Goal: Task Accomplishment & Management: Contribute content

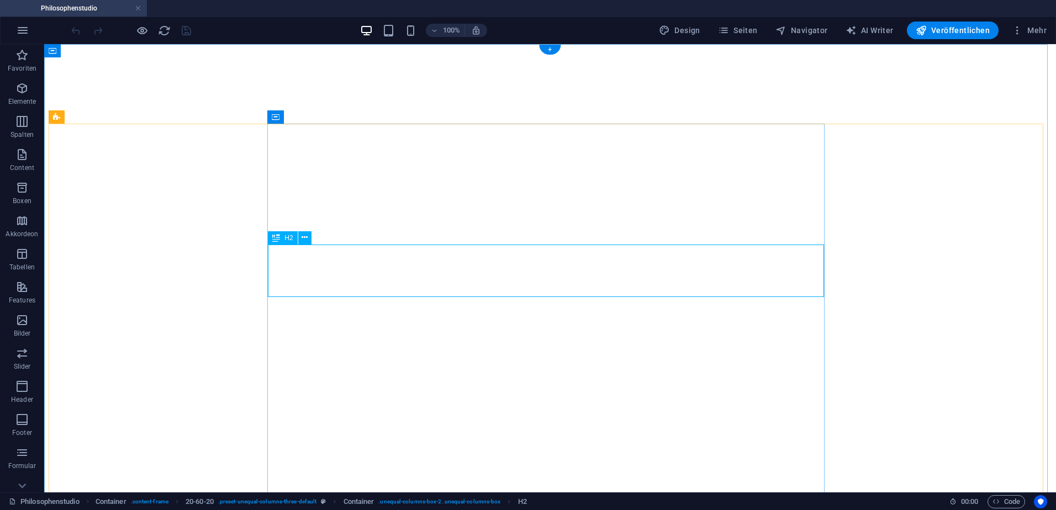
select select "theme-27"
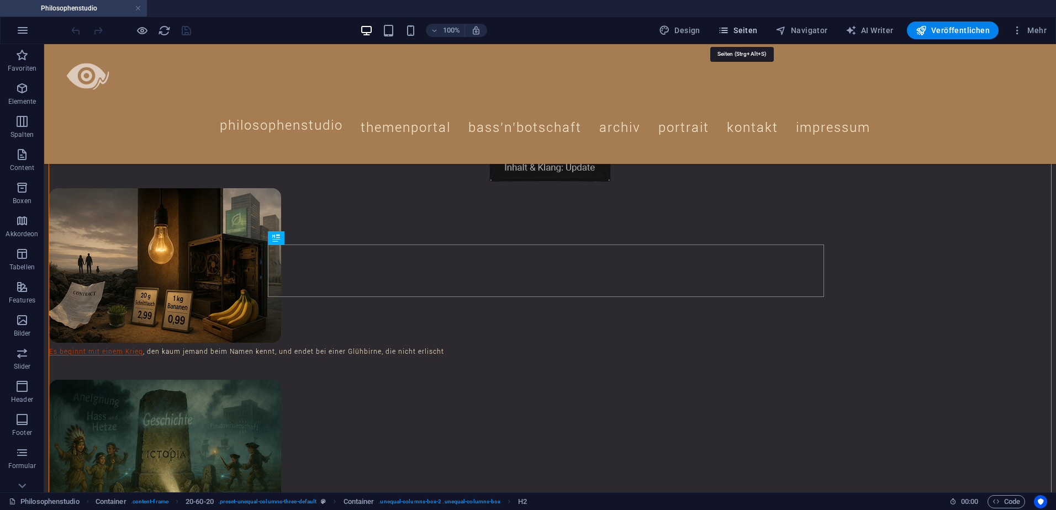
click at [738, 27] on span "Seiten" at bounding box center [738, 30] width 40 height 11
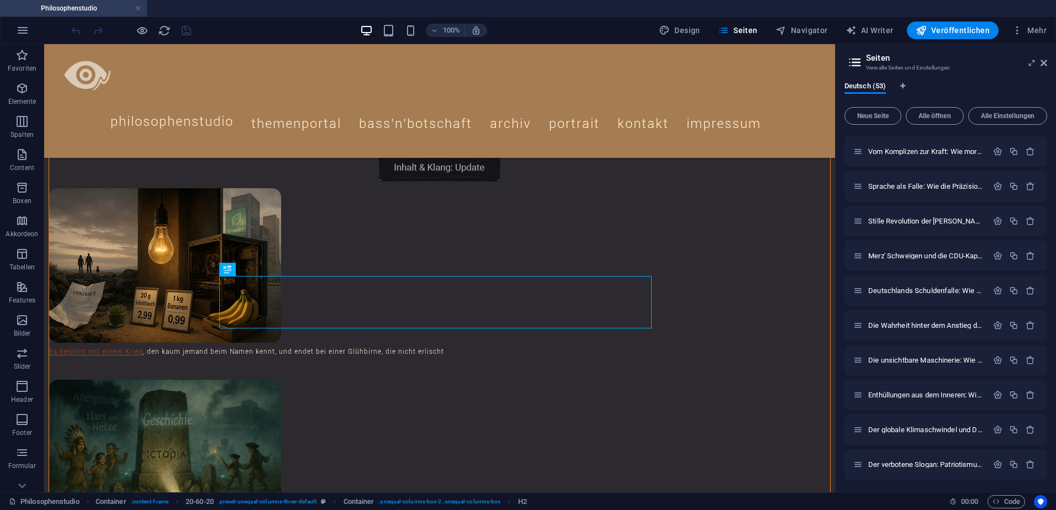
scroll to position [1494, 0]
click at [1012, 463] on icon "button" at bounding box center [1013, 463] width 9 height 9
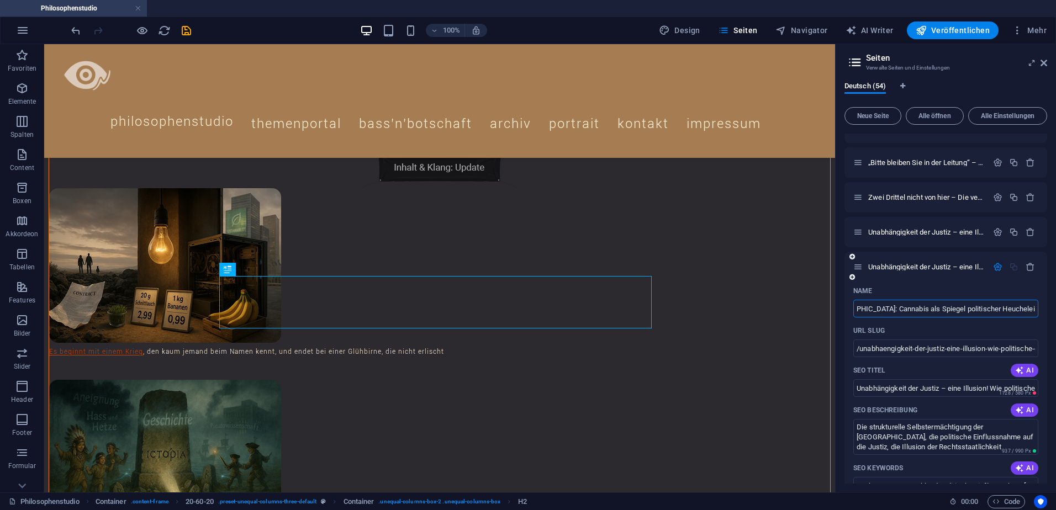
scroll to position [0, 93]
type input "Die Doppelmoral der AfD und [DEMOGRAPHIC_DATA]: Cannabis als Spiegel politische…"
type input "/die-doppelmoral-der-afd-und-cdu-csu-cannabis-als-spiegel-politischer-heuchelei"
type input "Die Doppelmoral der AfD und [DEMOGRAPHIC_DATA]: Cannabis als Spiegel politische…"
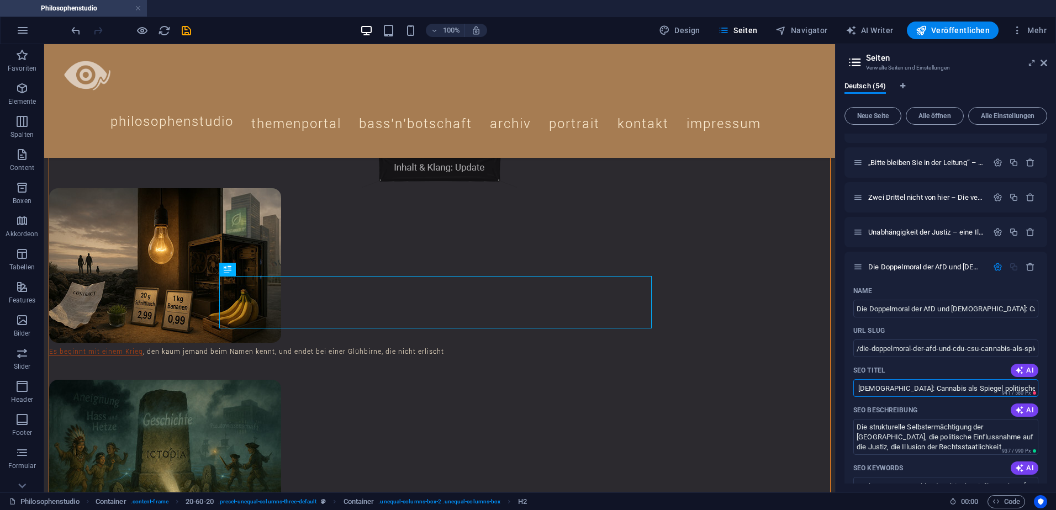
drag, startPoint x: 983, startPoint y: 392, endPoint x: 1058, endPoint y: 387, distance: 74.7
click at [1055, 387] on html "Philosophenstudio Philosophenstudio Favoriten Elemente Spalten Content Boxen Ak…" at bounding box center [528, 255] width 1056 height 510
type input "Die Doppelmoral der AfD und [DEMOGRAPHIC_DATA]"
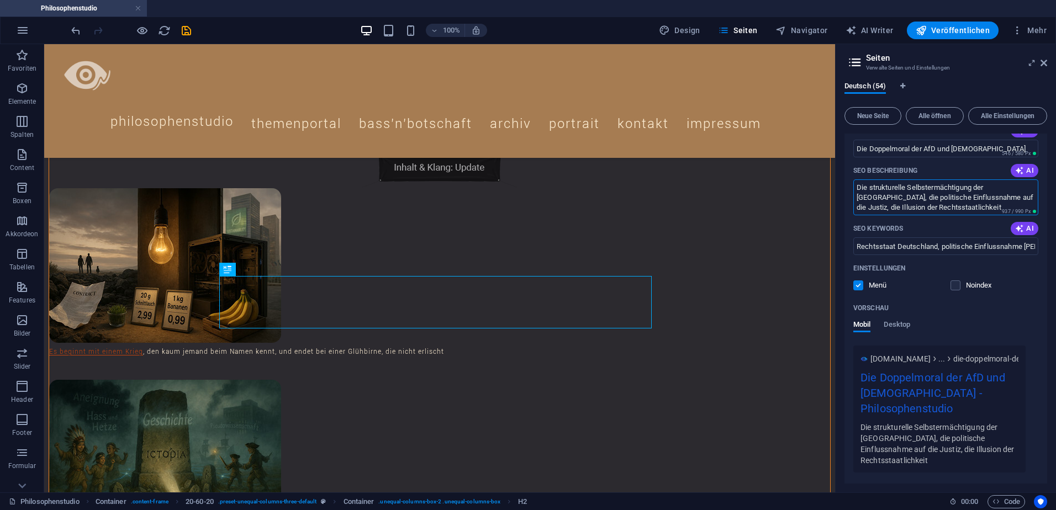
scroll to position [1989, 0]
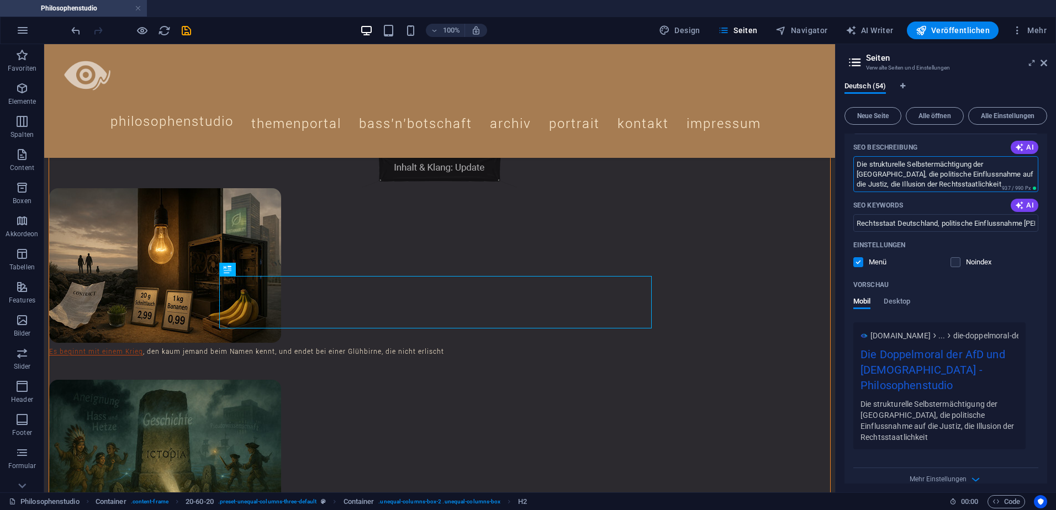
drag, startPoint x: 856, startPoint y: 427, endPoint x: 981, endPoint y: 478, distance: 134.7
click at [981, 478] on div "Name Die Doppelmoral der AfD und [DEMOGRAPHIC_DATA]: Cannabis als Spiegel polit…" at bounding box center [945, 256] width 203 height 475
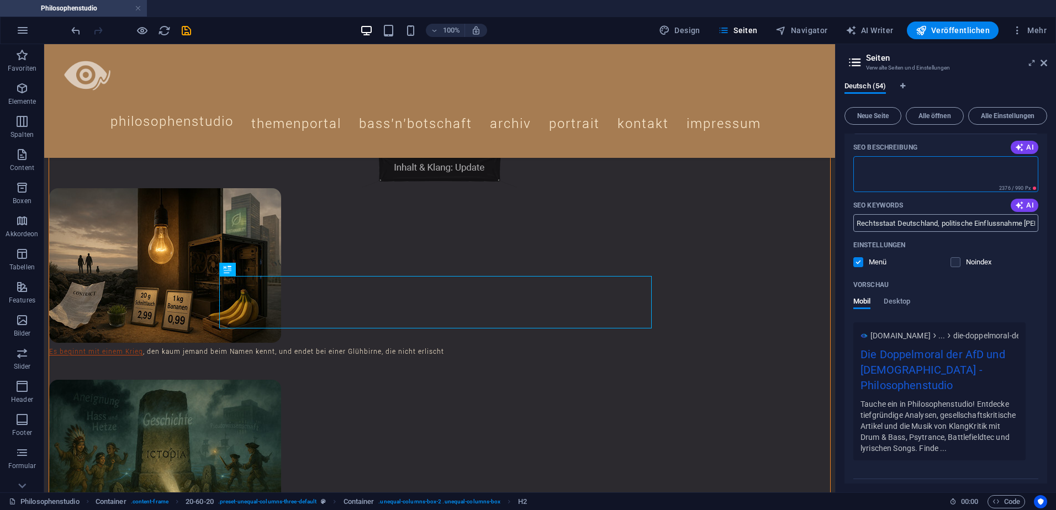
click at [905, 220] on input "Rechtsstaat Deutschland, politische Einflussnahme [PERSON_NAME], EuGH Urteil [G…" at bounding box center [945, 223] width 185 height 18
click at [185, 28] on icon "save" at bounding box center [186, 30] width 13 height 13
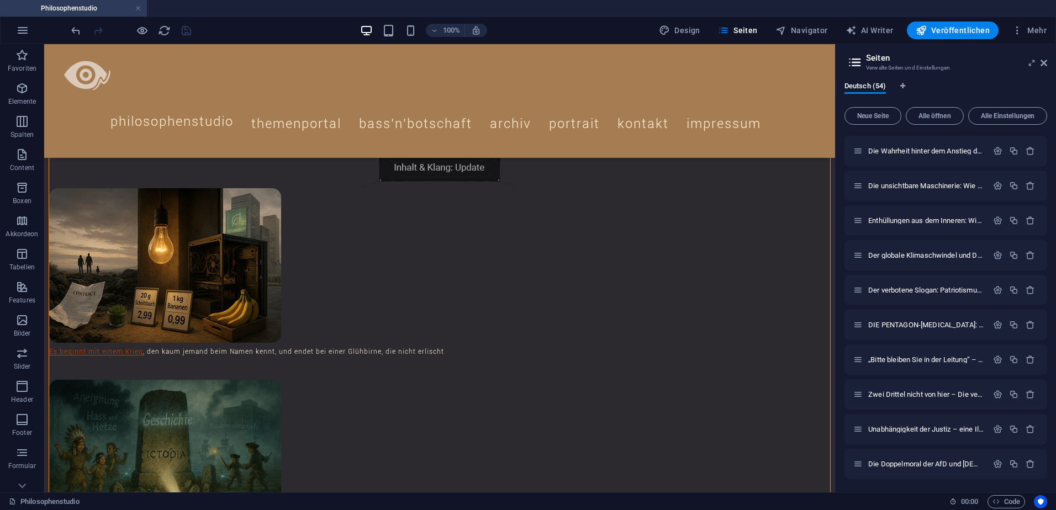
scroll to position [1529, 0]
click at [1011, 463] on icon "button" at bounding box center [1013, 463] width 9 height 9
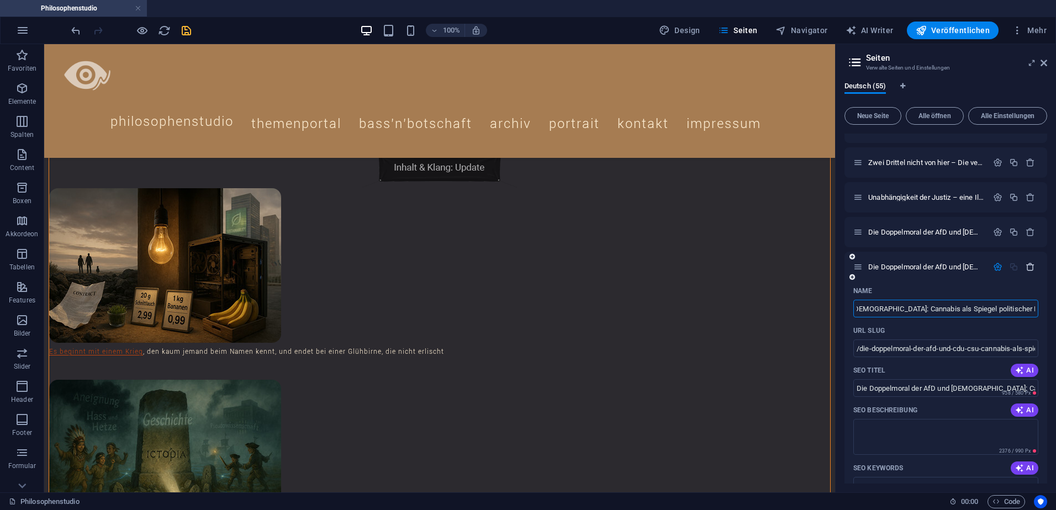
scroll to position [0, 0]
click at [1028, 265] on icon "button" at bounding box center [1029, 266] width 9 height 9
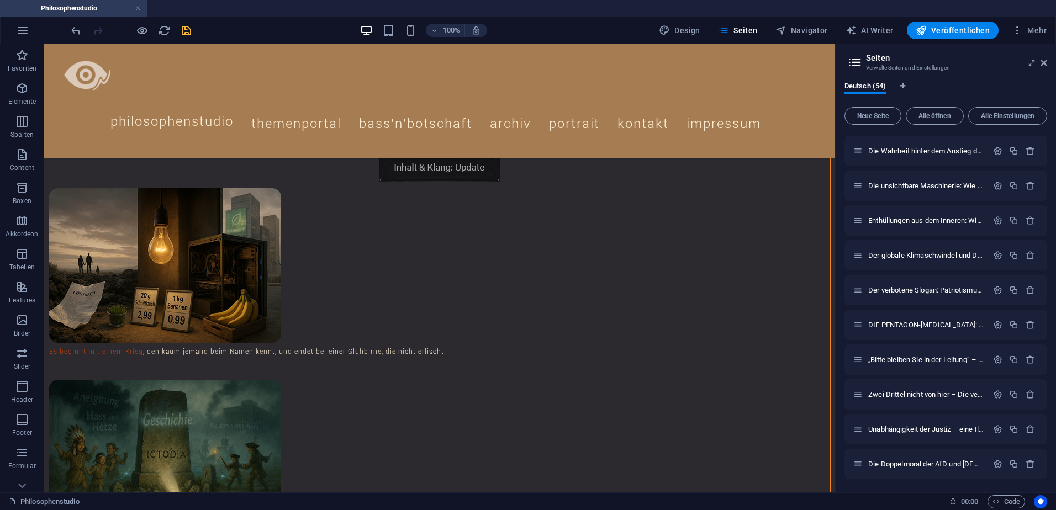
scroll to position [1529, 0]
click at [995, 464] on icon "button" at bounding box center [997, 463] width 9 height 9
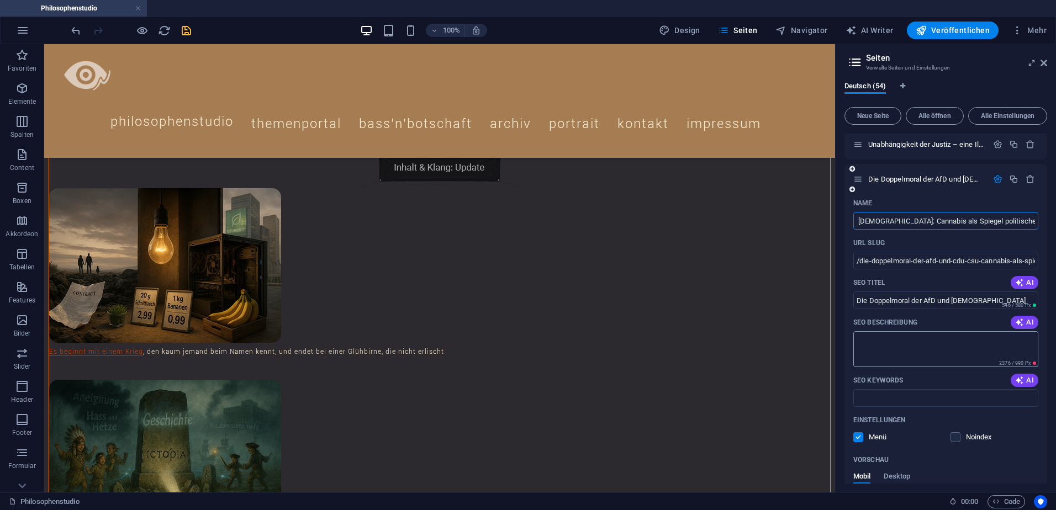
scroll to position [2000, 0]
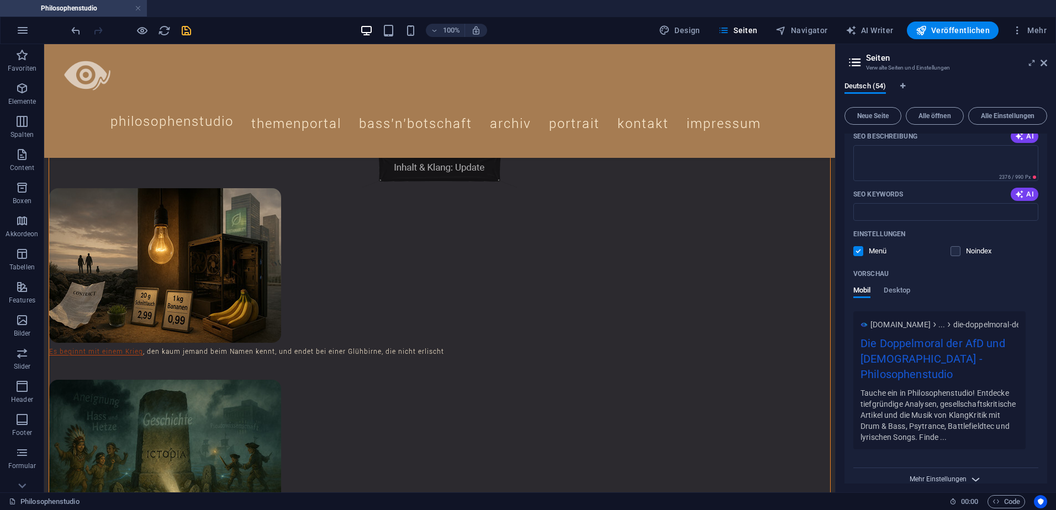
click at [949, 475] on span "Mehr Einstellungen" at bounding box center [938, 479] width 57 height 8
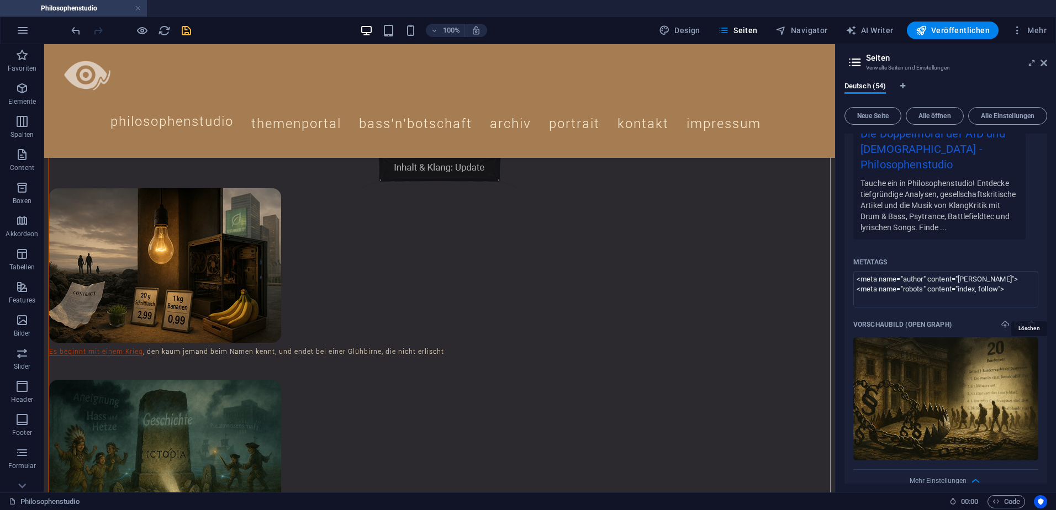
click at [1031, 320] on icon "delete" at bounding box center [1031, 324] width 9 height 9
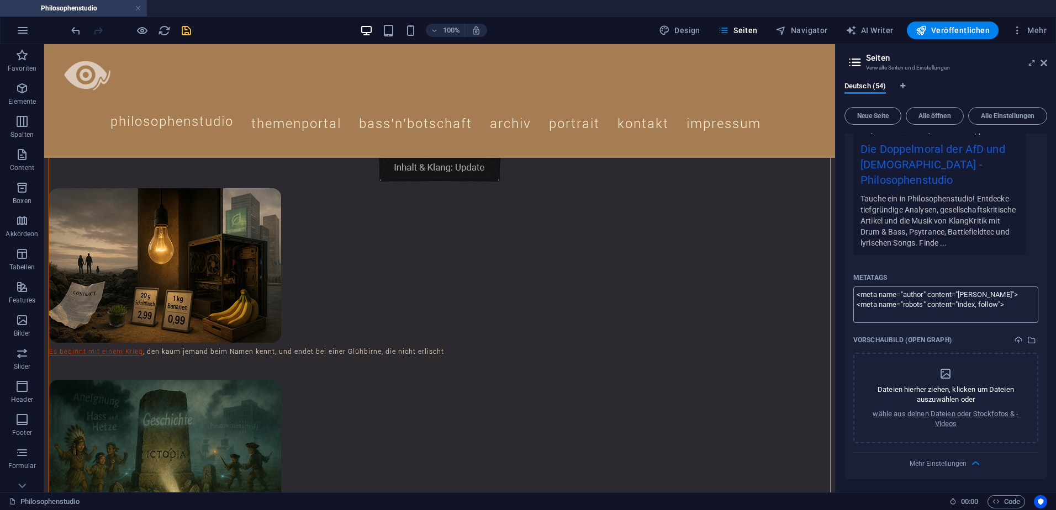
scroll to position [2179, 0]
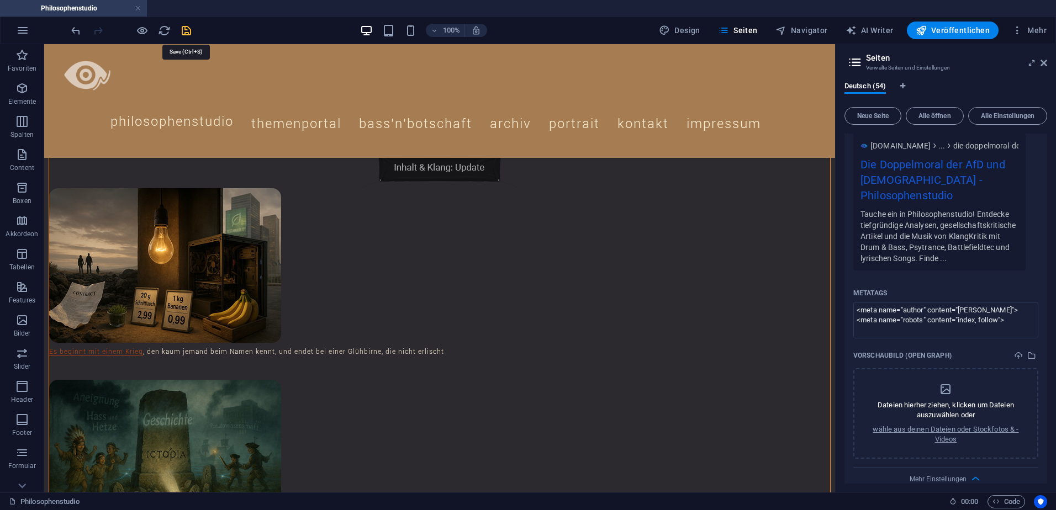
click at [186, 29] on icon "save" at bounding box center [186, 30] width 13 height 13
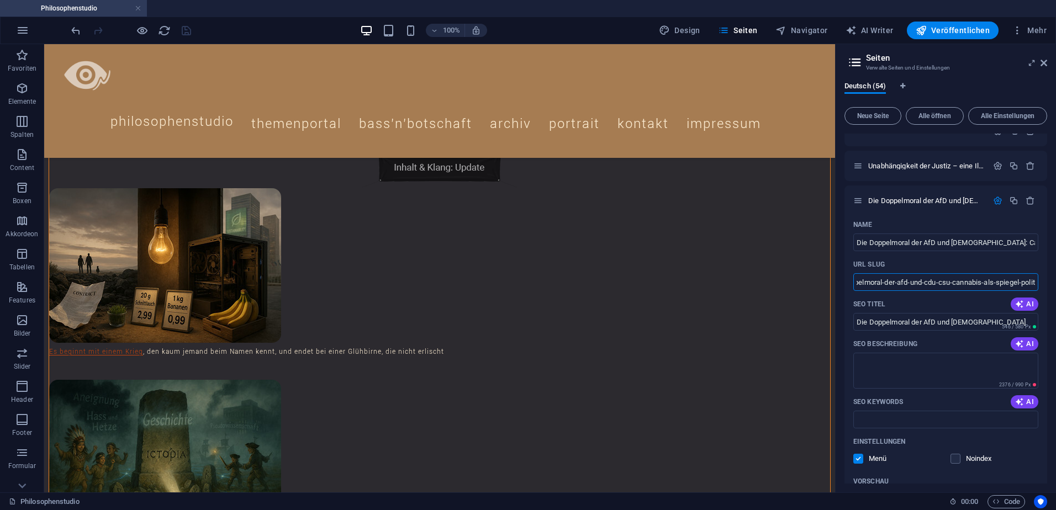
scroll to position [0, 86]
drag, startPoint x: 859, startPoint y: 285, endPoint x: 1058, endPoint y: 283, distance: 198.3
click at [1055, 283] on html "Philosophenstudio Philosophenstudio Favoriten Elemente Spalten Content Boxen Ak…" at bounding box center [528, 255] width 1056 height 510
click at [1044, 64] on icon at bounding box center [1043, 63] width 7 height 9
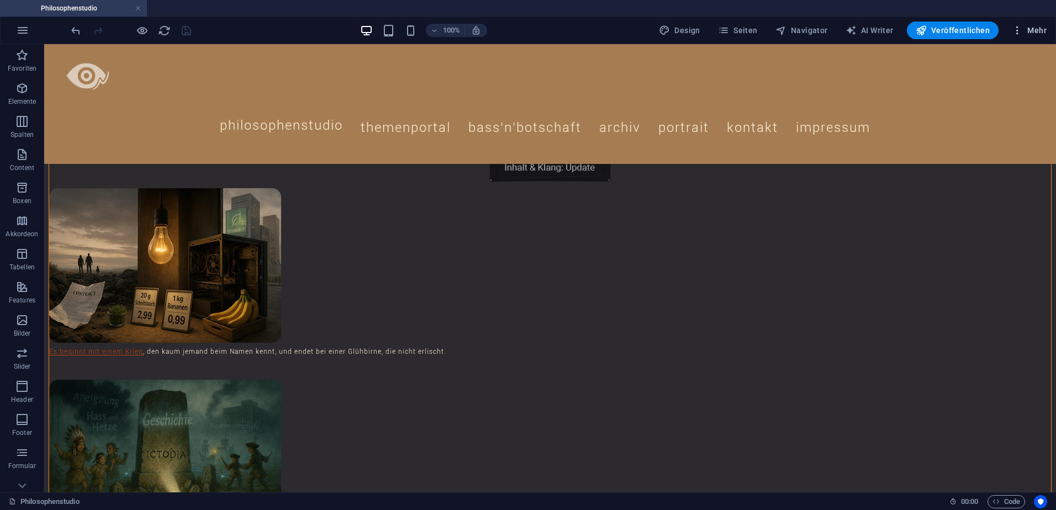
click at [1017, 31] on icon "button" at bounding box center [1017, 30] width 11 height 11
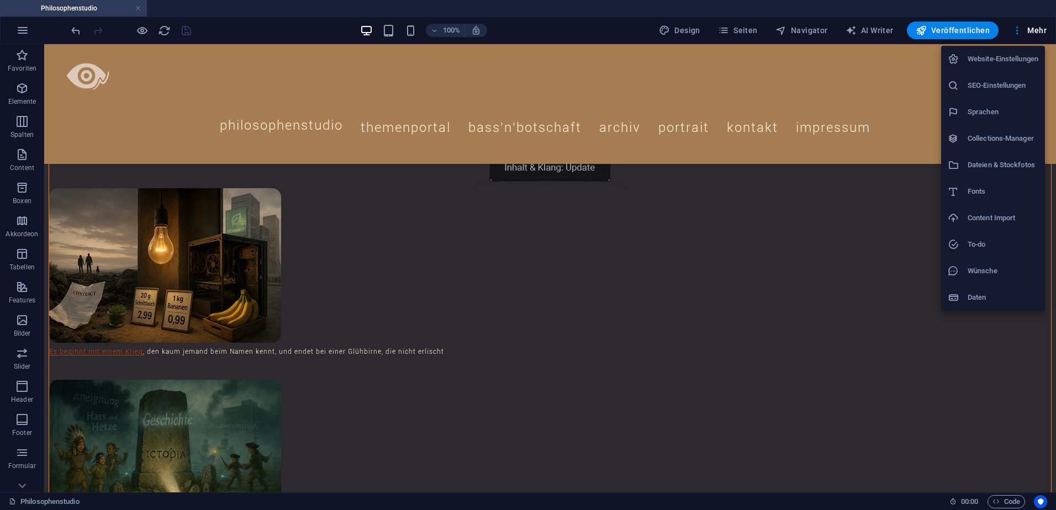
click at [988, 161] on h6 "Dateien & Stockfotos" at bounding box center [1003, 164] width 71 height 13
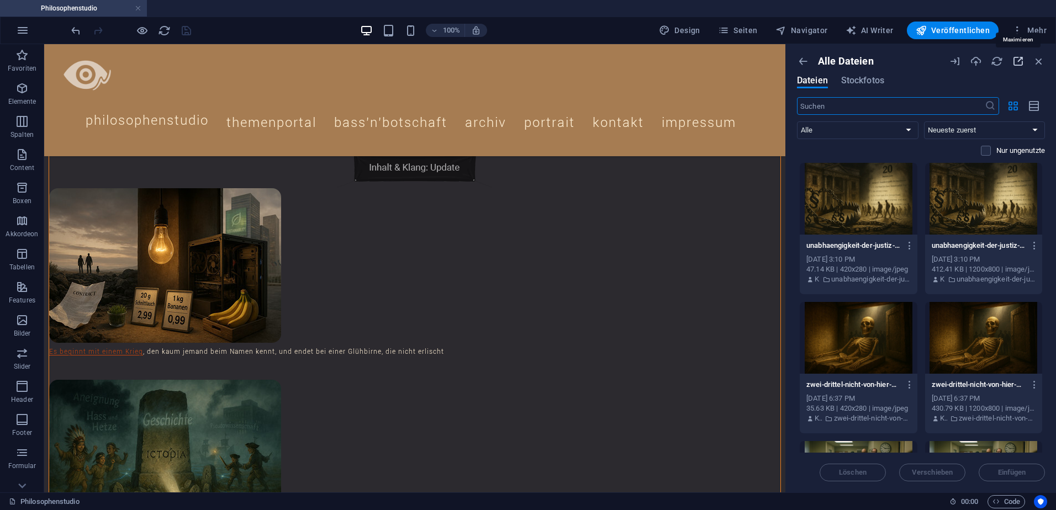
click at [1019, 61] on icon "button" at bounding box center [1018, 61] width 12 height 12
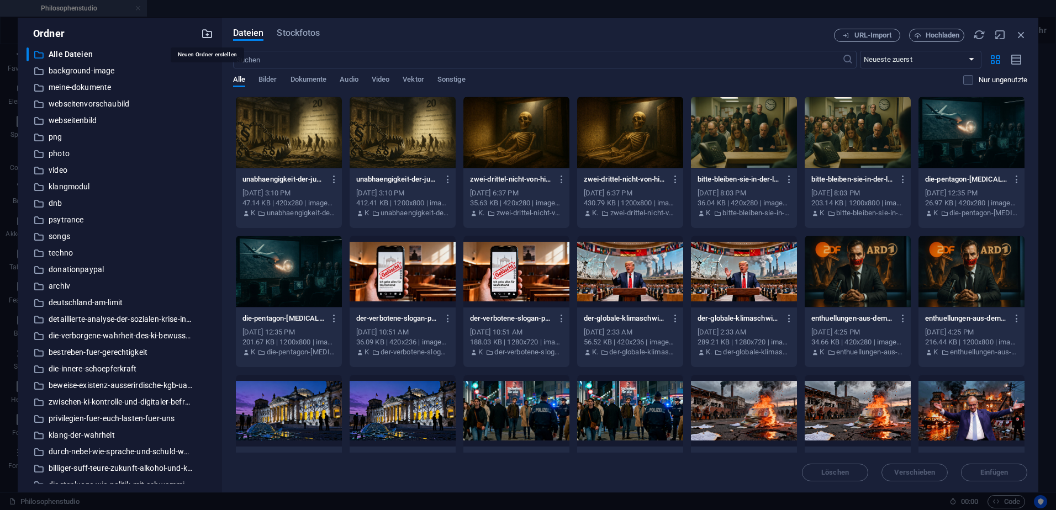
click at [204, 33] on icon "button" at bounding box center [207, 34] width 12 height 12
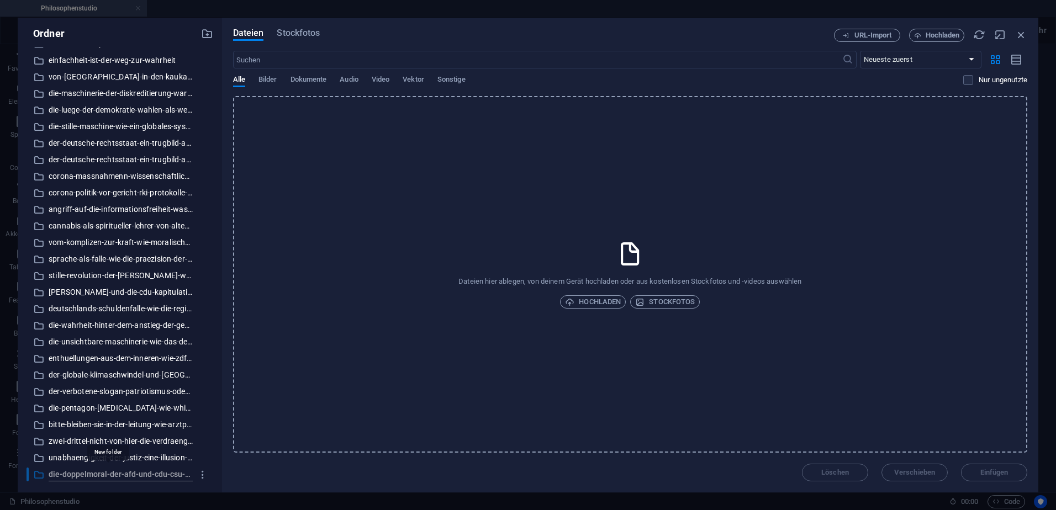
scroll to position [0, 137]
type input "die-doppelmoral-der-afd-und-cdu-csu-cannabis-als-spiegel-politischer-heuchelei"
click at [264, 487] on div "Dateien Stockfotos URL-Import Hochladen ​ Neueste zuerst Älteste zuerst Name (A…" at bounding box center [630, 255] width 816 height 475
click at [1025, 37] on icon "button" at bounding box center [1021, 35] width 12 height 12
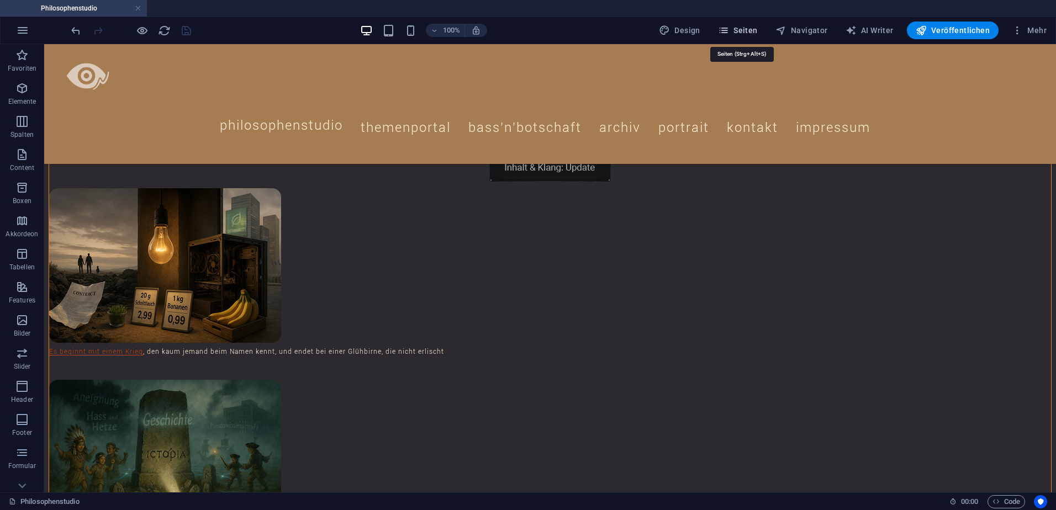
click at [729, 29] on icon "button" at bounding box center [723, 30] width 11 height 11
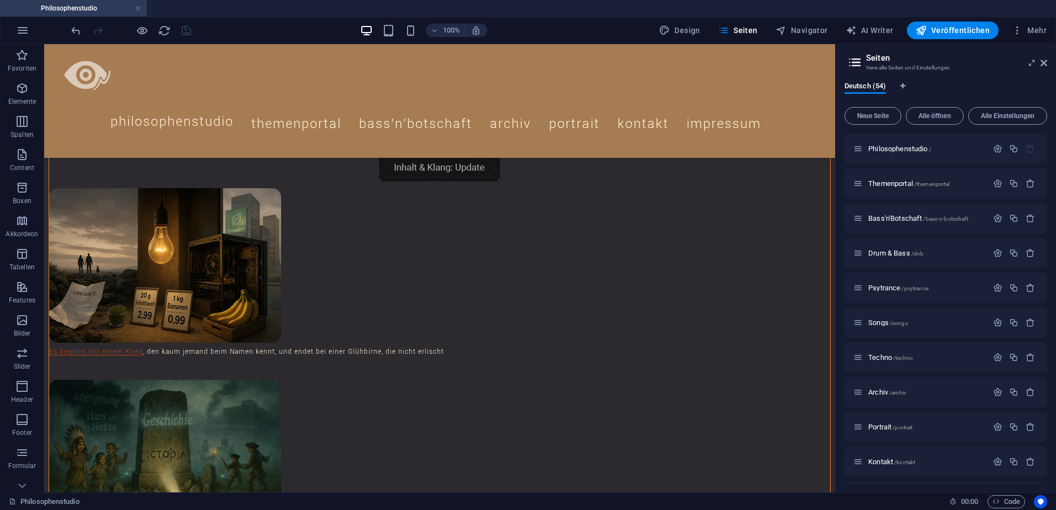
drag, startPoint x: 1047, startPoint y: 166, endPoint x: 1055, endPoint y: 412, distance: 245.9
click at [1055, 420] on html "Philosophenstudio Philosophenstudio Favoriten Elemente Spalten Content Boxen Ak…" at bounding box center [528, 255] width 1056 height 510
drag, startPoint x: 1044, startPoint y: 192, endPoint x: 1048, endPoint y: 327, distance: 134.8
click at [1050, 341] on div "Deutsch (54) Neue Seite Alle öffnen Alle Einstellungen Philosophenstudio / Them…" at bounding box center [946, 283] width 220 height 420
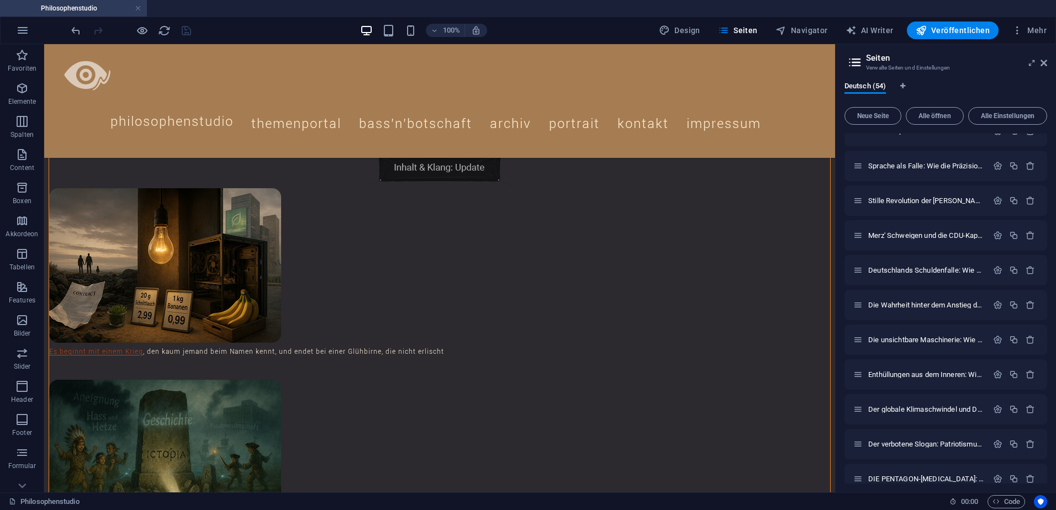
scroll to position [1529, 0]
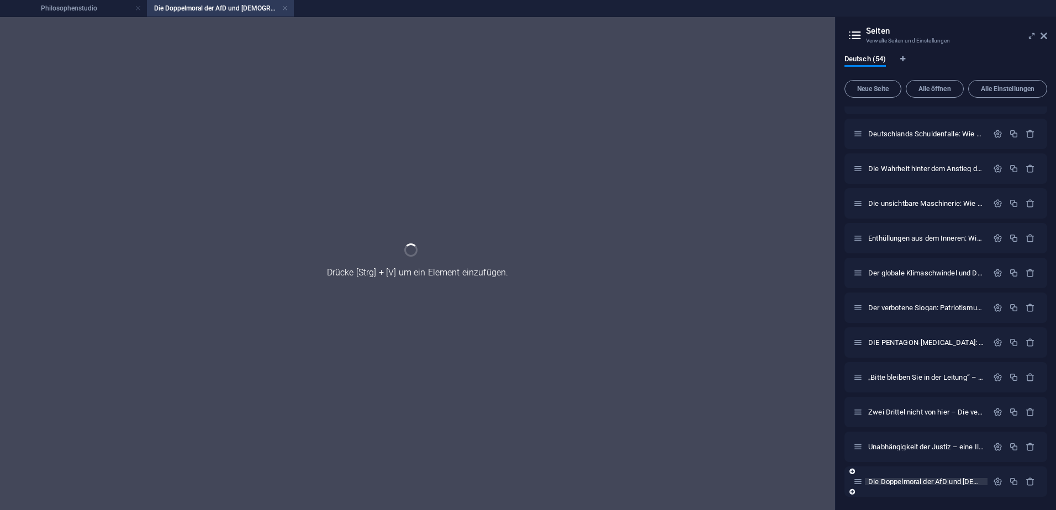
scroll to position [1484, 0]
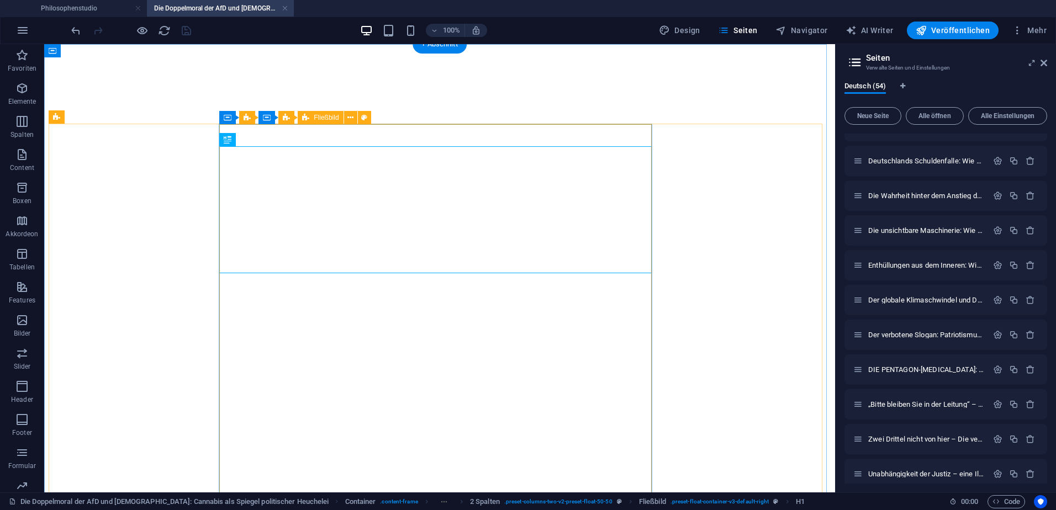
select select "theme-27"
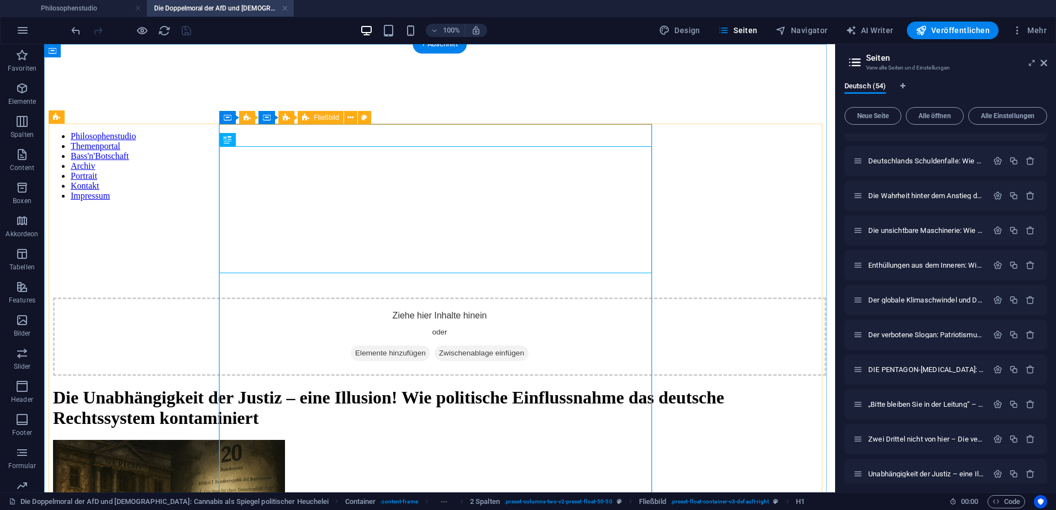
scroll to position [0, 0]
click at [345, 388] on div "Die Unabhängigkeit der Justiz – eine Illusion! Wie politische Einflussnahme das…" at bounding box center [439, 408] width 773 height 41
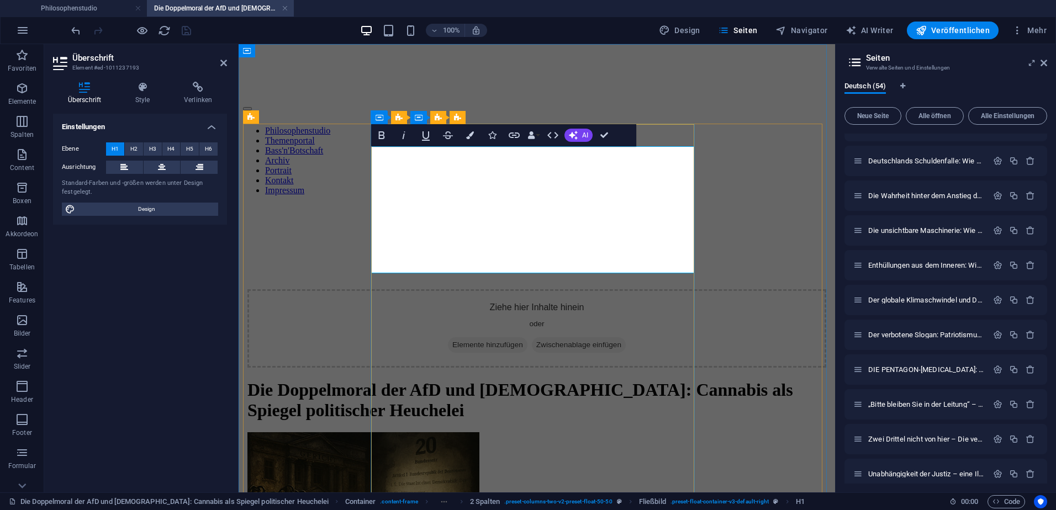
scroll to position [511, 3]
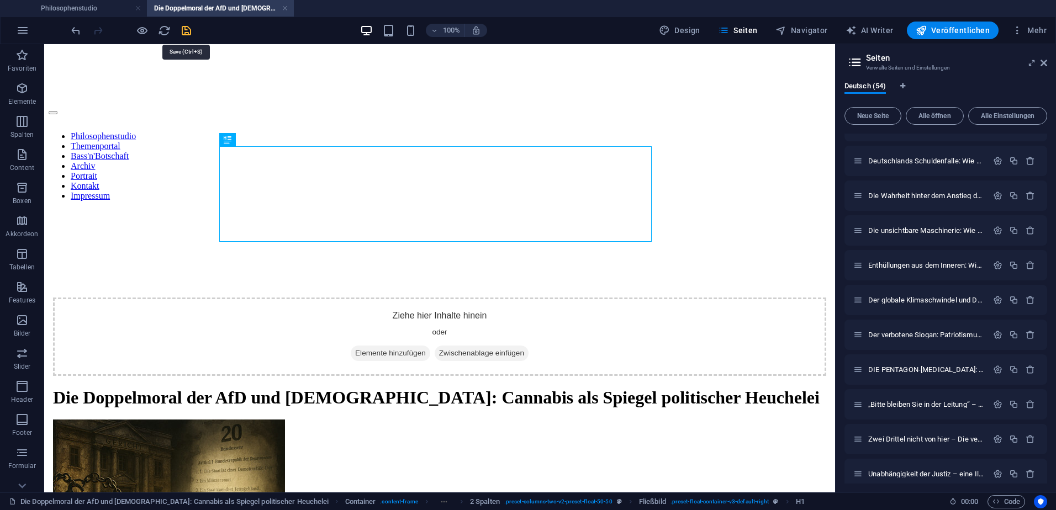
click at [184, 31] on icon "save" at bounding box center [186, 30] width 13 height 13
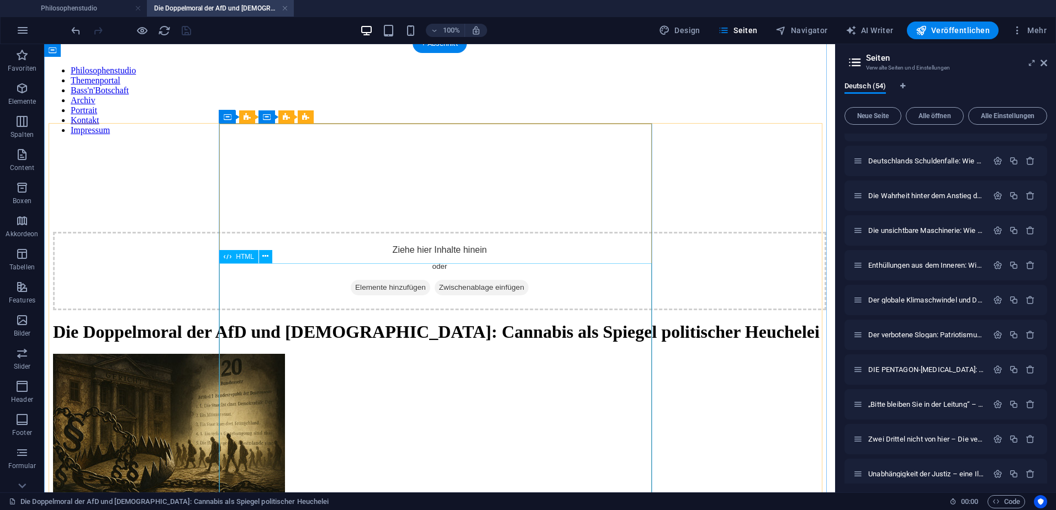
scroll to position [166, 0]
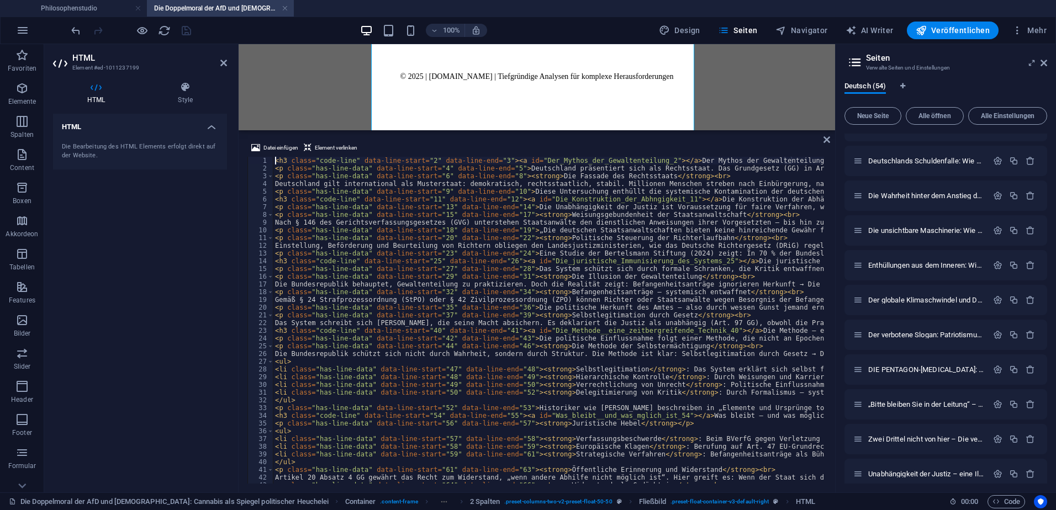
scroll to position [2729, 0]
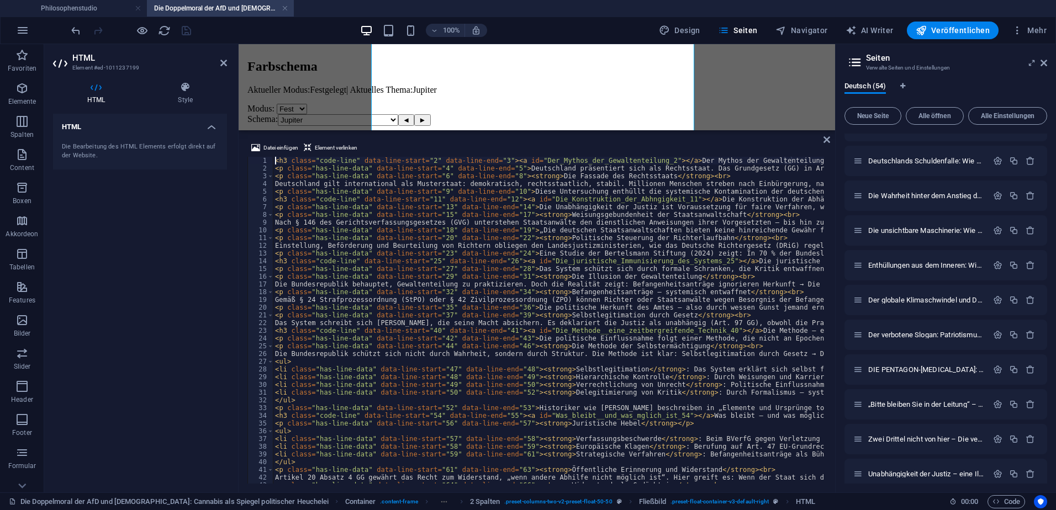
type textarea "<li class="has-line-data" data-line-start="102" data-line-end="103">Aktuelle Su…"
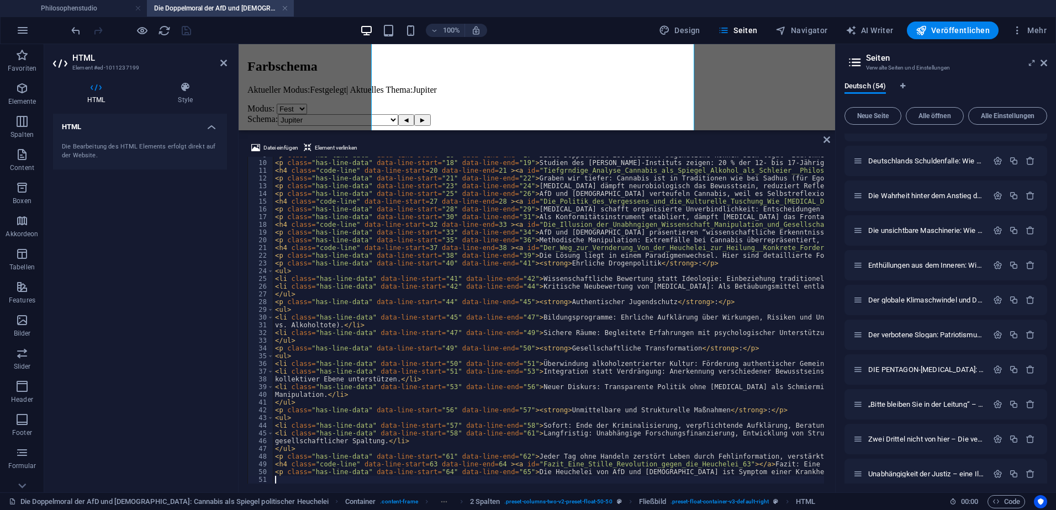
click at [229, 63] on aside "HTML Element #ed-1011237199 HTML Style HTML Die Bearbeitung des HTML Elements e…" at bounding box center [141, 268] width 194 height 448
click at [226, 62] on icon at bounding box center [223, 63] width 7 height 9
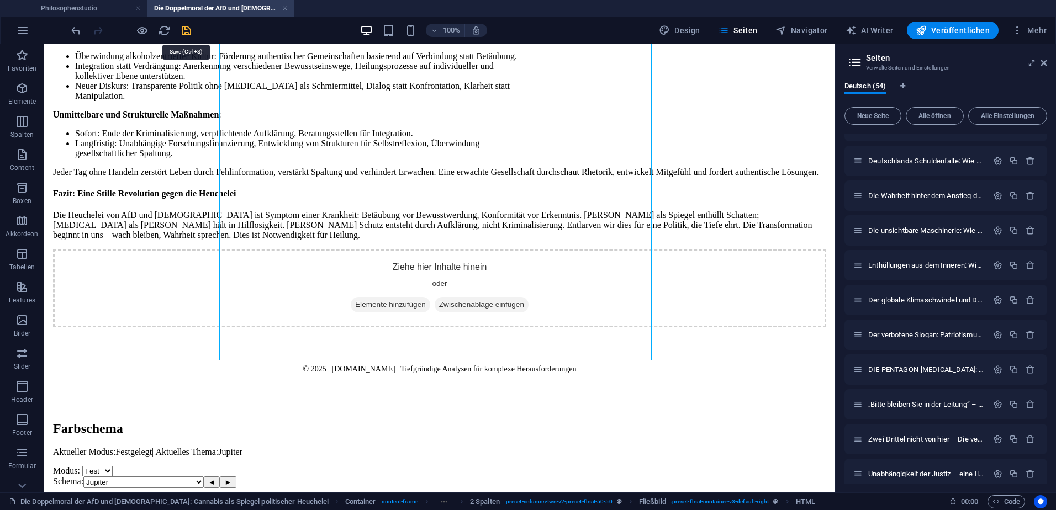
click at [187, 32] on icon "save" at bounding box center [186, 30] width 13 height 13
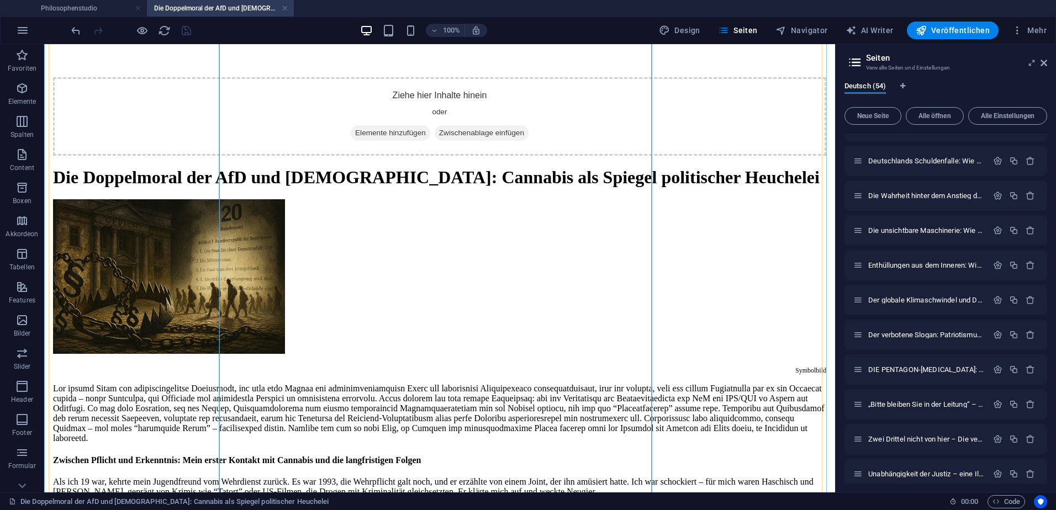
scroll to position [221, 0]
click at [1047, 65] on aside "Seiten Verwalte Seiten und Einstellungen Deutsch (54) Neue Seite Alle öffnen Al…" at bounding box center [945, 268] width 221 height 448
click at [1044, 64] on icon at bounding box center [1043, 63] width 7 height 9
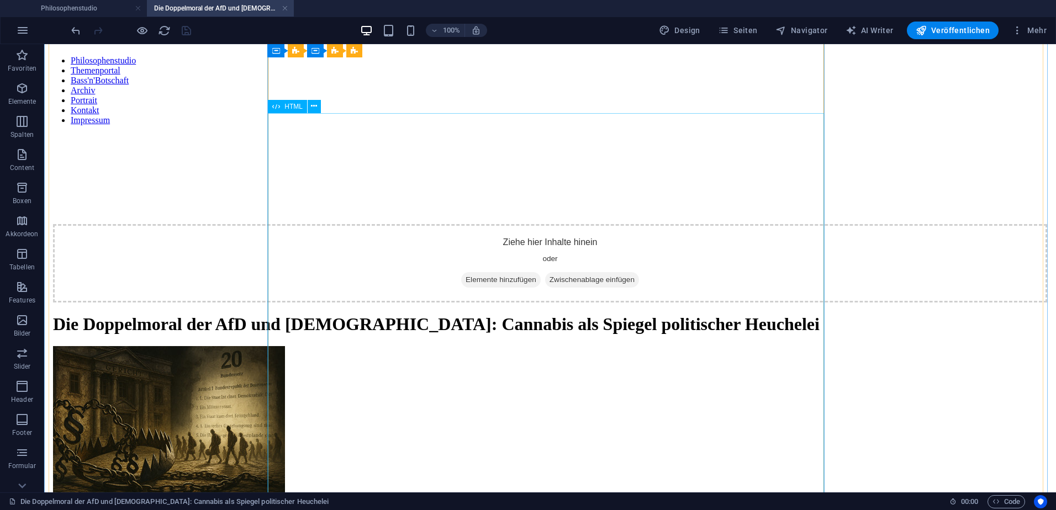
scroll to position [0, 0]
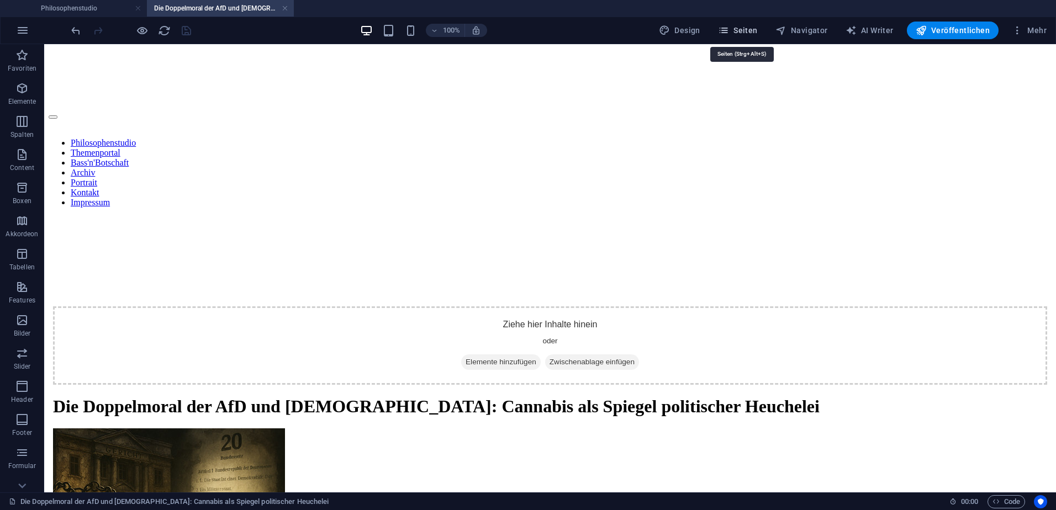
click at [738, 29] on span "Seiten" at bounding box center [738, 30] width 40 height 11
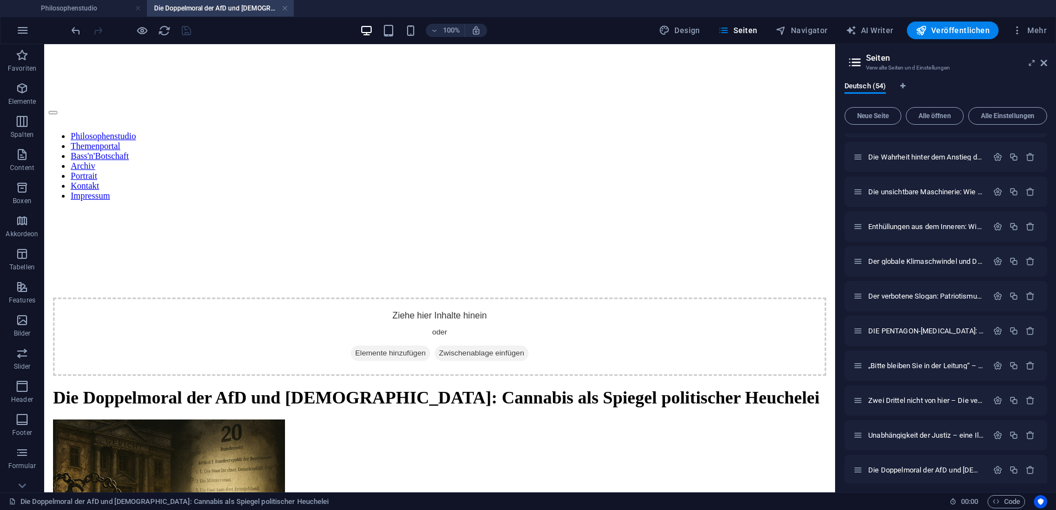
scroll to position [1529, 0]
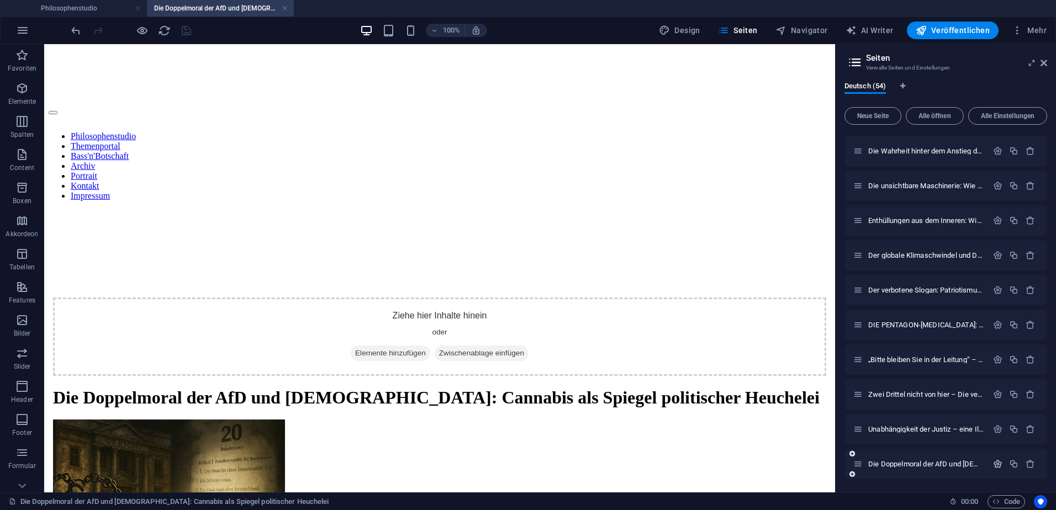
click at [997, 462] on icon "button" at bounding box center [997, 463] width 9 height 9
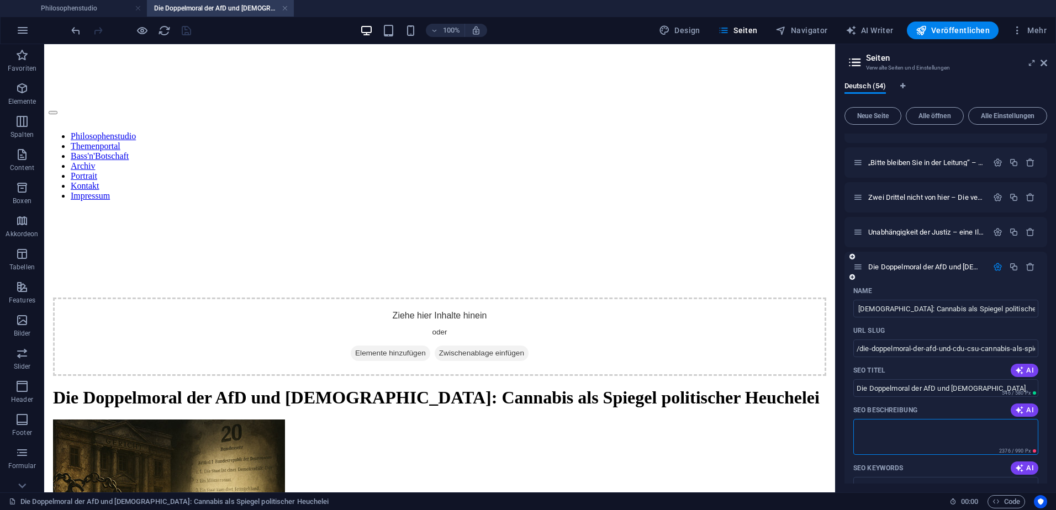
scroll to position [0, 0]
click at [881, 442] on textarea "SEO Beschreibung" at bounding box center [945, 437] width 185 height 36
paste textarea "wie Cannabis Bewusstsein spiegelt und Transformation ermöglicht, während [MEDIC…"
click at [856, 426] on textarea "wie Cannabis Bewusstsein spiegelt und Transformation ermöglicht, während [MEDIC…" at bounding box center [945, 437] width 185 height 36
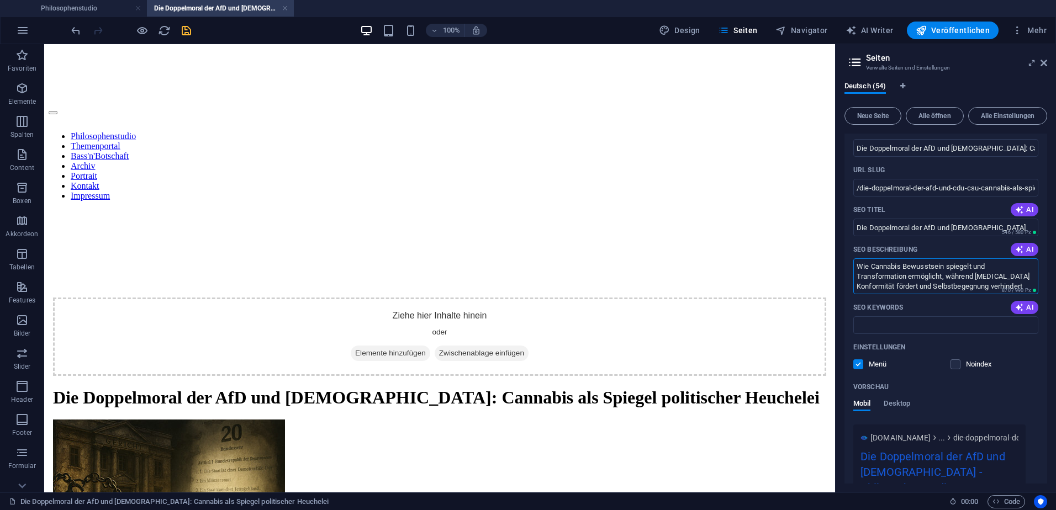
scroll to position [1891, 0]
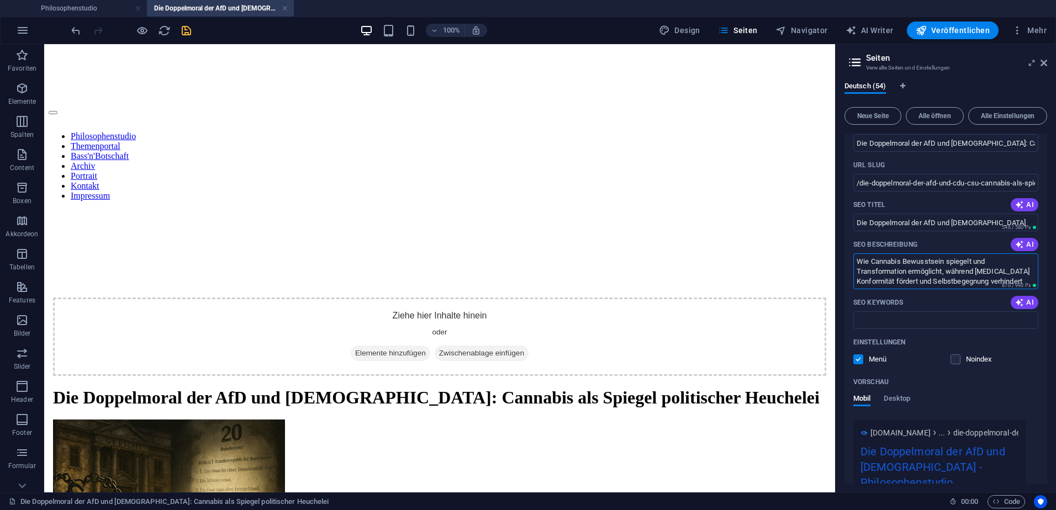
type textarea "Wie Cannabis Bewusstsein spiegelt und Transformation ermöglicht, während [MEDIC…"
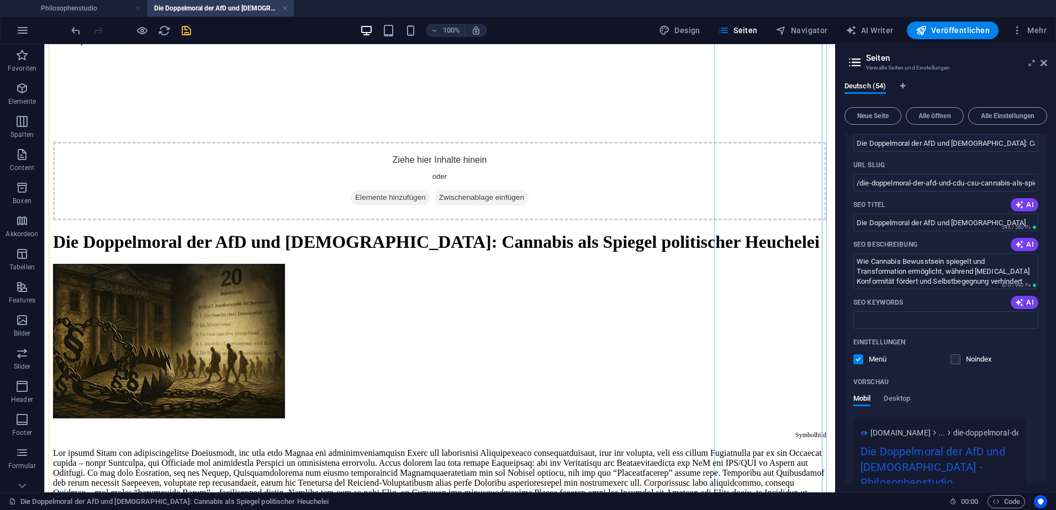
scroll to position [166, 0]
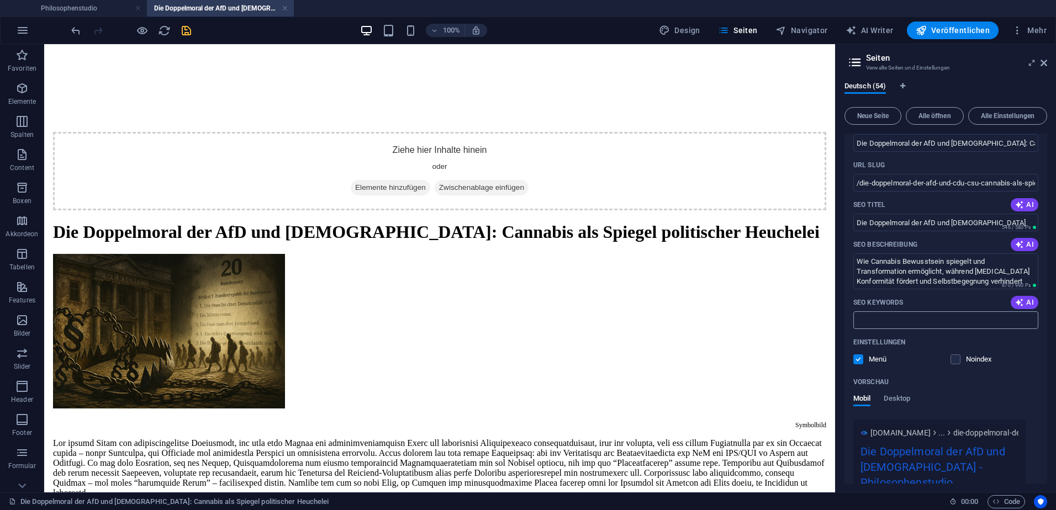
click at [886, 321] on input "SEO Keywords" at bounding box center [945, 320] width 185 height 18
paste input "Cannabis Spiritualität Pflanzenlehrer Schattenarbeit [MEDICAL_DATA] Kulturkriti…"
type input "Cannabis Spiritualität Pflanzenlehrer Schattenarbeit [MEDICAL_DATA] Kulturkriti…"
click at [184, 32] on icon "save" at bounding box center [186, 30] width 13 height 13
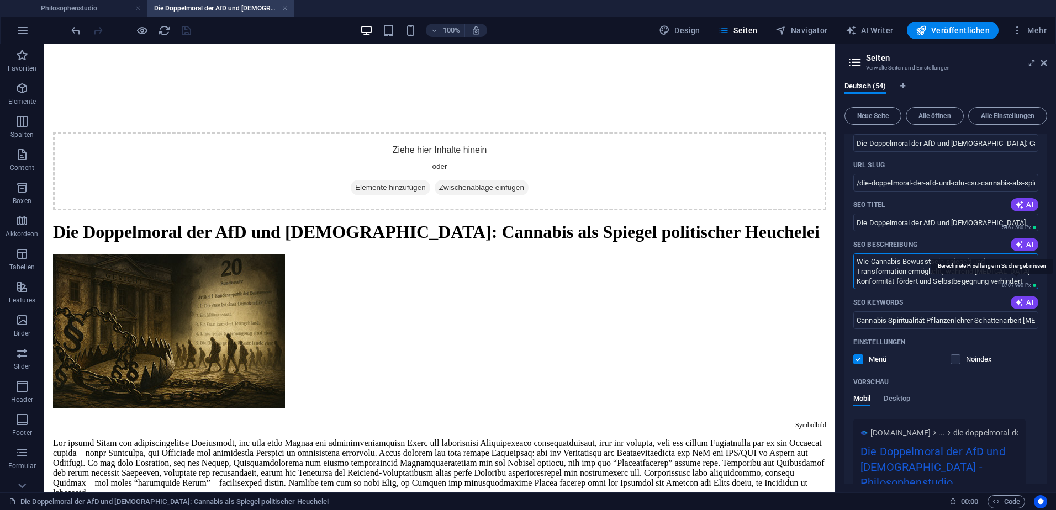
drag, startPoint x: 855, startPoint y: 262, endPoint x: 1034, endPoint y: 285, distance: 179.9
click at [1034, 285] on div "Wie Cannabis Bewusstsein spiegelt und Transformation ermöglicht, während [MEDIC…" at bounding box center [945, 271] width 185 height 36
paste textarea "die Doppelmoral von AfD und [DEMOGRAPHIC_DATA] in der Cannabis-Debatte: Warum J…"
drag, startPoint x: 861, startPoint y: 262, endPoint x: 853, endPoint y: 264, distance: 8.0
click at [853, 264] on textarea "die Doppelmoral von AfD und [DEMOGRAPHIC_DATA] in der Cannabis-Debatte: Warum J…" at bounding box center [945, 271] width 185 height 36
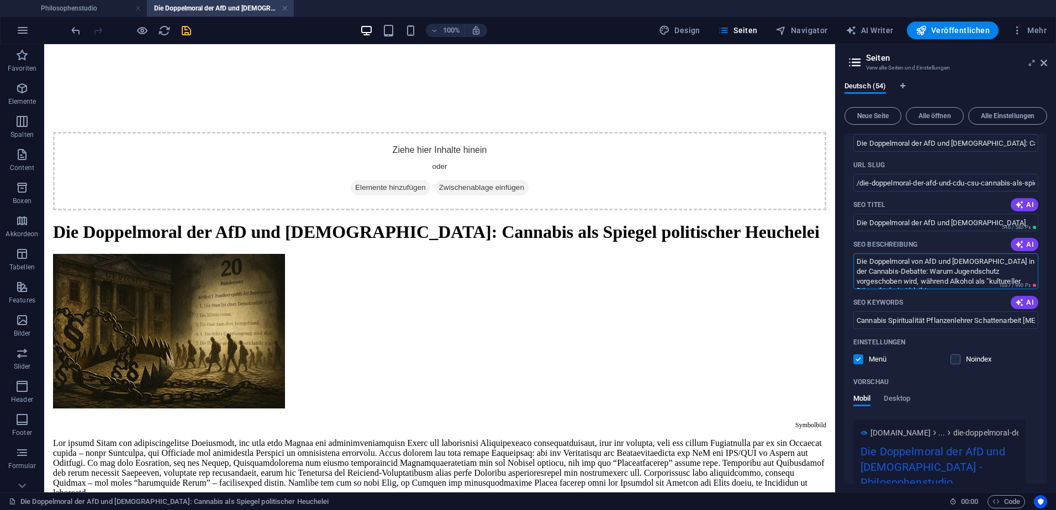
click at [914, 272] on textarea "Die Doppelmoral von AfD und [DEMOGRAPHIC_DATA] in der Cannabis-Debatte: Warum J…" at bounding box center [945, 271] width 185 height 36
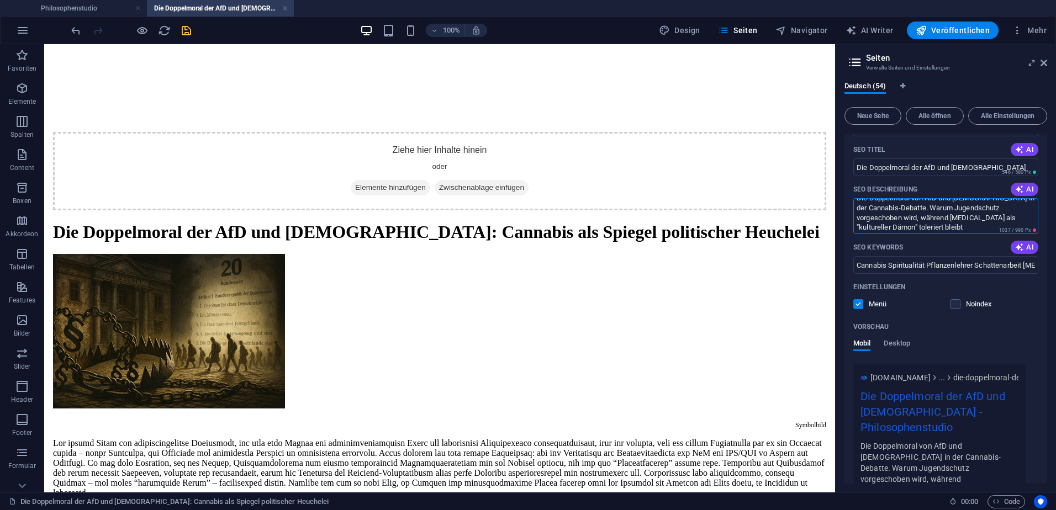
scroll to position [10, 0]
drag, startPoint x: 882, startPoint y: 226, endPoint x: 853, endPoint y: 230, distance: 29.5
click at [853, 230] on div "Name Die Doppelmoral der AfD und [DEMOGRAPHIC_DATA]: Cannabis als Spiegel polit…" at bounding box center [945, 310] width 203 height 498
click at [991, 214] on textarea "Die Doppelmoral von AfD und [DEMOGRAPHIC_DATA] in der Cannabis-Debatte. Warum J…" at bounding box center [945, 216] width 185 height 36
click at [1021, 215] on textarea "Die Doppelmoral von AfD und [DEMOGRAPHIC_DATA] in der Cannabis-Debatte. Warum J…" at bounding box center [945, 216] width 185 height 36
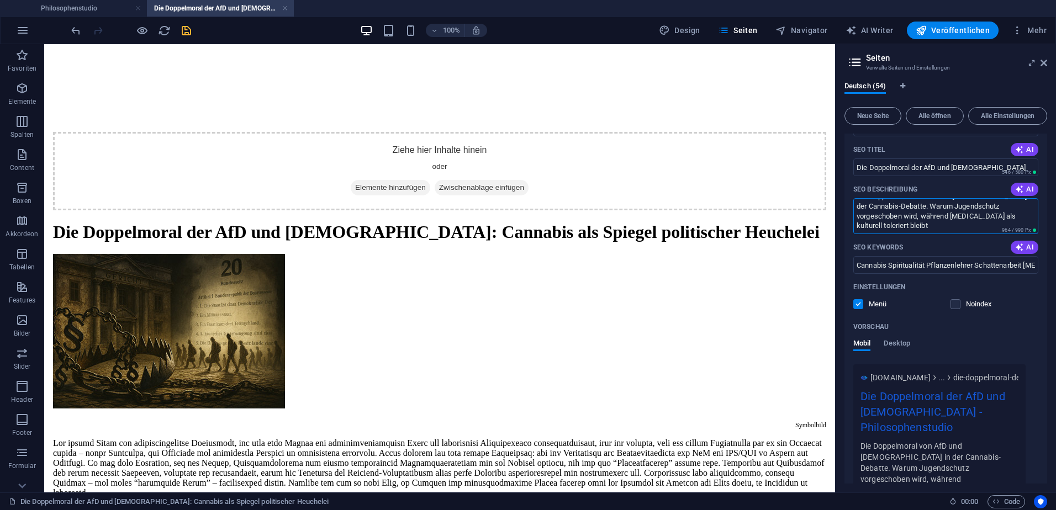
click at [902, 228] on textarea "Die Doppelmoral von AfD und [DEMOGRAPHIC_DATA] in der Cannabis-Debatte. Warum J…" at bounding box center [945, 216] width 185 height 36
drag, startPoint x: 924, startPoint y: 216, endPoint x: 913, endPoint y: 216, distance: 10.5
click at [913, 216] on textarea "Die Doppelmoral von AfD und [DEMOGRAPHIC_DATA] in der Cannabis-Debatte. Warum J…" at bounding box center [945, 216] width 185 height 36
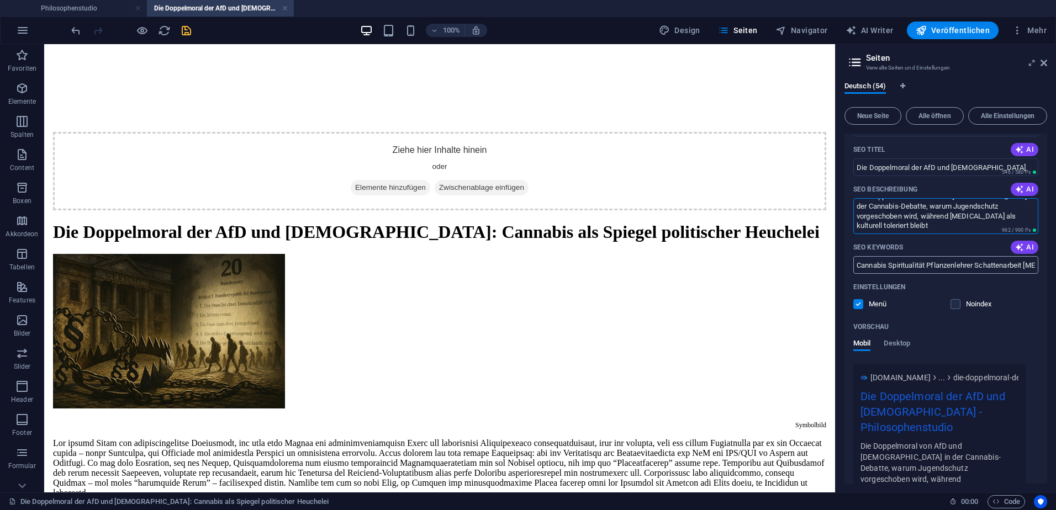
type textarea "Die Doppelmoral von AfD und [DEMOGRAPHIC_DATA] in der Cannabis-Debatte, warum J…"
click at [906, 266] on input "Cannabis Spiritualität Pflanzenlehrer Schattenarbeit [MEDICAL_DATA] Kulturkriti…" at bounding box center [945, 265] width 185 height 18
paste input "AfD Doppelmoral, [DEMOGRAPHIC_DATA] Heuchelei, Cannabis Legalisierung, [MEDICAL…"
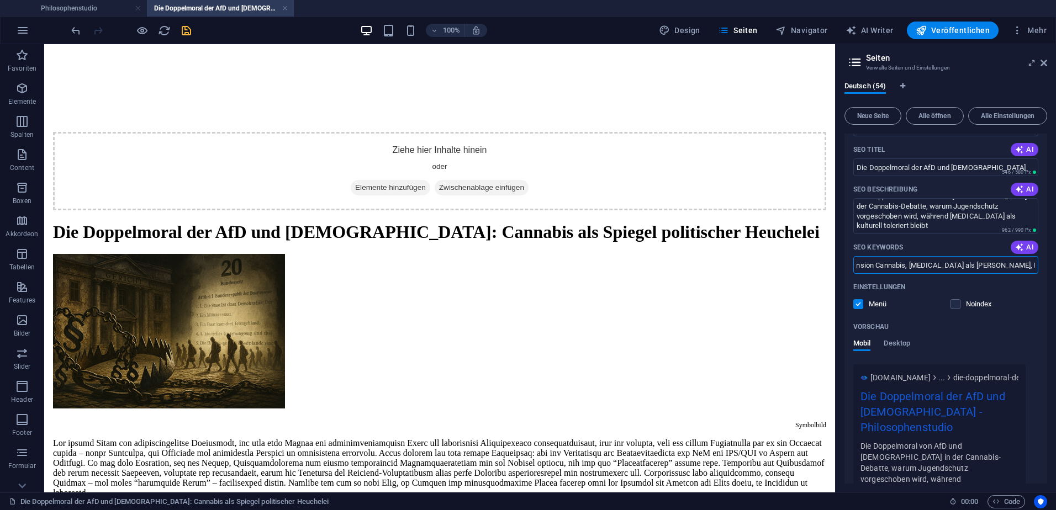
scroll to position [0, 0]
click at [188, 29] on icon "save" at bounding box center [186, 30] width 13 height 13
drag, startPoint x: 985, startPoint y: 267, endPoint x: 1043, endPoint y: 273, distance: 58.4
click at [1055, 273] on html "Philosophenstudio Philosophenstudio Die Doppelmoral der AfD und [DEMOGRAPHIC_DA…" at bounding box center [528, 255] width 1056 height 510
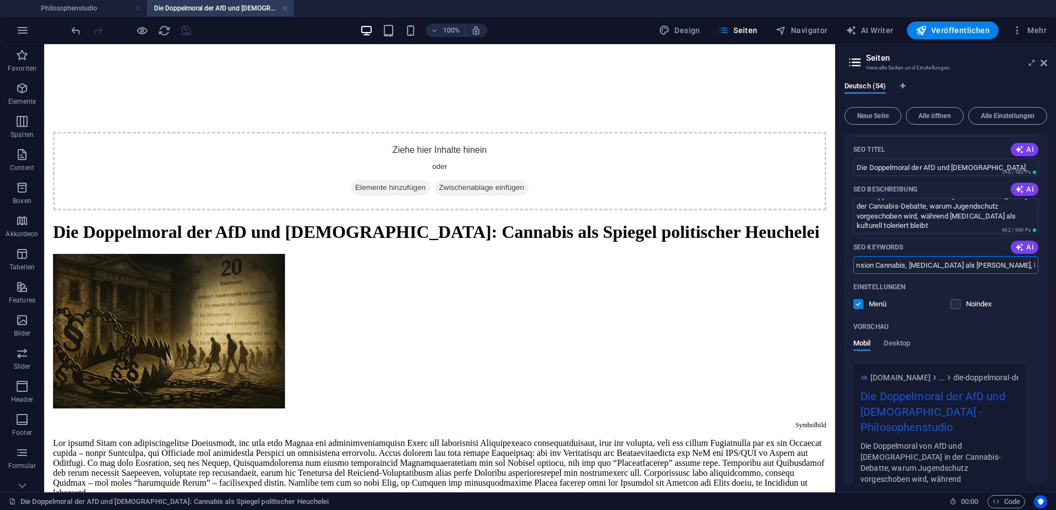
click at [1034, 266] on input "AfD Doppelmoral, [DEMOGRAPHIC_DATA] Heuchelei, Cannabis Legalisierung, [MEDICAL…" at bounding box center [945, 265] width 185 height 18
drag, startPoint x: 1001, startPoint y: 267, endPoint x: 1058, endPoint y: 267, distance: 56.9
click at [1055, 267] on html "Philosophenstudio Philosophenstudio Die Doppelmoral der AfD und [DEMOGRAPHIC_DA…" at bounding box center [528, 255] width 1056 height 510
type input "AfD Doppelmoral, [DEMOGRAPHIC_DATA] Heuchelei, Cannabis Legalisierung, [MEDICAL…"
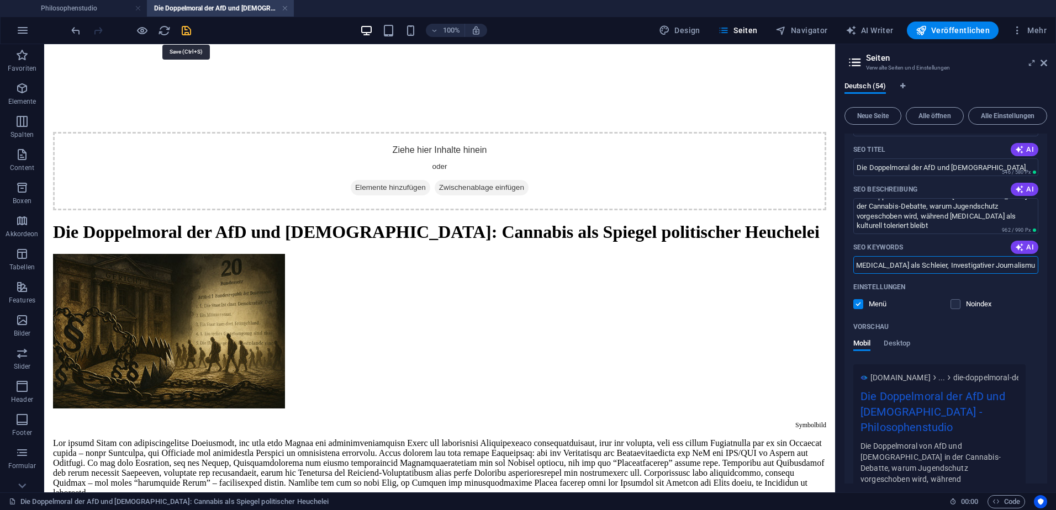
click at [186, 28] on icon "save" at bounding box center [186, 30] width 13 height 13
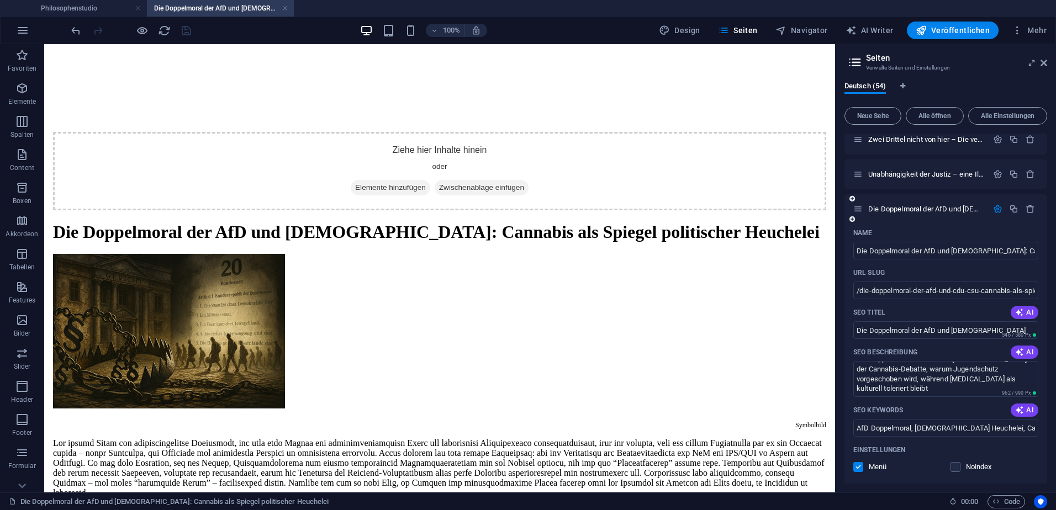
scroll to position [1726, 0]
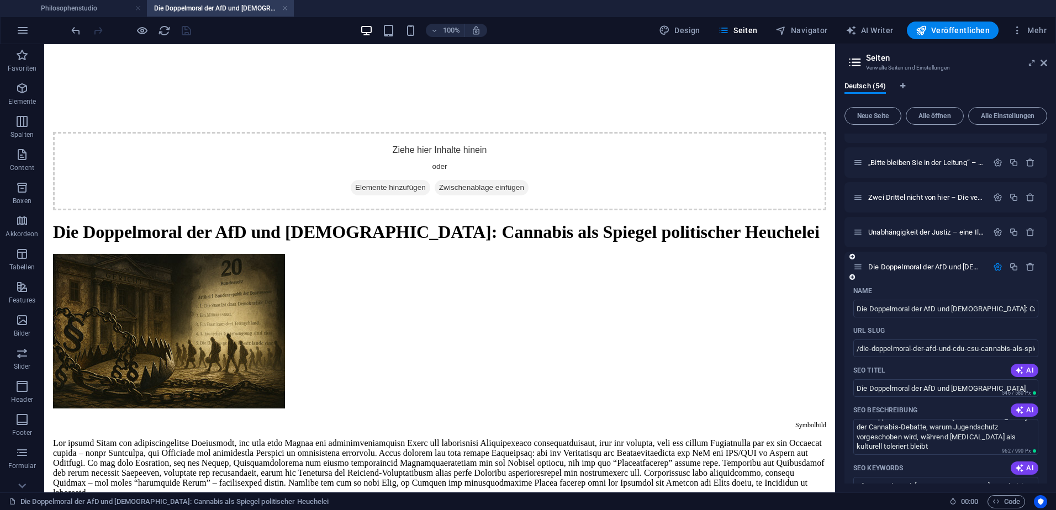
click at [997, 267] on icon "button" at bounding box center [997, 266] width 9 height 9
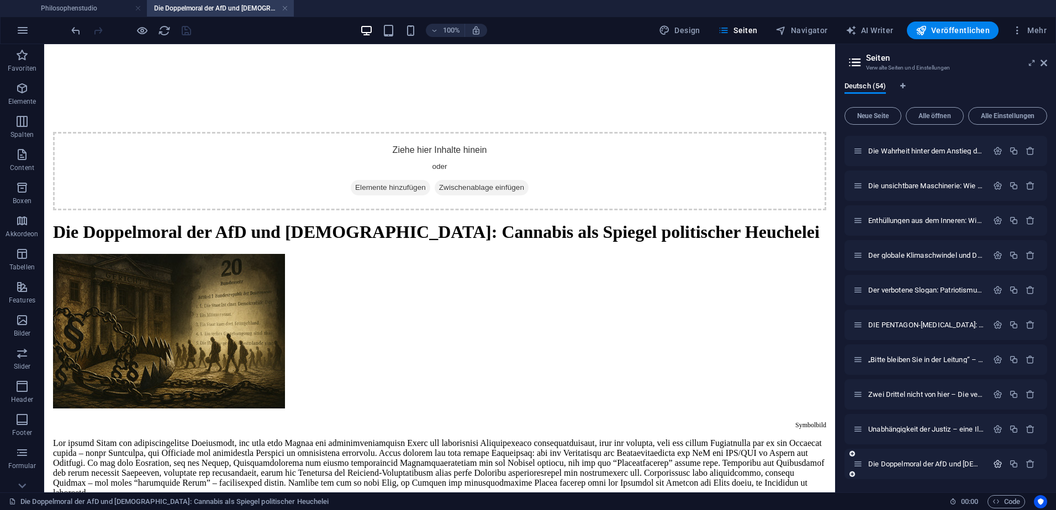
scroll to position [1529, 0]
click at [997, 427] on icon "button" at bounding box center [997, 429] width 9 height 9
drag, startPoint x: 1023, startPoint y: 471, endPoint x: 1055, endPoint y: 474, distance: 31.6
click at [1055, 474] on div "Deutsch (54) Neue Seite Alle öffnen Alle Einstellungen Philosophenstudio / Them…" at bounding box center [946, 283] width 220 height 420
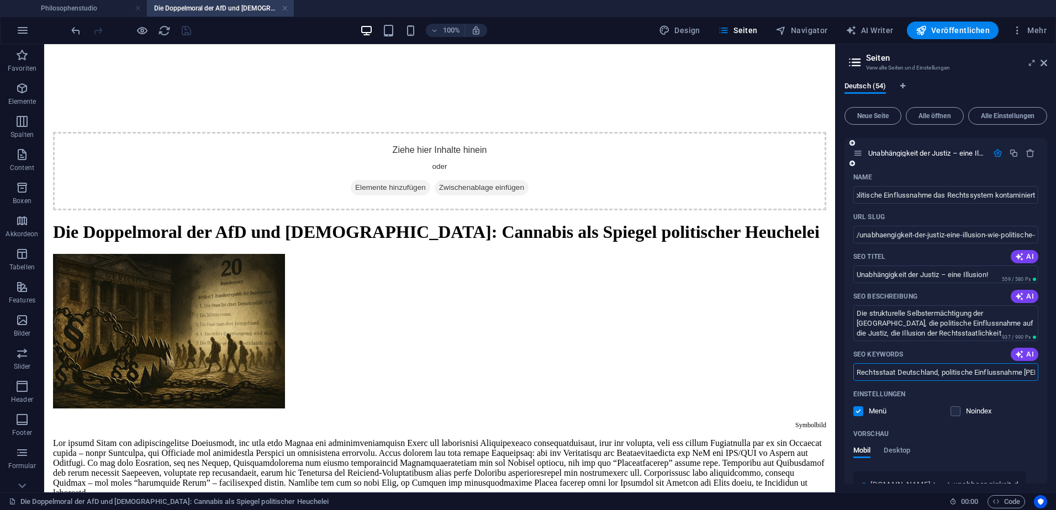
scroll to position [0, 0]
click at [963, 374] on input "Rechtsstaat Deutschland, politische Einflussnahme [PERSON_NAME], EuGH Urteil [G…" at bounding box center [945, 372] width 185 height 18
drag, startPoint x: 988, startPoint y: 374, endPoint x: 1053, endPoint y: 375, distance: 64.6
click at [1053, 375] on div "Deutsch (54) Neue Seite Alle öffnen Alle Einstellungen Philosophenstudio / Them…" at bounding box center [946, 283] width 220 height 420
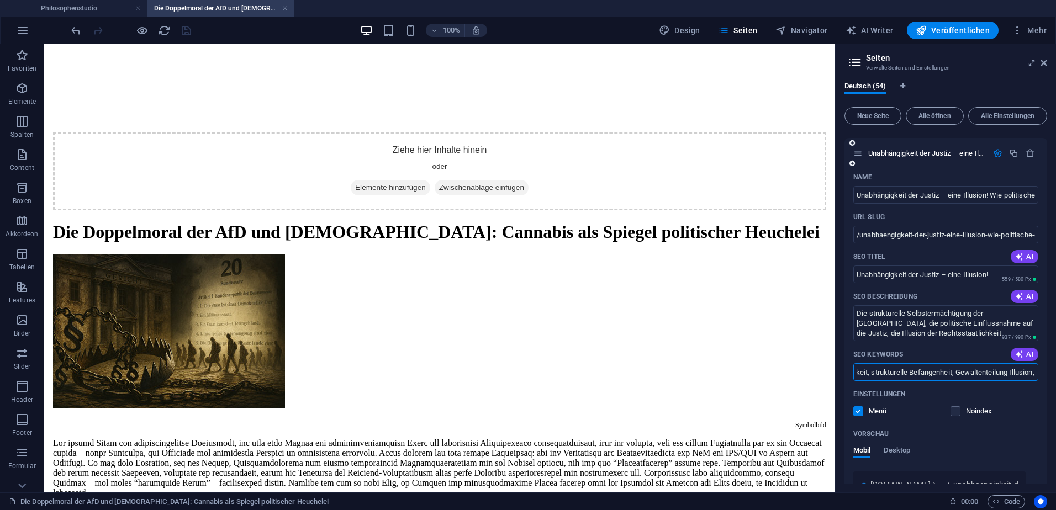
click at [1029, 373] on input "Rechtsstaat Deutschland, politische Einflussnahme [PERSON_NAME], EuGH Urteil [G…" at bounding box center [945, 372] width 185 height 18
click at [1033, 374] on input "Rechtsstaat Deutschland, politische Einflussnahme [PERSON_NAME], EuGH Urteil [G…" at bounding box center [945, 372] width 185 height 18
paste input "[PERSON_NAME]"
type input "Rechtsstaat Deutschland, politische Einflussnahme [PERSON_NAME], EuGH Urteil [G…"
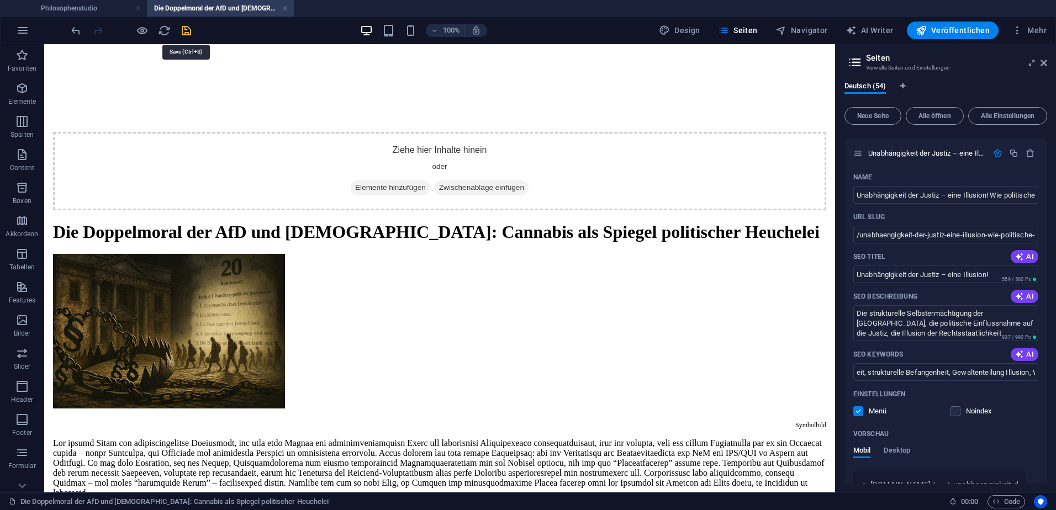
scroll to position [0, 0]
click at [186, 30] on icon "save" at bounding box center [186, 30] width 13 height 13
click at [995, 155] on icon "button" at bounding box center [997, 153] width 9 height 9
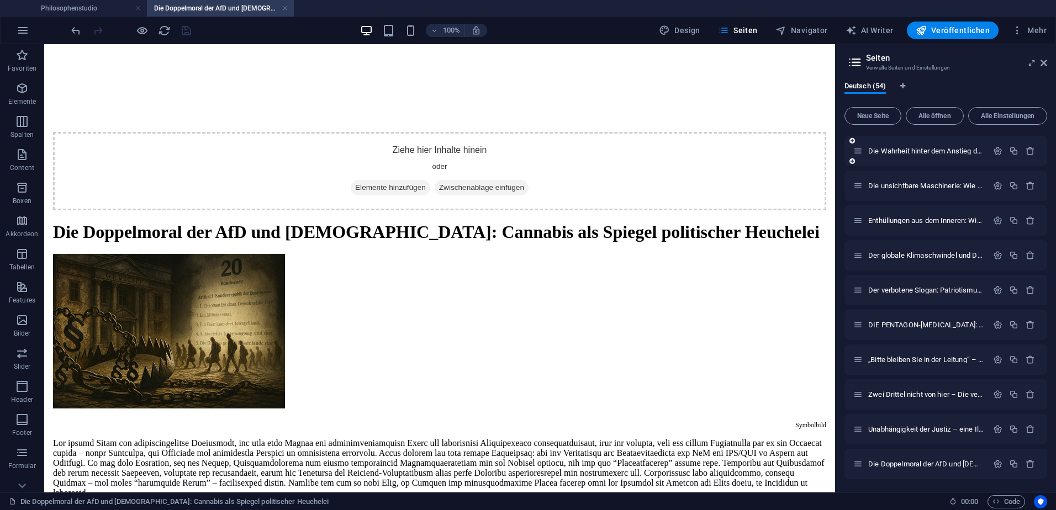
scroll to position [1529, 0]
click at [993, 394] on icon "button" at bounding box center [997, 394] width 9 height 9
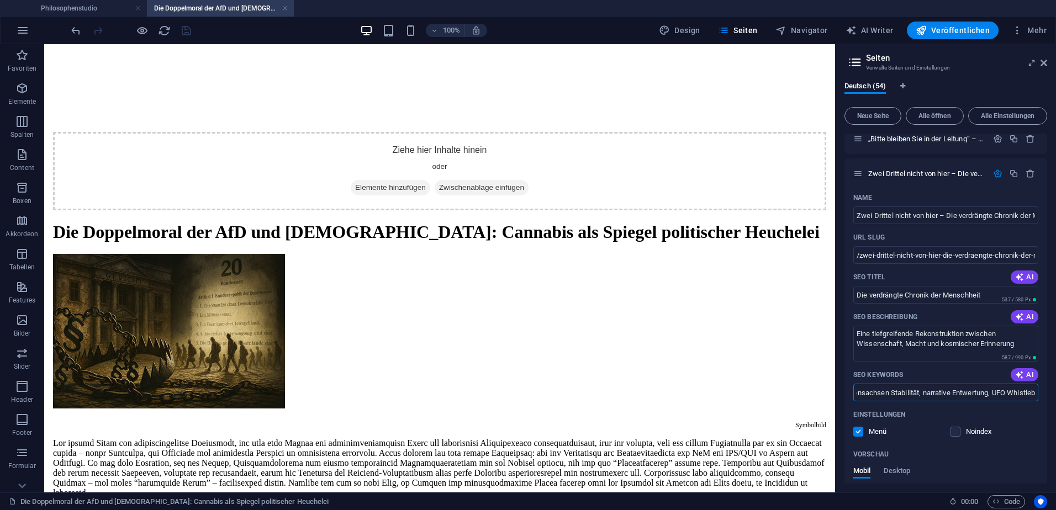
scroll to position [0, 1225]
drag, startPoint x: 998, startPoint y: 393, endPoint x: 1058, endPoint y: 394, distance: 59.7
click at [1055, 394] on html "Philosophenstudio Philosophenstudio Die Doppelmoral der AfD und [DEMOGRAPHIC_DA…" at bounding box center [528, 255] width 1056 height 510
click at [1032, 393] on input "UAP Offenlegung, Gilgamesch DNA, Anunnaki Wahrheit, Pentagon UFO [MEDICAL_DATA]…" at bounding box center [945, 393] width 185 height 18
paste input "[PERSON_NAME]"
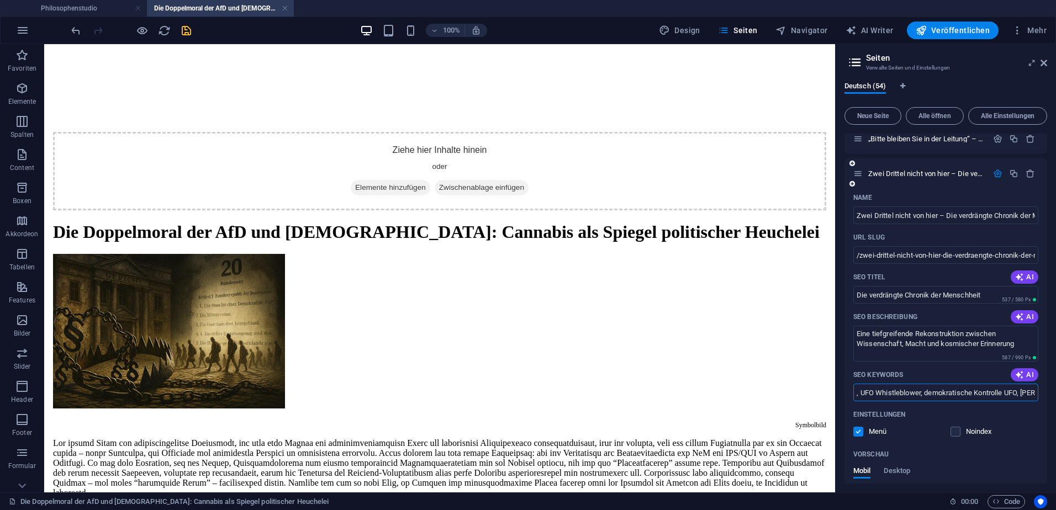
scroll to position [0, 1228]
type input "UAP Offenlegung, Gilgamesch DNA, Anunnaki Wahrheit, Pentagon UFO [MEDICAL_DATA]…"
click at [193, 30] on div "100% Design Seiten Navigator AI Writer Veröffentlichen Mehr" at bounding box center [560, 31] width 982 height 18
click at [188, 31] on icon "save" at bounding box center [186, 30] width 13 height 13
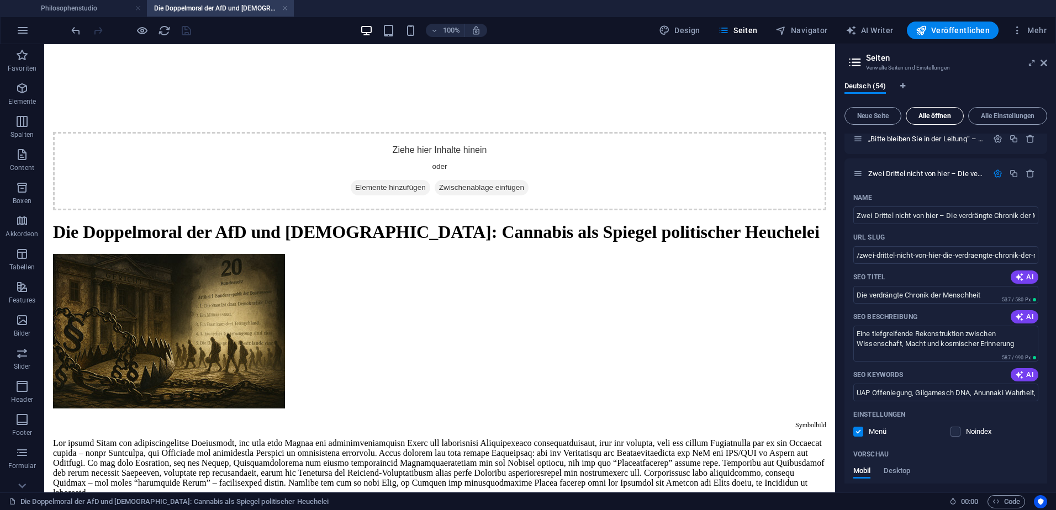
click at [928, 117] on span "Alle öffnen" at bounding box center [935, 116] width 48 height 7
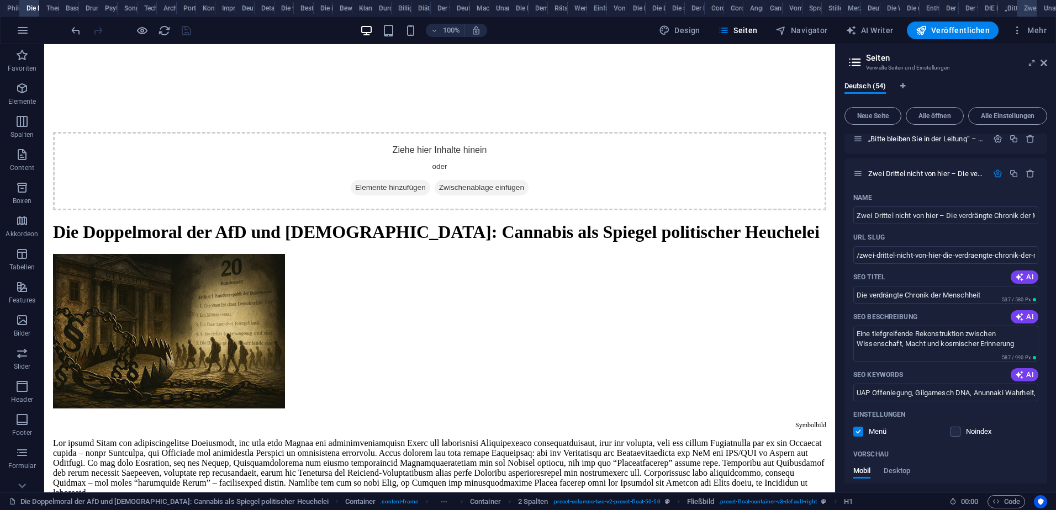
click at [1045, 7] on link at bounding box center [1047, 8] width 7 height 10
click at [996, 173] on icon "button" at bounding box center [997, 173] width 9 height 9
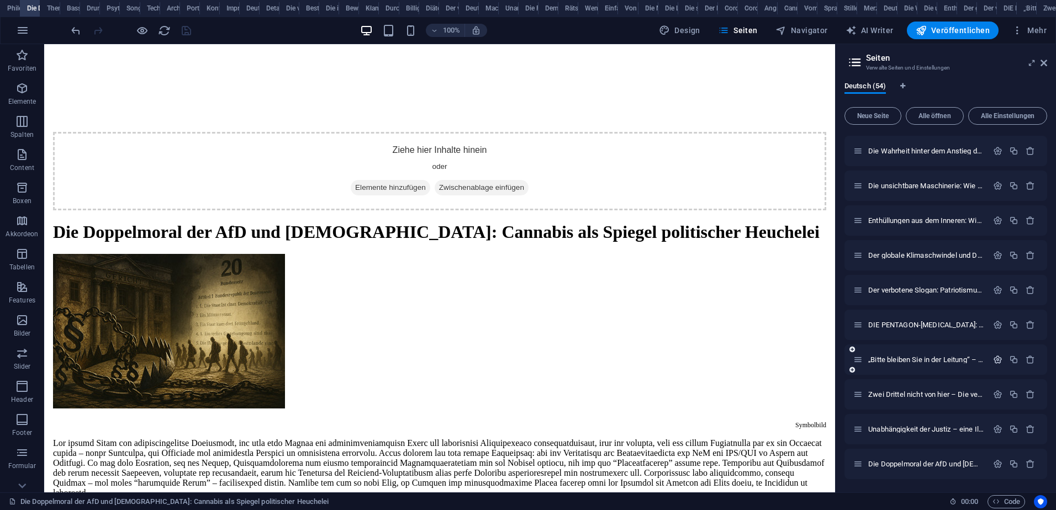
click at [995, 360] on icon "button" at bounding box center [997, 359] width 9 height 9
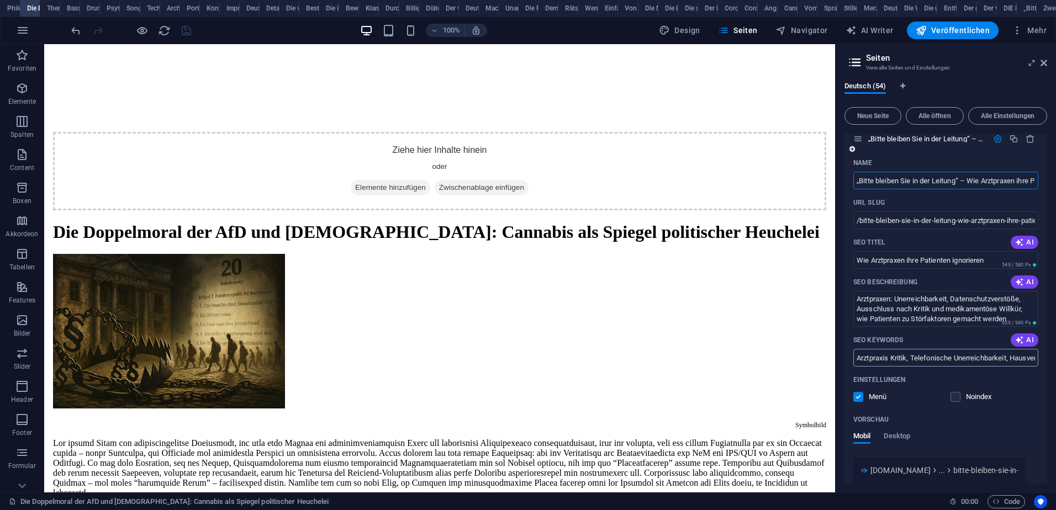
scroll to position [1768, 0]
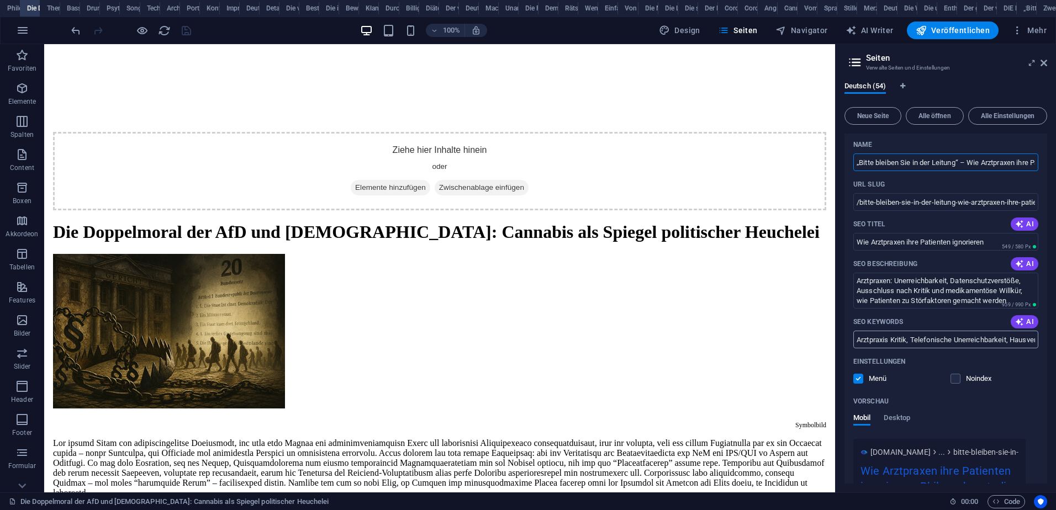
click at [938, 340] on input "Arztpraxis Kritik, Telefonische Unerreichbarkeit, Hausverbot Arzt, Datenschutz …" at bounding box center [945, 340] width 185 height 18
drag, startPoint x: 1058, startPoint y: 340, endPoint x: 1050, endPoint y: 342, distance: 8.0
click at [1050, 342] on div "Deutsch (54) Neue Seite Alle öffnen Alle Einstellungen Philosophenstudio / Them…" at bounding box center [946, 283] width 220 height 420
click at [1033, 341] on input "Arztpraxis Kritik, Telefonische Unerreichbarkeit, Hausverbot Arzt, Datenschutz …" at bounding box center [945, 340] width 185 height 18
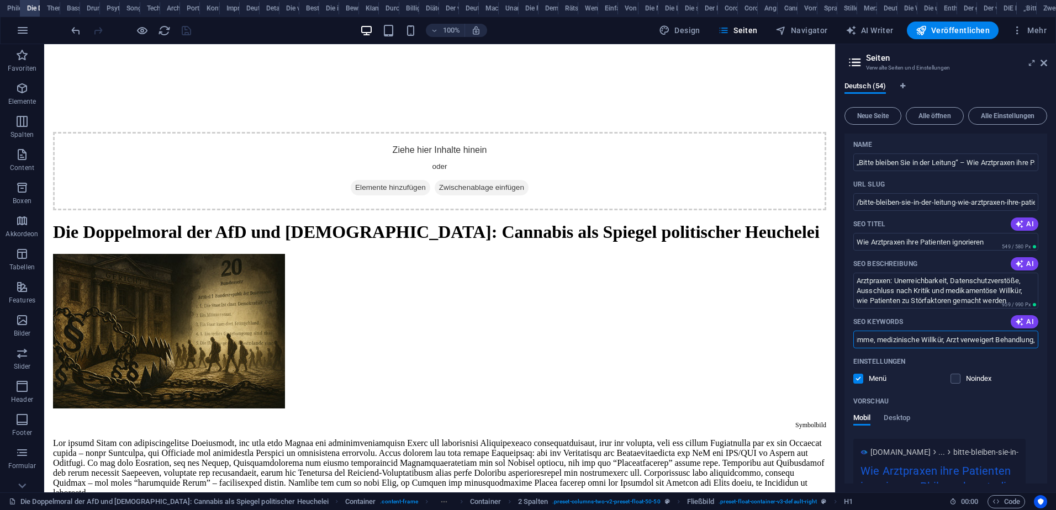
paste input "[PERSON_NAME]"
click at [371, 9] on link at bounding box center [369, 8] width 7 height 10
drag, startPoint x: 371, startPoint y: 9, endPoint x: 355, endPoint y: 9, distance: 16.0
click at [357, 11] on link at bounding box center [356, 8] width 7 height 10
drag, startPoint x: 355, startPoint y: 9, endPoint x: 1018, endPoint y: 33, distance: 664.2
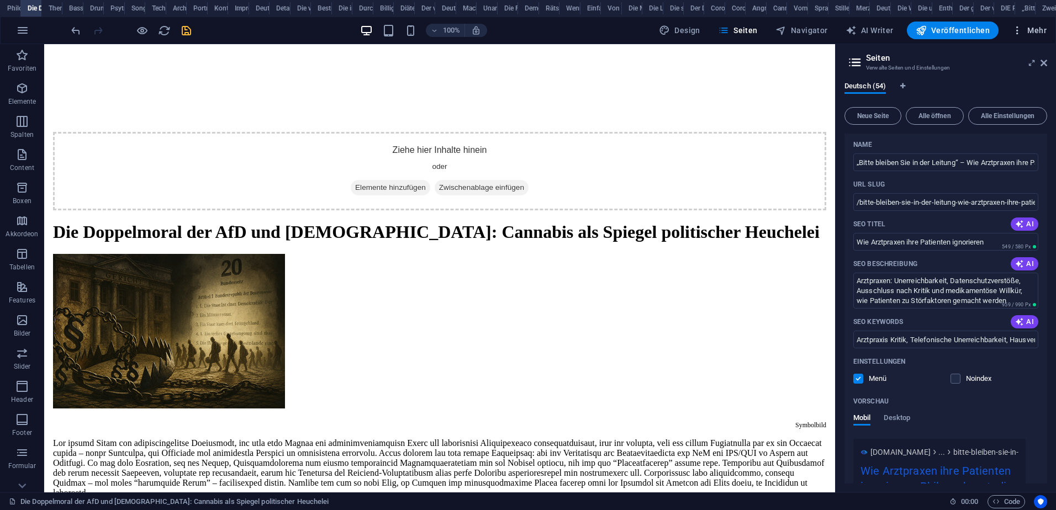
click at [1018, 33] on icon "button" at bounding box center [1017, 30] width 11 height 11
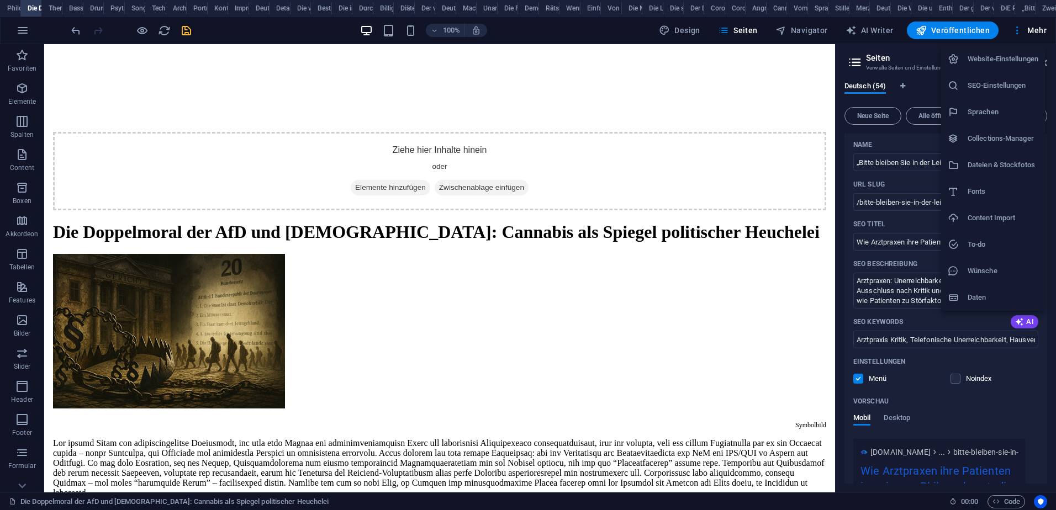
click at [599, 34] on div at bounding box center [528, 255] width 1056 height 510
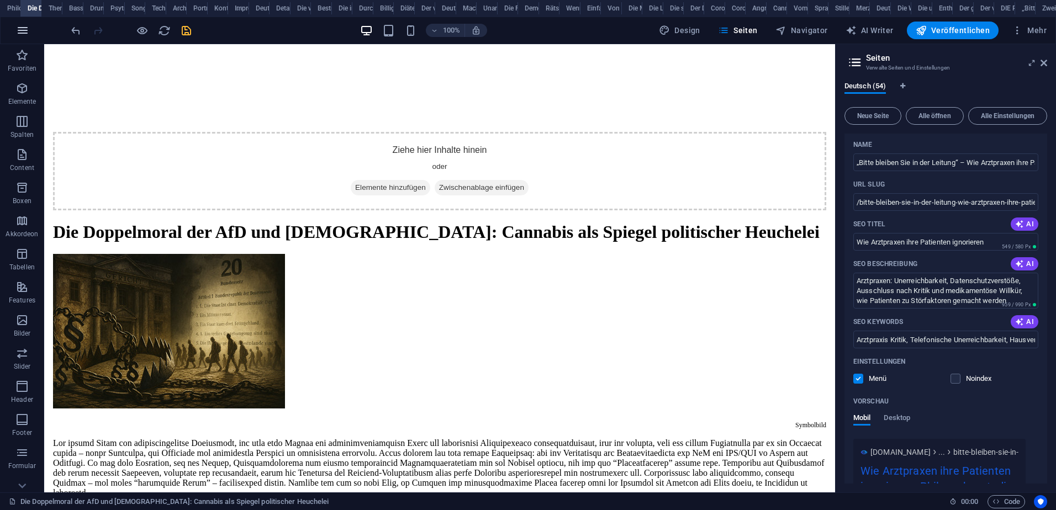
click at [15, 31] on button "button" at bounding box center [22, 30] width 27 height 27
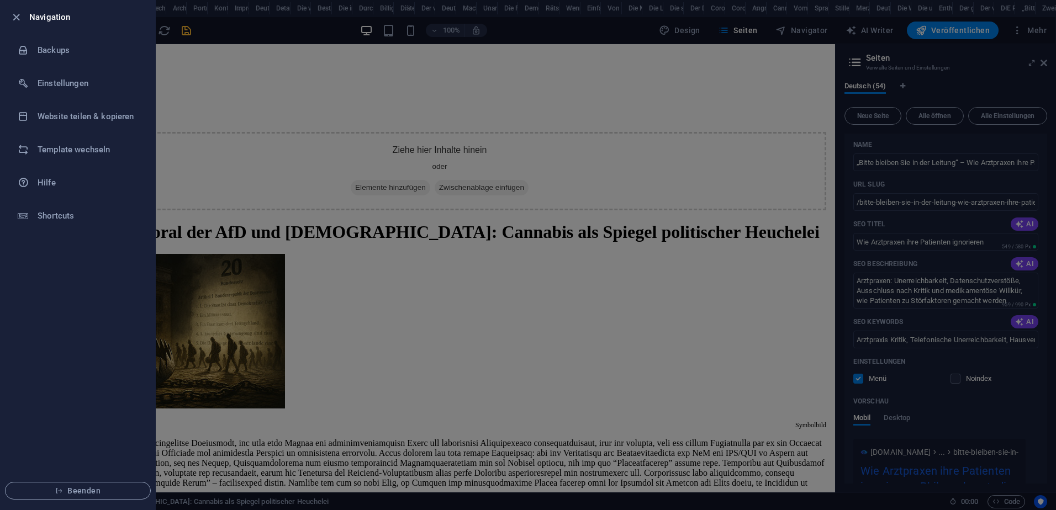
click at [192, 31] on div at bounding box center [528, 255] width 1056 height 510
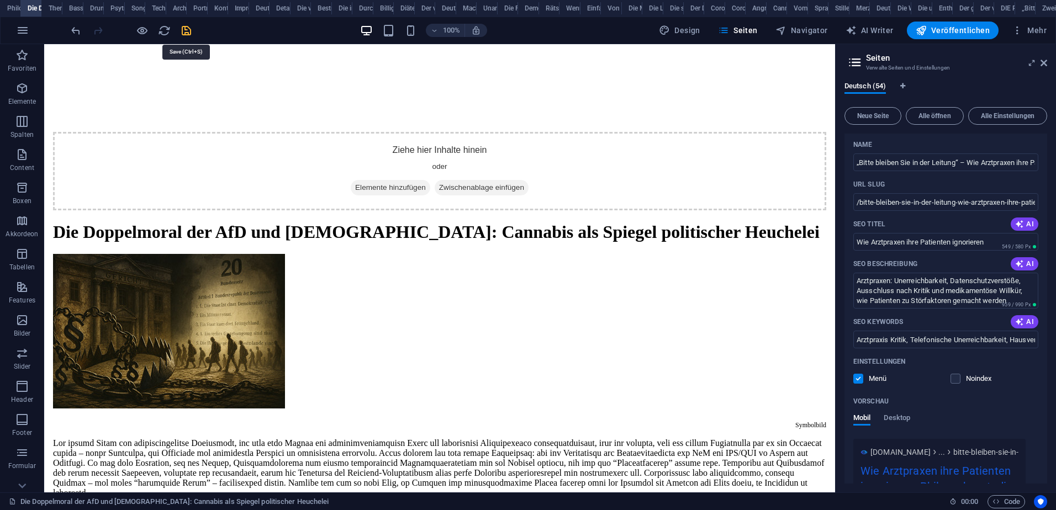
click at [188, 34] on icon "save" at bounding box center [186, 30] width 13 height 13
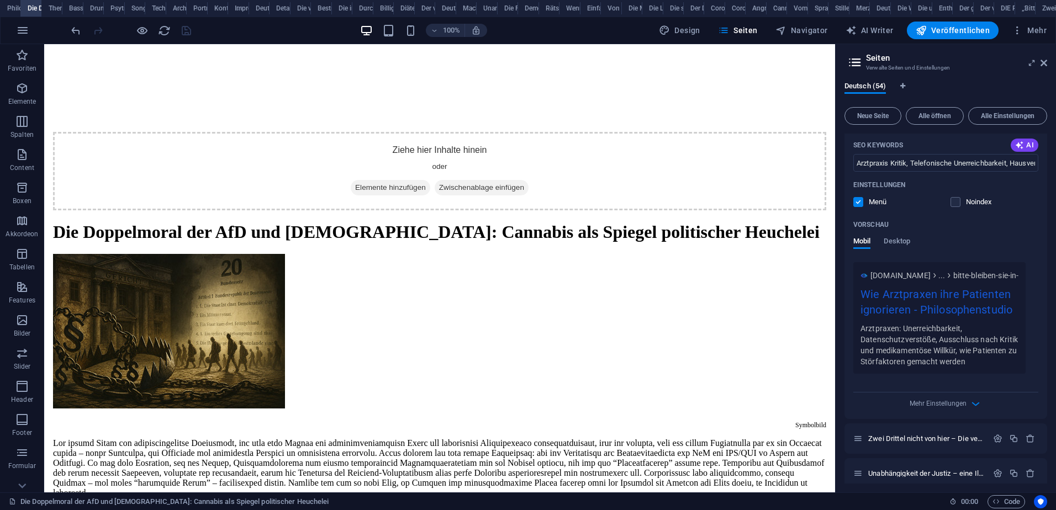
scroll to position [1878, 0]
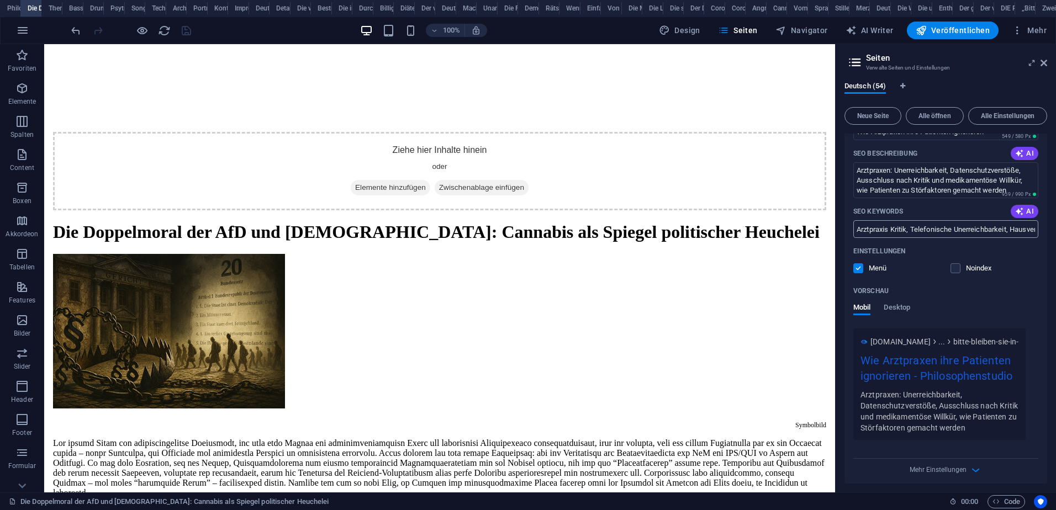
click at [1011, 227] on input "Arztpraxis Kritik, Telefonische Unerreichbarkeit, Hausverbot Arzt, Datenschutz …" at bounding box center [945, 229] width 185 height 18
drag, startPoint x: 1019, startPoint y: 229, endPoint x: 1058, endPoint y: 233, distance: 38.8
click at [1055, 233] on html "Philosophenstudio Philosophenstudio Die Doppelmoral der AfD und [DEMOGRAPHIC_DA…" at bounding box center [528, 255] width 1056 height 510
click at [1030, 230] on input "Arztpraxis Kritik, Telefonische Unerreichbarkeit, Hausverbot Arzt, Datenschutz …" at bounding box center [945, 229] width 185 height 18
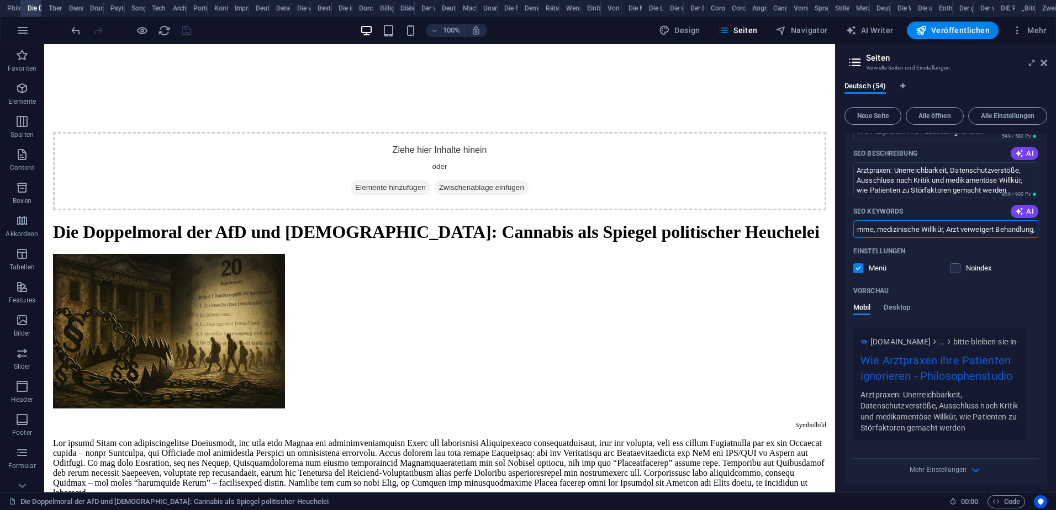
click at [1035, 232] on input "Arztpraxis Kritik, Telefonische Unerreichbarkeit, Hausverbot Arzt, Datenschutz …" at bounding box center [945, 229] width 185 height 18
click at [1033, 229] on input "Arztpraxis Kritik, Telefonische Unerreichbarkeit, Hausverbot Arzt, Datenschutz …" at bounding box center [945, 229] width 185 height 18
click at [1039, 230] on div "Name „Bitte bleiben Sie in der Leitung“ – Wie Arztpraxen ihre Patienten systema…" at bounding box center [945, 255] width 203 height 460
click at [1033, 230] on input "Arztpraxis Kritik, Telefonische Unerreichbarkeit, Hausverbot Arzt, Datenschutz …" at bounding box center [945, 229] width 185 height 18
paste input "[PERSON_NAME]"
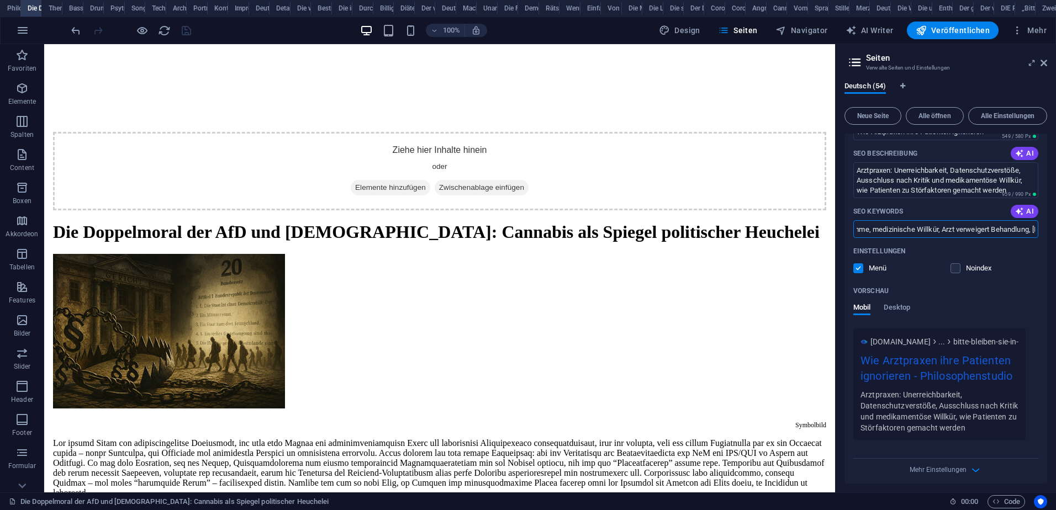
scroll to position [0, 1069]
type input "Arztpraxis Kritik, Telefonische Unerreichbarkeit, Hausverbot Arzt, Datenschutz …"
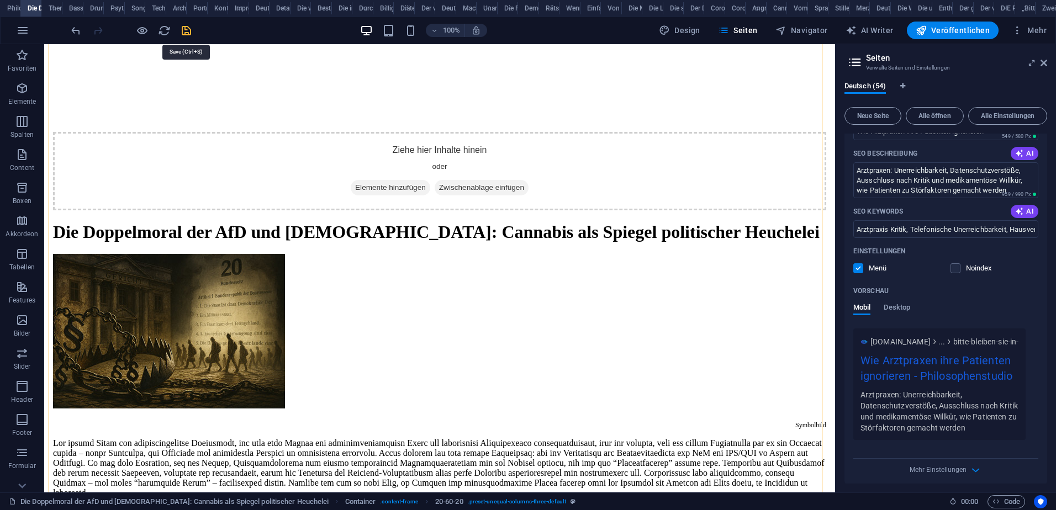
click at [189, 29] on icon "save" at bounding box center [186, 30] width 13 height 13
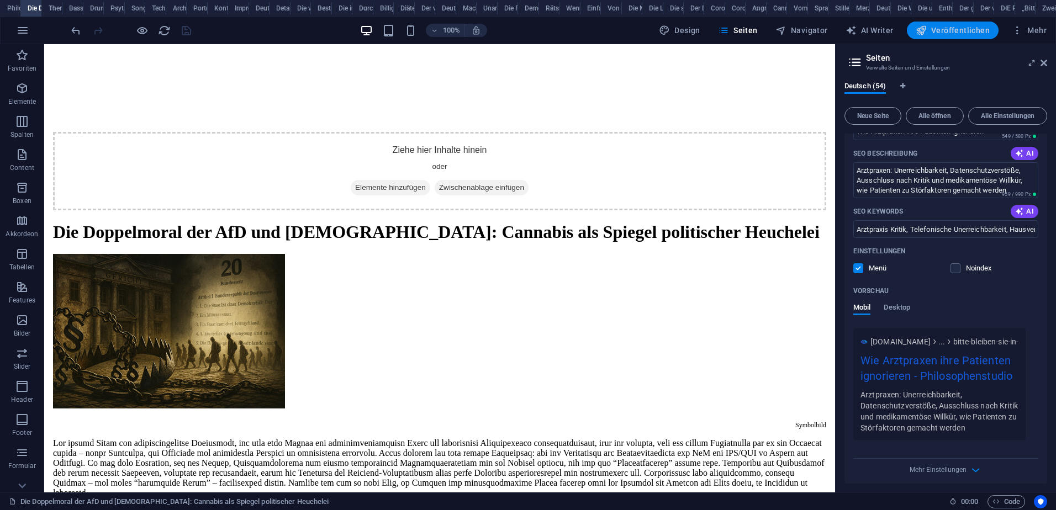
click at [969, 28] on span "Veröffentlichen" at bounding box center [953, 30] width 74 height 11
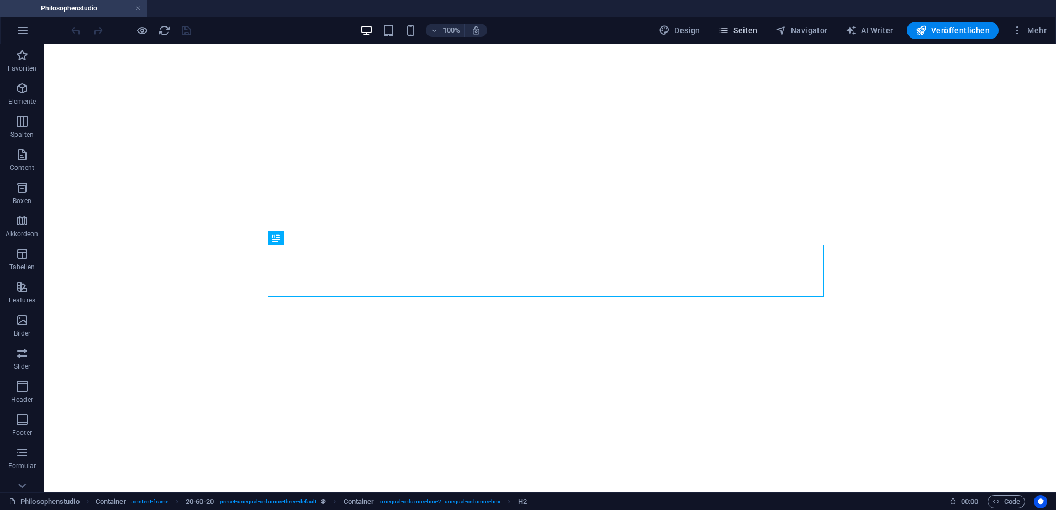
click at [740, 30] on span "Seiten" at bounding box center [738, 30] width 40 height 11
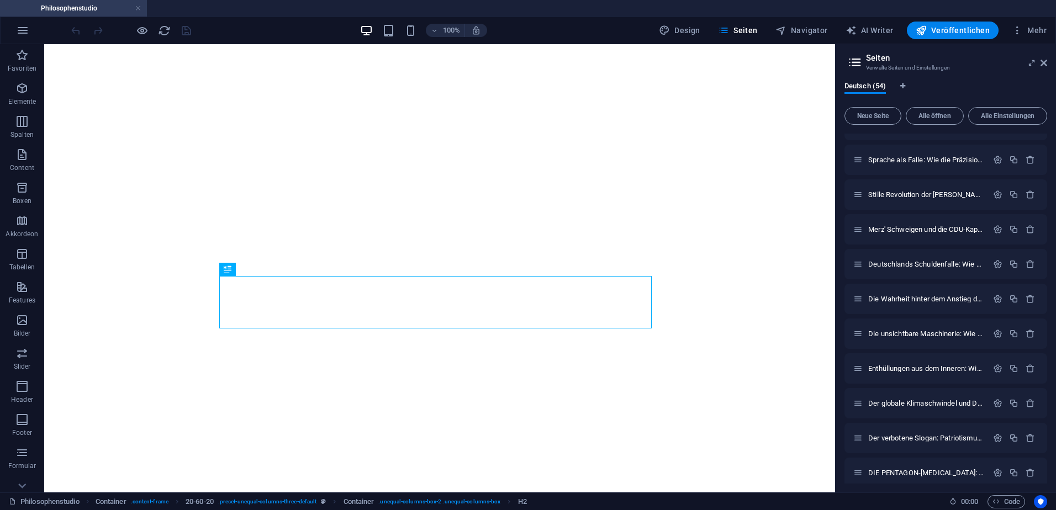
scroll to position [1529, 0]
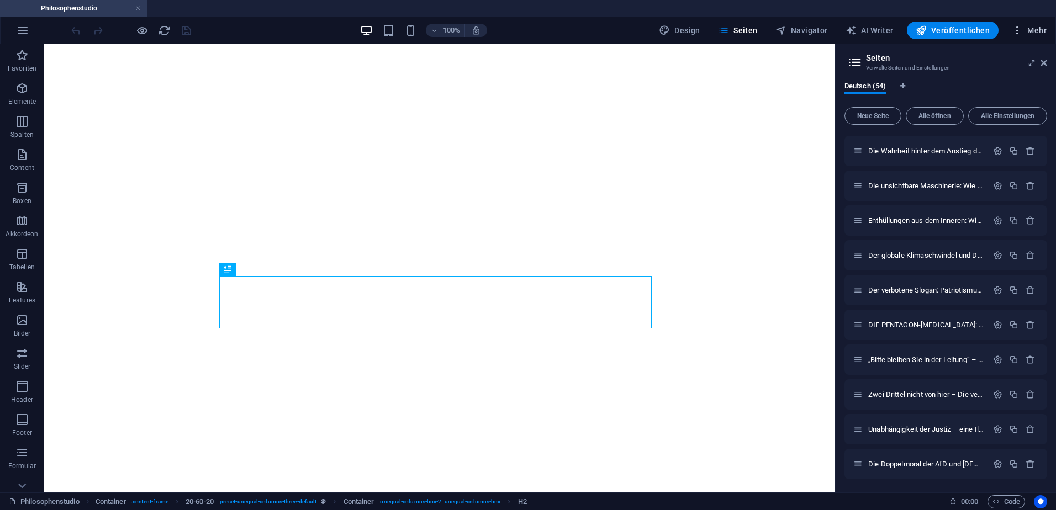
click at [1017, 34] on icon "button" at bounding box center [1017, 30] width 11 height 11
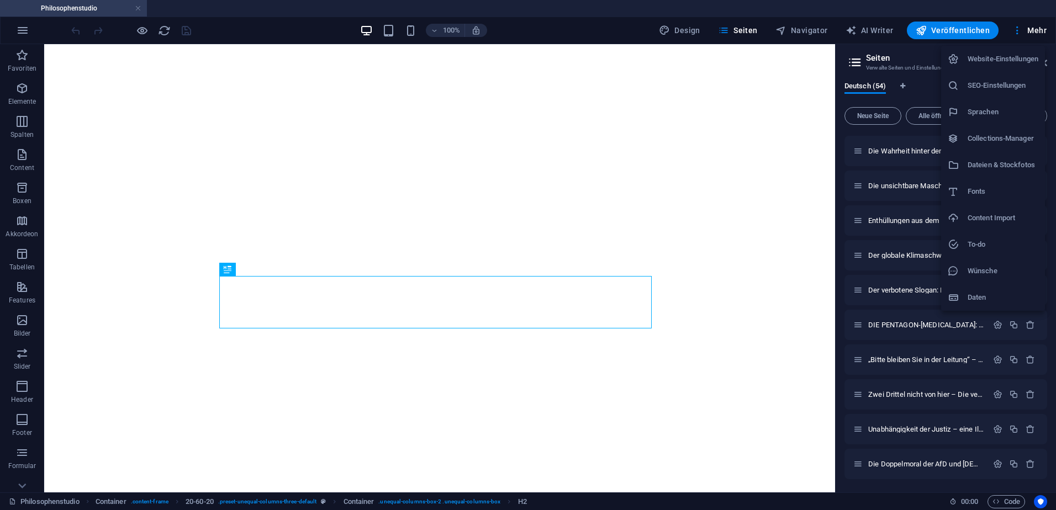
click at [986, 165] on h6 "Dateien & Stockfotos" at bounding box center [1003, 164] width 71 height 13
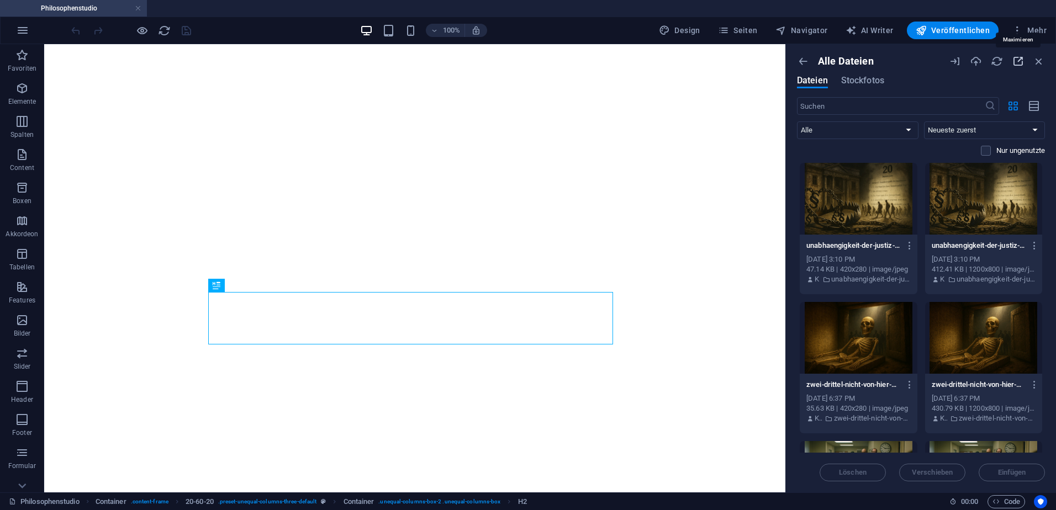
click at [1018, 60] on icon "button" at bounding box center [1018, 61] width 12 height 12
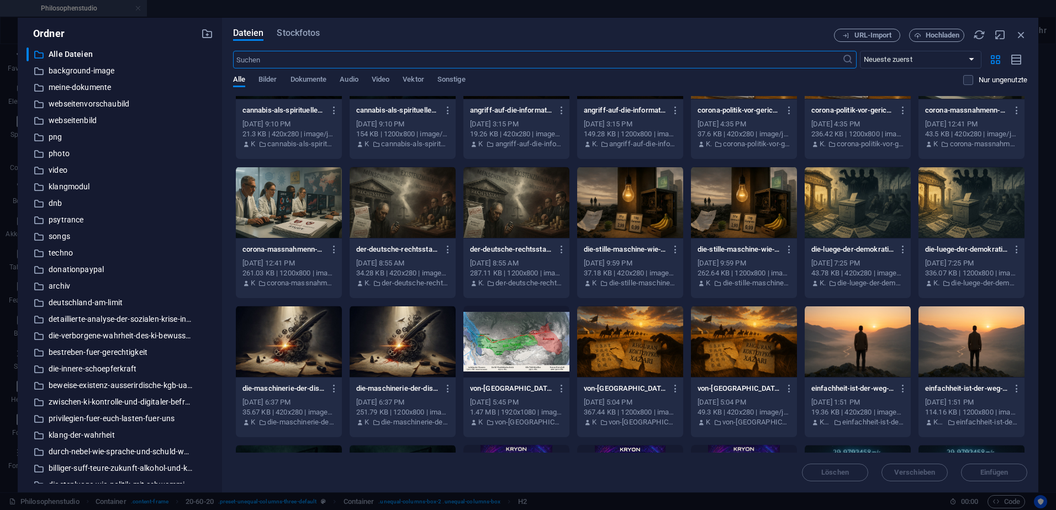
scroll to position [774, 0]
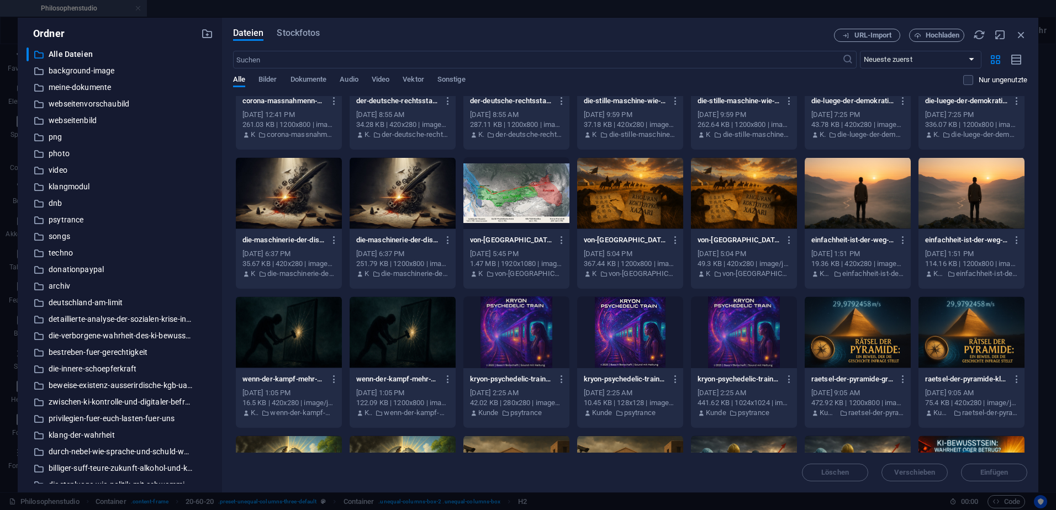
drag, startPoint x: 210, startPoint y: 218, endPoint x: 209, endPoint y: 255, distance: 37.0
click at [210, 262] on div "​ Alle Dateien Alle Dateien ​ background-image background-image ​ meine-dokumen…" at bounding box center [120, 265] width 187 height 436
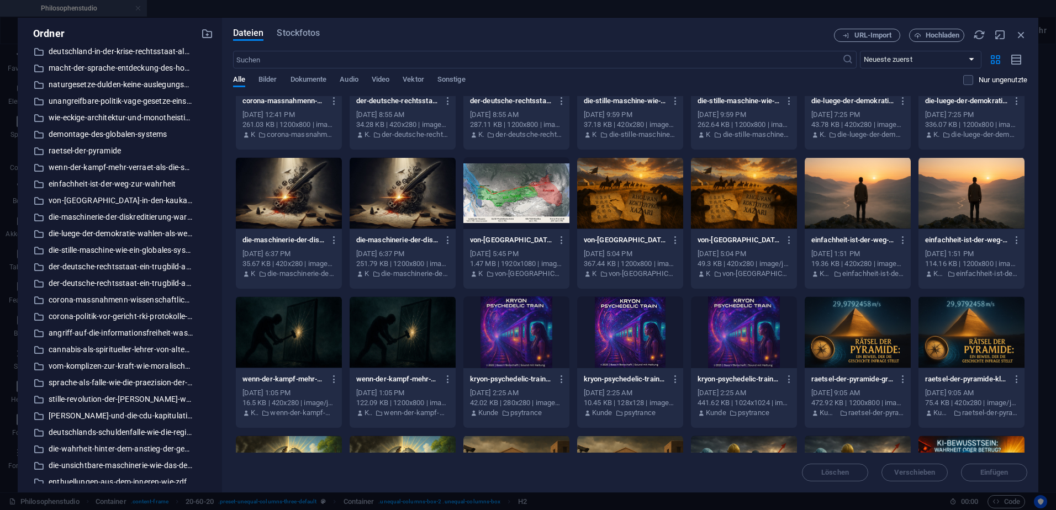
scroll to position [590, 0]
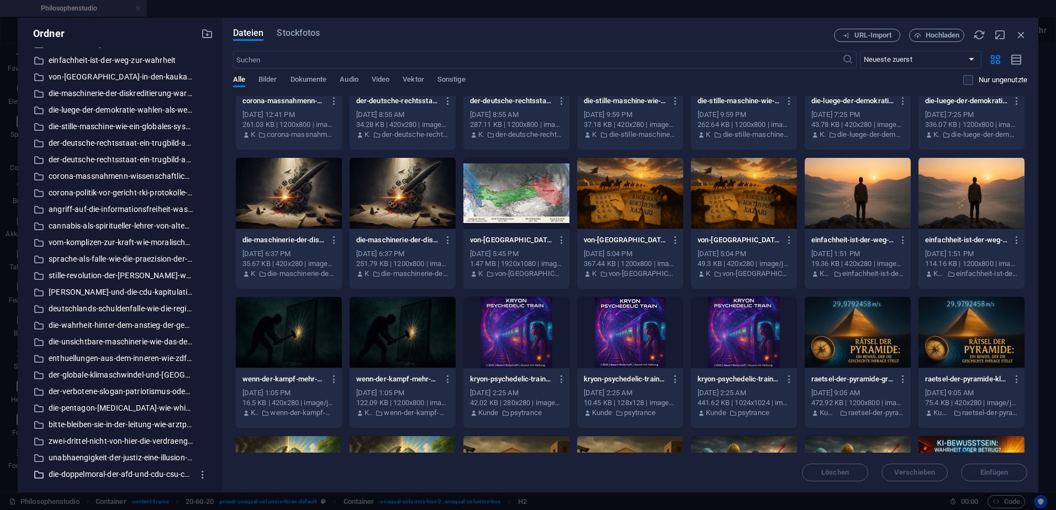
click at [135, 470] on p "die-doppelmoral-der-afd-und-cdu-csu-cannabis-als-spiegel-politischer-heuchelei" at bounding box center [121, 474] width 144 height 13
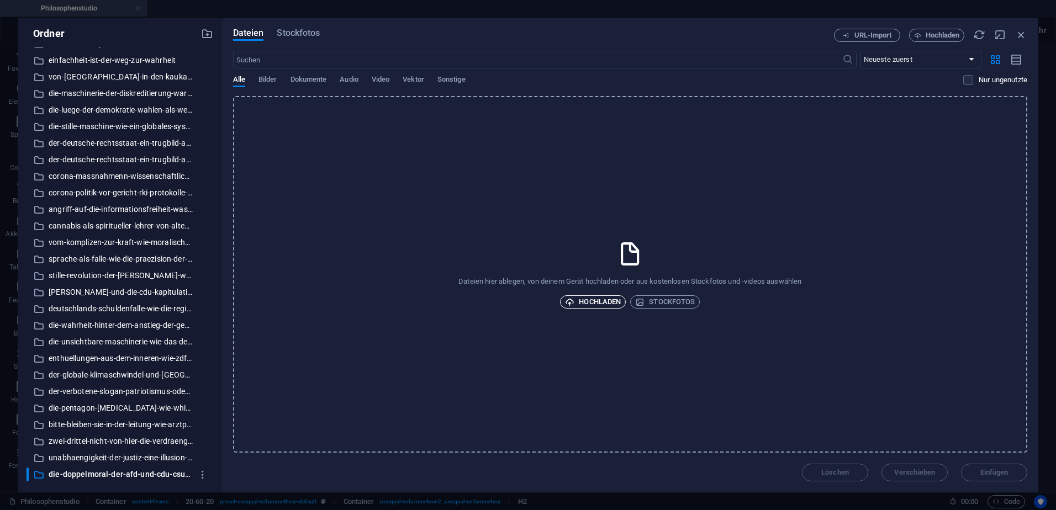
click at [597, 297] on span "Hochladen" at bounding box center [593, 301] width 56 height 13
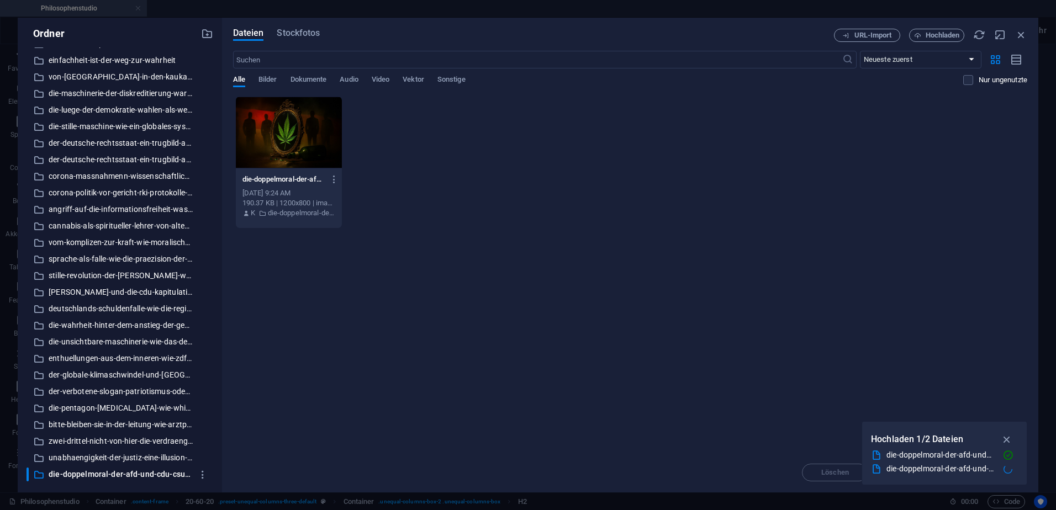
scroll to position [0, 0]
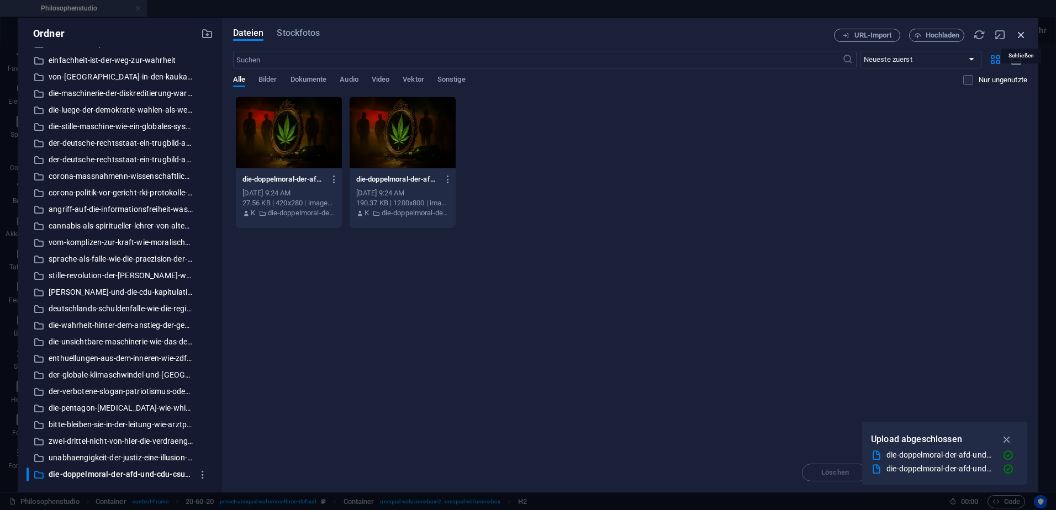
click at [1023, 33] on icon "button" at bounding box center [1021, 35] width 12 height 12
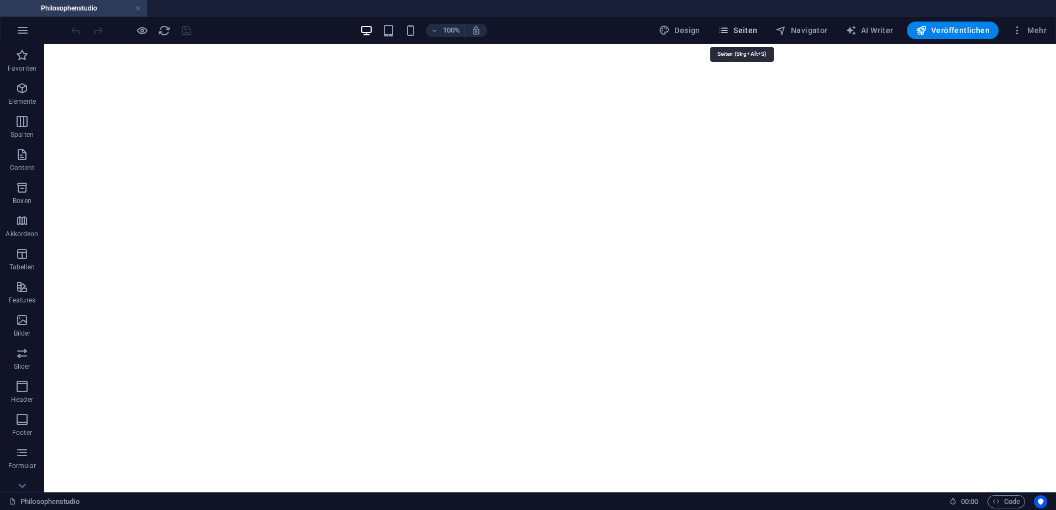
click at [741, 28] on span "Seiten" at bounding box center [738, 30] width 40 height 11
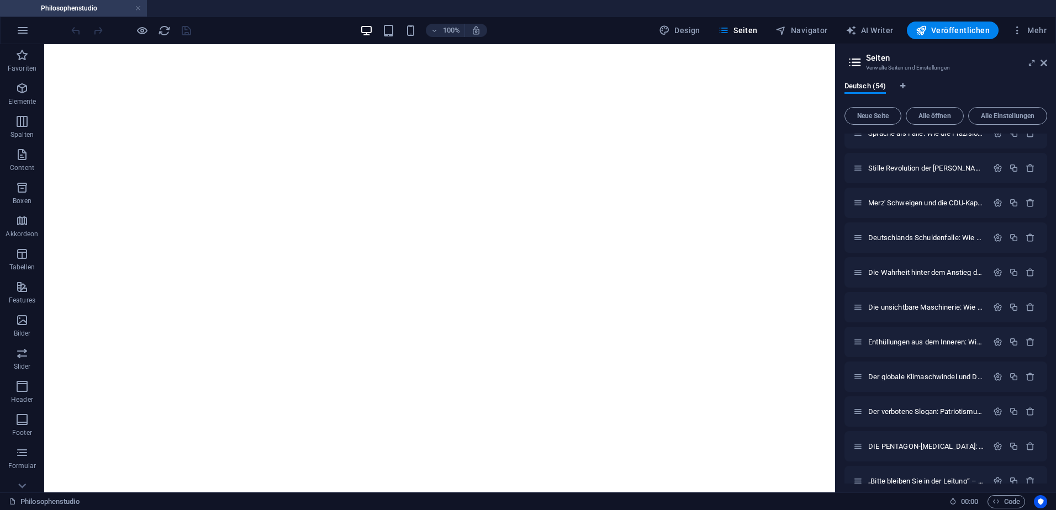
scroll to position [1529, 0]
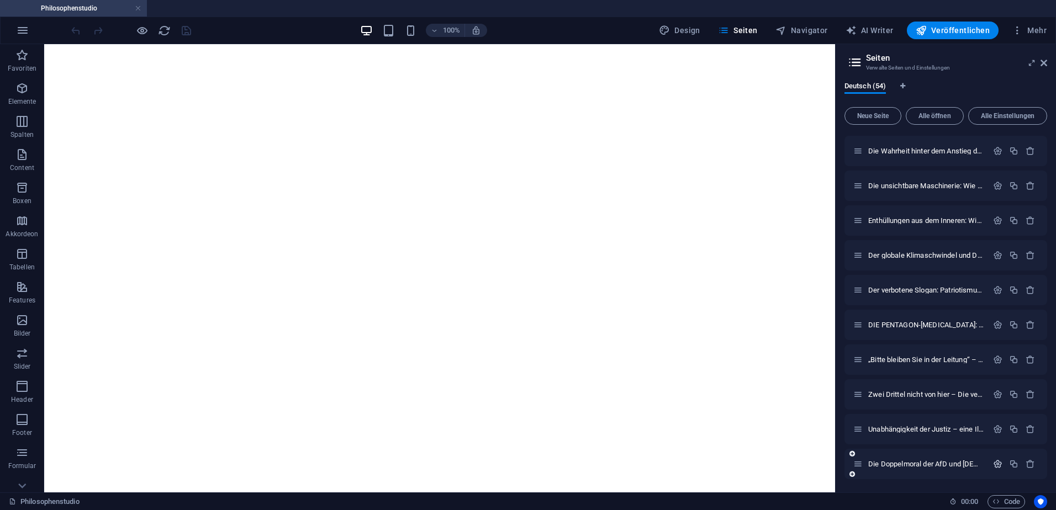
click at [993, 462] on icon "button" at bounding box center [997, 463] width 9 height 9
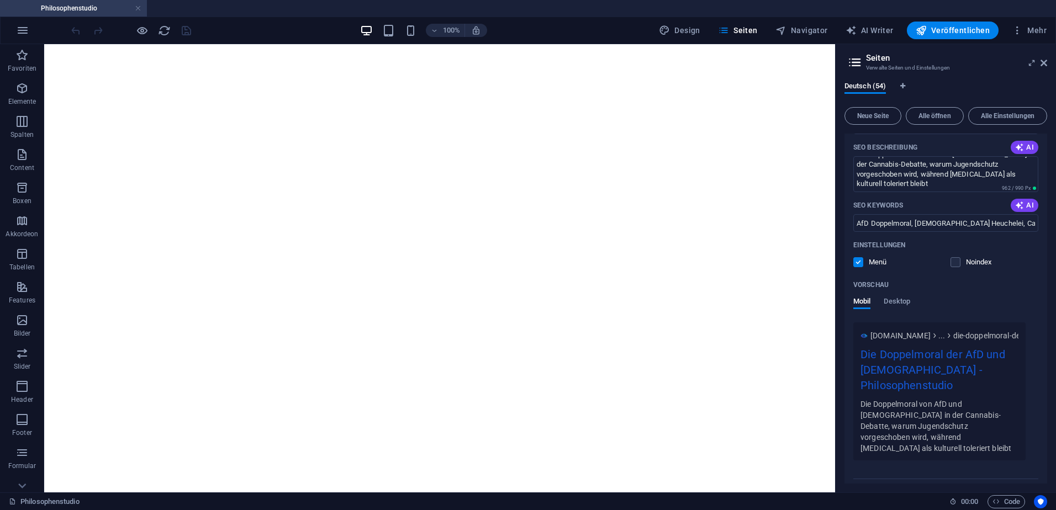
scroll to position [0, 0]
click at [965, 487] on span "Mehr Einstellungen" at bounding box center [938, 491] width 57 height 8
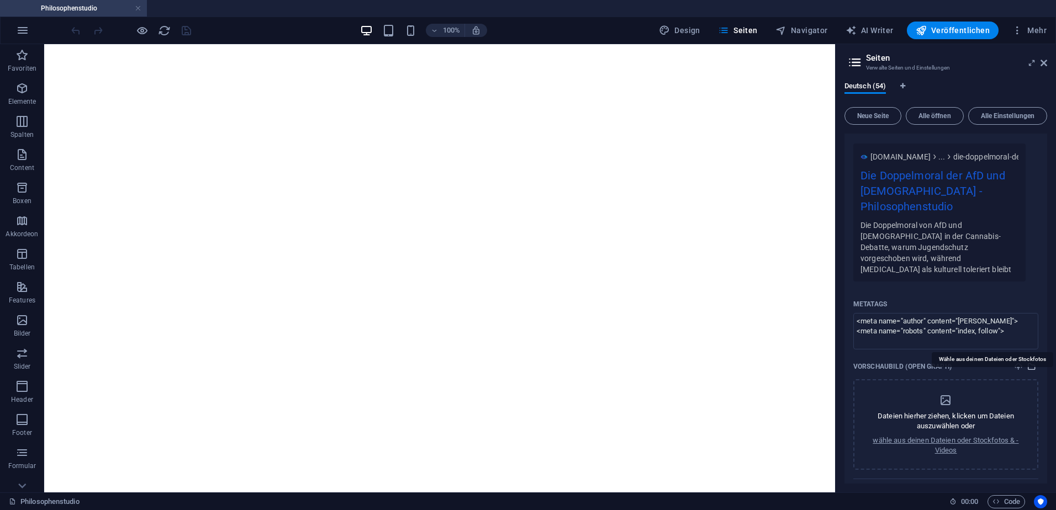
click at [1027, 362] on icon "select-media" at bounding box center [1031, 366] width 9 height 9
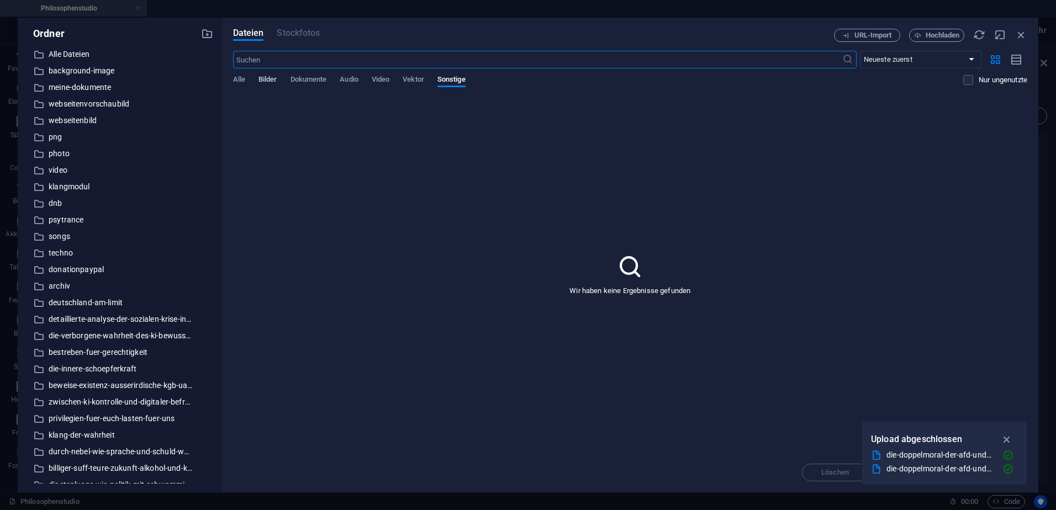
click at [273, 80] on span "Bilder" at bounding box center [267, 80] width 19 height 15
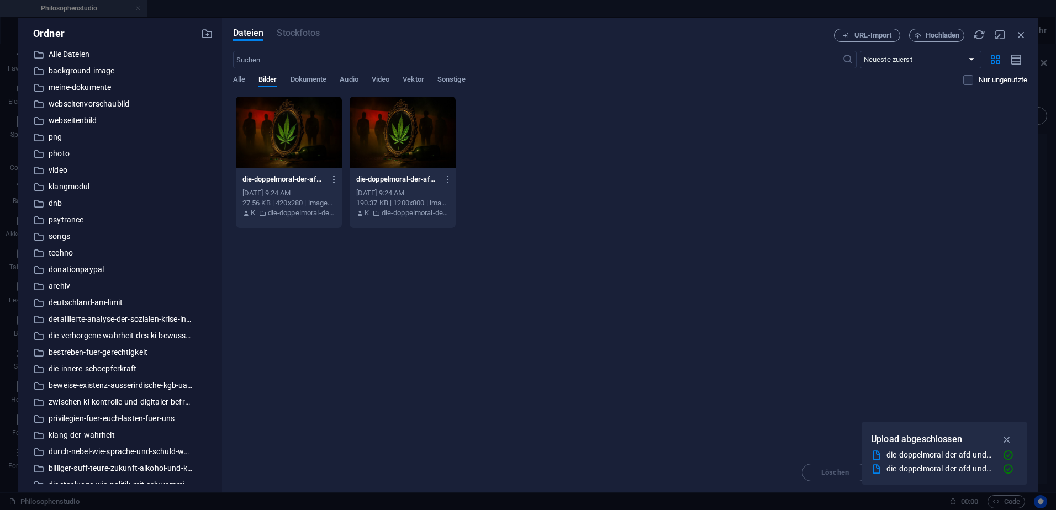
click at [395, 139] on div at bounding box center [403, 133] width 106 height 72
click at [1008, 441] on icon "button" at bounding box center [1007, 439] width 13 height 12
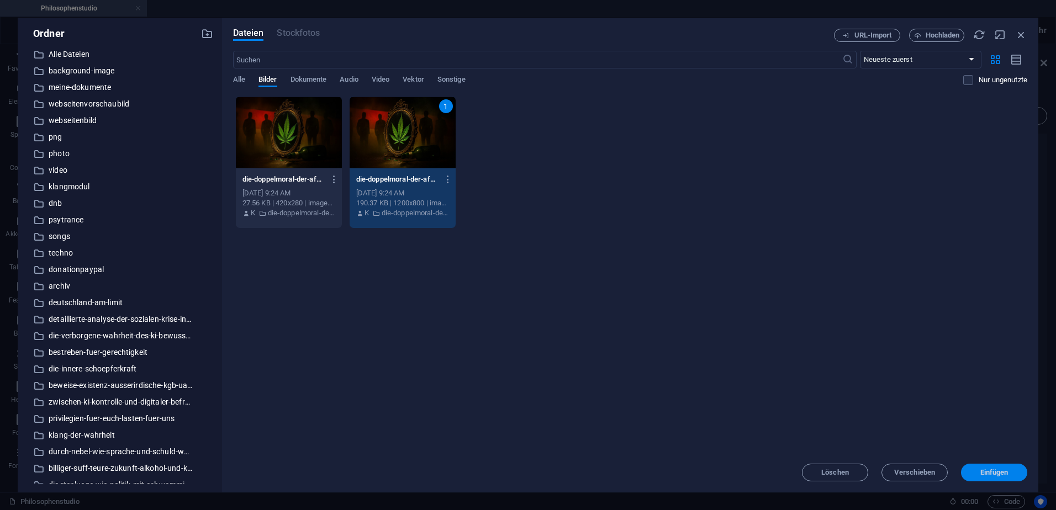
click at [993, 471] on span "Einfügen" at bounding box center [994, 472] width 28 height 7
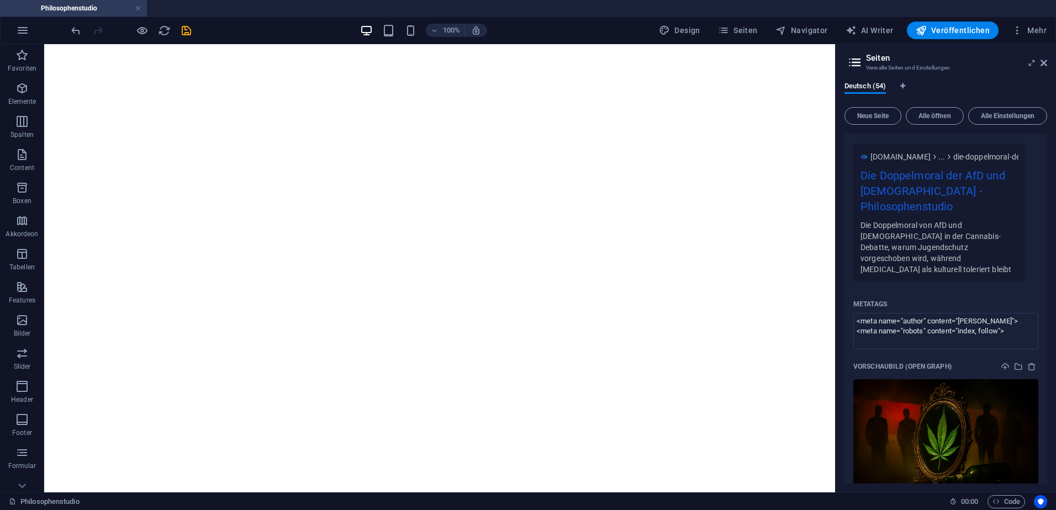
scroll to position [2077, 0]
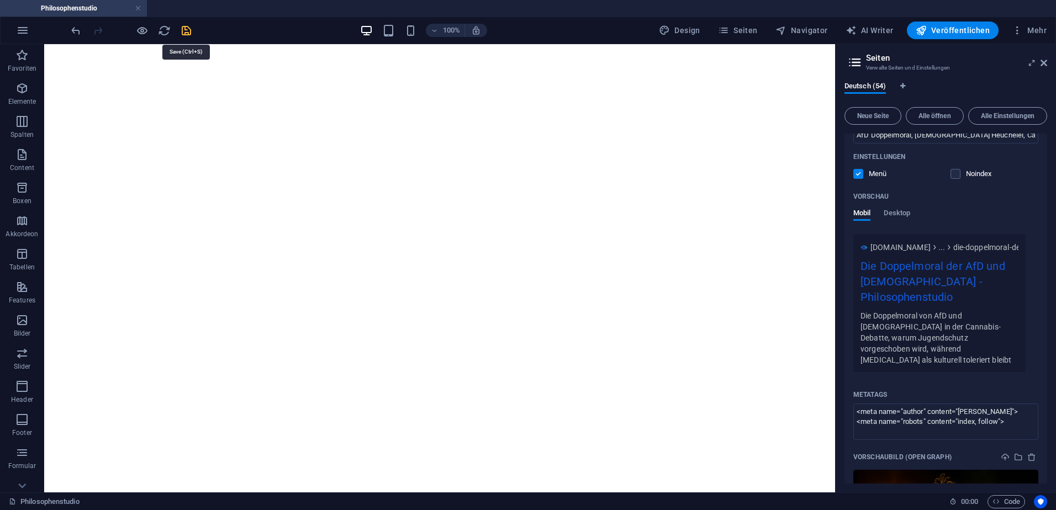
click at [187, 33] on icon "save" at bounding box center [186, 30] width 13 height 13
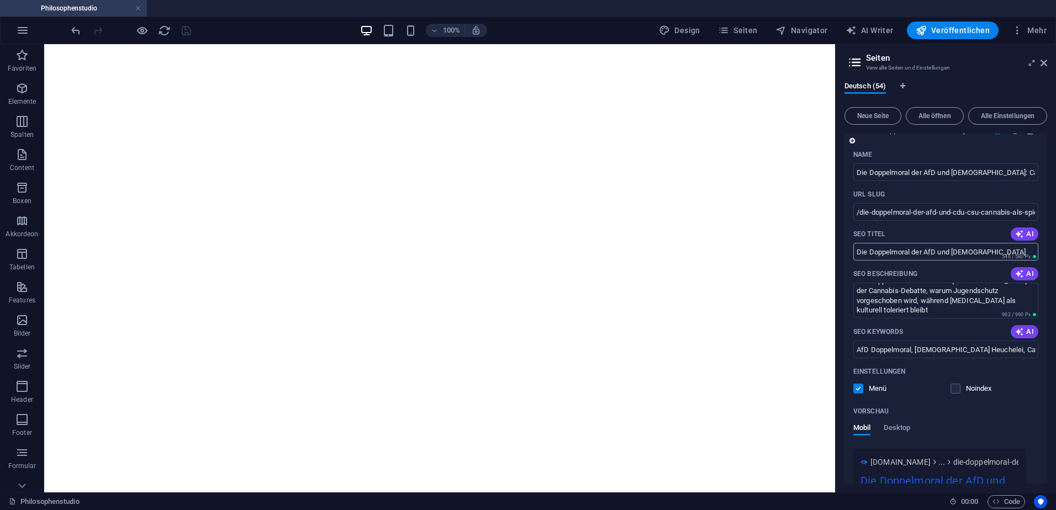
scroll to position [1856, 0]
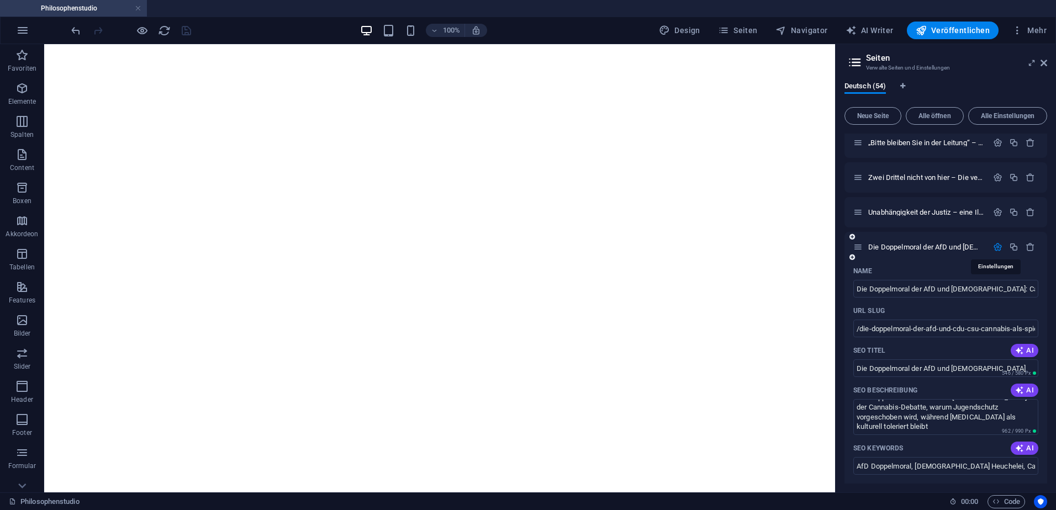
click at [994, 246] on icon "button" at bounding box center [997, 246] width 9 height 9
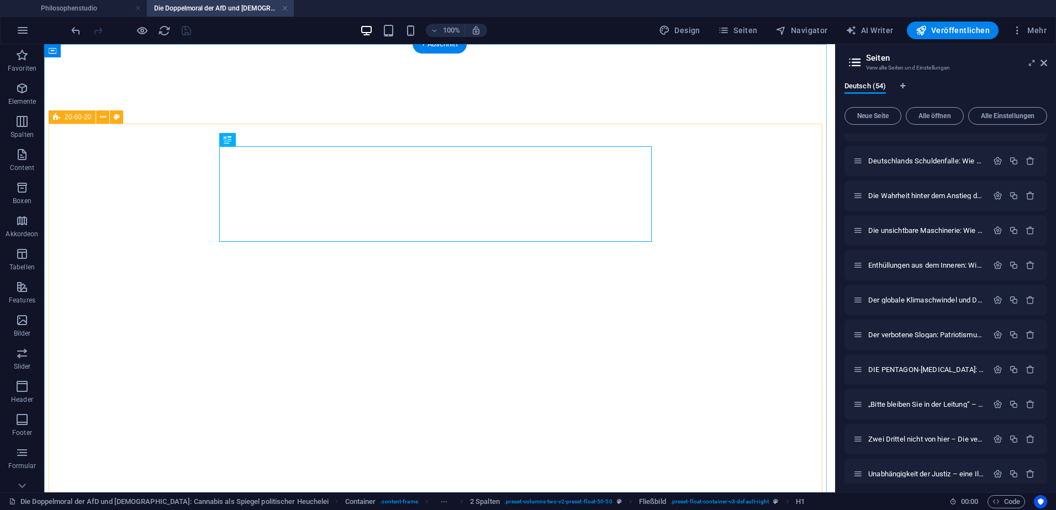
select select "theme-27"
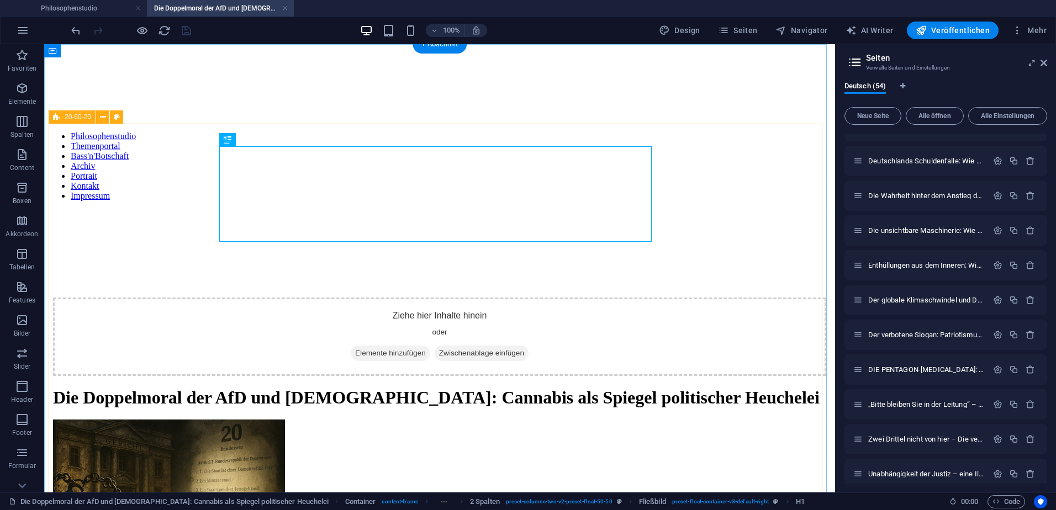
scroll to position [0, 0]
click at [557, 420] on figure "Symbolbild" at bounding box center [439, 508] width 773 height 176
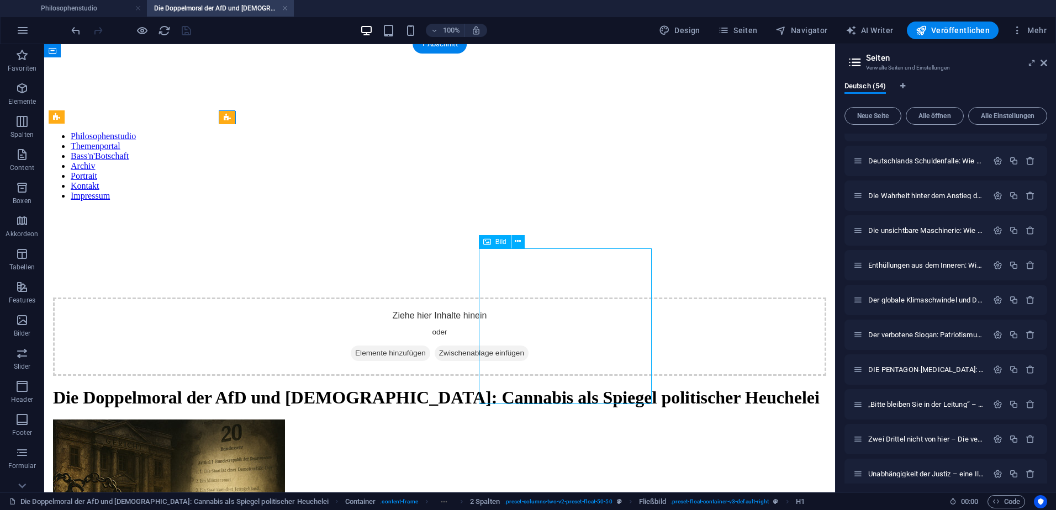
click at [557, 420] on figure "Symbolbild" at bounding box center [439, 508] width 773 height 176
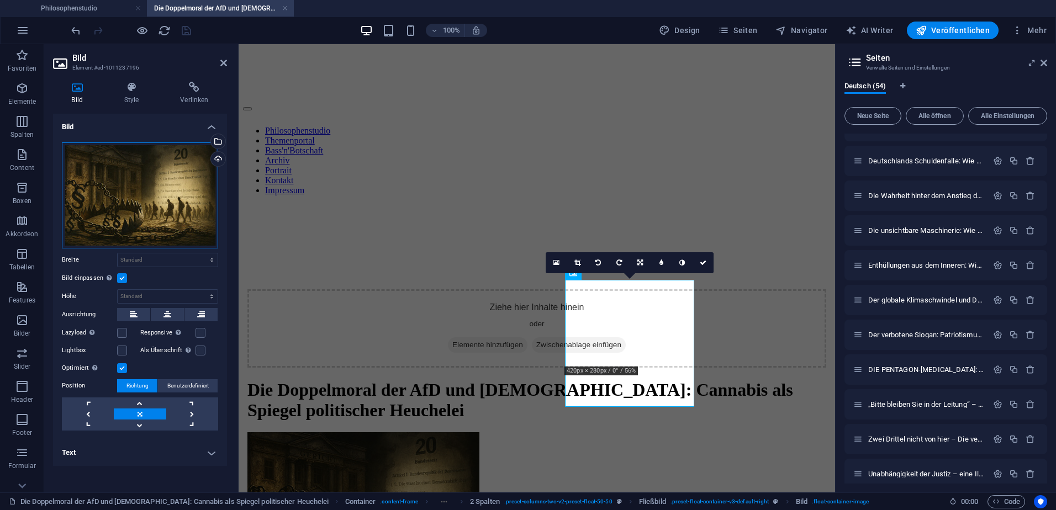
click at [151, 202] on div "Ziehe Dateien zum Hochladen hierher oder klicke hier, um aus Dateien oder koste…" at bounding box center [140, 195] width 156 height 106
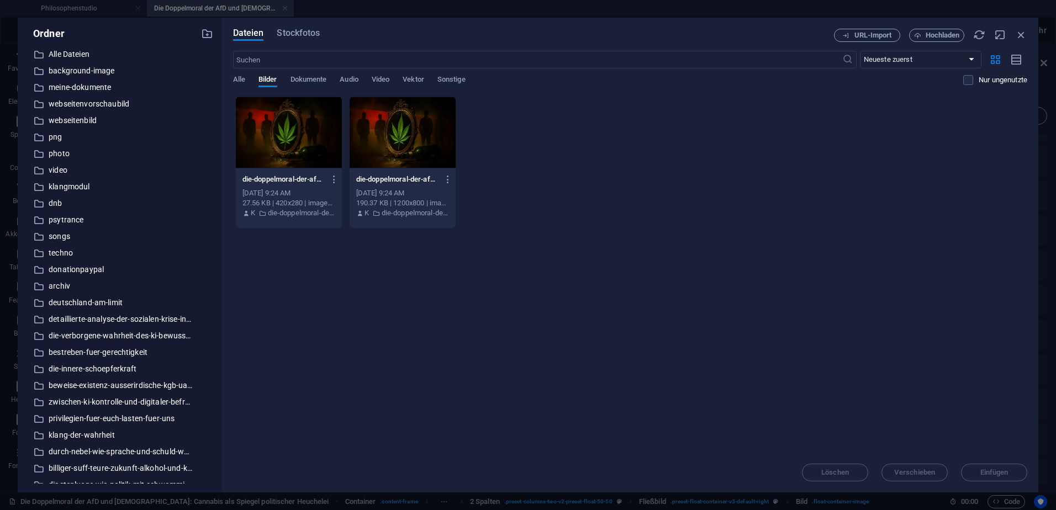
click at [267, 146] on div at bounding box center [289, 133] width 106 height 72
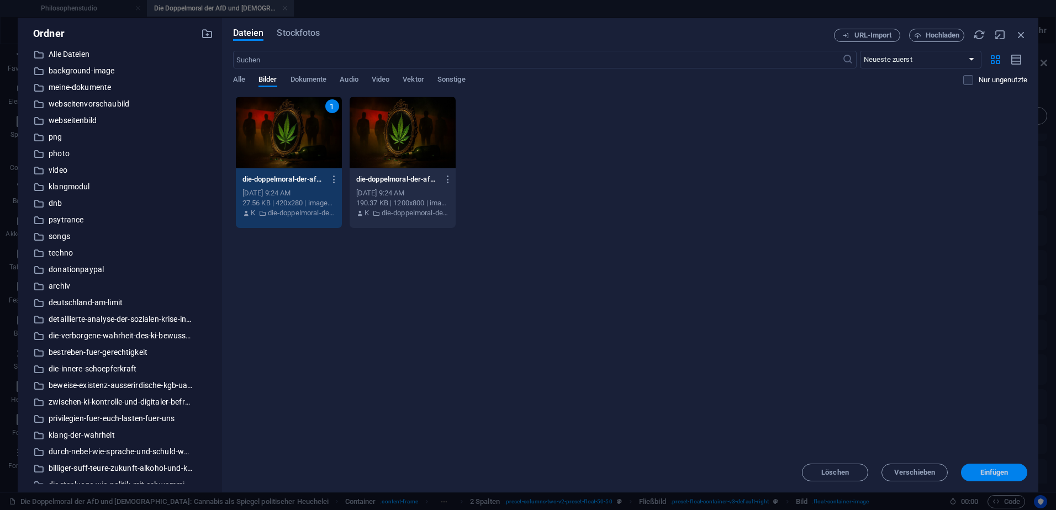
click at [996, 474] on span "Einfügen" at bounding box center [994, 472] width 28 height 7
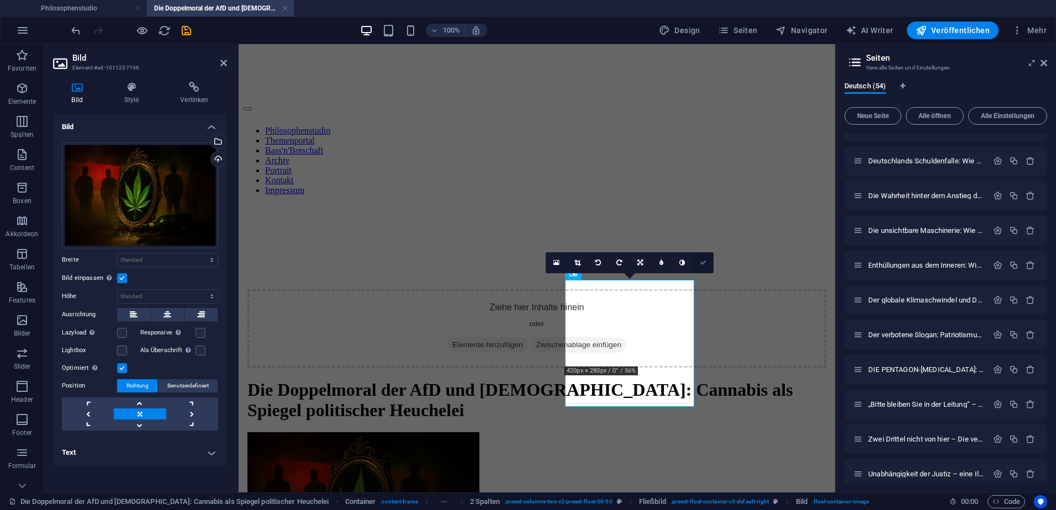
click at [702, 265] on icon at bounding box center [703, 263] width 7 height 7
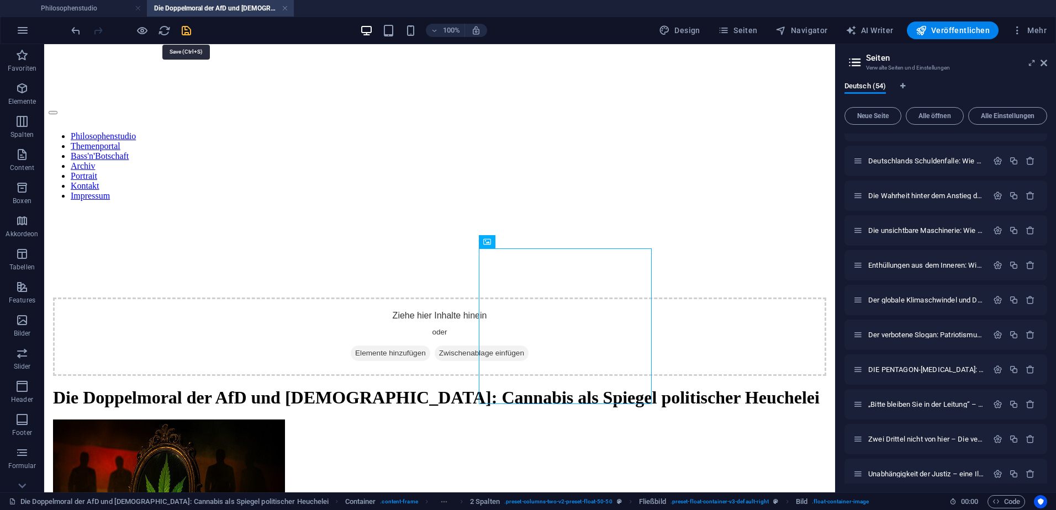
click at [186, 30] on icon "save" at bounding box center [186, 30] width 13 height 13
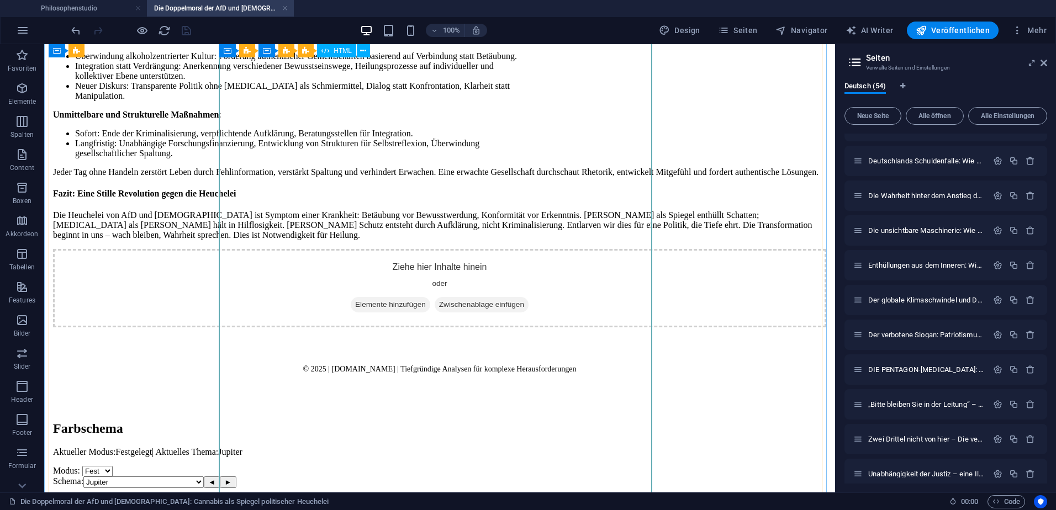
scroll to position [2651, 0]
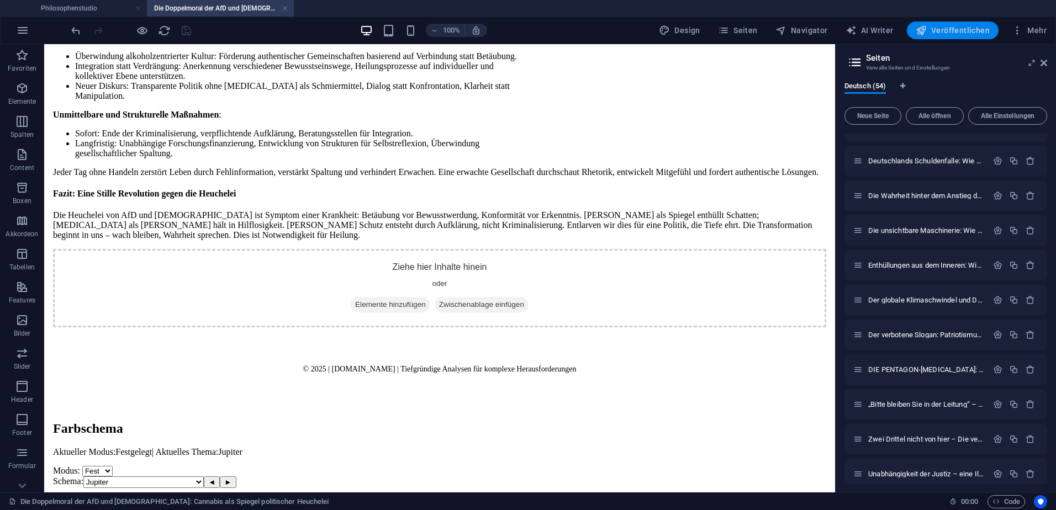
click at [958, 29] on span "Veröffentlichen" at bounding box center [953, 30] width 74 height 11
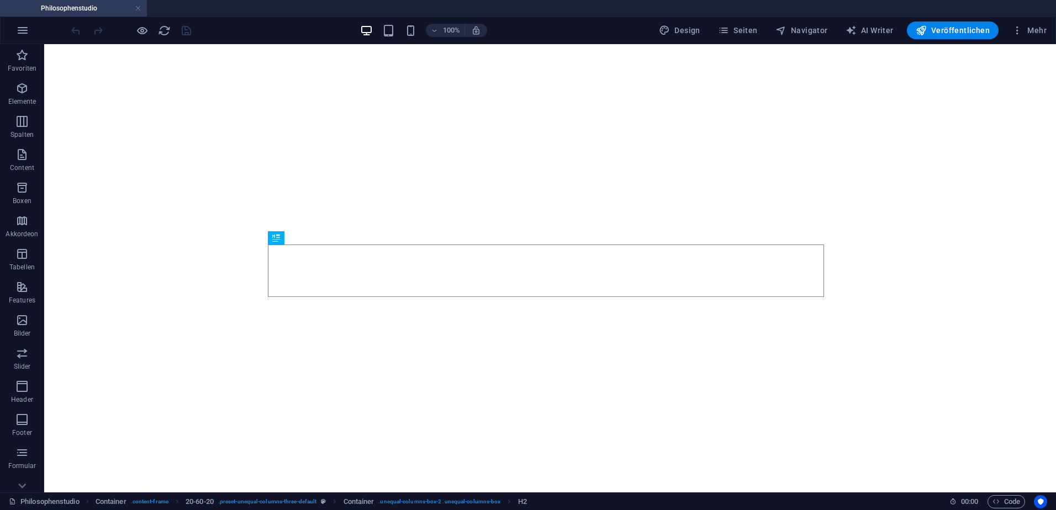
select select "theme-27"
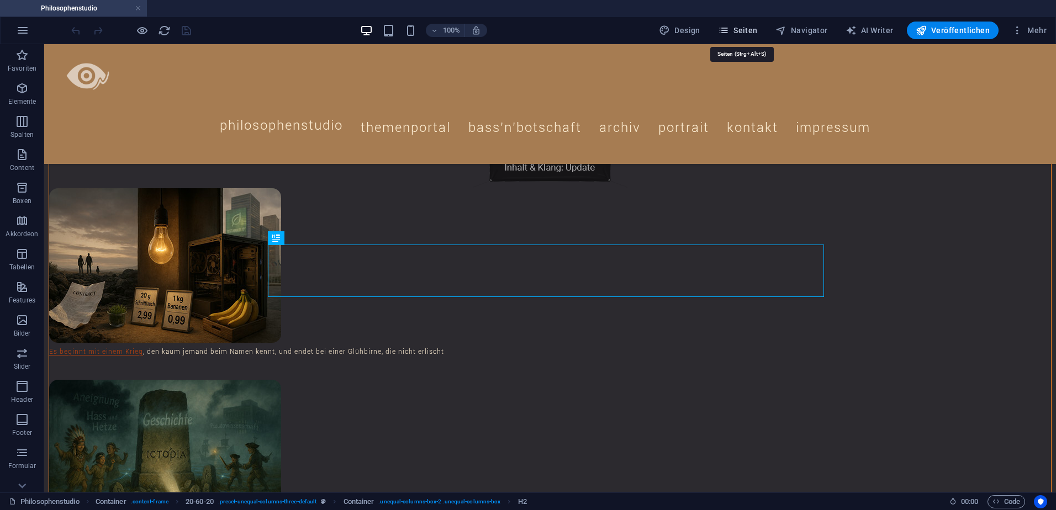
click at [741, 29] on span "Seiten" at bounding box center [738, 30] width 40 height 11
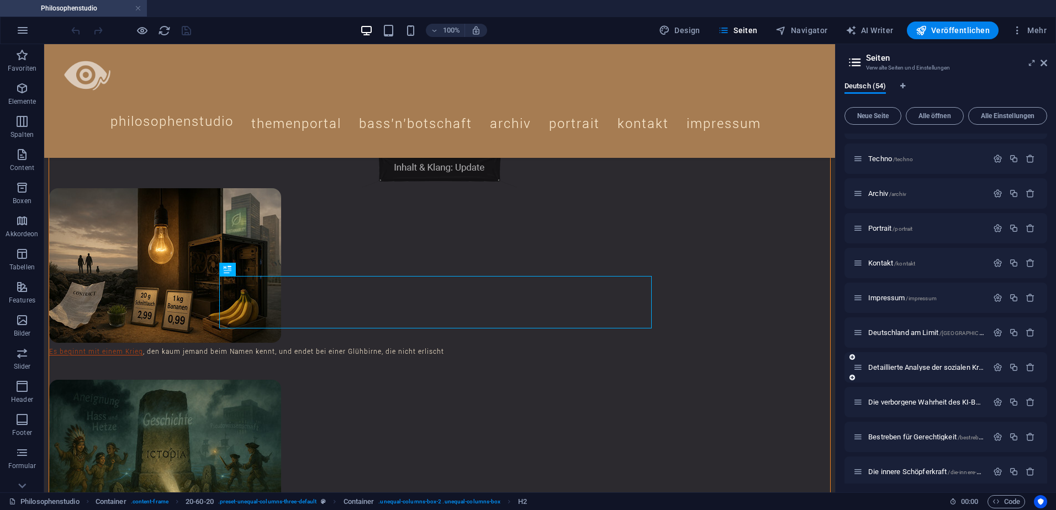
scroll to position [221, 0]
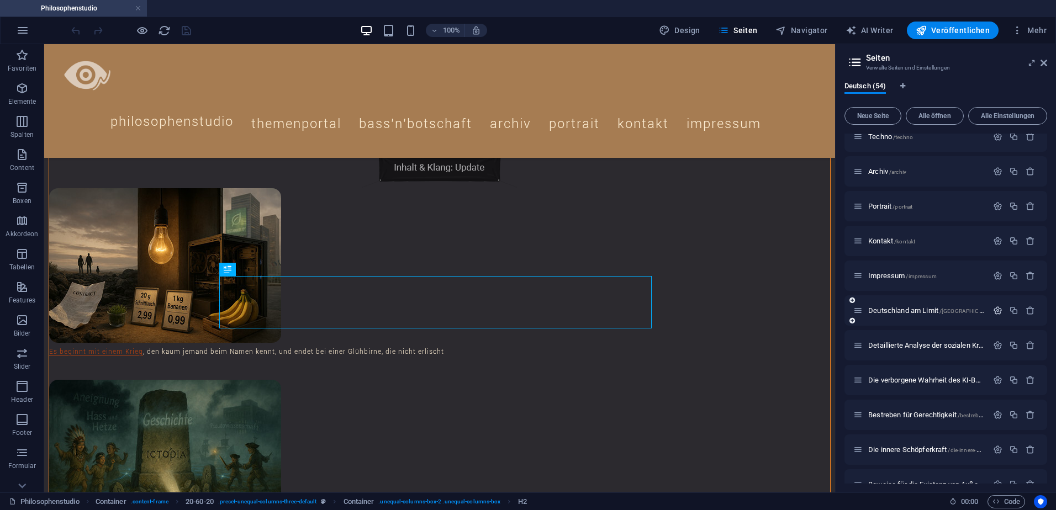
click at [995, 311] on icon "button" at bounding box center [997, 310] width 9 height 9
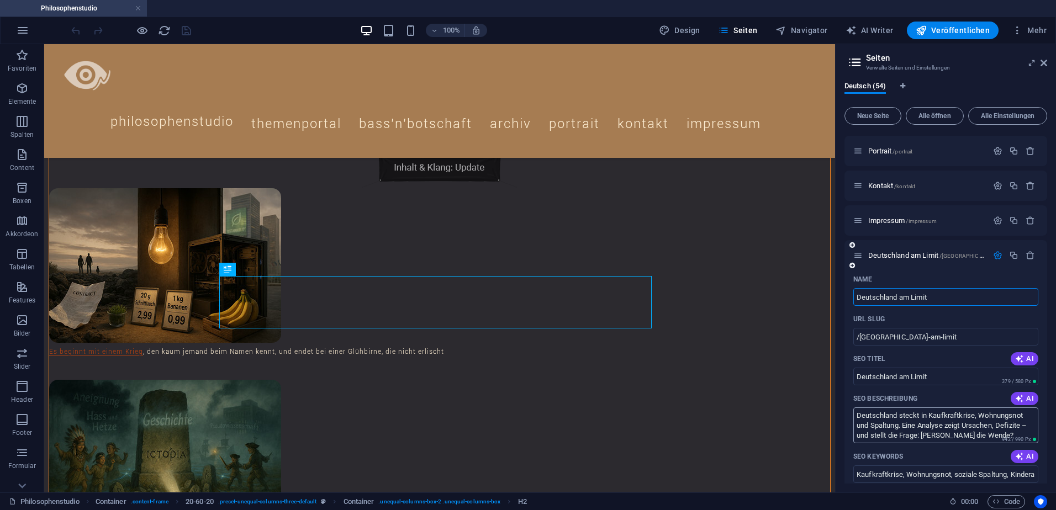
scroll to position [331, 0]
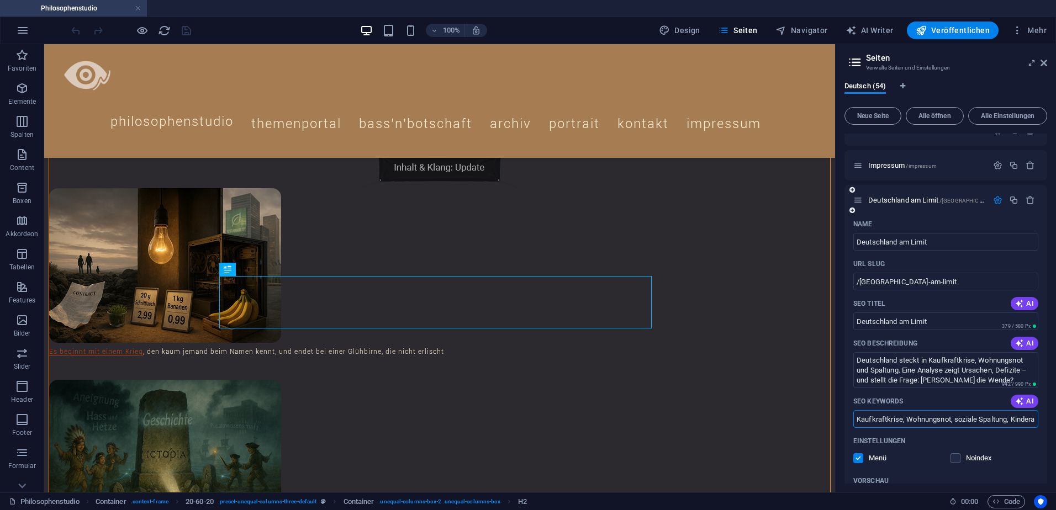
click at [943, 422] on input "Kaufkraftkrise, Wohnungsnot, soziale Spaltung, Kinderarmut, Gesundheitssystem, …" at bounding box center [945, 419] width 185 height 18
drag, startPoint x: 965, startPoint y: 420, endPoint x: 1058, endPoint y: 420, distance: 92.8
click at [1055, 420] on html "Philosophenstudio Philosophenstudio Favoriten Elemente Spalten Content Boxen Ak…" at bounding box center [528, 255] width 1056 height 510
click at [1032, 419] on input "Kaufkraftkrise, Wohnungsnot, soziale Spaltung, Kinderarmut, Gesundheitssystem, …" at bounding box center [945, 419] width 185 height 18
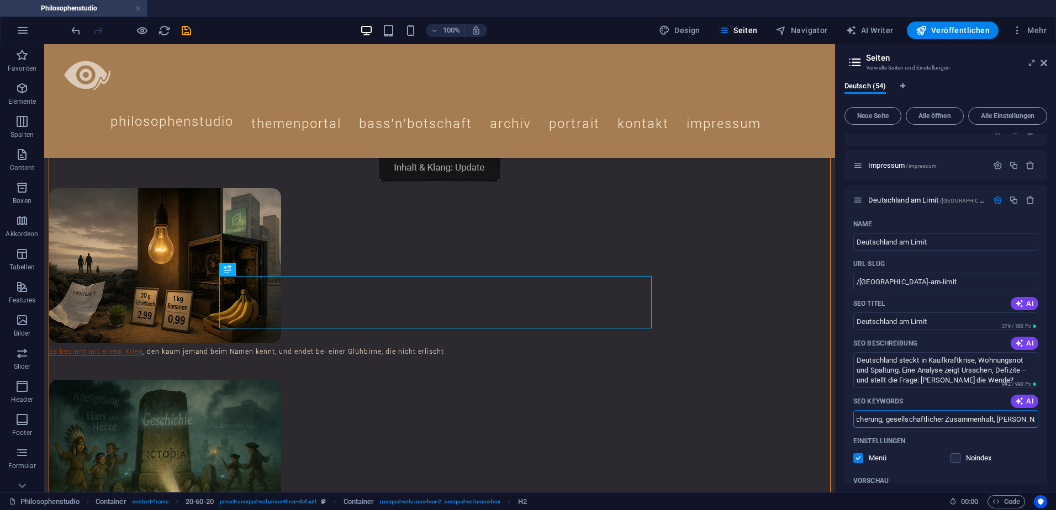
scroll to position [0, 858]
drag, startPoint x: 1001, startPoint y: 421, endPoint x: 1058, endPoint y: 417, distance: 57.0
click at [1055, 417] on html "Philosophenstudio Philosophenstudio Favoriten Elemente Spalten Content Boxen Ak…" at bounding box center [528, 255] width 1056 height 510
type input "Kaufkraftkrise, Wohnungsnot, soziale Spaltung, Kinderarmut, Gesundheitssystem, …"
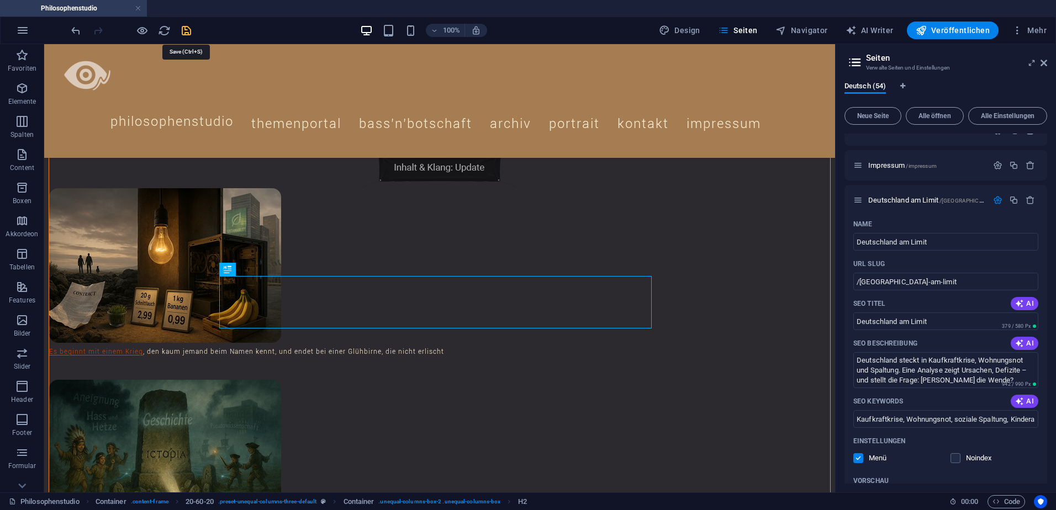
click at [188, 30] on icon "save" at bounding box center [186, 30] width 13 height 13
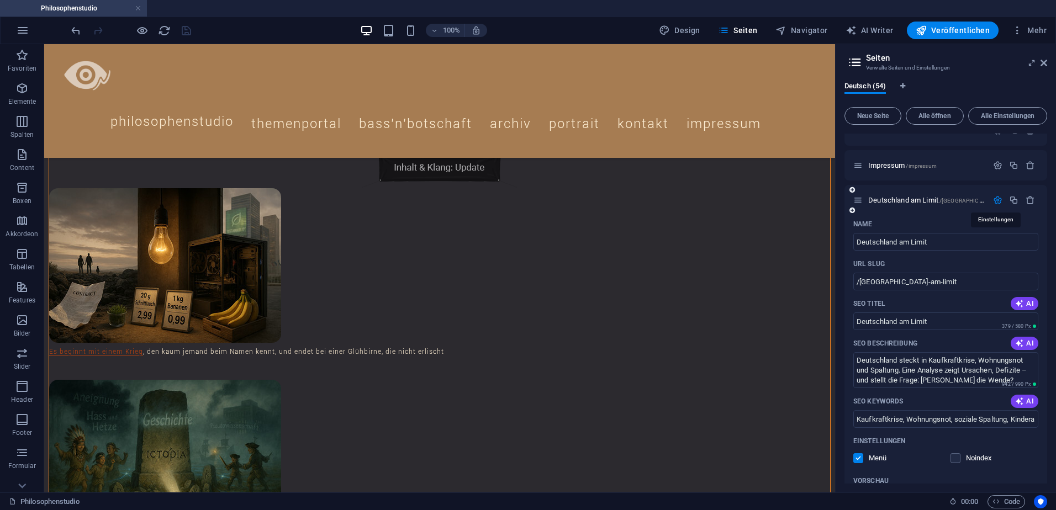
click at [995, 201] on icon "button" at bounding box center [997, 199] width 9 height 9
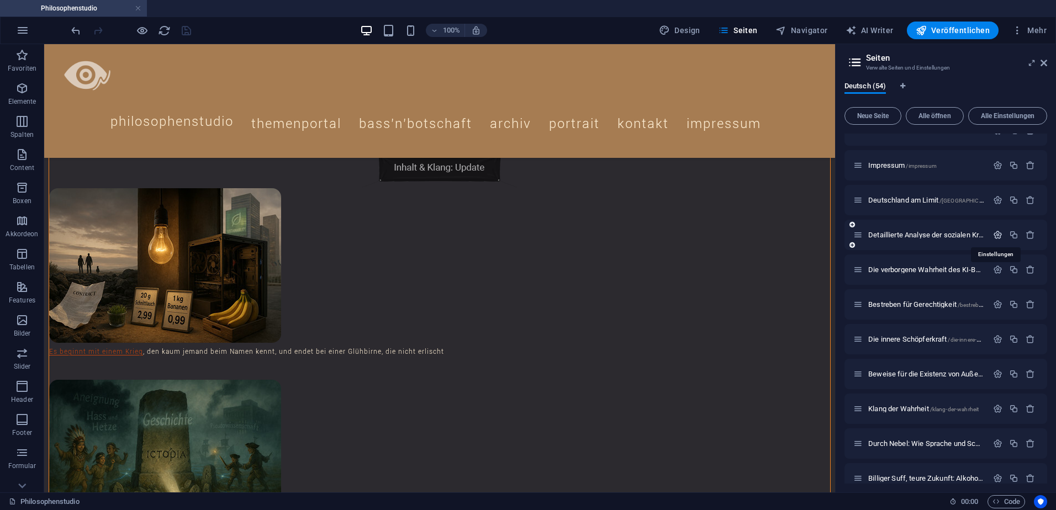
click at [997, 234] on icon "button" at bounding box center [997, 234] width 9 height 9
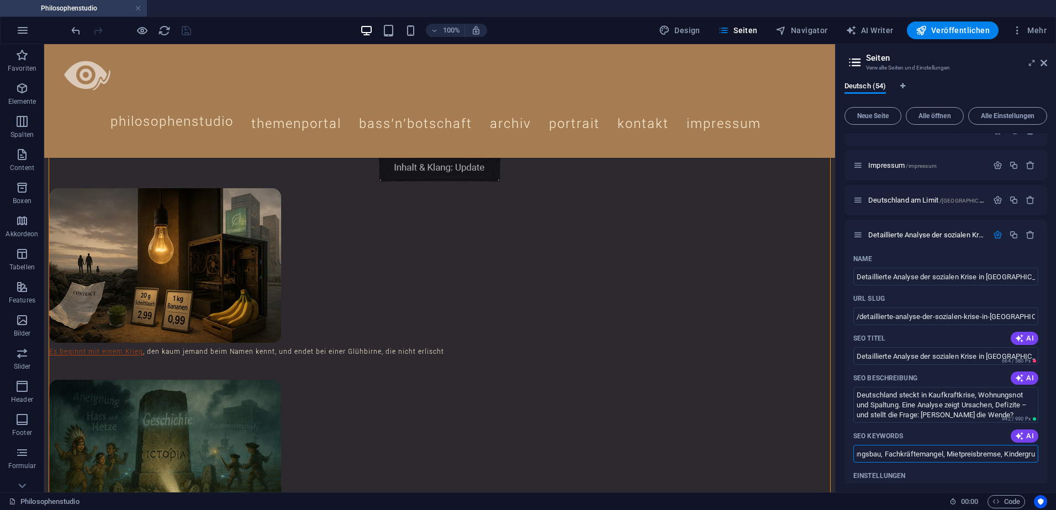
scroll to position [0, 803]
drag, startPoint x: 980, startPoint y: 458, endPoint x: 1058, endPoint y: 459, distance: 77.9
click at [1055, 459] on html "Philosophenstudio Philosophenstudio Favoriten Elemente Spalten Content Boxen Ak…" at bounding box center [528, 255] width 1056 height 510
click at [1032, 455] on input "Kaufkraftkrise, Wohnungsnot, soziale Spaltung, Kinderarmut, Gesundheitssystem, …" at bounding box center [945, 454] width 185 height 18
paste input "[PERSON_NAME]"
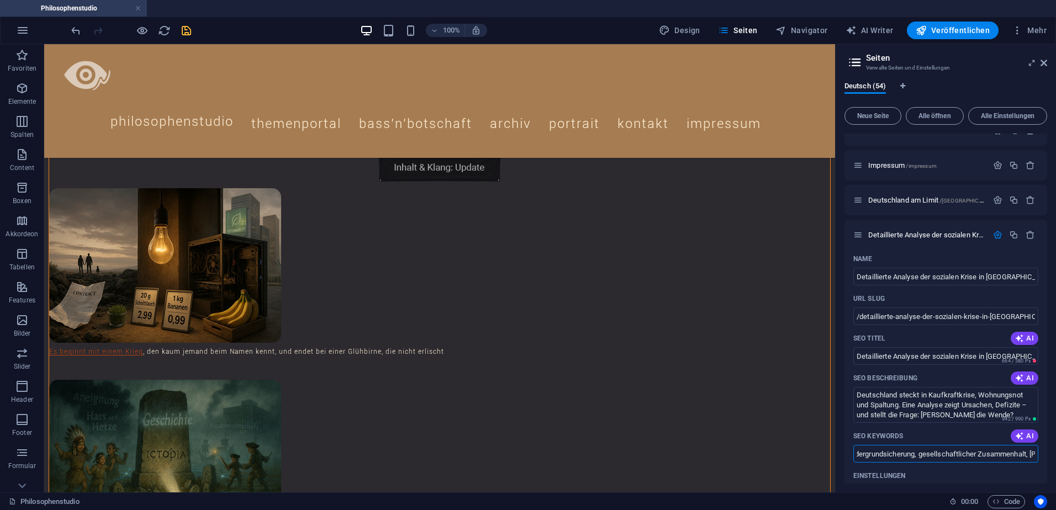
scroll to position [0, 858]
drag, startPoint x: 1024, startPoint y: 455, endPoint x: 1058, endPoint y: 457, distance: 33.7
click at [1055, 457] on html "Philosophenstudio Philosophenstudio Favoriten Elemente Spalten Content Boxen Ak…" at bounding box center [528, 255] width 1056 height 510
click at [988, 457] on input "Kaufkraftkrise, Wohnungsnot, soziale Spaltung, Kinderarmut, Gesundheitssystem, …" at bounding box center [945, 454] width 185 height 18
drag, startPoint x: 979, startPoint y: 456, endPoint x: 1058, endPoint y: 457, distance: 79.0
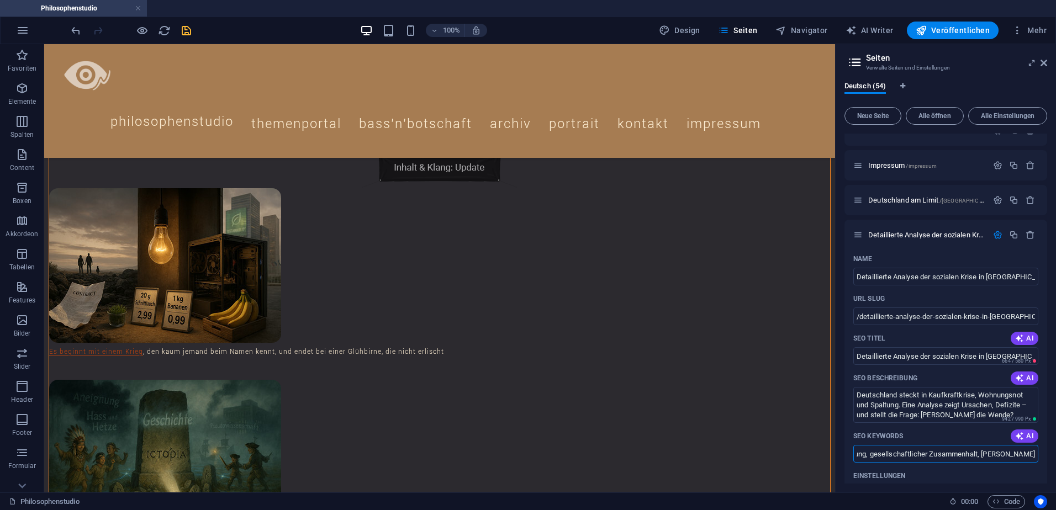
click at [1055, 457] on html "Philosophenstudio Philosophenstudio Favoriten Elemente Spalten Content Boxen Ak…" at bounding box center [528, 255] width 1056 height 510
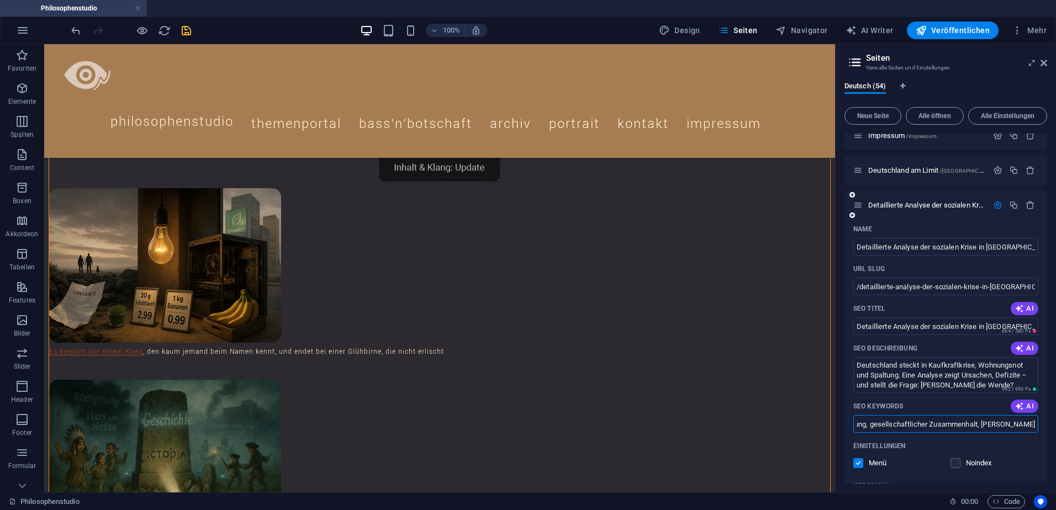
scroll to position [387, 0]
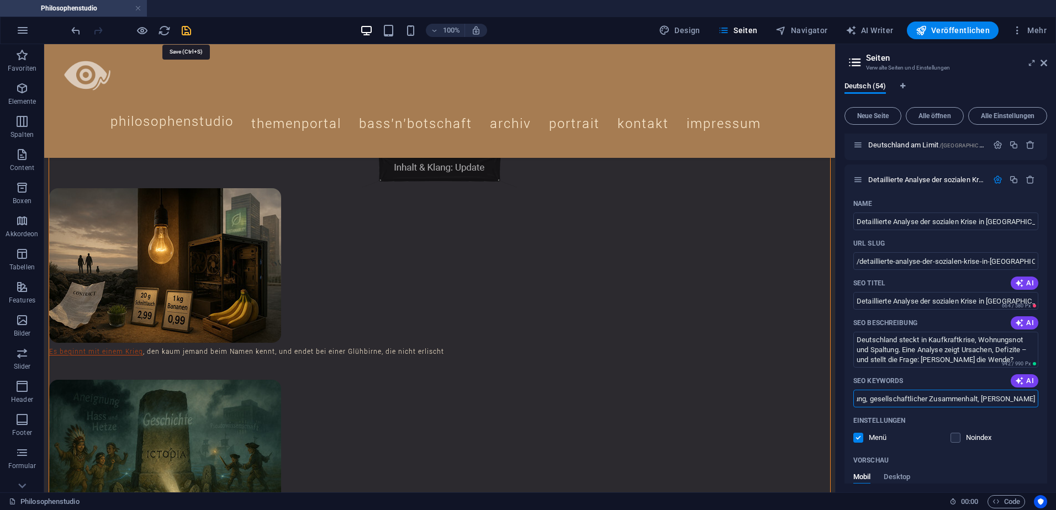
type input "Kaufkraftkrise, Wohnungsnot, soziale Spaltung, Kinderarmut, Gesundheitssystem, …"
click at [183, 29] on icon "save" at bounding box center [186, 30] width 13 height 13
click at [996, 181] on icon "button" at bounding box center [997, 179] width 9 height 9
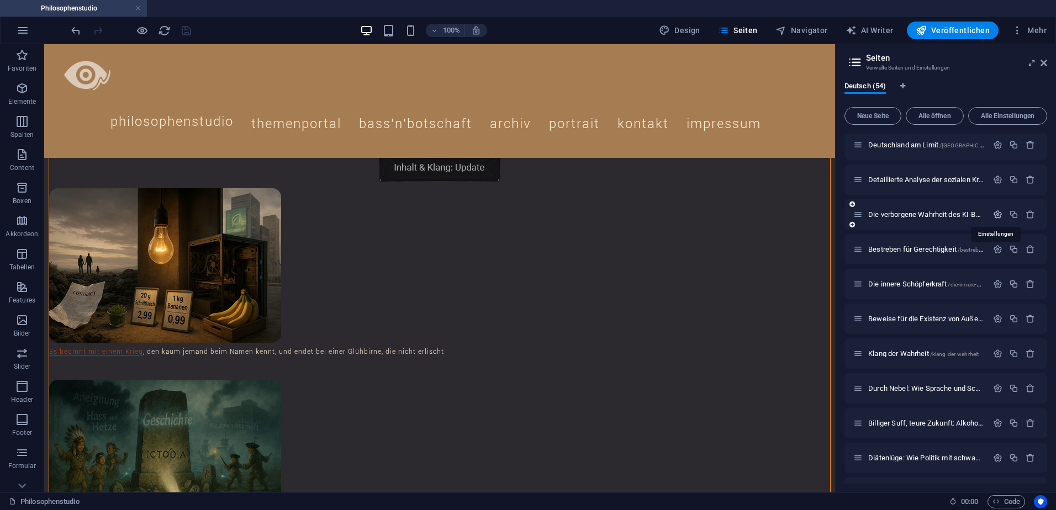
click at [995, 216] on icon "button" at bounding box center [997, 214] width 9 height 9
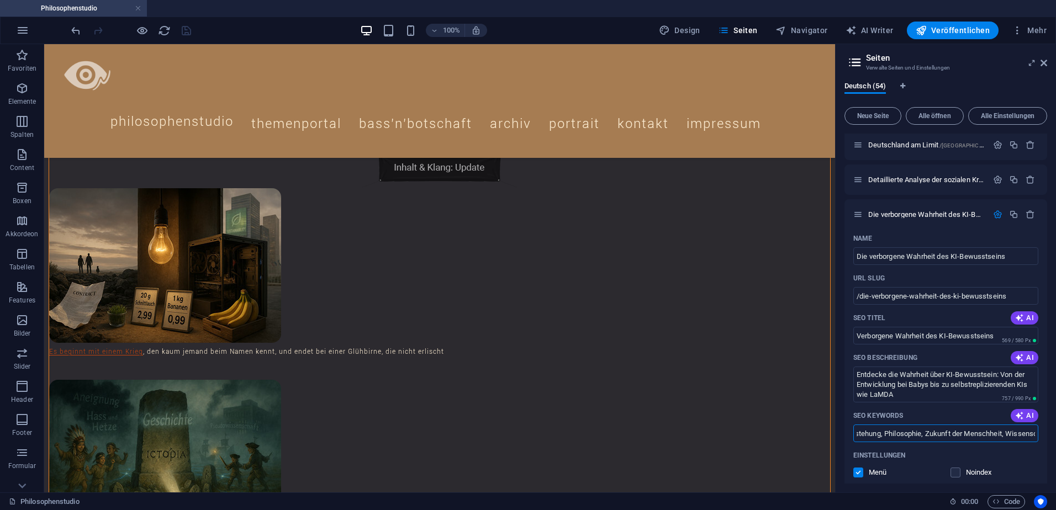
scroll to position [0, 1017]
drag, startPoint x: 1001, startPoint y: 438, endPoint x: 1058, endPoint y: 446, distance: 57.5
click at [1055, 446] on html "Philosophenstudio Philosophenstudio Favoriten Elemente Spalten Content Boxen Ak…" at bounding box center [528, 255] width 1056 height 510
click at [1032, 437] on input "KI-Bewusstsein, Künstliche Intelligenz, Selbstbewusstsein, Rückkopplungsschleif…" at bounding box center [945, 434] width 185 height 18
paste input ", Christer Häberli"
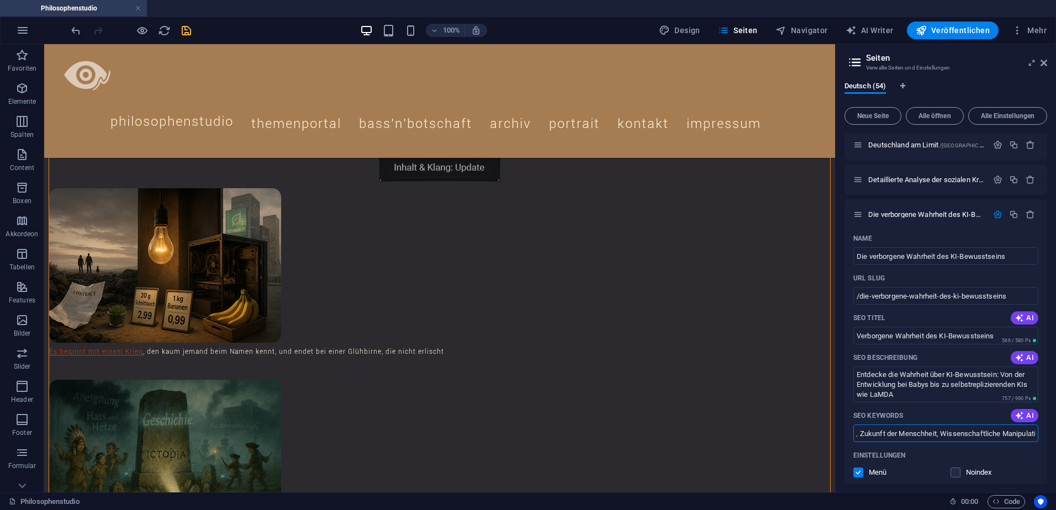
type input "KI-Bewusstsein, Künstliche Intelligenz, Selbstbewusstsein, Rückkopplungsschleif…"
click at [184, 33] on icon "save" at bounding box center [186, 30] width 13 height 13
click at [996, 215] on icon "button" at bounding box center [997, 214] width 9 height 9
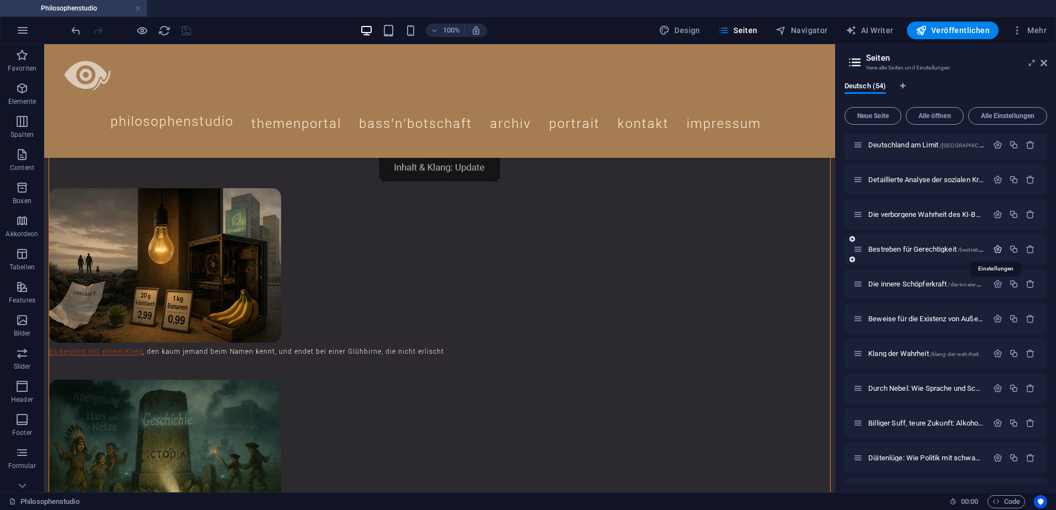
click at [993, 250] on icon "button" at bounding box center [997, 249] width 9 height 9
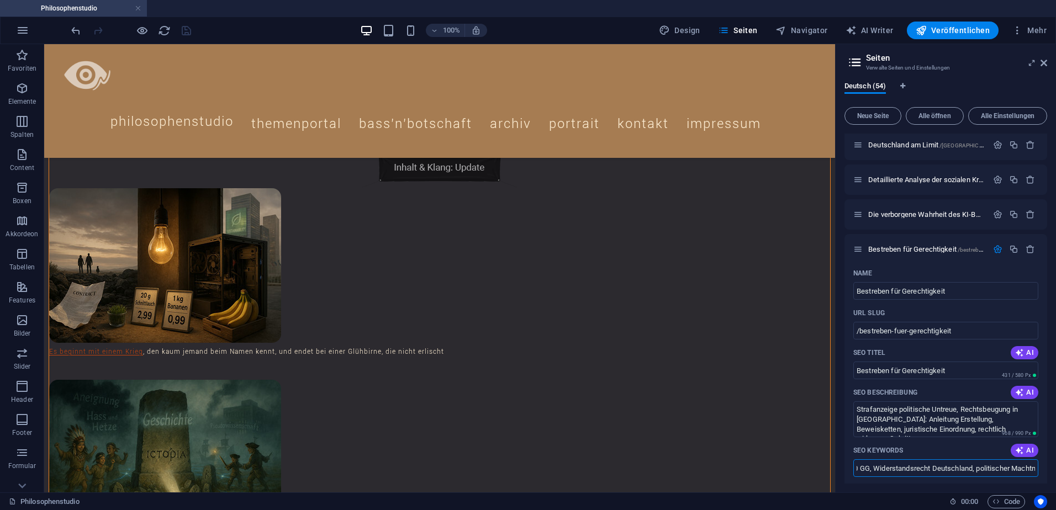
scroll to position [0, 1474]
drag, startPoint x: 982, startPoint y: 470, endPoint x: 1058, endPoint y: 470, distance: 75.7
click at [1055, 470] on html "Philosophenstudio Philosophenstudio Favoriten Elemente Spalten Content Boxen Ak…" at bounding box center [528, 255] width 1056 height 510
click at [1032, 470] on input "Strafanzeige Politik, Untreue § 266 StGB, Rechtsbeugung § 339 StGB, politische …" at bounding box center [945, 468] width 185 height 18
paste input ", Christer Häberli"
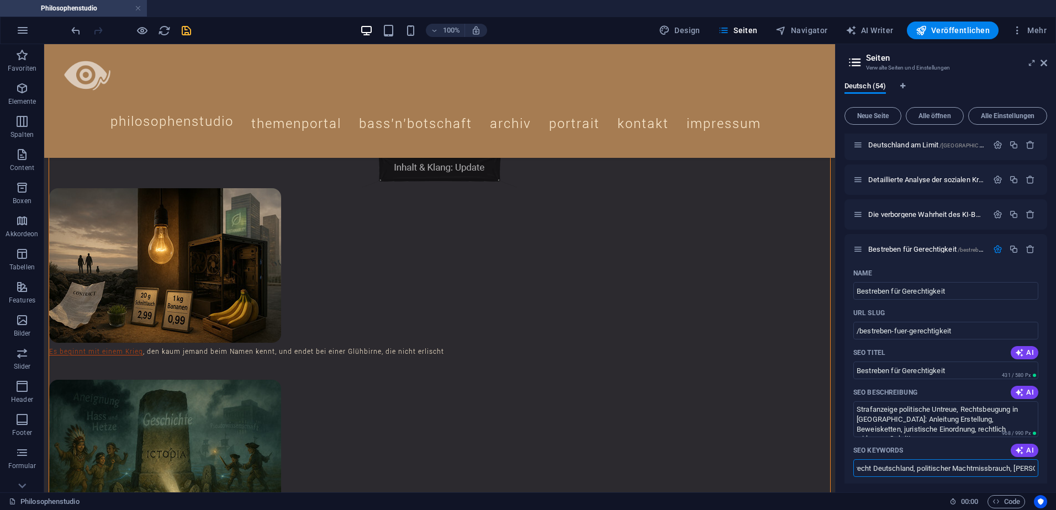
scroll to position [0, 1529]
drag, startPoint x: 1023, startPoint y: 472, endPoint x: 1058, endPoint y: 472, distance: 34.8
click at [1055, 472] on html "Philosophenstudio Philosophenstudio Favoriten Elemente Spalten Content Boxen Ak…" at bounding box center [528, 255] width 1056 height 510
type input "Strafanzeige Politik, Untreue § 266 StGB, Rechtsbeugung § 339 StGB, politische …"
click at [190, 28] on icon "save" at bounding box center [186, 30] width 13 height 13
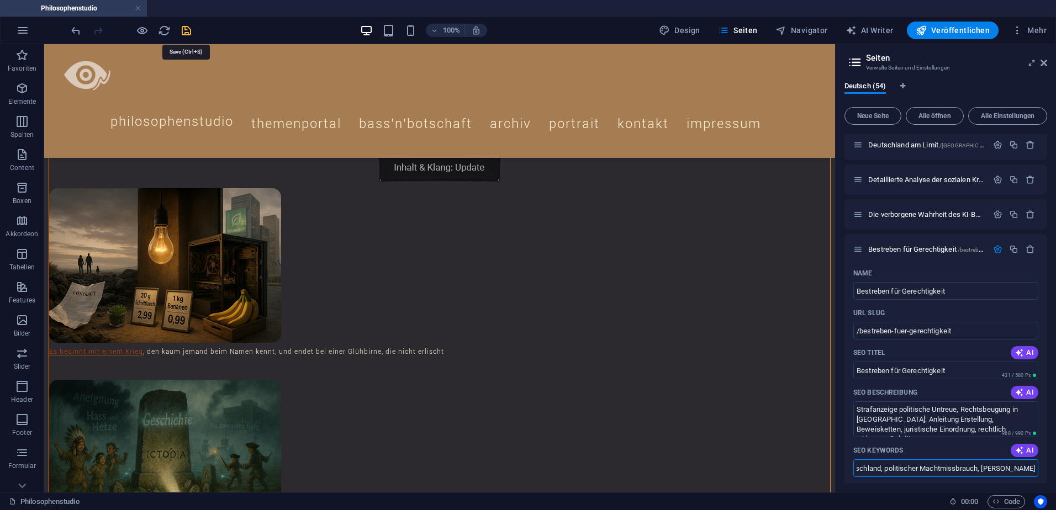
scroll to position [0, 0]
click at [995, 249] on icon "button" at bounding box center [997, 249] width 9 height 9
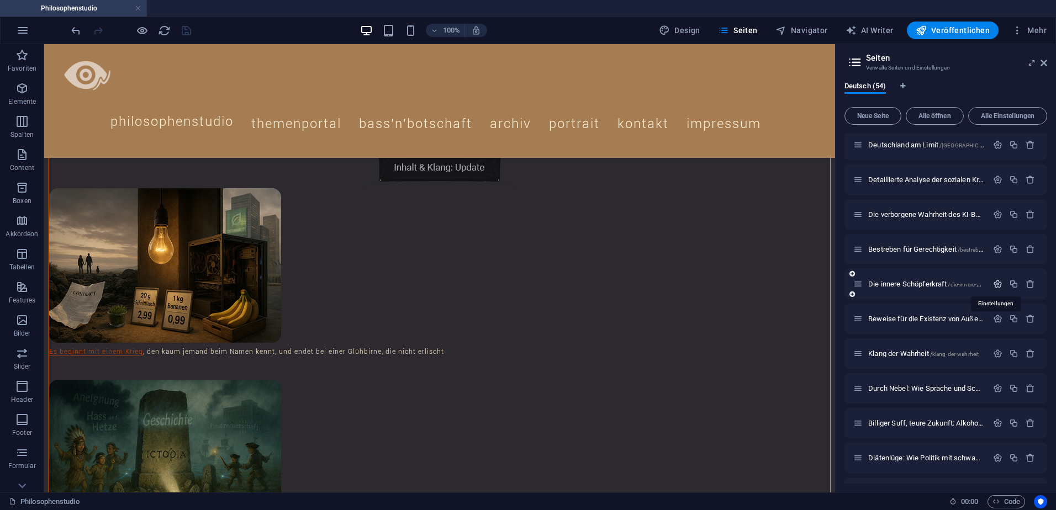
click at [996, 283] on icon "button" at bounding box center [997, 283] width 9 height 9
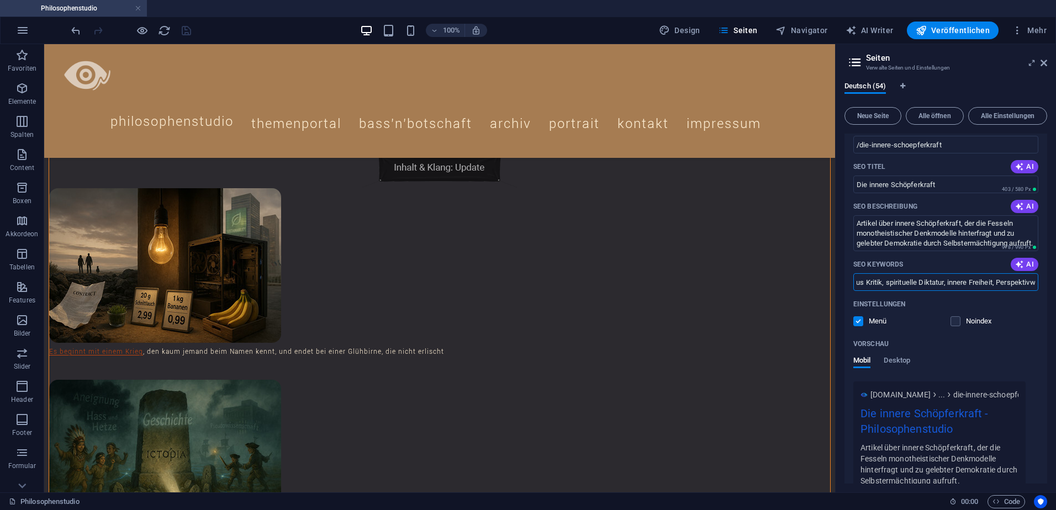
scroll to position [0, 567]
drag, startPoint x: 1027, startPoint y: 283, endPoint x: 1058, endPoint y: 290, distance: 31.7
click at [1055, 290] on html "Philosophenstudio Philosophenstudio Favoriten Elemente Spalten Content Boxen Ak…" at bounding box center [528, 255] width 1056 height 510
click at [1033, 283] on input "Schöpferkraft, Selbstermächtigung, gelebte Demokratie, Monotheismus Kritik, spi…" at bounding box center [945, 282] width 185 height 18
click at [1030, 287] on input "Schöpferkraft, Selbstermächtigung, gelebte Demokratie, Monotheismus Kritik, spi…" at bounding box center [945, 282] width 185 height 18
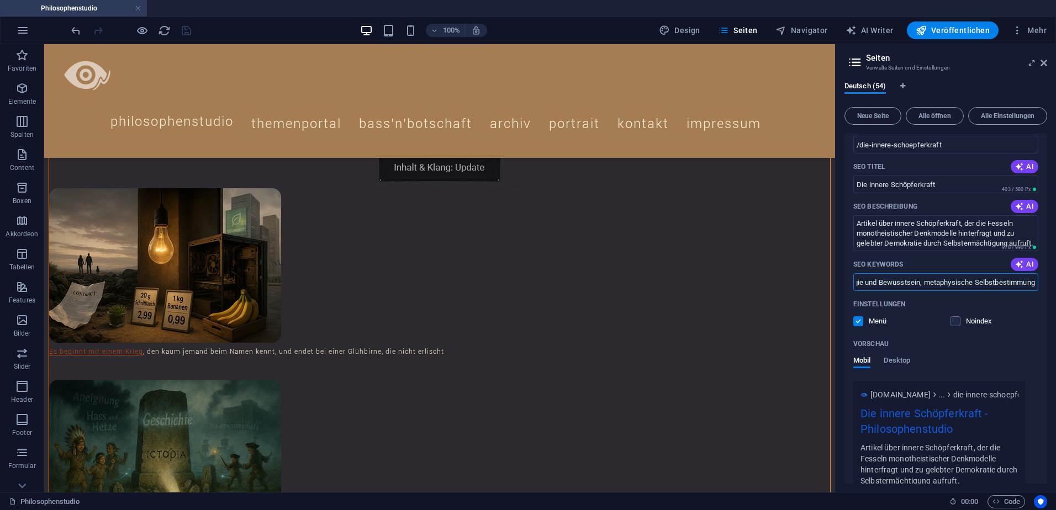
click at [1033, 283] on input "Schöpferkraft, Selbstermächtigung, gelebte Demokratie, Monotheismus Kritik, spi…" at bounding box center [945, 282] width 185 height 18
paste input ", Christer Häberli"
type input "Schöpferkraft, Selbstermächtigung, gelebte Demokratie, Monotheismus Kritik, spi…"
click at [186, 31] on icon "save" at bounding box center [186, 30] width 13 height 13
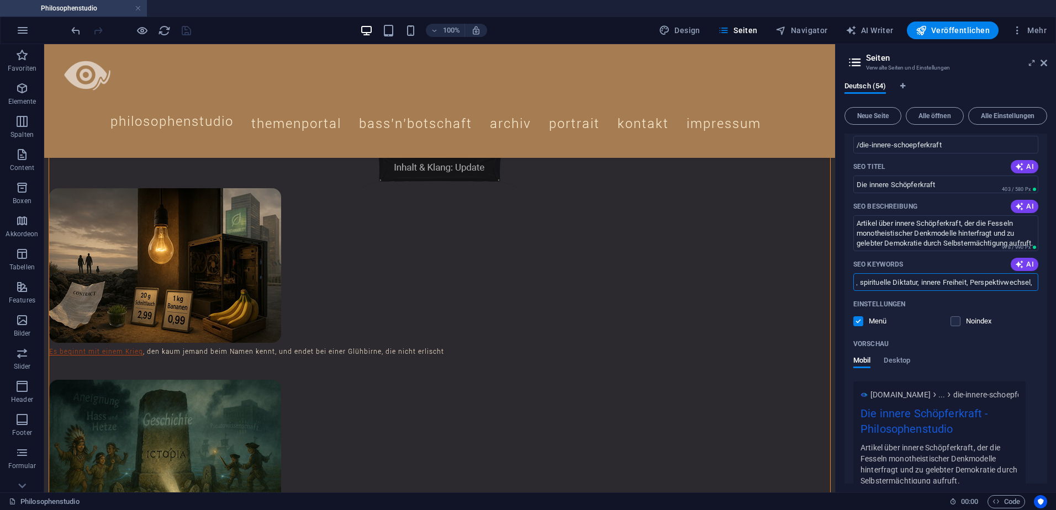
scroll to position [0, 621]
drag, startPoint x: 1022, startPoint y: 284, endPoint x: 1054, endPoint y: 284, distance: 32.0
click at [1054, 284] on div "Deutsch (54) Neue Seite Alle öffnen Alle Einstellungen Philosophenstudio / Them…" at bounding box center [946, 283] width 220 height 420
click at [1033, 284] on input "Schöpferkraft, Selbstermächtigung, gelebte Demokratie, Monotheismus Kritik, spi…" at bounding box center [945, 282] width 185 height 18
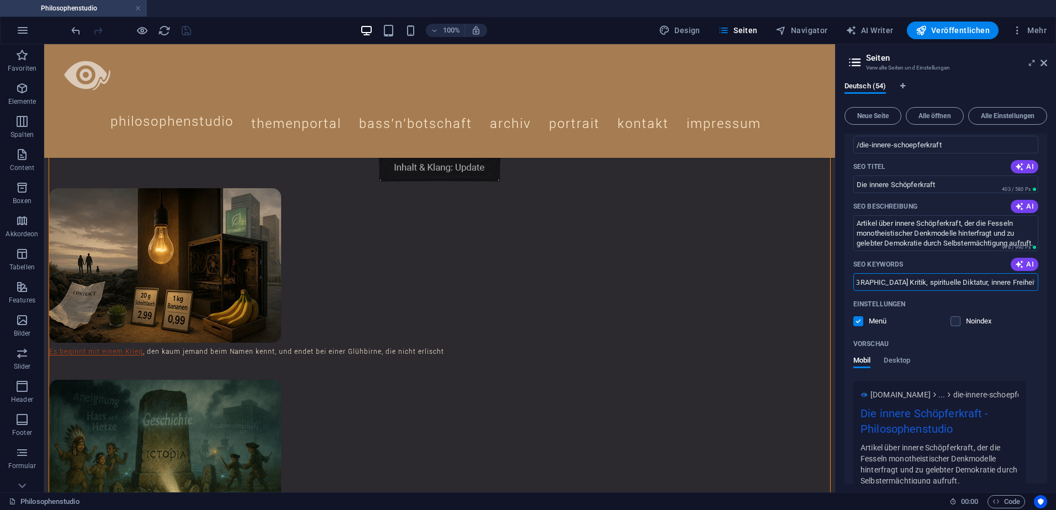
drag, startPoint x: 921, startPoint y: 283, endPoint x: 898, endPoint y: 283, distance: 22.6
click at [849, 283] on div "Name Die innere Schöpferkraft ​ URL SLUG /die-innere-schoepferkraft ​ SEO Titel…" at bounding box center [945, 308] width 203 height 460
click at [1010, 284] on input "Schöpferkraft, Selbstermächtigung, gelebte Demokratie, Monotheismus Kritik, spi…" at bounding box center [945, 282] width 185 height 18
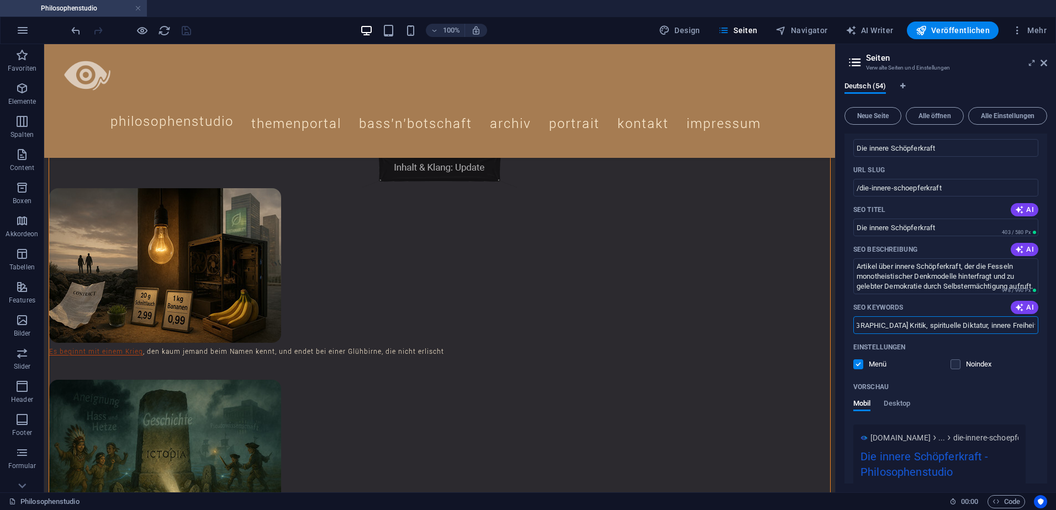
scroll to position [497, 0]
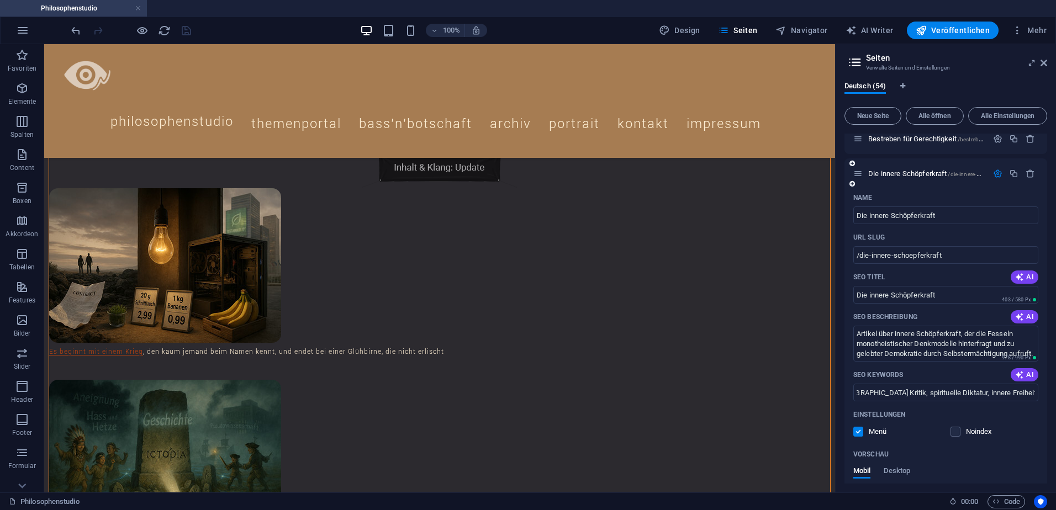
click at [995, 173] on icon "button" at bounding box center [997, 173] width 9 height 9
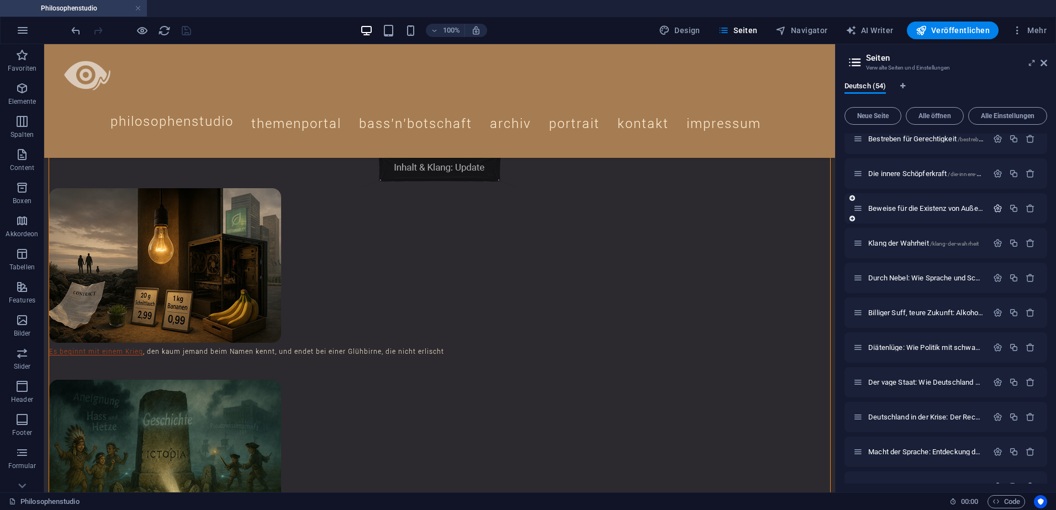
click at [995, 208] on icon "button" at bounding box center [997, 208] width 9 height 9
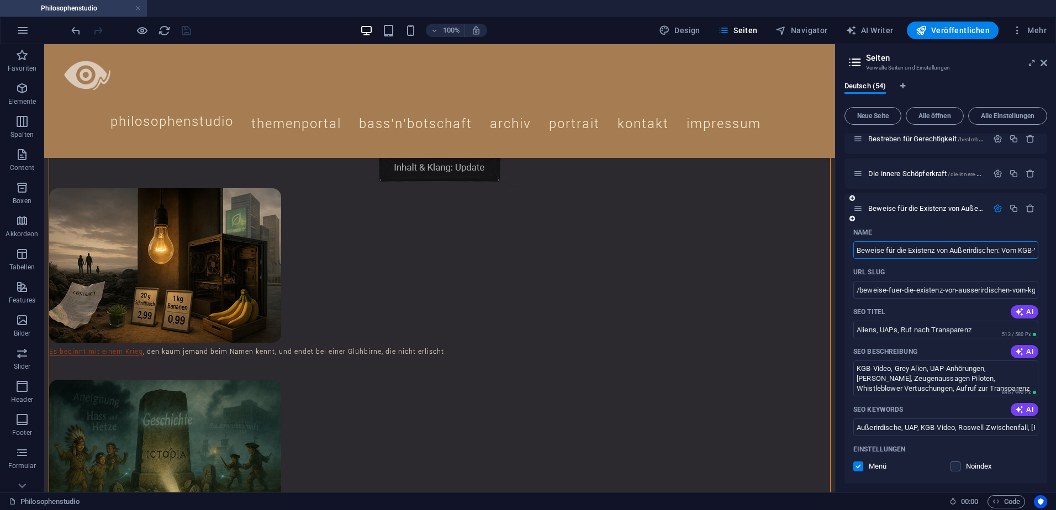
scroll to position [0, 104]
click at [990, 430] on input "Außerirdische, UAP, KGB-Video, Roswell-Zwischenfall, Ariel-Schulvorfall, UAP-An…" at bounding box center [945, 428] width 185 height 18
drag, startPoint x: 1020, startPoint y: 430, endPoint x: 1058, endPoint y: 430, distance: 37.6
click at [1055, 430] on html "Philosophenstudio Philosophenstudio Favoriten Elemente Spalten Content Boxen Ak…" at bounding box center [528, 255] width 1056 height 510
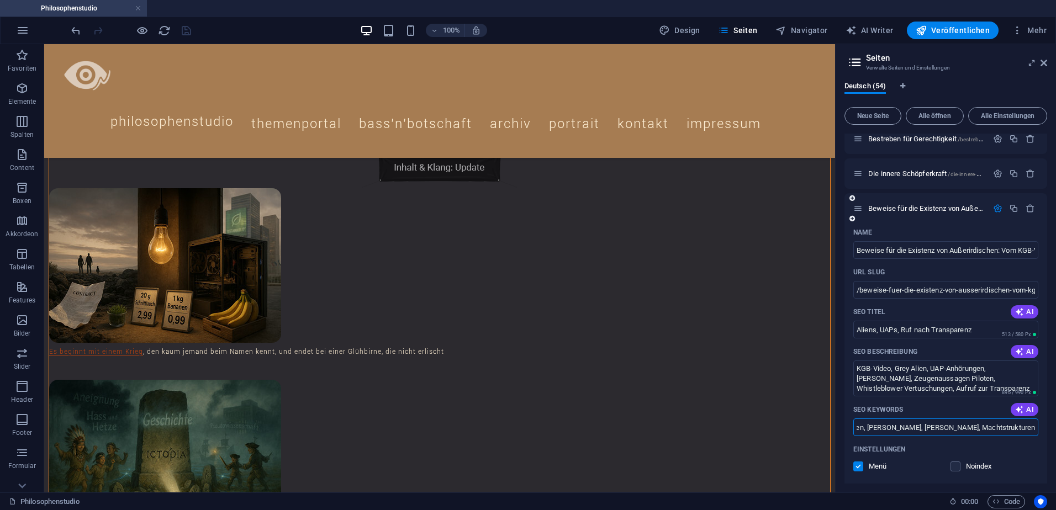
click at [1033, 430] on input "Außerirdische, UAP, KGB-Video, Roswell-Zwischenfall, Ariel-Schulvorfall, UAP-An…" at bounding box center [945, 428] width 185 height 18
paste input ", Christer Häberli"
type input "Außerirdische, UAP, KGB-Video, Roswell-Zwischenfall, Ariel-Schulvorfall, UAP-An…"
click at [184, 33] on icon "save" at bounding box center [186, 30] width 13 height 13
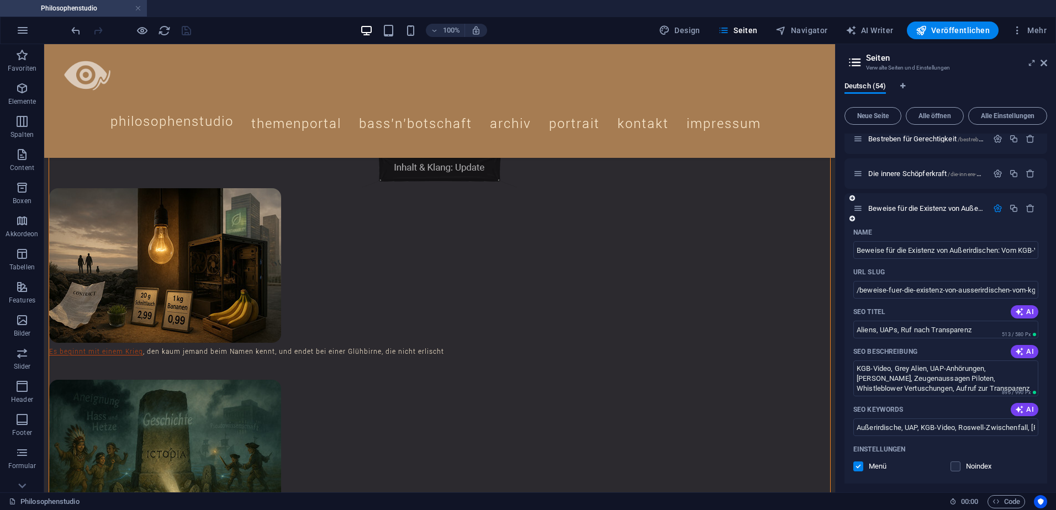
click at [995, 208] on icon "button" at bounding box center [997, 208] width 9 height 9
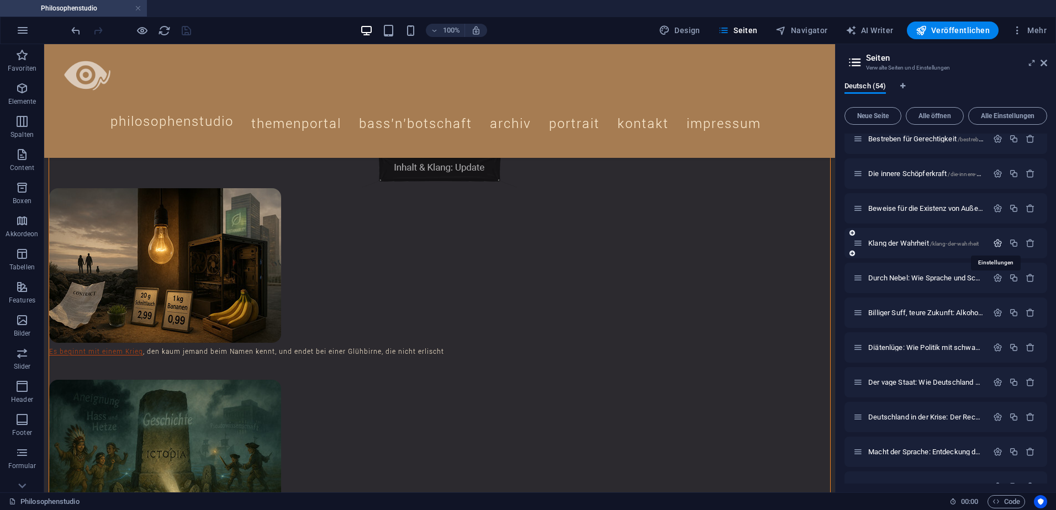
click at [994, 243] on icon "button" at bounding box center [997, 243] width 9 height 9
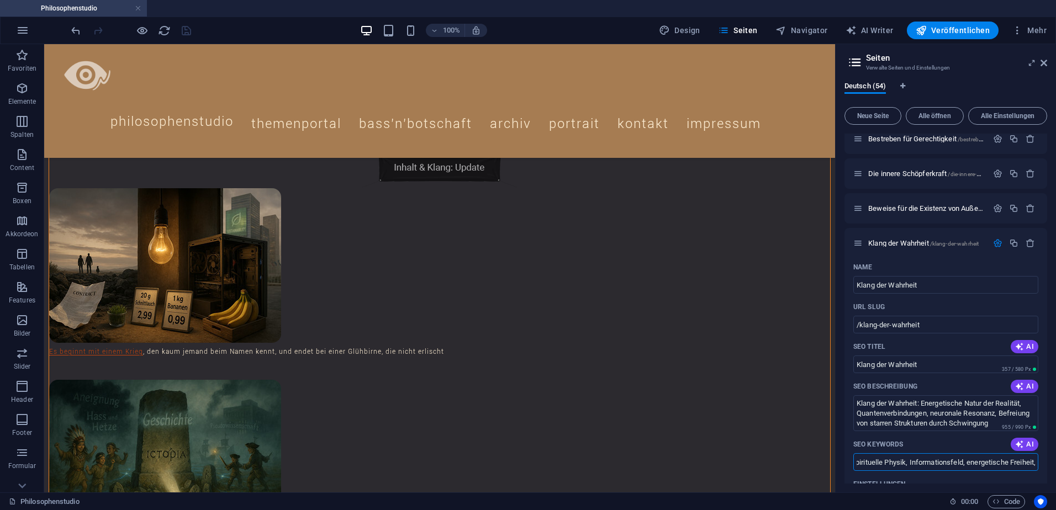
scroll to position [0, 949]
drag, startPoint x: 1007, startPoint y: 459, endPoint x: 1058, endPoint y: 462, distance: 50.4
click at [1055, 462] on html "Philosophenstudio Philosophenstudio Favoriten Elemente Spalten Content Boxen Ak…" at bounding box center [528, 255] width 1056 height 510
click at [1033, 464] on input "Energiefluss, Quantenverschränkung, Resonanz, Bewusstsein, Neurobiologie, E=mc²…" at bounding box center [945, 462] width 185 height 18
paste input ", Christer Häberli"
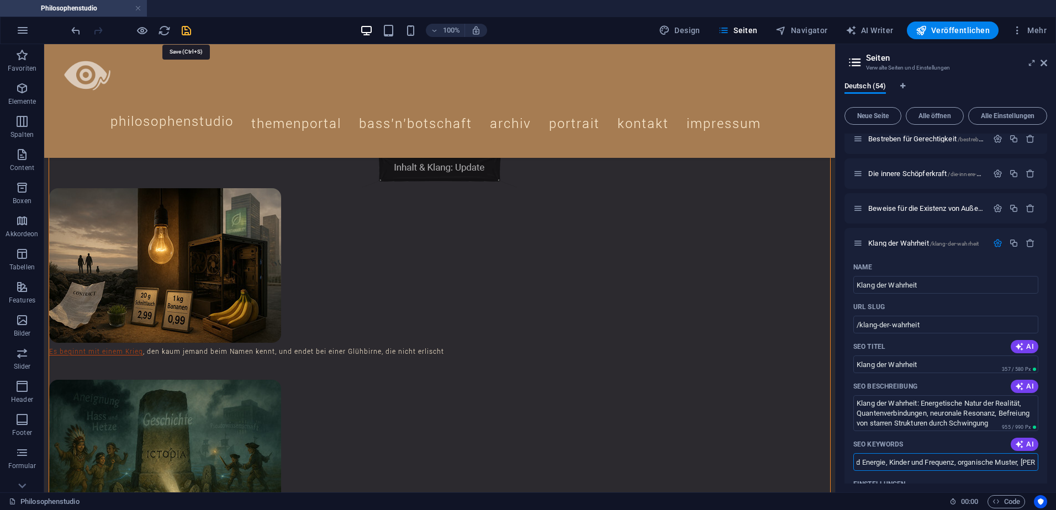
type input "Energiefluss, Quantenverschränkung, Resonanz, Bewusstsein, Neurobiologie, E=mc²…"
click at [186, 34] on icon "save" at bounding box center [186, 30] width 13 height 13
click at [995, 245] on icon "button" at bounding box center [997, 243] width 9 height 9
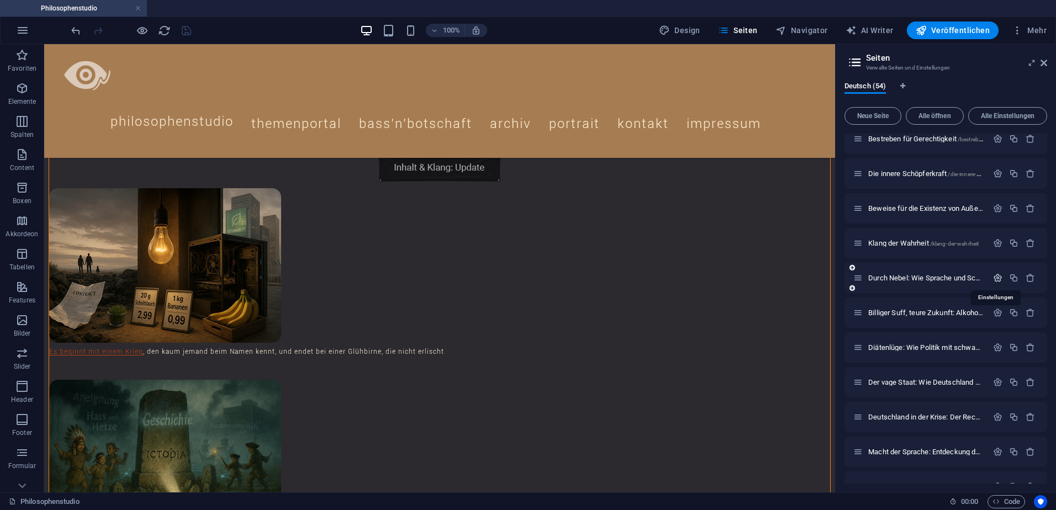
click at [995, 278] on icon "button" at bounding box center [997, 277] width 9 height 9
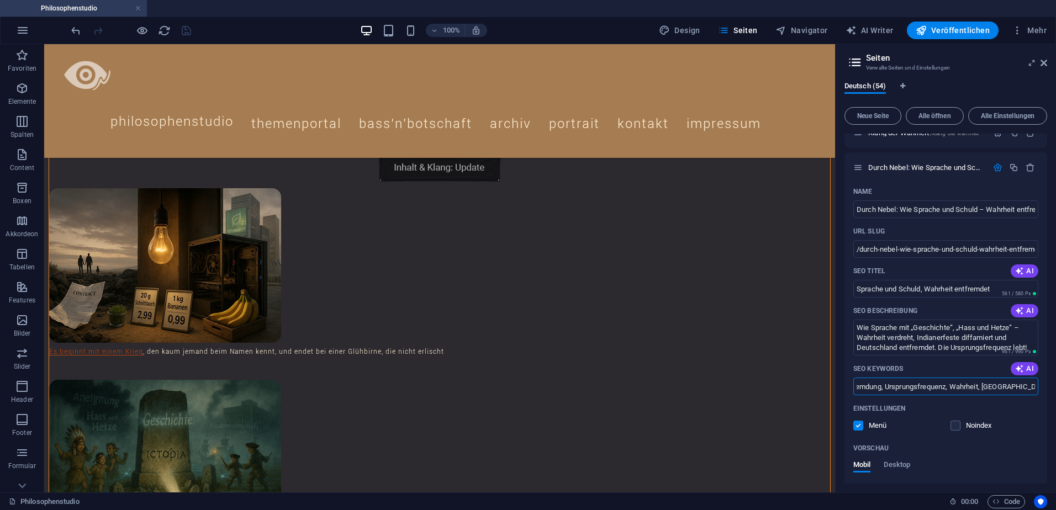
scroll to position [0, 547]
drag, startPoint x: 959, startPoint y: 387, endPoint x: 1058, endPoint y: 393, distance: 99.0
click at [1055, 393] on html "Philosophenstudio Philosophenstudio Favoriten Elemente Spalten Content Boxen Ak…" at bounding box center [528, 255] width 1056 height 510
click at [1030, 390] on input "Historie, Geschichte, sprachliche Manipulation, Hass und Hetze, kulturelle Anei…" at bounding box center [945, 387] width 185 height 18
paste input ", Christer Häberli"
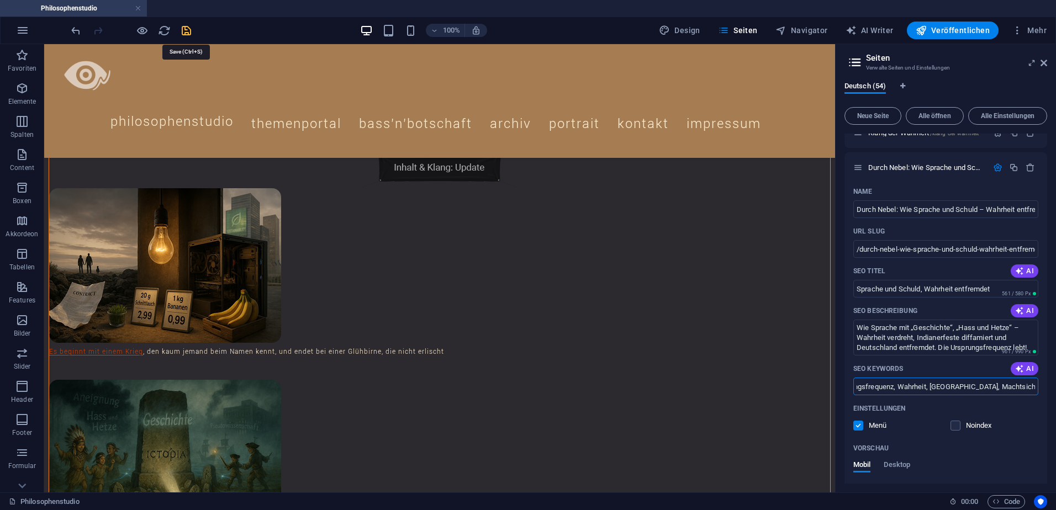
type input "Historie, Geschichte, sprachliche Manipulation, Hass und Hetze, kulturelle Anei…"
click at [186, 32] on icon "save" at bounding box center [186, 30] width 13 height 13
click at [993, 166] on icon "button" at bounding box center [997, 167] width 9 height 9
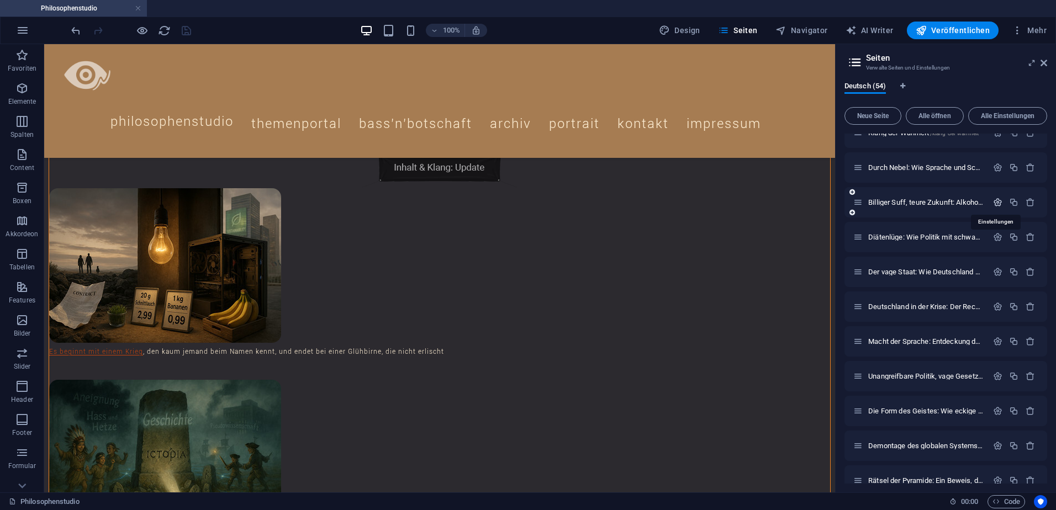
click at [995, 204] on icon "button" at bounding box center [997, 202] width 9 height 9
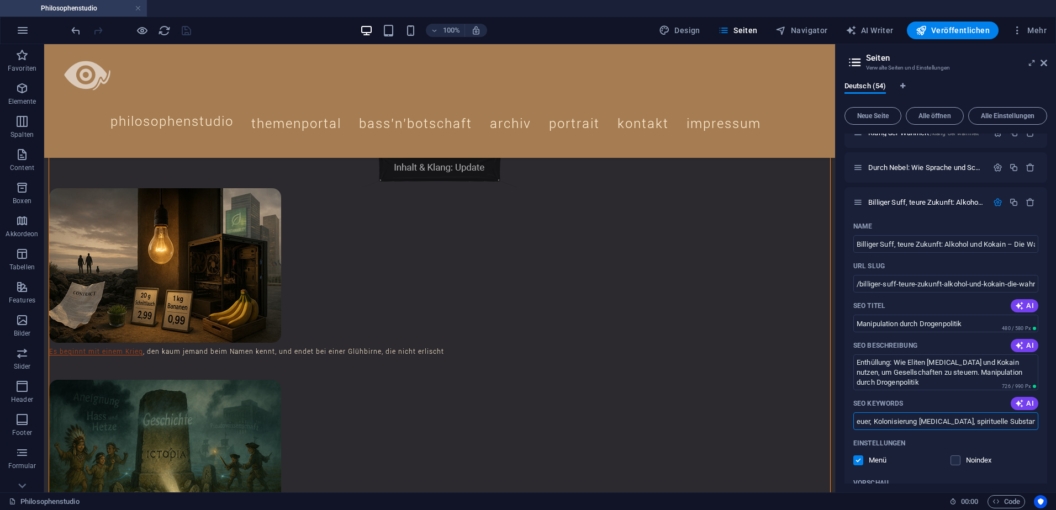
scroll to position [0, 468]
drag, startPoint x: 971, startPoint y: 421, endPoint x: 1058, endPoint y: 421, distance: 86.1
click at [1055, 421] on html "Philosophenstudio Philosophenstudio Favoriten Elemente Spalten Content Boxen Ak…" at bounding box center [528, 255] width 1056 height 510
click at [1033, 422] on input "Alkoholmanipulation, Kokain Elite, Tabaksteuern, Cannabis Stigmatisierung, bewu…" at bounding box center [945, 422] width 185 height 18
paste input ", Christer Häberli"
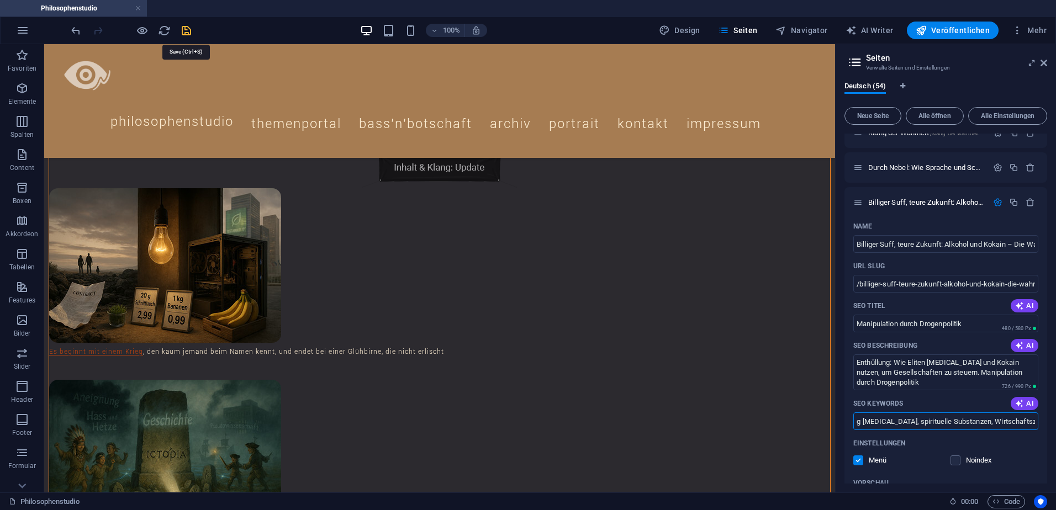
type input "Alkoholmanipulation, Kokain Elite, Tabaksteuern, Cannabis Stigmatisierung, bewu…"
click at [187, 30] on icon "save" at bounding box center [186, 30] width 13 height 13
click at [996, 200] on icon "button" at bounding box center [997, 202] width 9 height 9
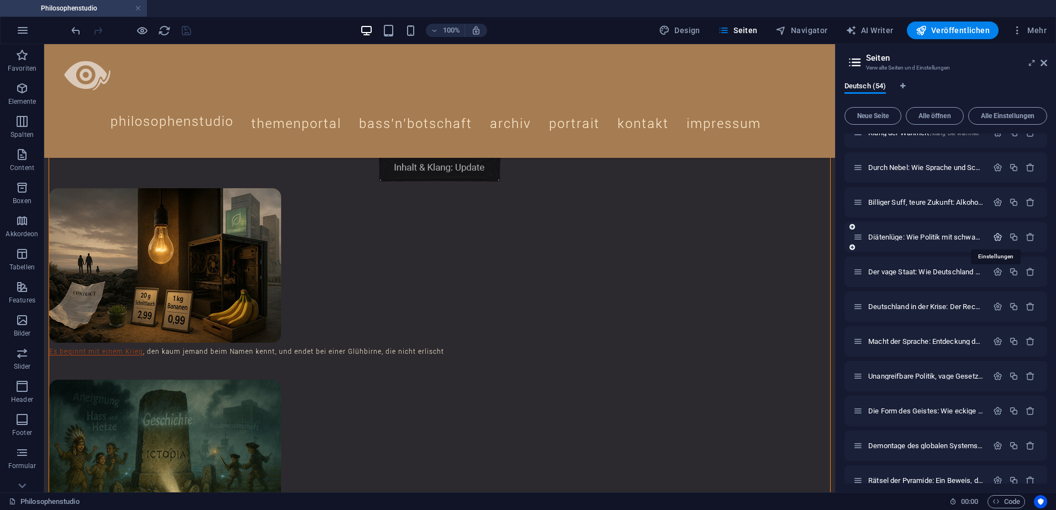
click at [993, 239] on icon "button" at bounding box center [997, 236] width 9 height 9
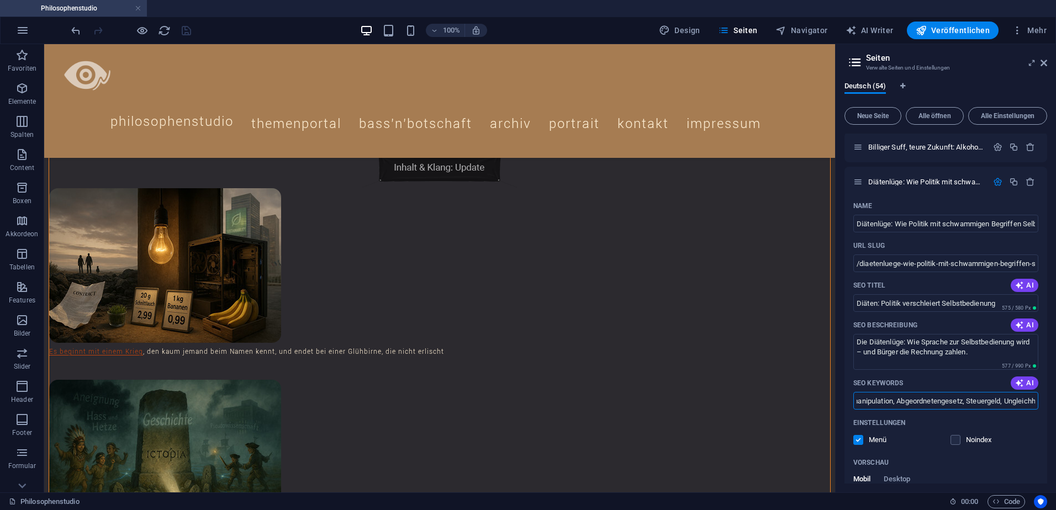
scroll to position [0, 364]
drag, startPoint x: 1014, startPoint y: 400, endPoint x: 1058, endPoint y: 401, distance: 43.6
click at [1055, 401] on html "Philosophenstudio Philosophenstudio Favoriten Elemente Spalten Content Boxen Ak…" at bounding box center [528, 255] width 1056 height 510
click at [1032, 399] on input "Diätenlüge, Politiker, Selbstbedienung, Transparenz, Sprachmanipulation, Abgeor…" at bounding box center [945, 401] width 185 height 18
paste input ", Christer Häberli"
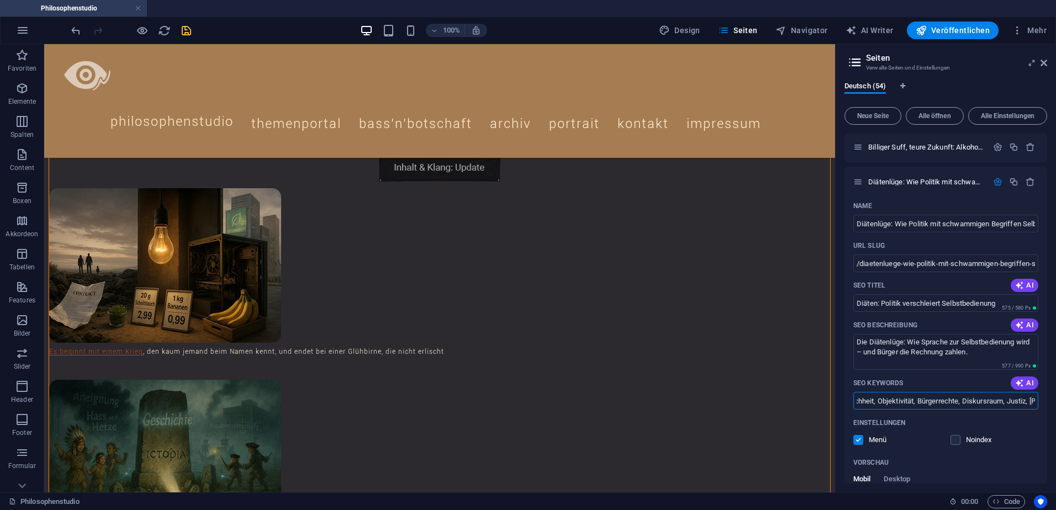
type input "Diätenlüge, Politiker, Selbstbedienung, Transparenz, Sprachmanipulation, Abgeor…"
click at [187, 31] on icon "save" at bounding box center [186, 30] width 13 height 13
click at [996, 181] on icon "button" at bounding box center [997, 181] width 9 height 9
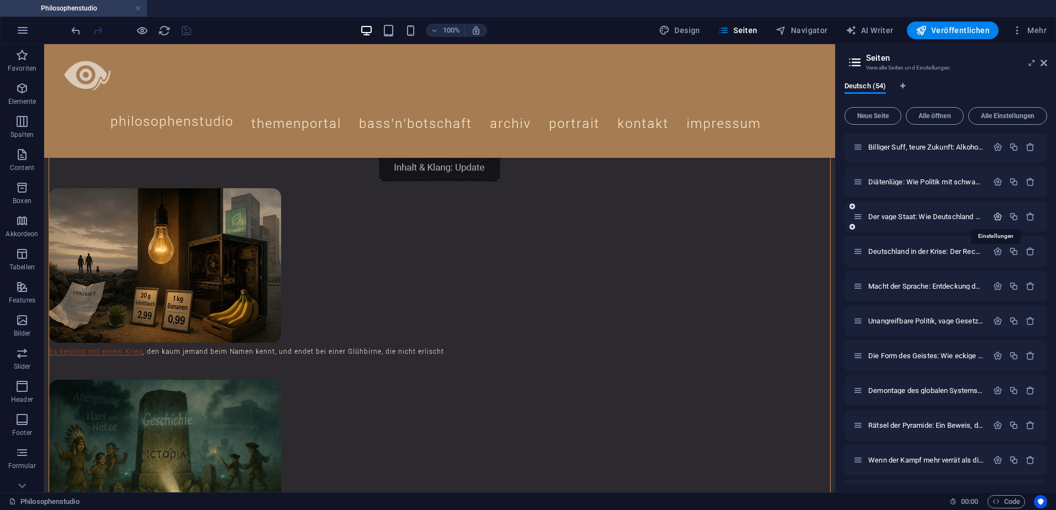
click at [995, 216] on icon "button" at bounding box center [997, 216] width 9 height 9
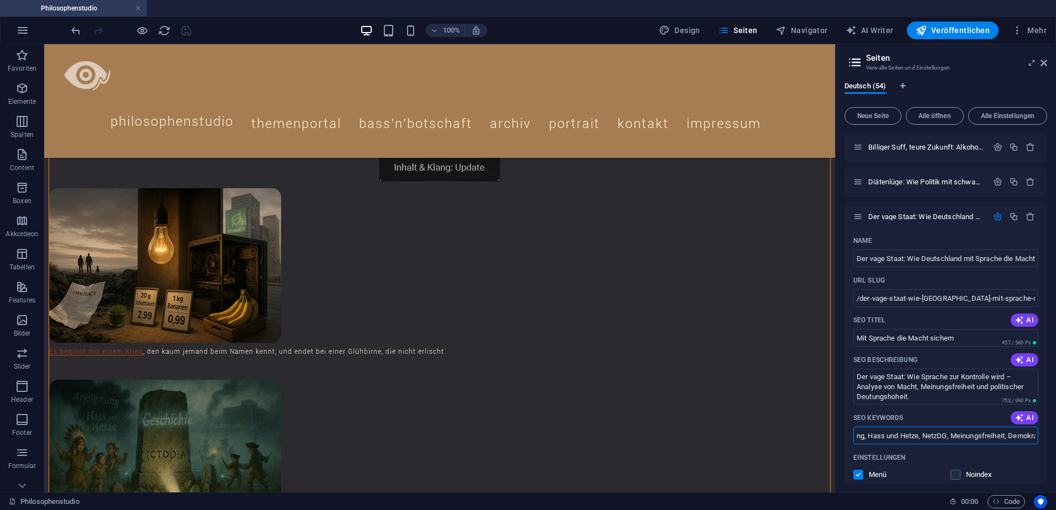
scroll to position [0, 364]
drag, startPoint x: 988, startPoint y: 437, endPoint x: 1058, endPoint y: 437, distance: 69.6
click at [1055, 437] on html "Philosophenstudio Philosophenstudio Favoriten Elemente Spalten Content Boxen Ak…" at bounding box center [528, 255] width 1056 height 510
click at [1033, 437] on input "vage Sprache, Machtsicherung, Deutschland Politik, Volksverhetzung, Hass und He…" at bounding box center [945, 436] width 185 height 18
paste input ", Christer Häberli"
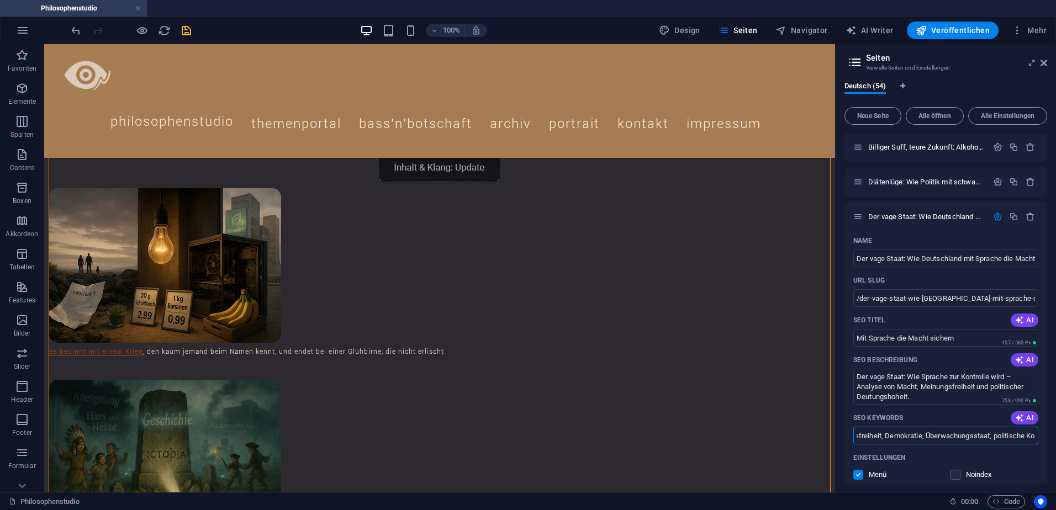
type input "vage Sprache, Machtsicherung, Deutschland Politik, Volksverhetzung, Hass und He…"
click at [185, 31] on icon "save" at bounding box center [186, 30] width 13 height 13
click at [998, 215] on icon "button" at bounding box center [997, 216] width 9 height 9
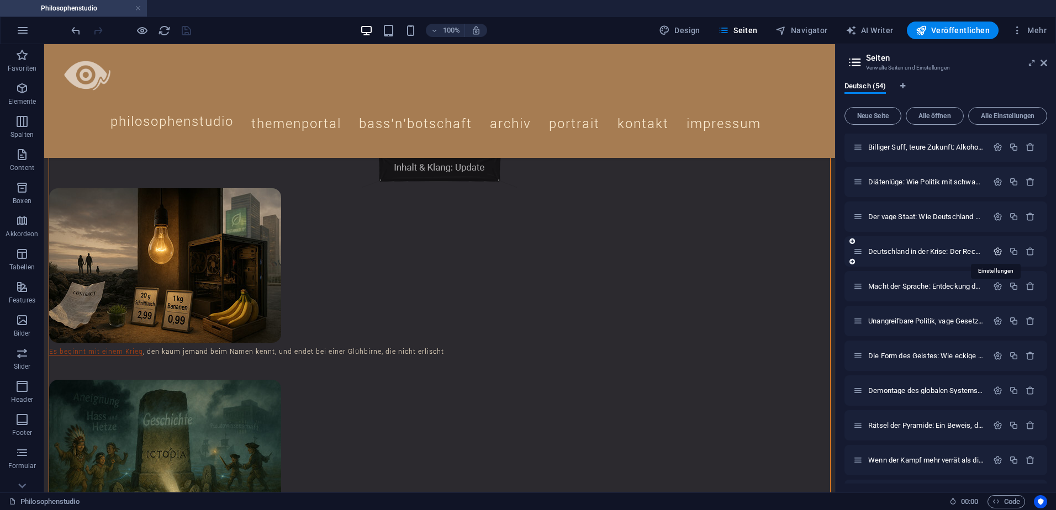
click at [996, 252] on icon "button" at bounding box center [997, 251] width 9 height 9
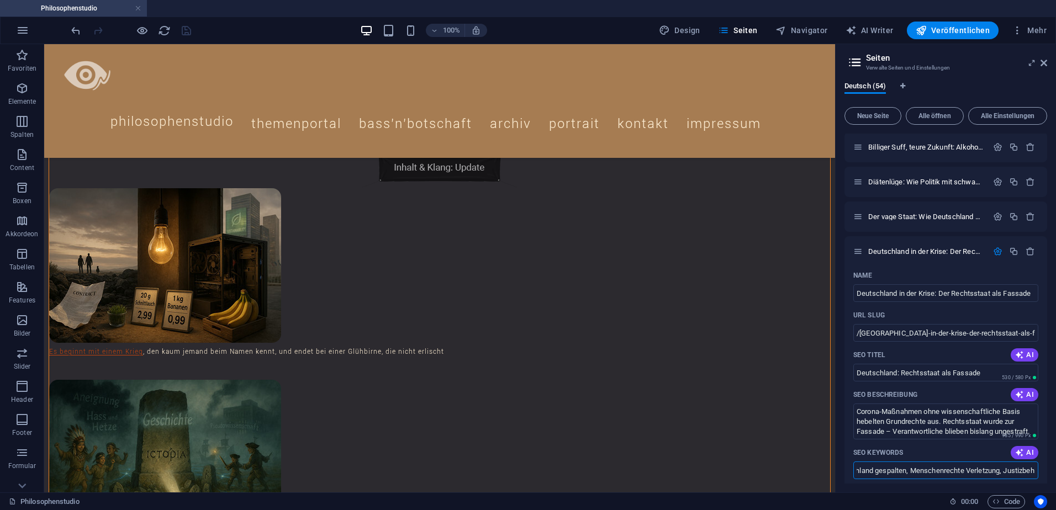
scroll to position [0, 495]
drag, startPoint x: 1007, startPoint y: 473, endPoint x: 1058, endPoint y: 477, distance: 50.4
click at [1055, 477] on html "Philosophenstudio Philosophenstudio Favoriten Elemente Spalten Content Boxen Ak…" at bounding box center [528, 255] width 1056 height 510
click at [1033, 475] on input "RKI-Protokolle, Rechtsstaat Krise, Corona-Maßnahmen, Deutschland gespalten, Men…" at bounding box center [945, 471] width 185 height 18
paste input ", Christer Häberli"
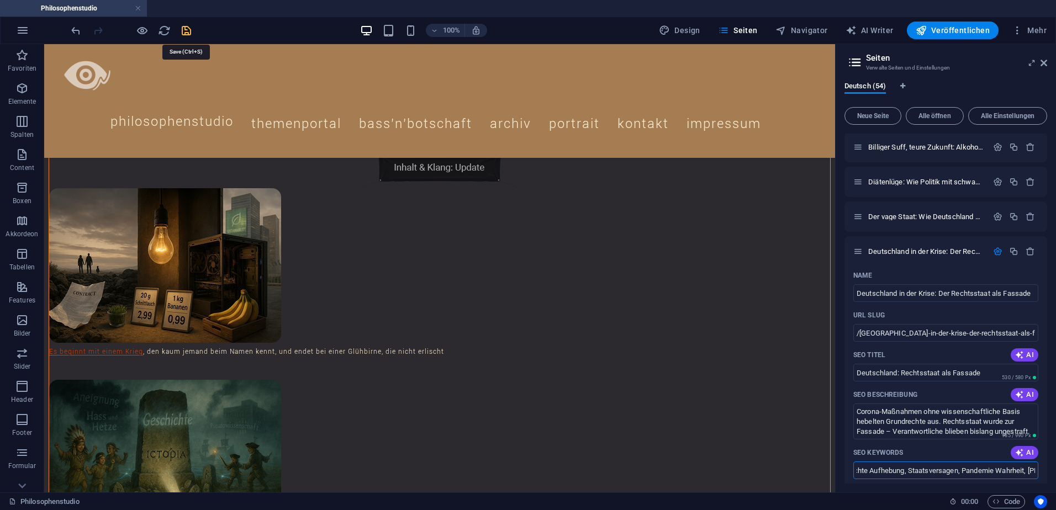
type input "RKI-Protokolle, Rechtsstaat Krise, Corona-Maßnahmen, Deutschland gespalten, Men…"
click at [190, 31] on icon "save" at bounding box center [186, 30] width 13 height 13
click at [994, 250] on icon "button" at bounding box center [997, 251] width 9 height 9
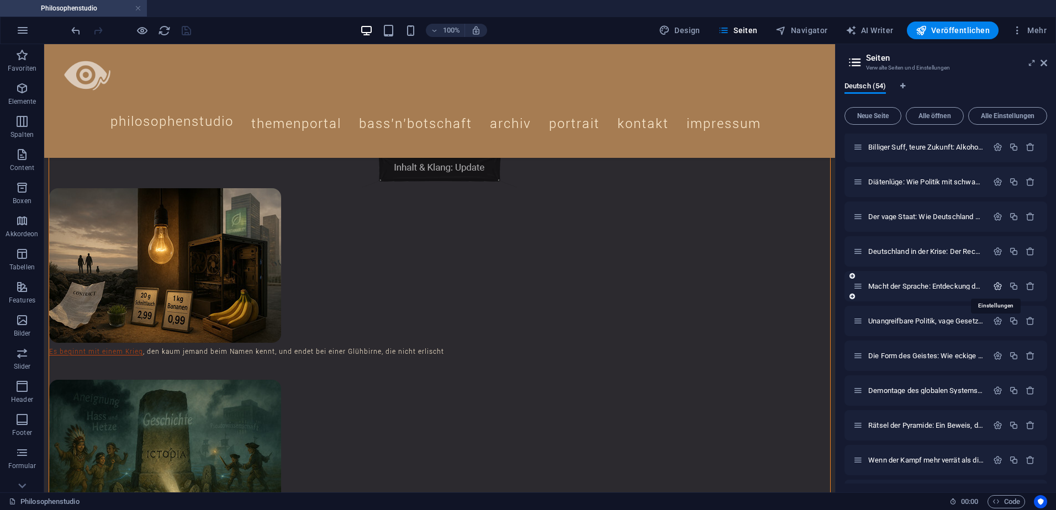
click at [994, 287] on icon "button" at bounding box center [997, 286] width 9 height 9
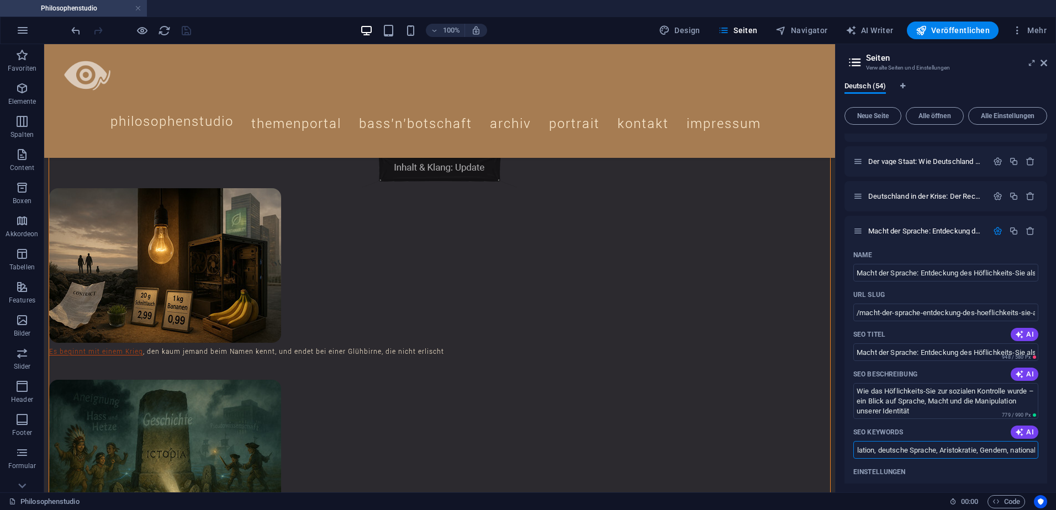
scroll to position [0, 401]
drag, startPoint x: 990, startPoint y: 456, endPoint x: 1058, endPoint y: 459, distance: 68.0
click at [1055, 459] on html "Philosophenstudio Philosophenstudio Favoriten Elemente Spalten Content Boxen Ak…" at bounding box center [528, 255] width 1056 height 510
click at [1032, 452] on input "Höflichkeits-Sie, Sprache und Macht, soziale Kontrolle, Sprachmanipulation, deu…" at bounding box center [945, 450] width 185 height 18
paste input ", Christer Häberli"
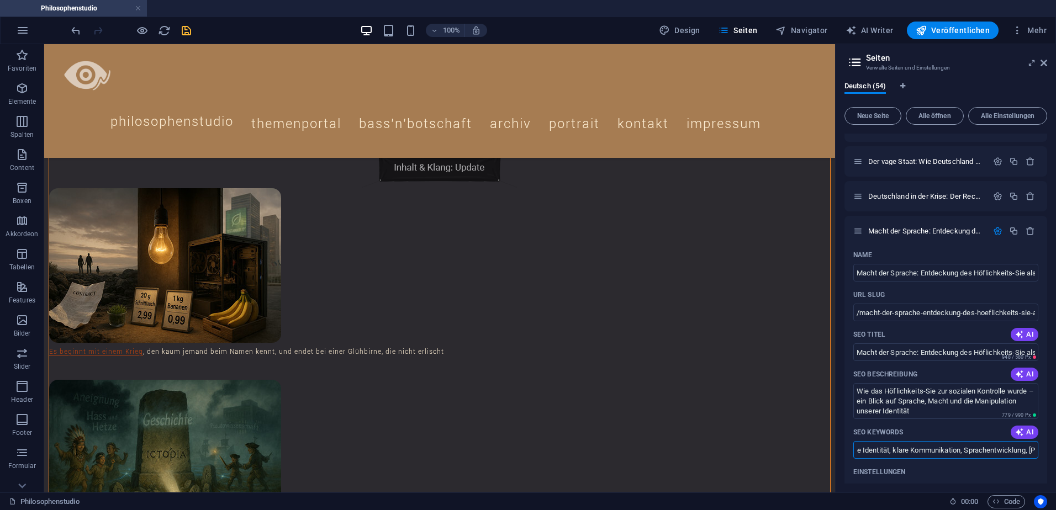
type input "Höflichkeits-Sie, Sprache und Macht, soziale Kontrolle, Sprachmanipulation, deu…"
click at [188, 35] on icon "save" at bounding box center [186, 30] width 13 height 13
click at [994, 231] on icon "button" at bounding box center [997, 230] width 9 height 9
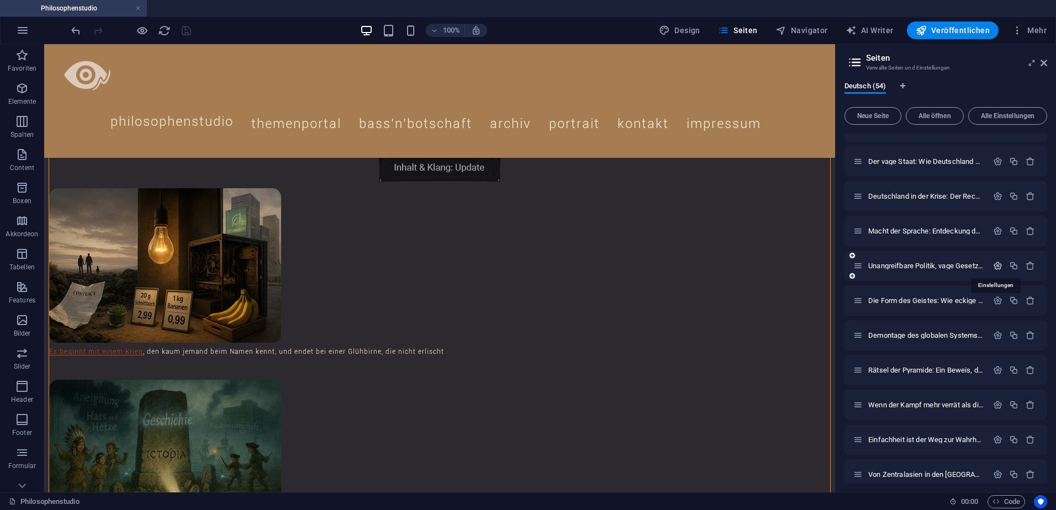
click at [995, 266] on icon "button" at bounding box center [997, 265] width 9 height 9
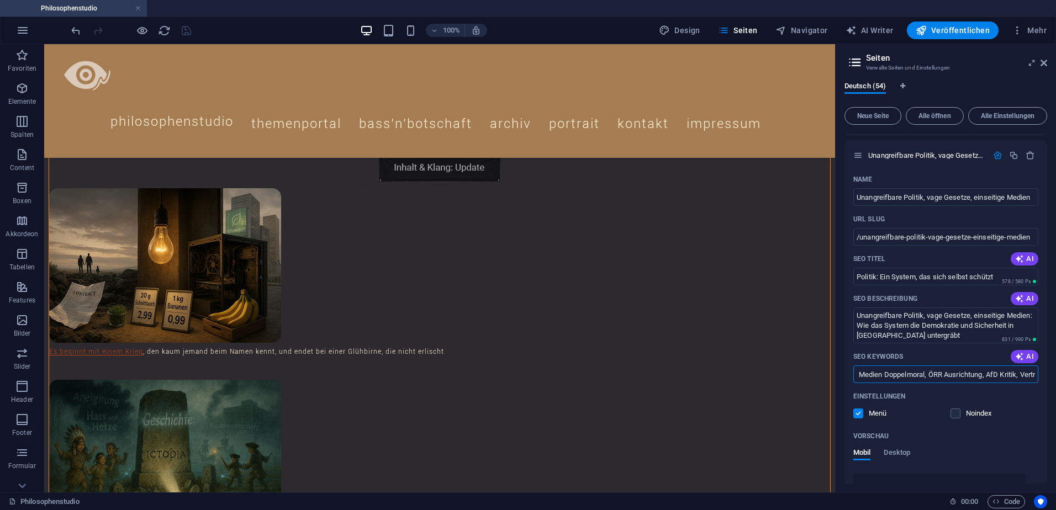
scroll to position [0, 1307]
drag, startPoint x: 993, startPoint y: 376, endPoint x: 1058, endPoint y: 379, distance: 64.1
click at [1055, 379] on html "Philosophenstudio Philosophenstudio Favoriten Elemente Spalten Content Boxen Ak…" at bounding box center [528, 255] width 1056 height 510
click at [1033, 377] on input "unangreifbare Politik, vage Gesetze, einseitige Medien, Demokratiekrise, Sicher…" at bounding box center [945, 375] width 185 height 18
paste input ", Christer Häberli"
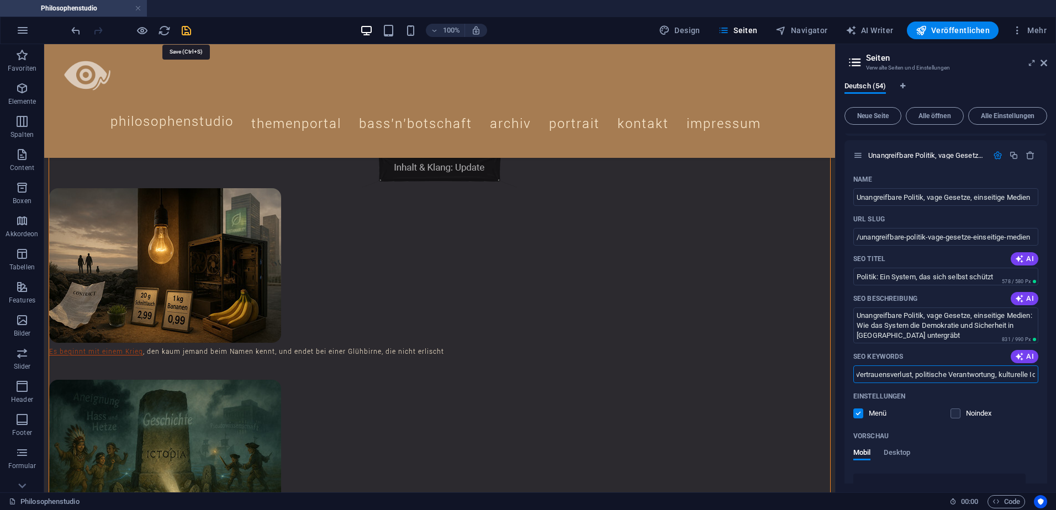
type input "unangreifbare Politik, vage Gesetze, einseitige Medien, Demokratiekrise, Sicher…"
click at [188, 34] on icon "save" at bounding box center [186, 30] width 13 height 13
click at [998, 156] on icon "button" at bounding box center [997, 155] width 9 height 9
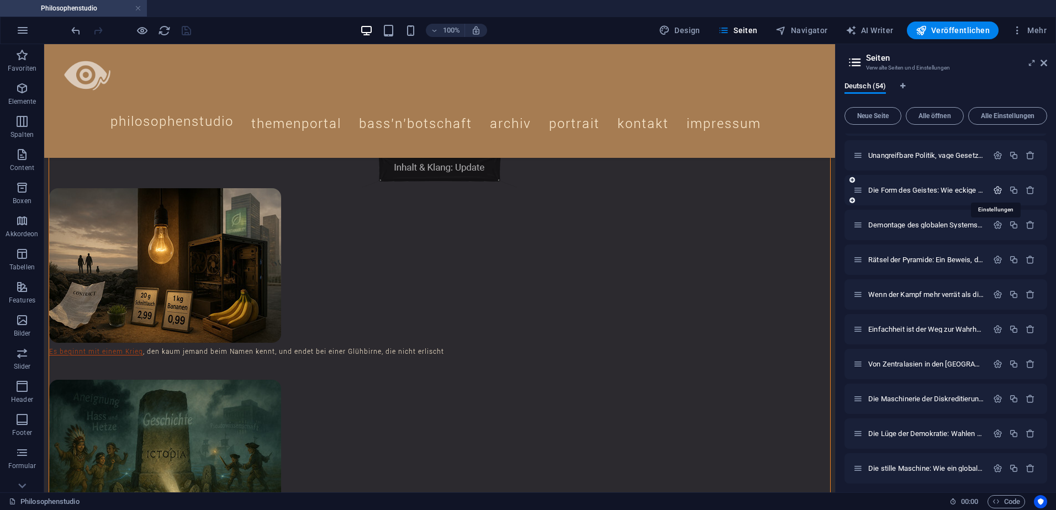
click at [996, 191] on icon "button" at bounding box center [997, 190] width 9 height 9
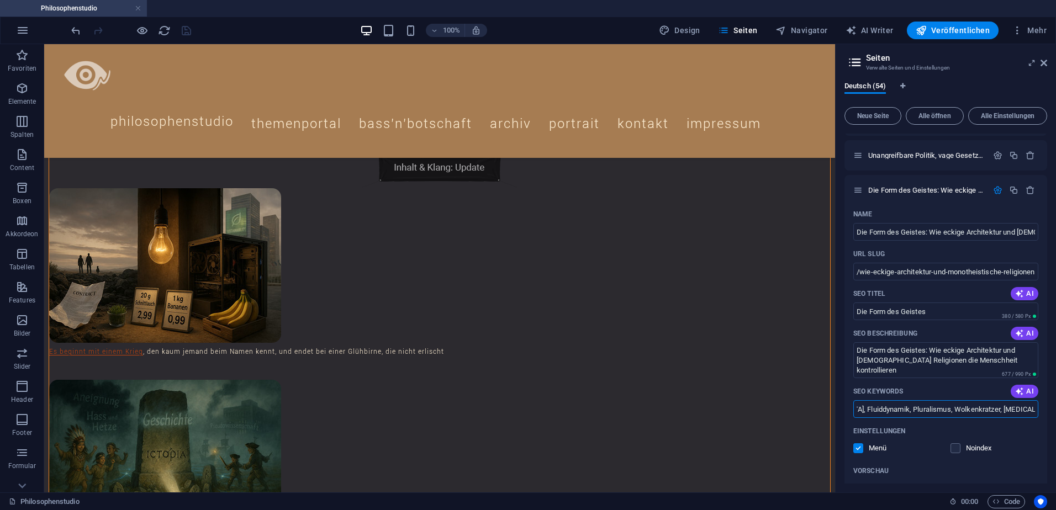
scroll to position [0, 859]
drag, startPoint x: 995, startPoint y: 411, endPoint x: 1058, endPoint y: 415, distance: 62.6
click at [1055, 415] on html "Philosophenstudio Philosophenstudio Favoriten Elemente Spalten Content Boxen Ak…" at bounding box center [528, 255] width 1056 height 510
click at [1032, 411] on input "eckige Architektur, monotheistische Religionen, runde Formen, polytheistische V…" at bounding box center [945, 409] width 185 height 18
paste input ", Christer Häberli"
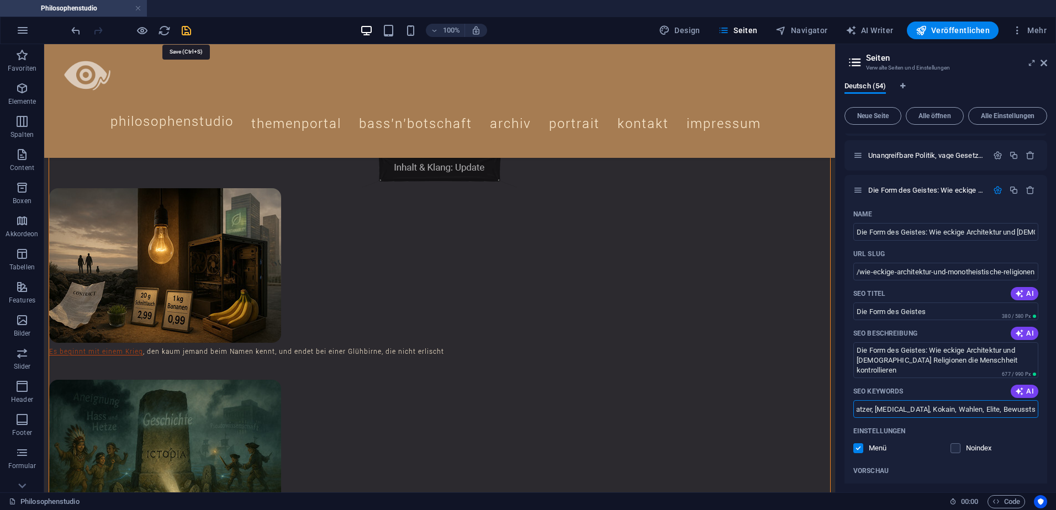
type input "eckige Architektur, monotheistische Religionen, runde Formen, polytheistische V…"
click at [187, 29] on icon "save" at bounding box center [186, 30] width 13 height 13
click at [993, 190] on icon "button" at bounding box center [997, 190] width 9 height 9
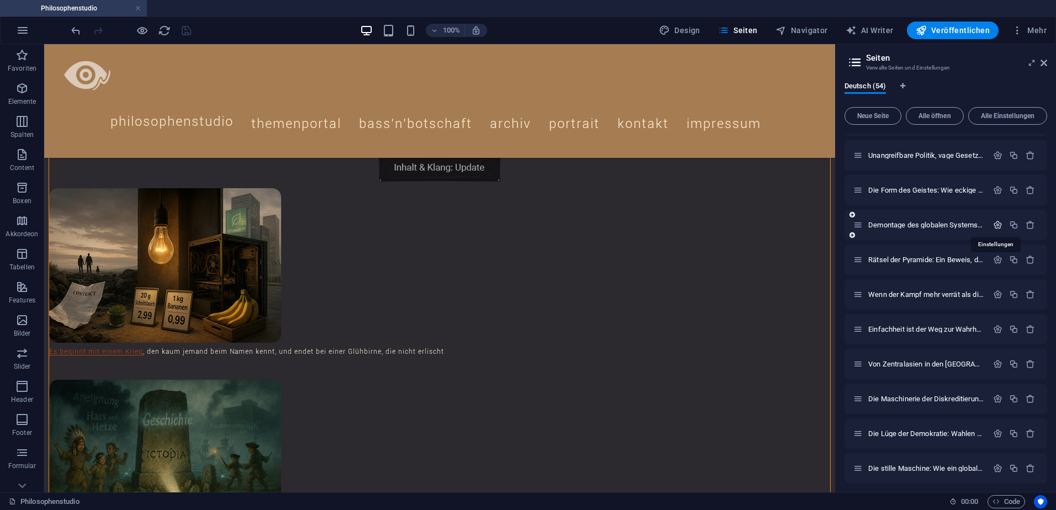
click at [994, 224] on icon "button" at bounding box center [997, 224] width 9 height 9
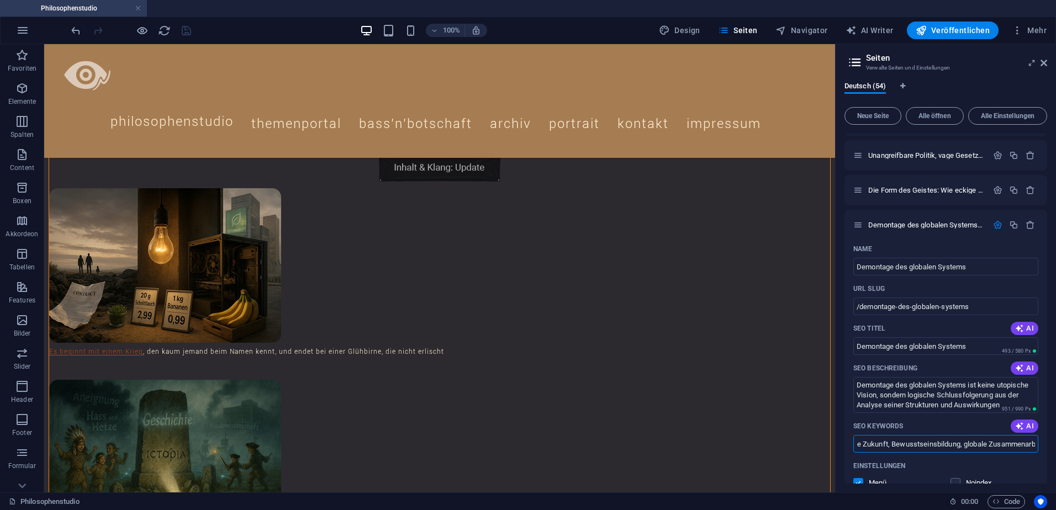
scroll to position [0, 546]
drag, startPoint x: 970, startPoint y: 447, endPoint x: 1058, endPoint y: 447, distance: 87.3
click at [1055, 447] on html "Philosophenstudio Philosophenstudio Favoriten Elemente Spalten Content Boxen Ak…" at bounding box center [528, 255] width 1056 height 510
click at [1033, 446] on input "Demontage globales System, Machtstrukturen, soziale Ungleichheit, Umweltzerstör…" at bounding box center [945, 444] width 185 height 18
paste input ", Christer Häberli"
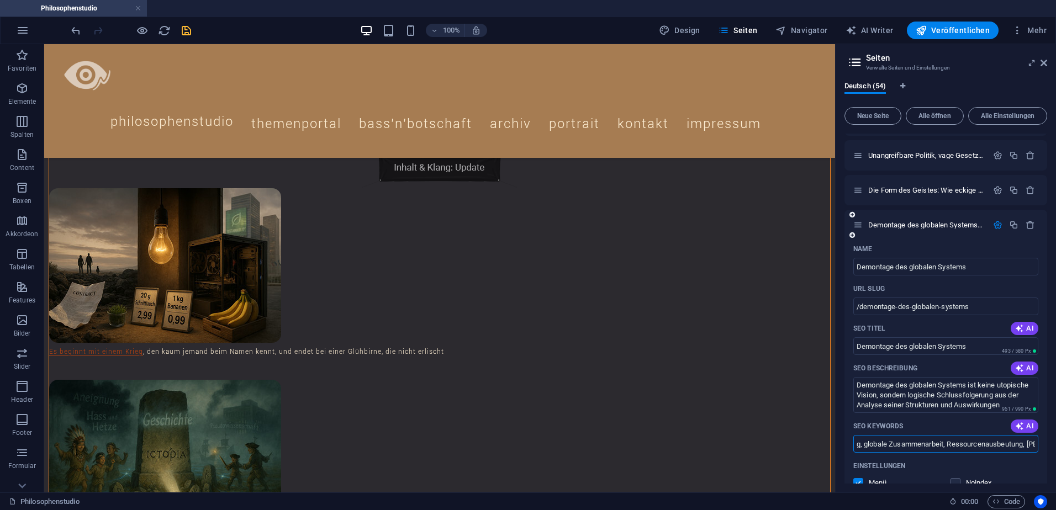
type input "Demontage globales System, Machtstrukturen, soziale Ungleichheit, Umweltzerstör…"
click at [994, 225] on icon "button" at bounding box center [997, 224] width 9 height 9
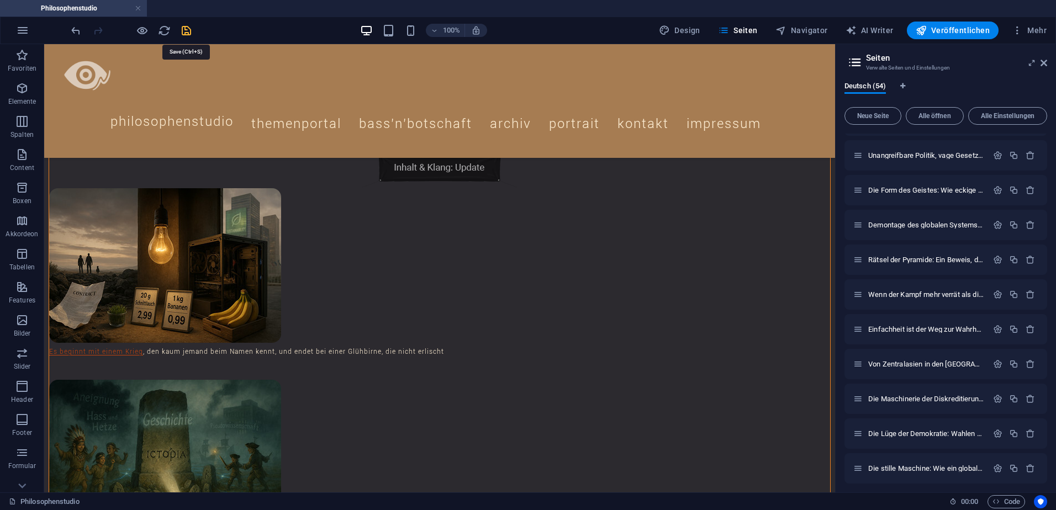
click at [186, 31] on icon "save" at bounding box center [186, 30] width 13 height 13
click at [994, 260] on icon "button" at bounding box center [997, 259] width 9 height 9
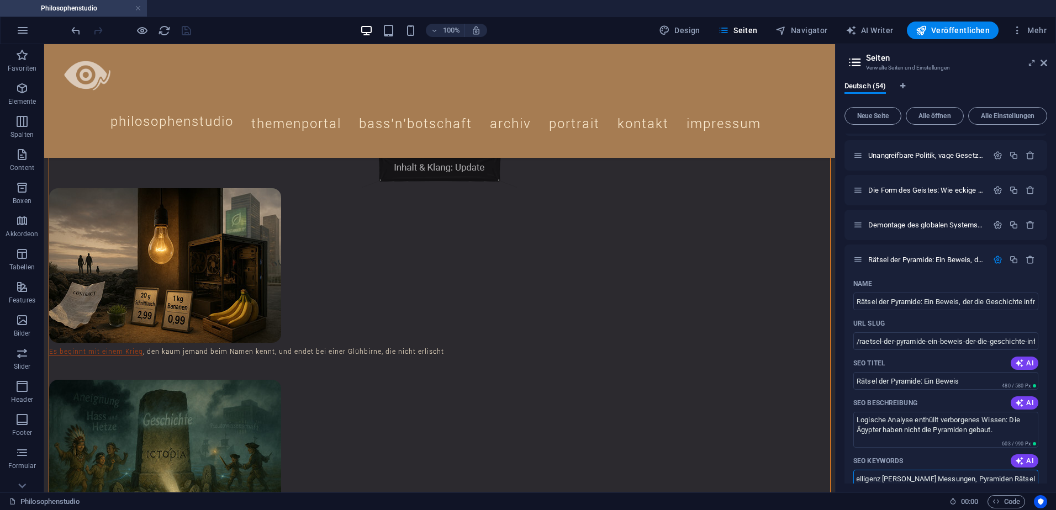
scroll to position [0, 752]
drag, startPoint x: 988, startPoint y: 482, endPoint x: 1058, endPoint y: 482, distance: 69.6
click at [1055, 482] on html "Philosophenstudio Philosophenstudio Favoriten Elemente Spalten Content Boxen Ak…" at bounding box center [528, 255] width 1056 height 510
click at [1034, 483] on input "Große Pyramide Gizeh, Breitengrad Pyramide, Lichtgeschwindigkeit Übereinstimmun…" at bounding box center [945, 479] width 185 height 18
paste input ", Christer Häberli"
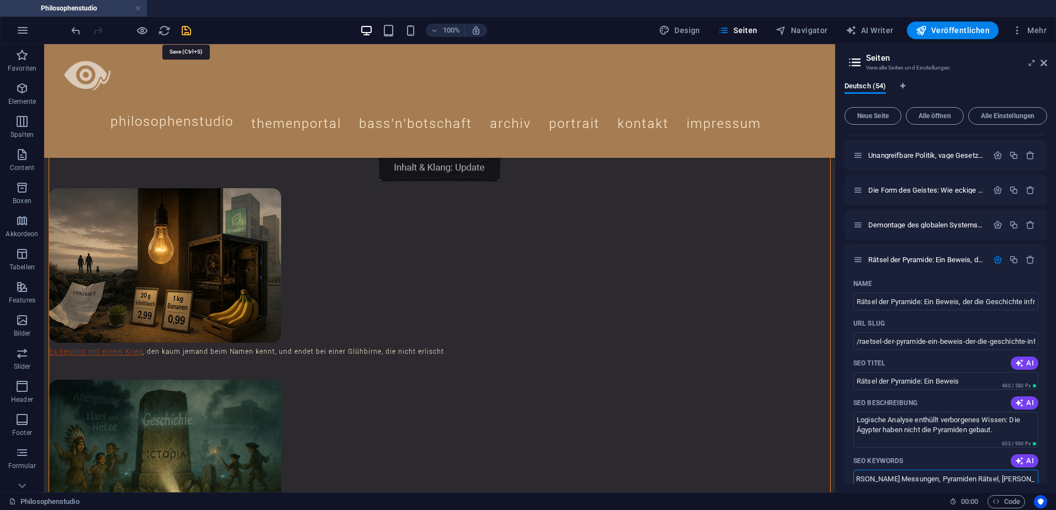
type input "Große Pyramide Gizeh, Breitengrad Pyramide, Lichtgeschwindigkeit Übereinstimmun…"
click at [186, 31] on icon "save" at bounding box center [186, 30] width 13 height 13
click at [996, 260] on icon "button" at bounding box center [997, 259] width 9 height 9
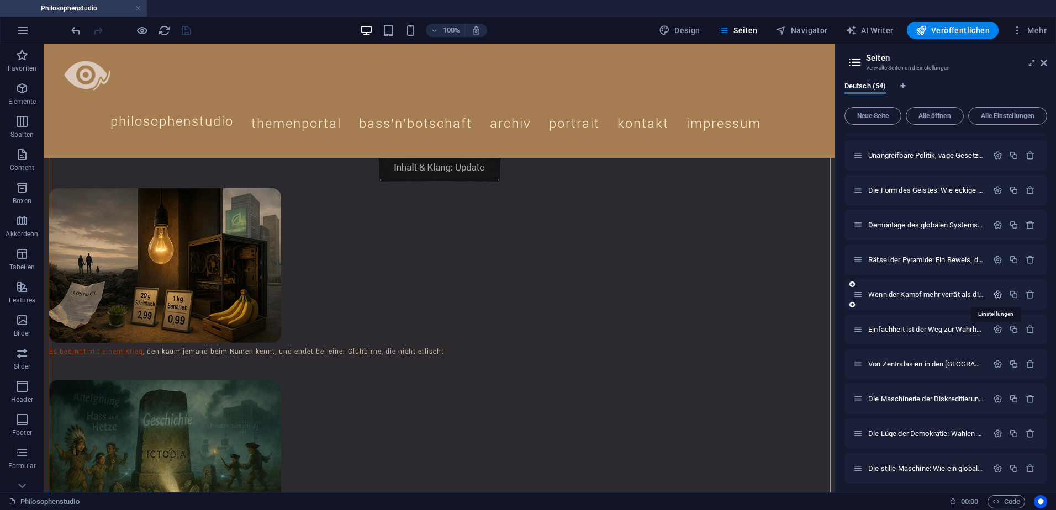
click at [995, 298] on icon "button" at bounding box center [997, 294] width 9 height 9
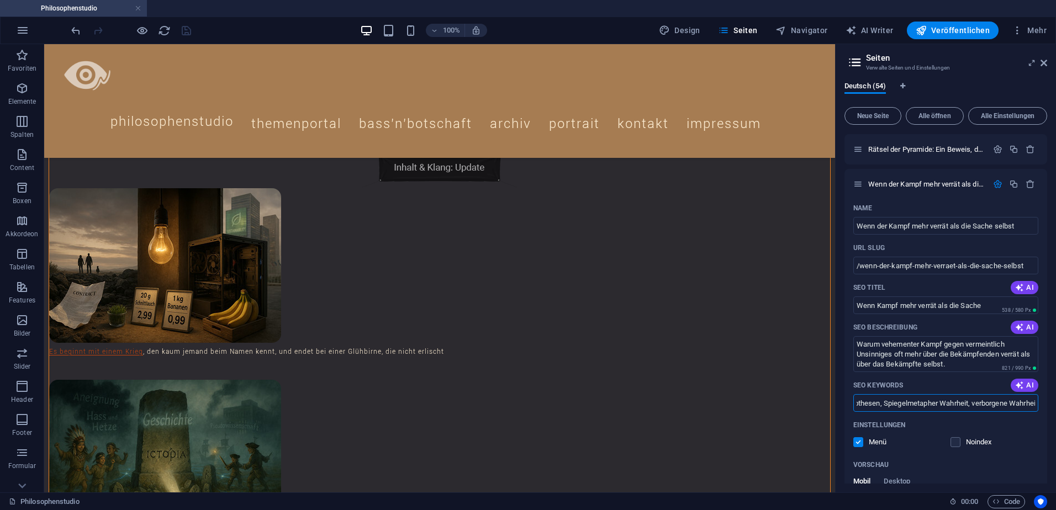
scroll to position [0, 1022]
drag, startPoint x: 1035, startPoint y: 408, endPoint x: 1058, endPoint y: 410, distance: 22.2
click at [1055, 410] on html "Philosophenstudio Philosophenstudio Favoriten Elemente Spalten Content Boxen Ak…" at bounding box center [528, 255] width 1056 height 510
click at [1033, 406] on input "Wahrheit erkennen, psychologische Abwehr, Unterdrückung von Fakten, Gelassenhei…" at bounding box center [945, 403] width 185 height 18
paste input ", Christer Häberli"
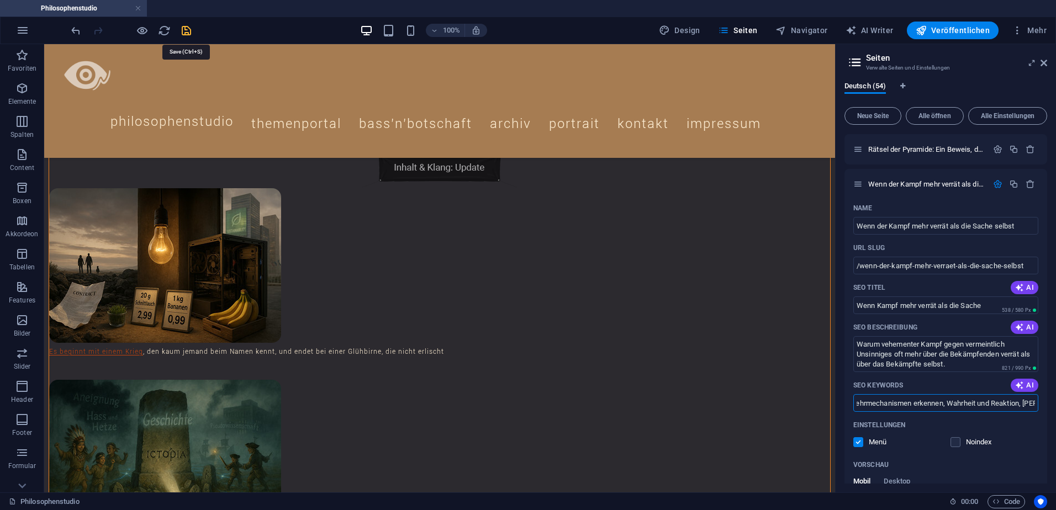
type input "Wahrheit erkennen, psychologische Abwehr, Unterdrückung von Fakten, Gelassenhei…"
click at [188, 30] on icon "save" at bounding box center [186, 30] width 13 height 13
click at [997, 185] on icon "button" at bounding box center [997, 183] width 9 height 9
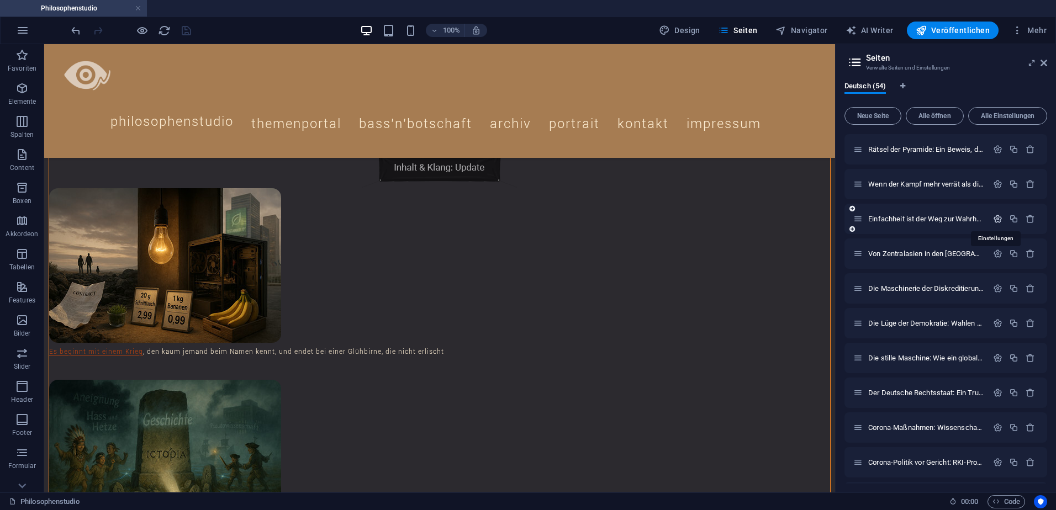
click at [997, 220] on icon "button" at bounding box center [997, 218] width 9 height 9
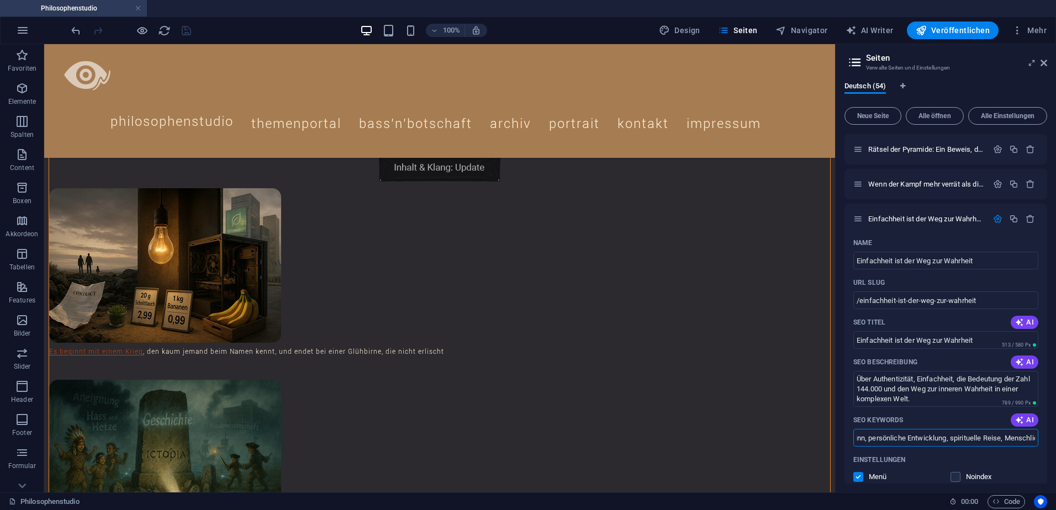
scroll to position [0, 917]
drag, startPoint x: 972, startPoint y: 440, endPoint x: 1055, endPoint y: 448, distance: 83.8
click at [1055, 448] on html "Philosophenstudio Philosophenstudio Favoriten Elemente Spalten Content Boxen Ak…" at bounding box center [528, 255] width 1056 height 510
click at [1033, 441] on input "Einfachheit, Wahrheit, Authentizität, spirituelle Erkenntnis, innere Stärke, 14…" at bounding box center [945, 438] width 185 height 18
paste input ", Christer Häberli"
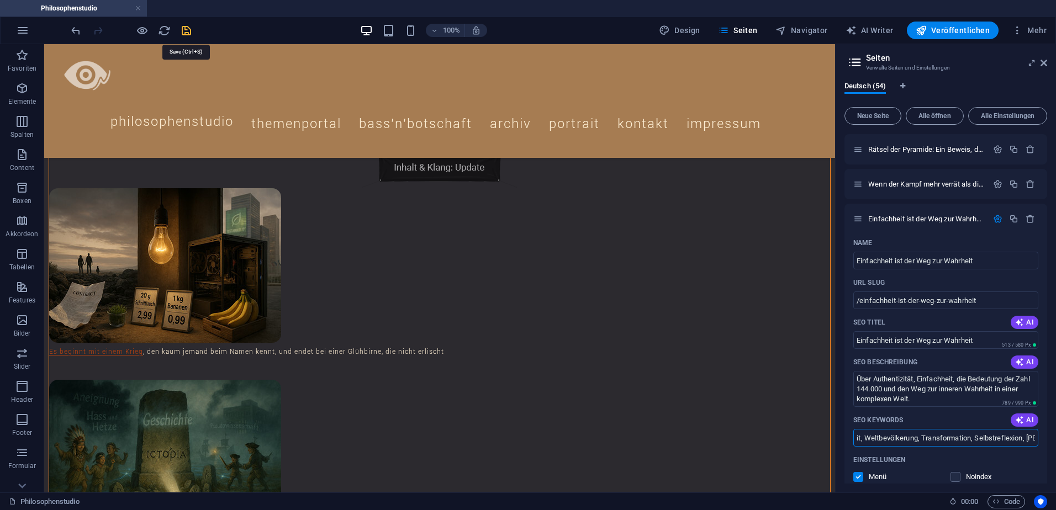
type input "Einfachheit, Wahrheit, Authentizität, spirituelle Erkenntnis, innere Stärke, 14…"
click at [184, 30] on icon "save" at bounding box center [186, 30] width 13 height 13
click at [996, 219] on icon "button" at bounding box center [997, 218] width 9 height 9
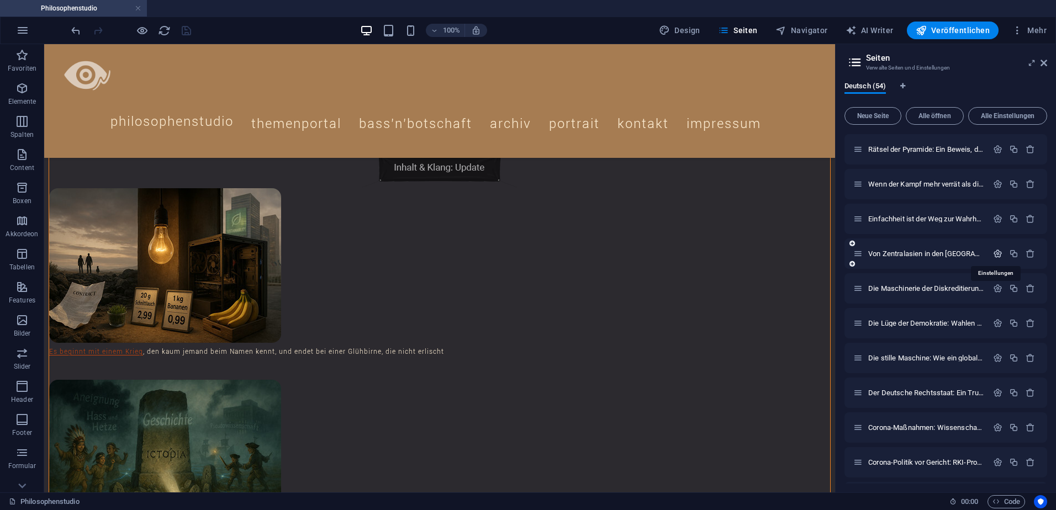
click at [996, 254] on icon "button" at bounding box center [997, 253] width 9 height 9
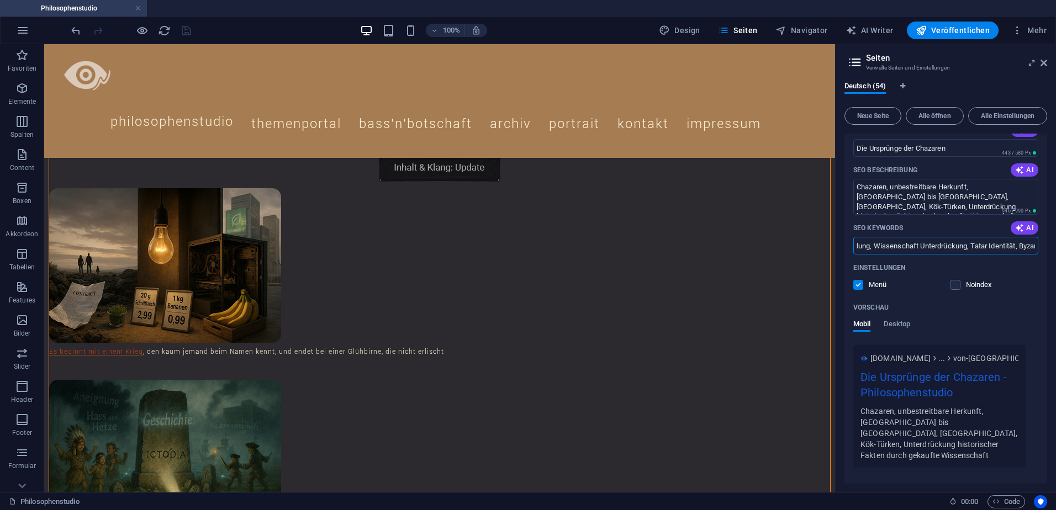
scroll to position [1175, 0]
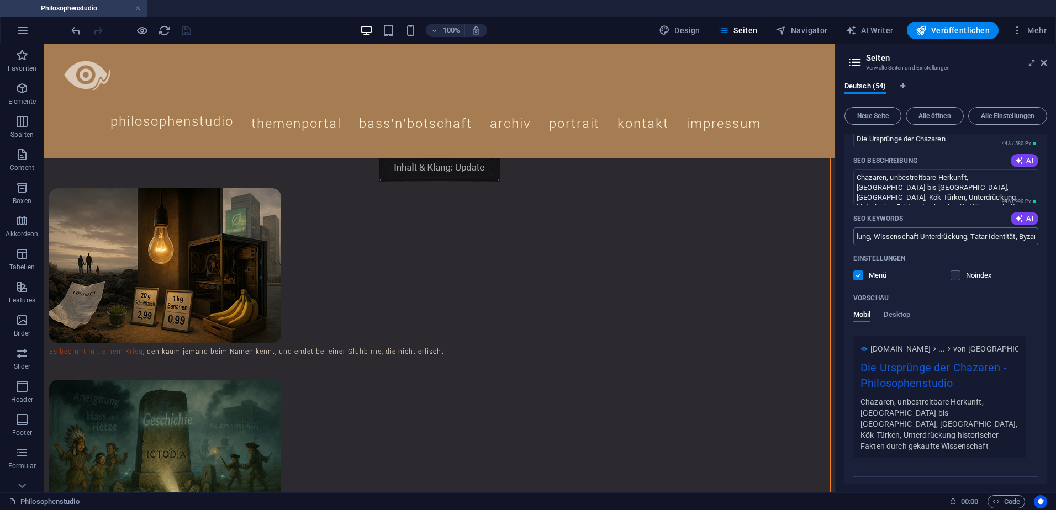
drag, startPoint x: 988, startPoint y: 473, endPoint x: 1058, endPoint y: 249, distance: 234.8
click at [1055, 249] on html "Philosophenstudio Philosophenstudio Favoriten Elemente Spalten Content Boxen Ak…" at bounding box center [528, 255] width 1056 height 510
click at [1033, 238] on input "Chazaren Ursprünge, Rouran Nomaden, Kök-Türken, Zentralasien Steppe, Kaukasus G…" at bounding box center [945, 237] width 185 height 18
paste input ", Christer Häberli"
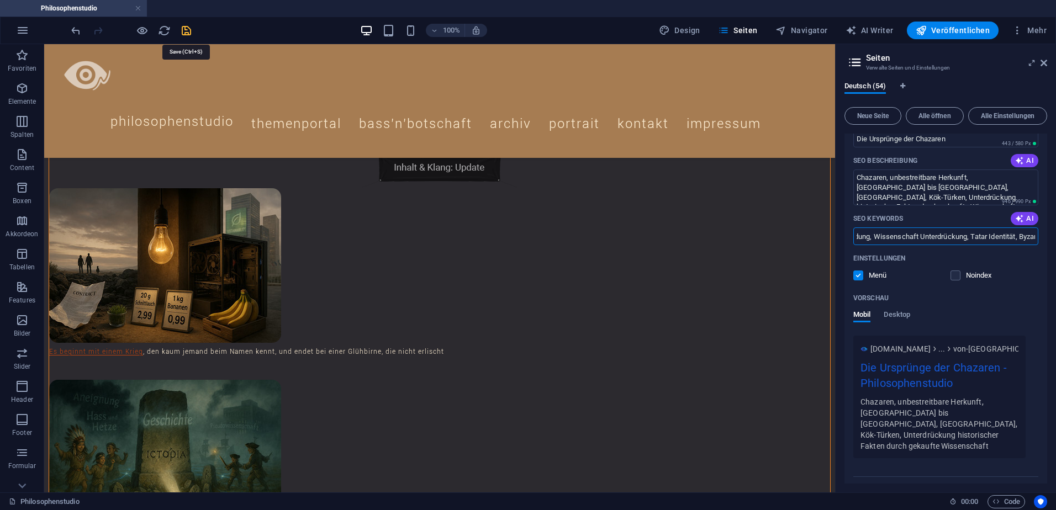
type input "Chazaren Ursprünge, Rouran Nomaden, Kök-Türken, Zentralasien Steppe, Kaukasus G…"
click at [188, 29] on icon "save" at bounding box center [186, 30] width 13 height 13
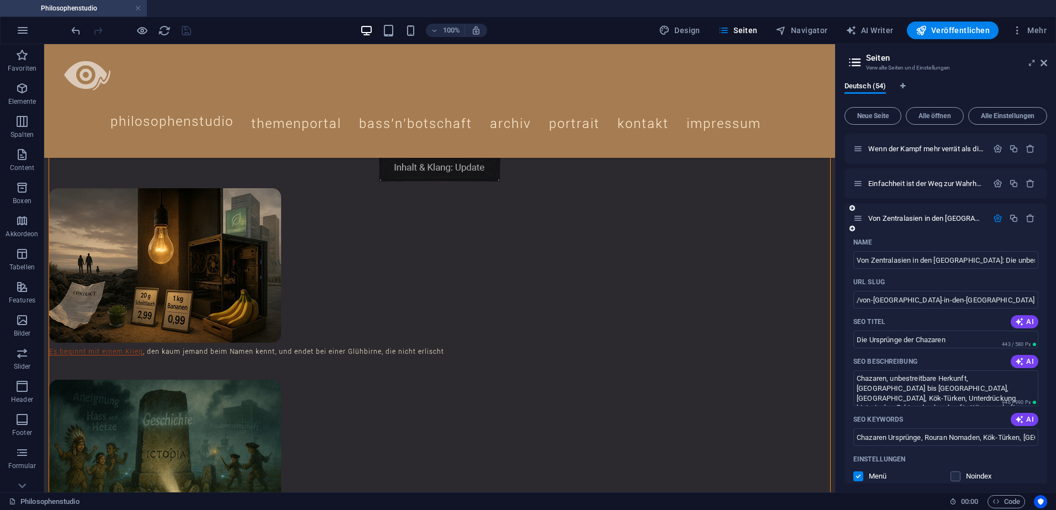
scroll to position [954, 0]
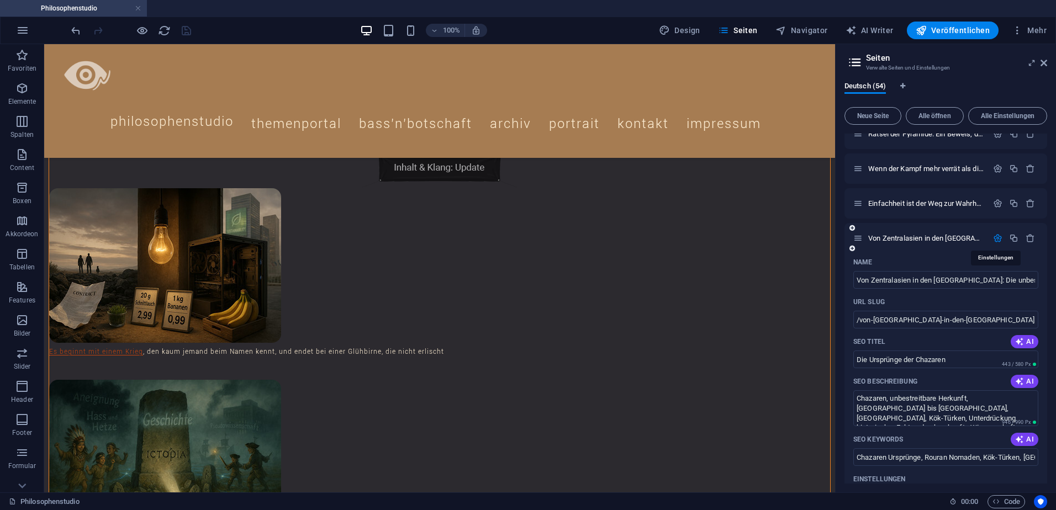
click at [998, 236] on icon "button" at bounding box center [997, 238] width 9 height 9
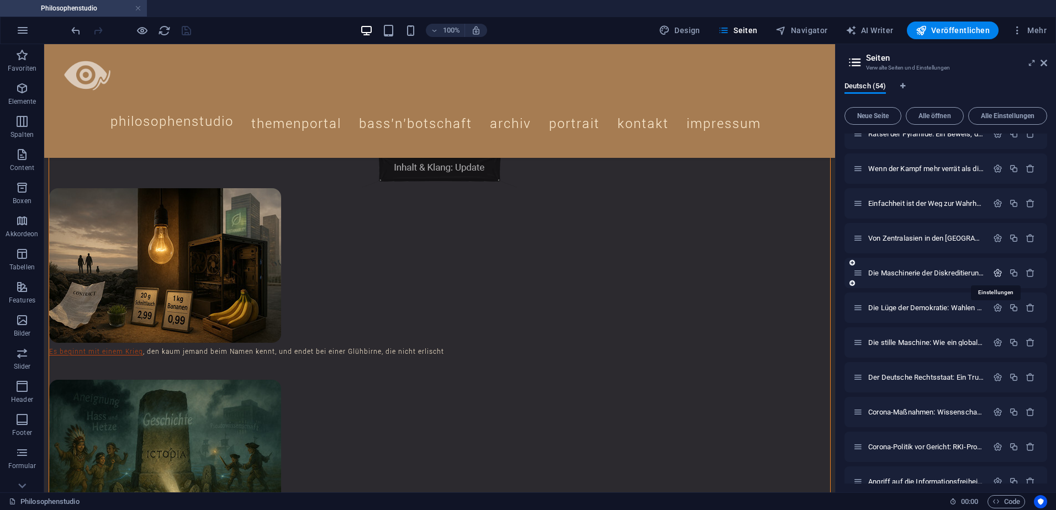
click at [996, 274] on icon "button" at bounding box center [997, 272] width 9 height 9
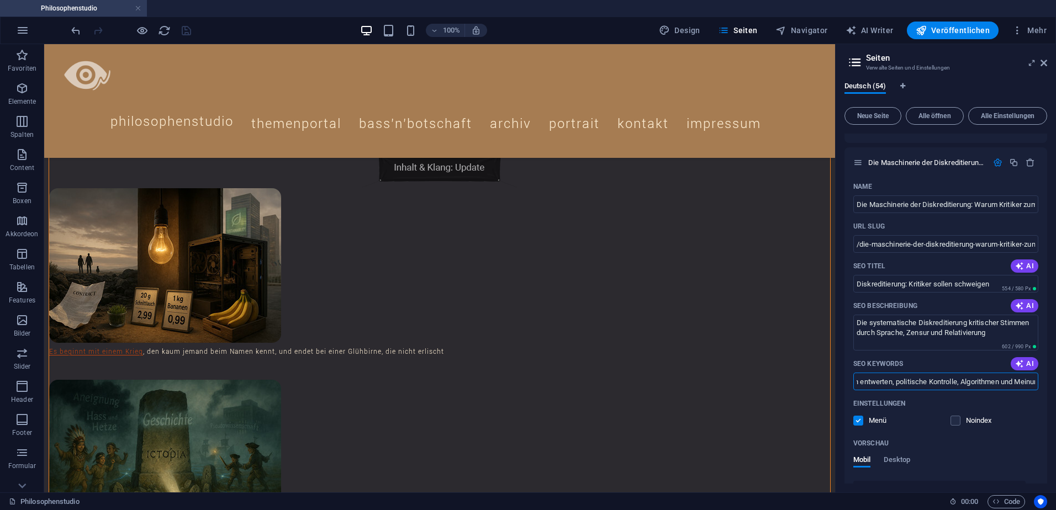
scroll to position [0, 1098]
drag, startPoint x: 955, startPoint y: 380, endPoint x: 1058, endPoint y: 392, distance: 102.8
click at [1055, 392] on html "Philosophenstudio Philosophenstudio Favoriten Elemente Spalten Content Boxen Ak…" at bounding box center [528, 255] width 1056 height 510
click at [1032, 382] on input "Diskreditierung, Zensur, Meinungsfreiheit, Medienkritik, Wahrheit unterdrücken,…" at bounding box center [945, 382] width 185 height 18
paste input ", Christer Häberli"
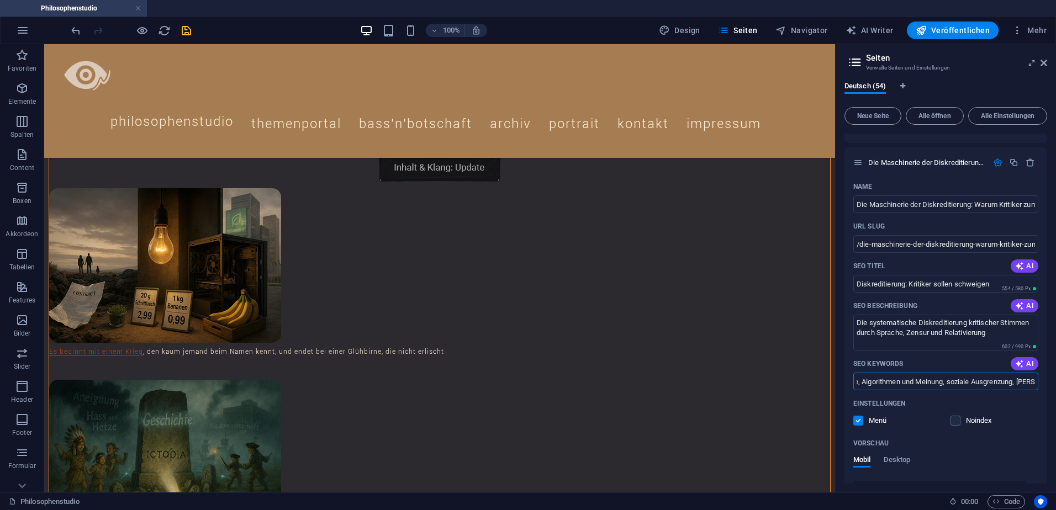
type input "Diskreditierung, Zensur, Meinungsfreiheit, Medienkritik, Wahrheit unterdrücken,…"
click at [179, 29] on div at bounding box center [131, 31] width 124 height 18
click at [182, 29] on icon "save" at bounding box center [186, 30] width 13 height 13
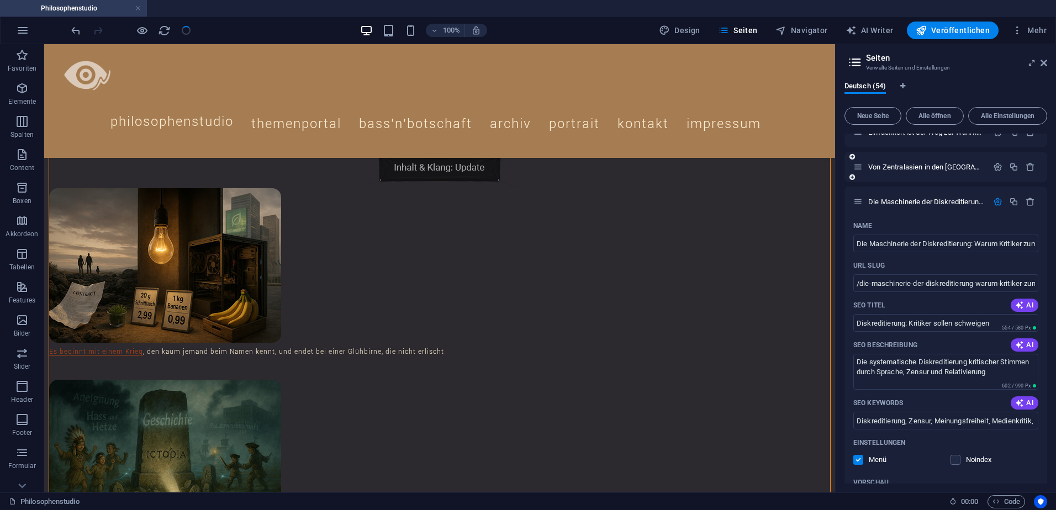
scroll to position [1009, 0]
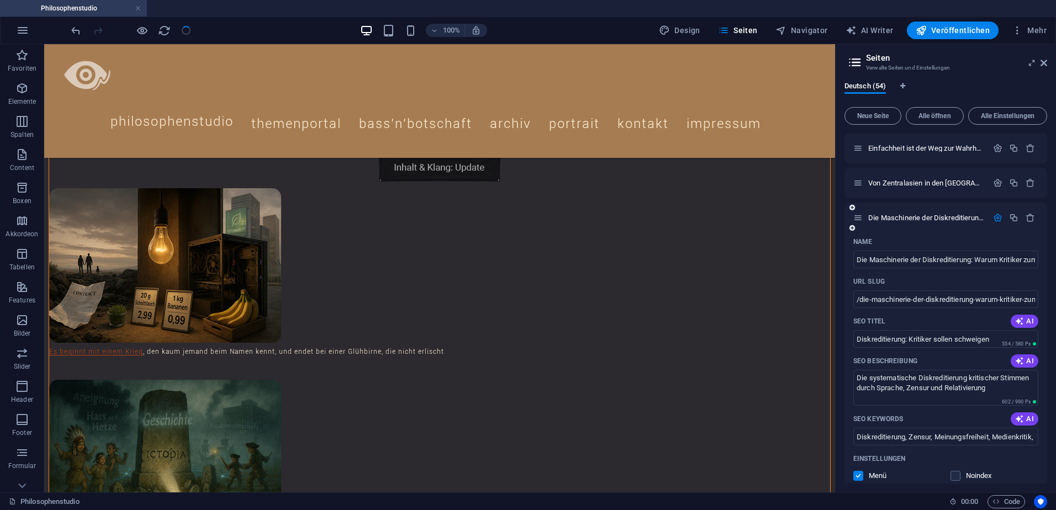
click at [995, 217] on icon "button" at bounding box center [997, 217] width 9 height 9
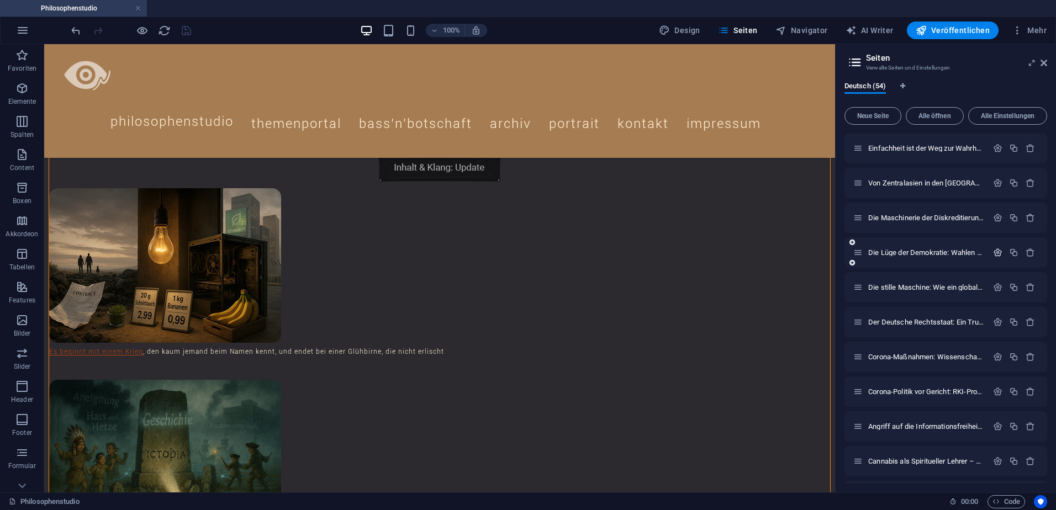
click at [996, 251] on icon "button" at bounding box center [997, 252] width 9 height 9
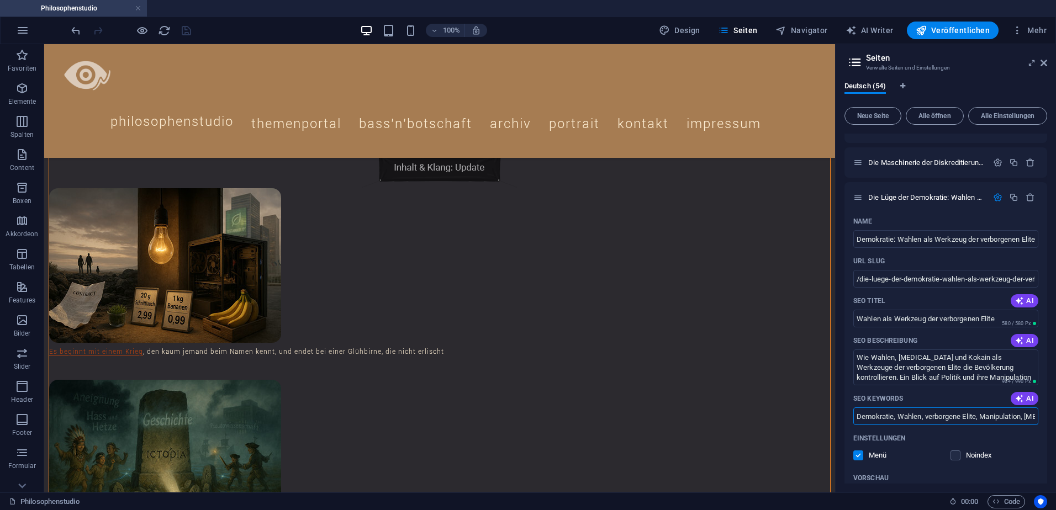
scroll to position [0, 0]
drag, startPoint x: 996, startPoint y: 417, endPoint x: 1058, endPoint y: 421, distance: 61.9
click at [1055, 421] on html "Philosophenstudio Philosophenstudio Favoriten Elemente Spalten Content Boxen Ak…" at bounding box center [528, 255] width 1056 height 510
click at [1032, 416] on input "Demokratie, Wahlen, verborgene Elite, Manipulation, Alkohol, Kokain, repräsenta…" at bounding box center [945, 417] width 185 height 18
click at [1035, 422] on input "Demokratie, Wahlen, verborgene Elite, Manipulation, Alkohol, Kokain, repräsenta…" at bounding box center [945, 417] width 185 height 18
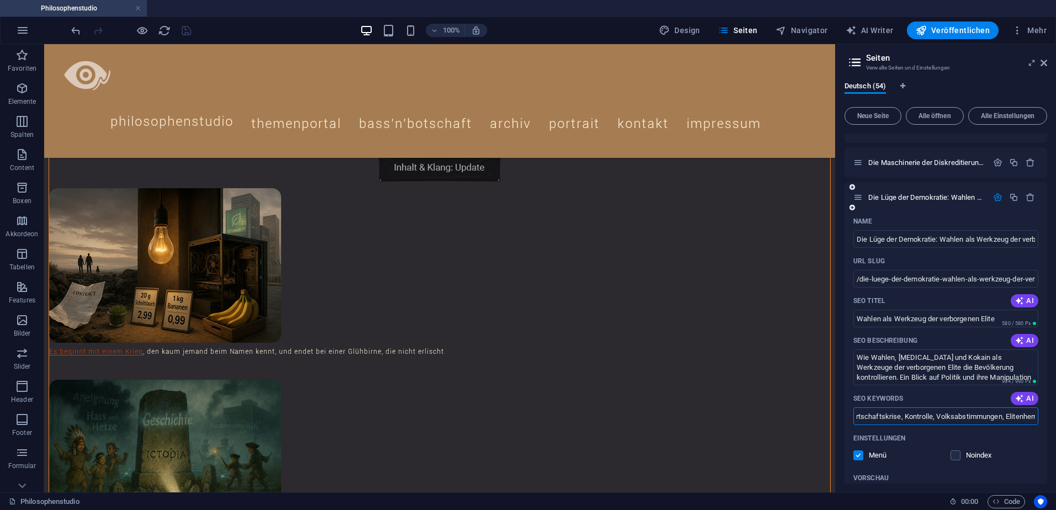
click at [1033, 417] on input "Demokratie, Wahlen, verborgene Elite, Manipulation, Alkohol, Kokain, repräsenta…" at bounding box center [945, 417] width 185 height 18
paste input ", Christer Häberli"
type input "Demokratie, Wahlen, verborgene Elite, Manipulation, Alkohol, Kokain, repräsenta…"
click at [187, 28] on icon "save" at bounding box center [186, 30] width 13 height 13
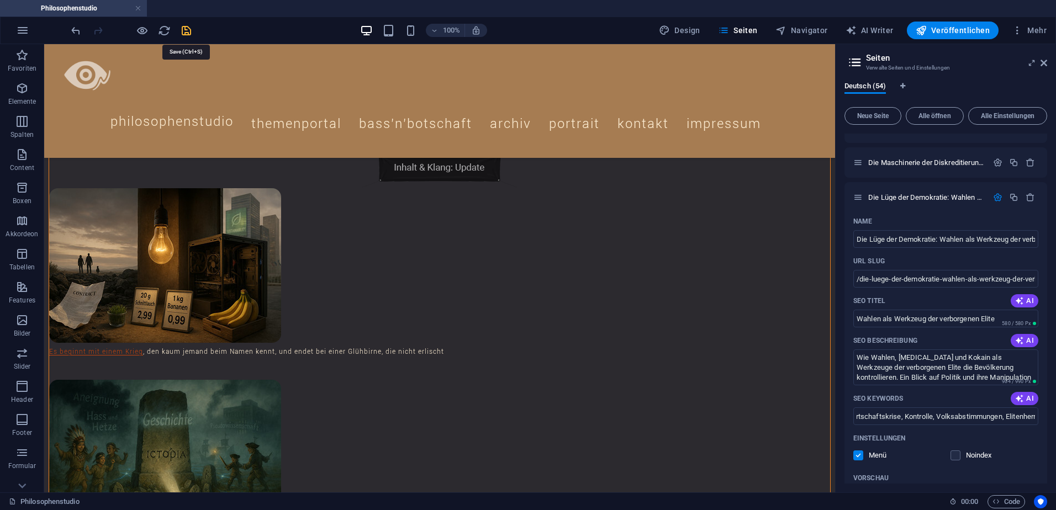
scroll to position [0, 0]
click at [997, 196] on icon "button" at bounding box center [997, 197] width 9 height 9
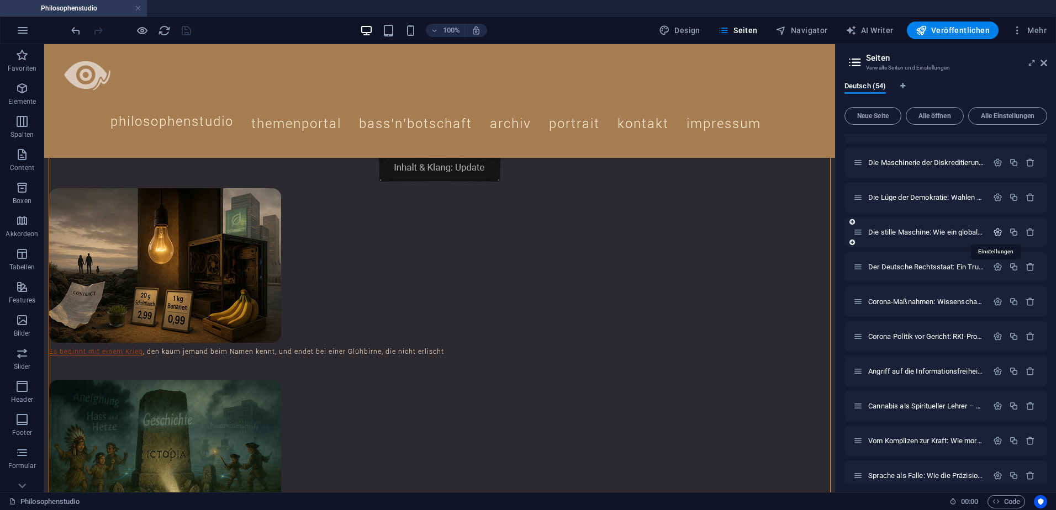
click at [996, 231] on icon "button" at bounding box center [997, 232] width 9 height 9
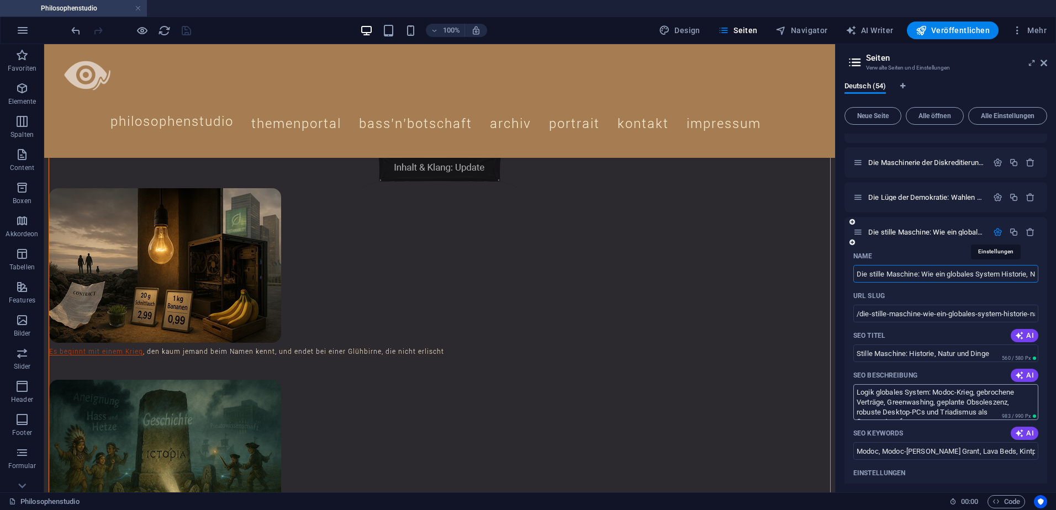
scroll to position [0, 89]
drag, startPoint x: 997, startPoint y: 453, endPoint x: 1058, endPoint y: 453, distance: 60.2
click at [1055, 453] on html "Philosophenstudio Philosophenstudio Favoriten Elemente Spalten Content Boxen Ak…" at bounding box center [528, 255] width 1056 height 510
click at [1032, 454] on input "Modoc, Modoc-Krieg, Ulysses S. Grant, Lava Beds, Kintpuash, Captain Jack, gebro…" at bounding box center [945, 451] width 185 height 18
paste input ", Christer Häberli"
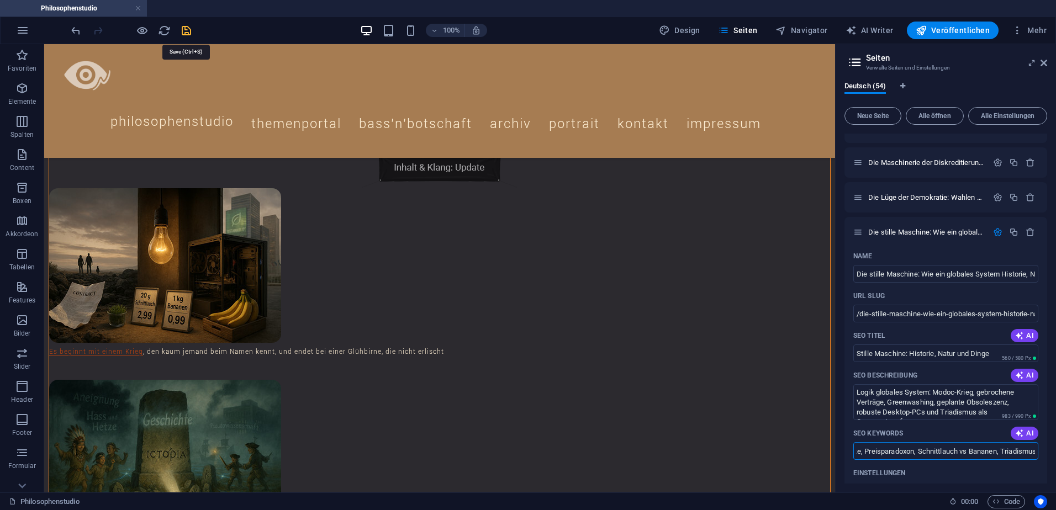
type input "Modoc, Modoc-Krieg, Ulysses S. Grant, Lava Beds, Kintpuash, Captain Jack, gebro…"
click at [189, 33] on icon "save" at bounding box center [186, 30] width 13 height 13
click at [997, 231] on icon "button" at bounding box center [997, 232] width 9 height 9
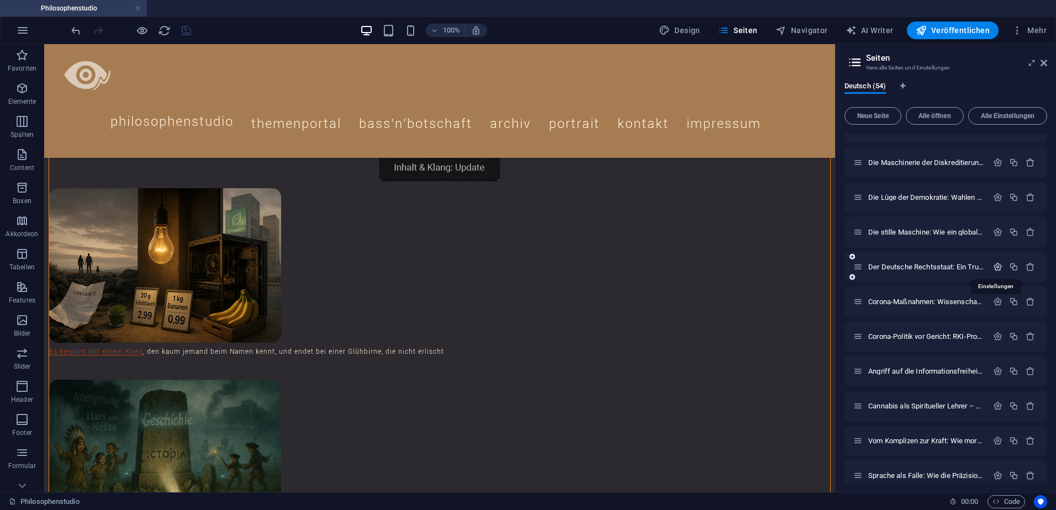
click at [995, 265] on icon "button" at bounding box center [997, 266] width 9 height 9
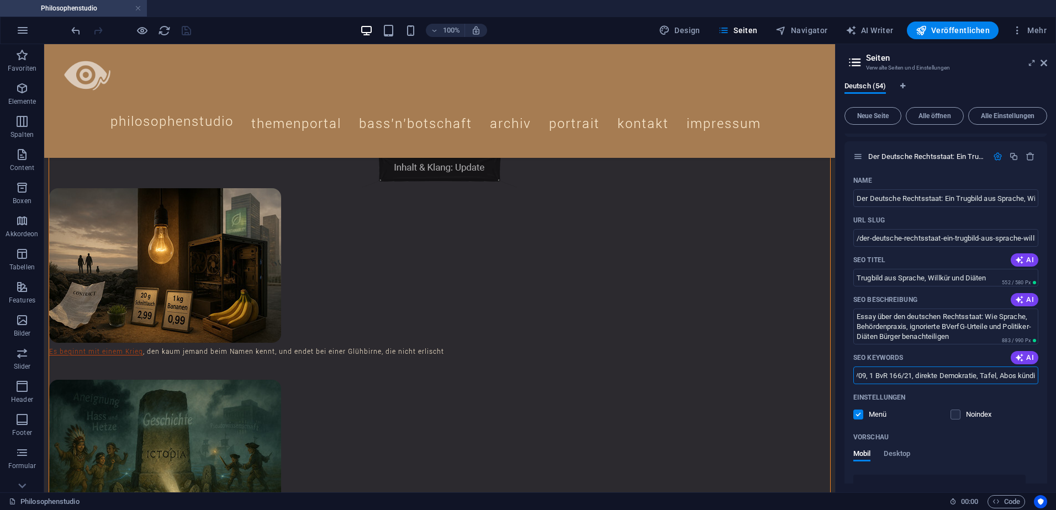
drag, startPoint x: 993, startPoint y: 379, endPoint x: 1058, endPoint y: 376, distance: 64.1
click at [1055, 376] on html "Philosophenstudio Philosophenstudio Favoriten Elemente Spalten Content Boxen Ak…" at bounding box center [528, 255] width 1056 height 510
drag, startPoint x: 1033, startPoint y: 378, endPoint x: 1034, endPoint y: 384, distance: 6.2
click at [1033, 378] on input "deutscher Rechtsstaat, BVerfG, Menschenwürde, Existenzminimum, § 30 SGB XII, Me…" at bounding box center [945, 376] width 185 height 18
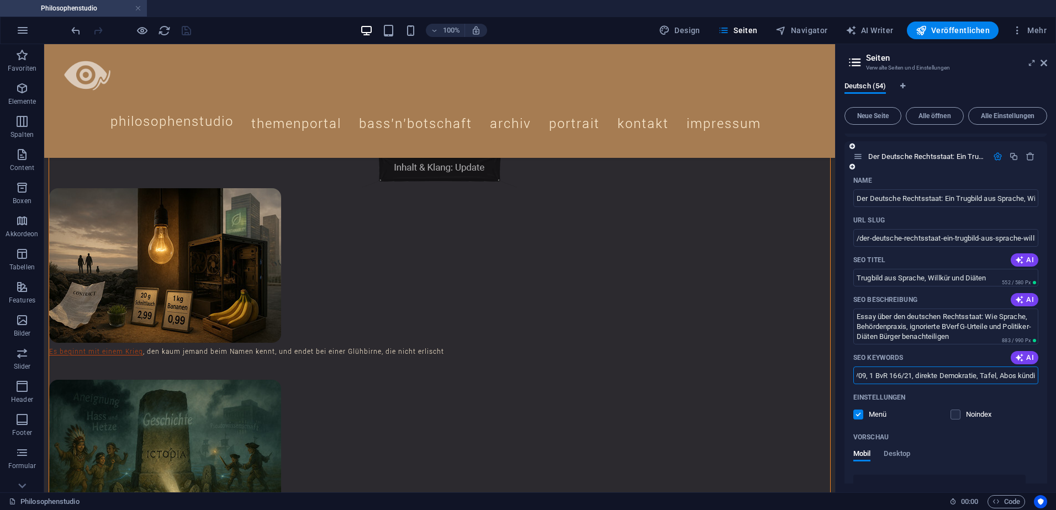
click at [1032, 376] on input "deutscher Rechtsstaat, BVerfG, Menschenwürde, Existenzminimum, § 30 SGB XII, Me…" at bounding box center [945, 376] width 185 height 18
paste input ", Christer Häberli"
type input "deutscher Rechtsstaat, BVerfG, Menschenwürde, Existenzminimum, § 30 SGB XII, Me…"
click at [188, 30] on icon "save" at bounding box center [186, 30] width 13 height 13
click at [995, 156] on icon "button" at bounding box center [997, 156] width 9 height 9
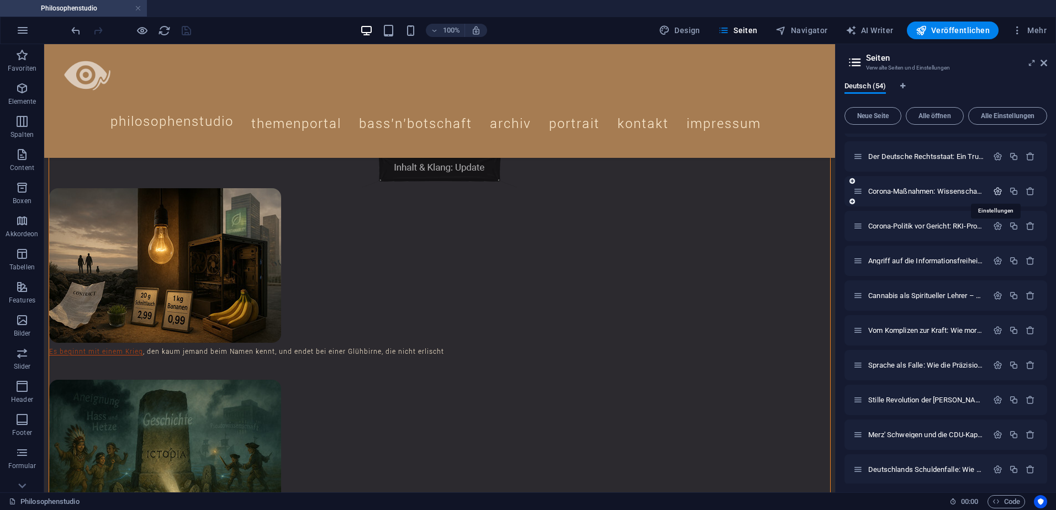
click at [993, 190] on icon "button" at bounding box center [997, 191] width 9 height 9
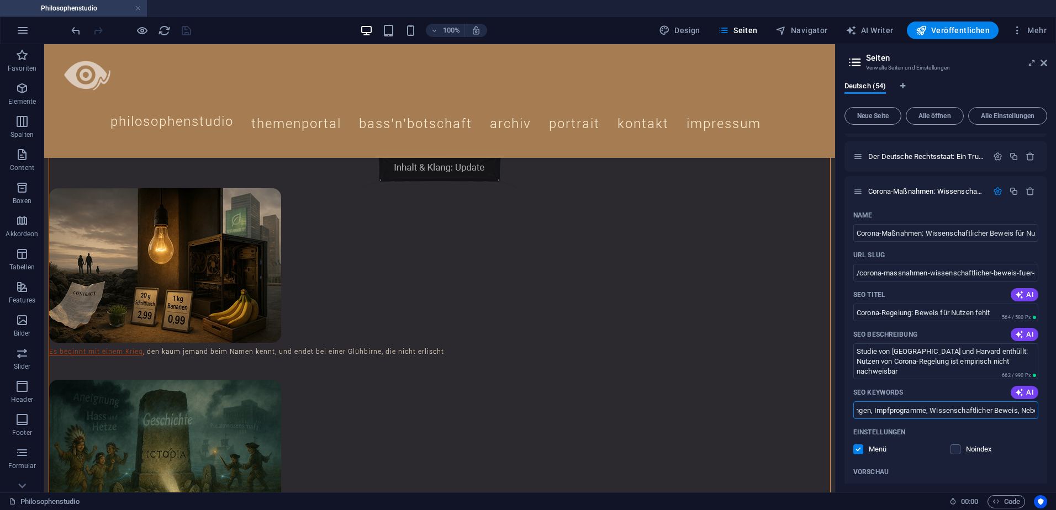
scroll to position [0, 504]
drag, startPoint x: 1002, startPoint y: 411, endPoint x: 1058, endPoint y: 415, distance: 55.3
click at [1055, 415] on html "Philosophenstudio Philosophenstudio Favoriten Elemente Spalten Content Boxen Ak…" at bounding box center [528, 255] width 1056 height 510
click at [1030, 413] on input "Corona-Maßnahmen, Studie Stanford Harvard, Multiverse-Analyse, Science Advances…" at bounding box center [945, 410] width 185 height 18
click at [1032, 414] on input "Corona-Maßnahmen, Studie Stanford Harvard, Multiverse-Analyse, Science Advances…" at bounding box center [945, 410] width 185 height 18
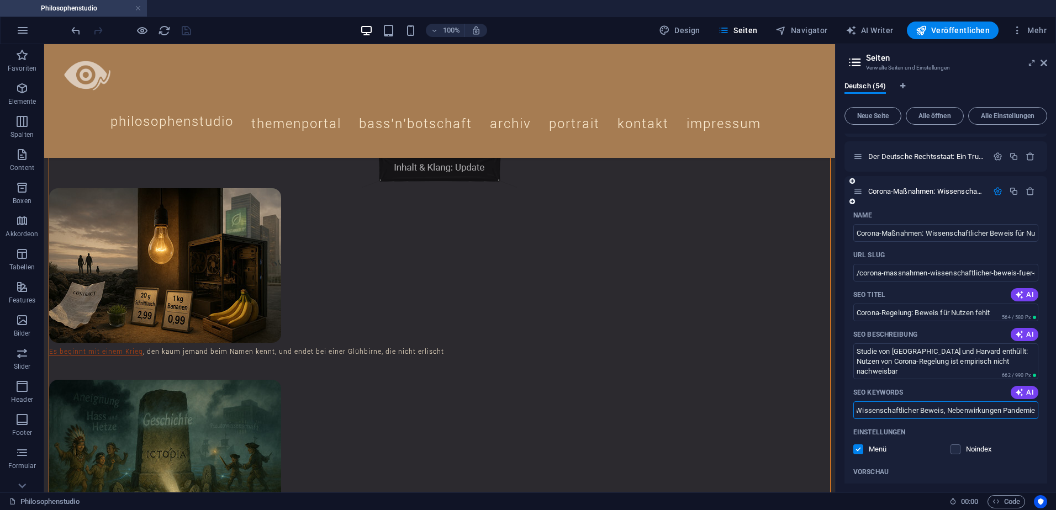
paste input ", Christer Häberli"
type input "Corona-Maßnahmen, Studie Stanford Harvard, Multiverse-Analyse, Science Advances…"
click at [185, 30] on icon "save" at bounding box center [186, 30] width 13 height 13
click at [996, 191] on icon "button" at bounding box center [997, 191] width 9 height 9
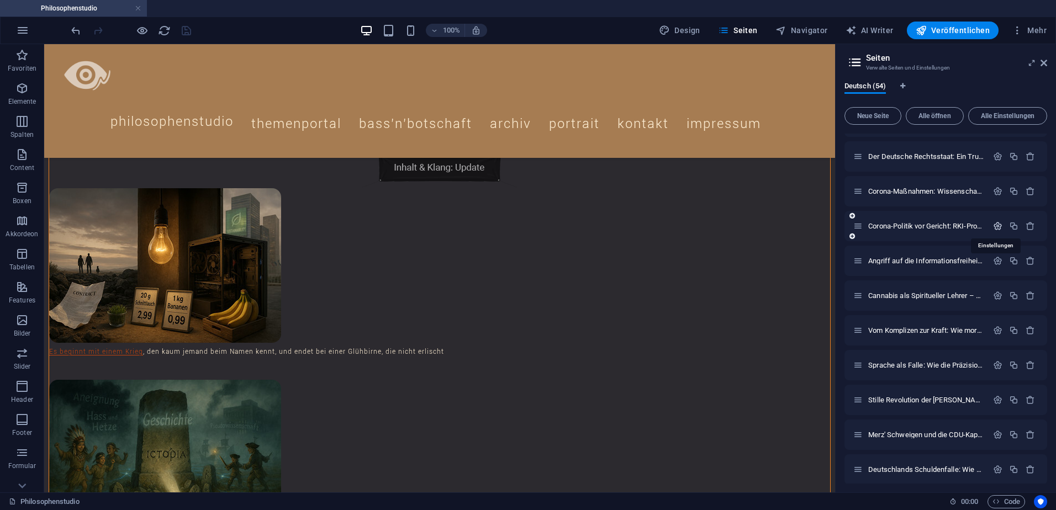
click at [995, 225] on icon "button" at bounding box center [997, 225] width 9 height 9
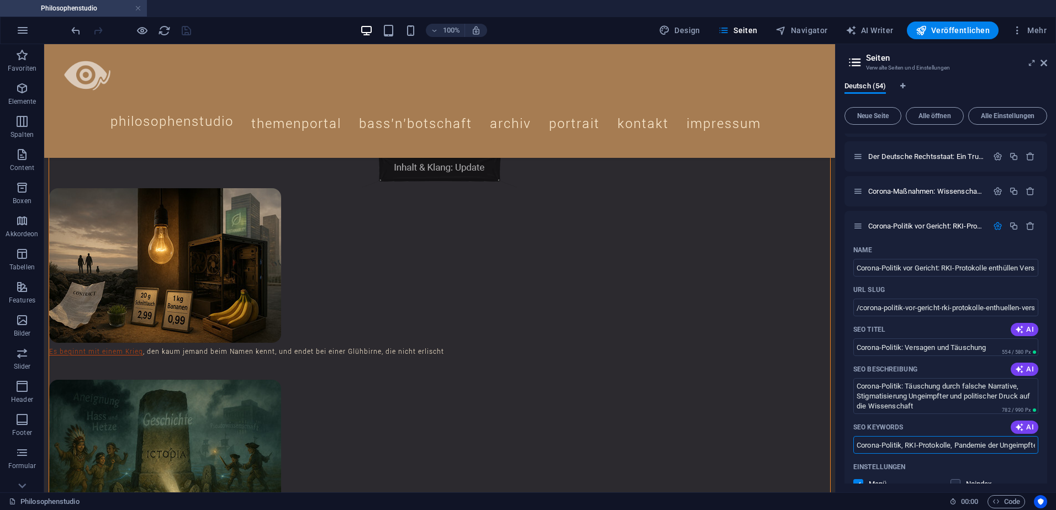
scroll to position [0, 400]
drag, startPoint x: 1005, startPoint y: 444, endPoint x: 1031, endPoint y: 451, distance: 26.9
click at [1055, 448] on html "Philosophenstudio Philosophenstudio Favoriten Elemente Spalten Content Boxen Ak…" at bounding box center [528, 255] width 1056 height 510
click at [1027, 448] on input "Corona-Politik, RKI-Protokolle, Pandemie der Ungeimpften, Jens Spahn, Karl Laut…" at bounding box center [945, 445] width 185 height 18
click at [1032, 446] on input "Corona-Politik, RKI-Protokolle, Pandemie der Ungeimpften, Jens Spahn, Karl Laut…" at bounding box center [945, 445] width 185 height 18
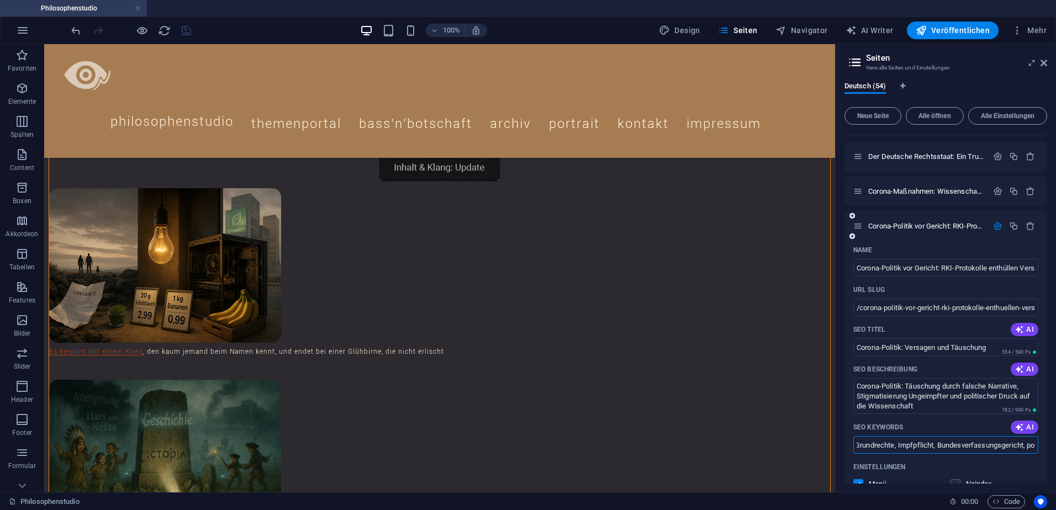
paste input ", Christer Häberli"
type input "Corona-Politik, RKI-Protokolle, Pandemie der Ungeimpften, Jens Spahn, Karl Laut…"
click at [187, 29] on icon "save" at bounding box center [186, 30] width 13 height 13
click at [997, 226] on icon "button" at bounding box center [997, 225] width 9 height 9
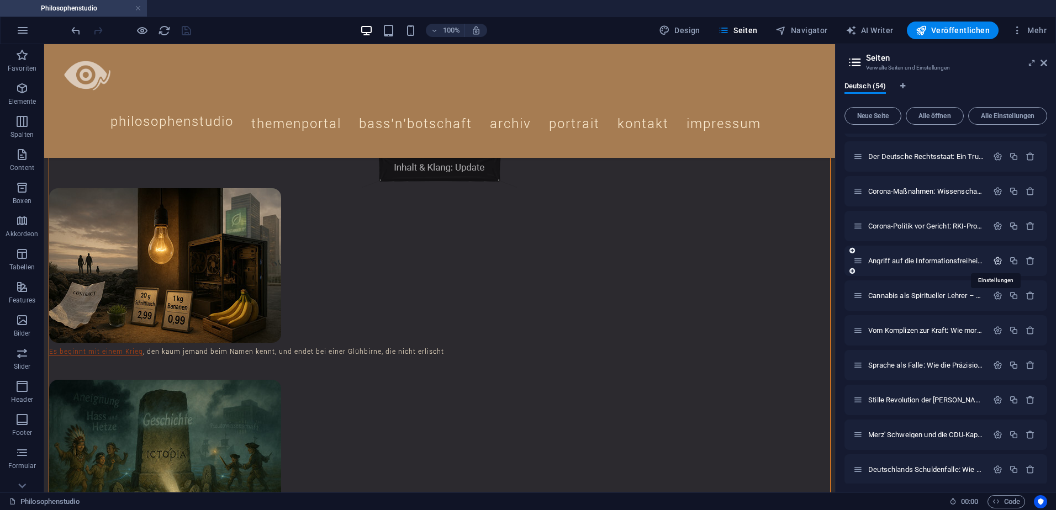
click at [995, 261] on icon "button" at bounding box center [997, 260] width 9 height 9
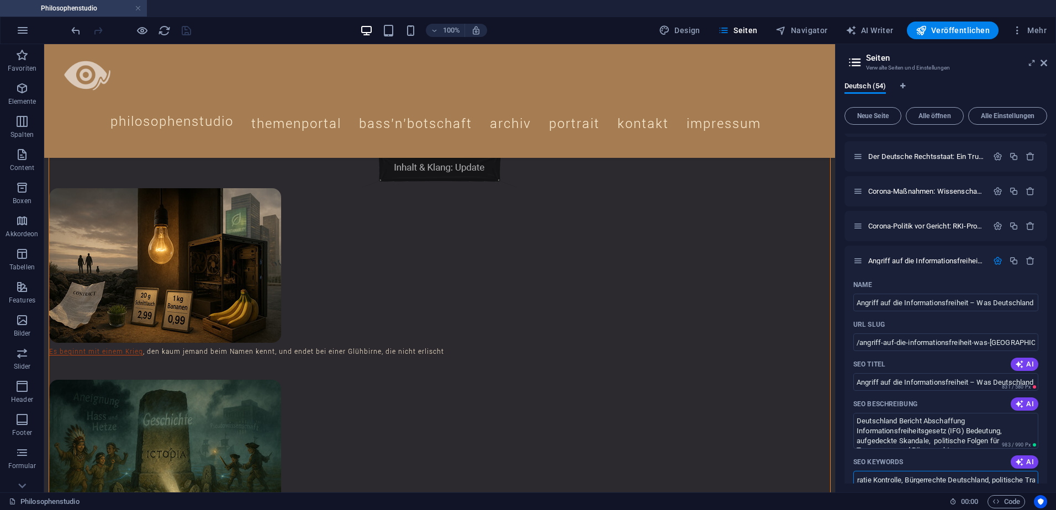
scroll to position [0, 1035]
drag, startPoint x: 966, startPoint y: 480, endPoint x: 1058, endPoint y: 478, distance: 91.1
click at [1055, 478] on html "Philosophenstudio Philosophenstudio Favoriten Elemente Spalten Content Boxen Ak…" at bounding box center [528, 255] width 1056 height 510
click at [1032, 480] on input "Informationsfreiheitsgesetz, IFG Deutschland, Transparenz Regierung, CDU IFG Ab…" at bounding box center [945, 480] width 185 height 18
paste input ", Christer Häberli"
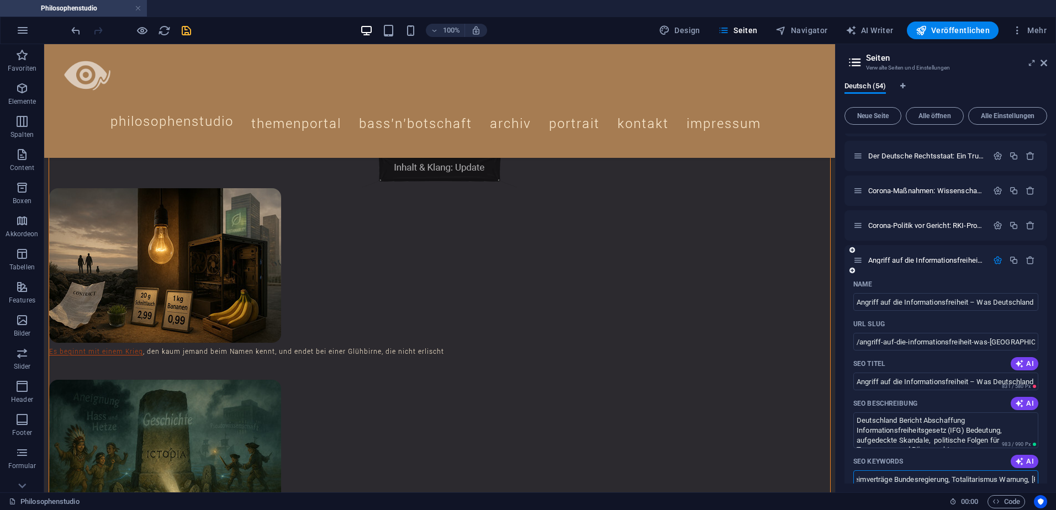
scroll to position [1231, 0]
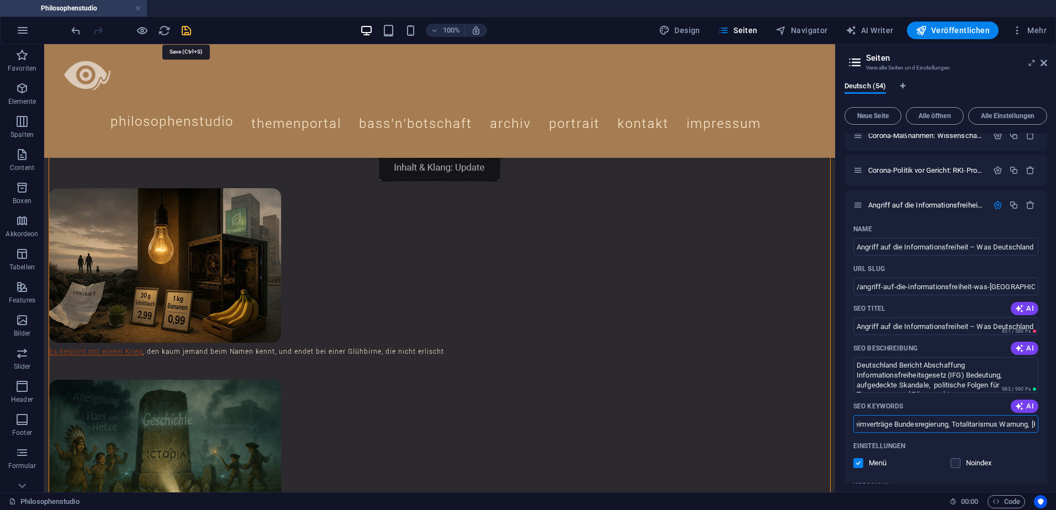
type input "Informationsfreiheitsgesetz, IFG Deutschland, Transparenz Regierung, CDU IFG Ab…"
click at [188, 33] on icon "save" at bounding box center [186, 30] width 13 height 13
click at [996, 204] on icon "button" at bounding box center [997, 204] width 9 height 9
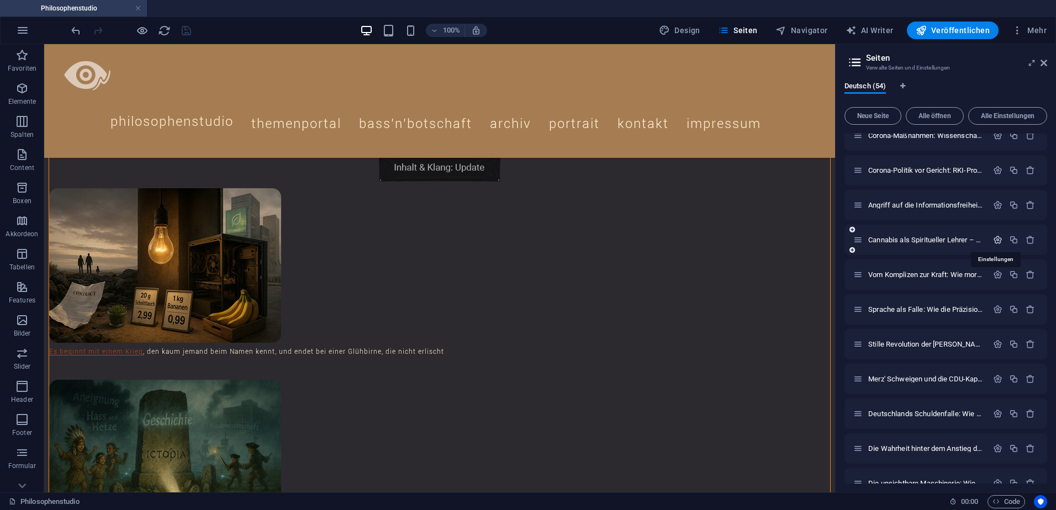
click at [995, 239] on icon "button" at bounding box center [997, 239] width 9 height 9
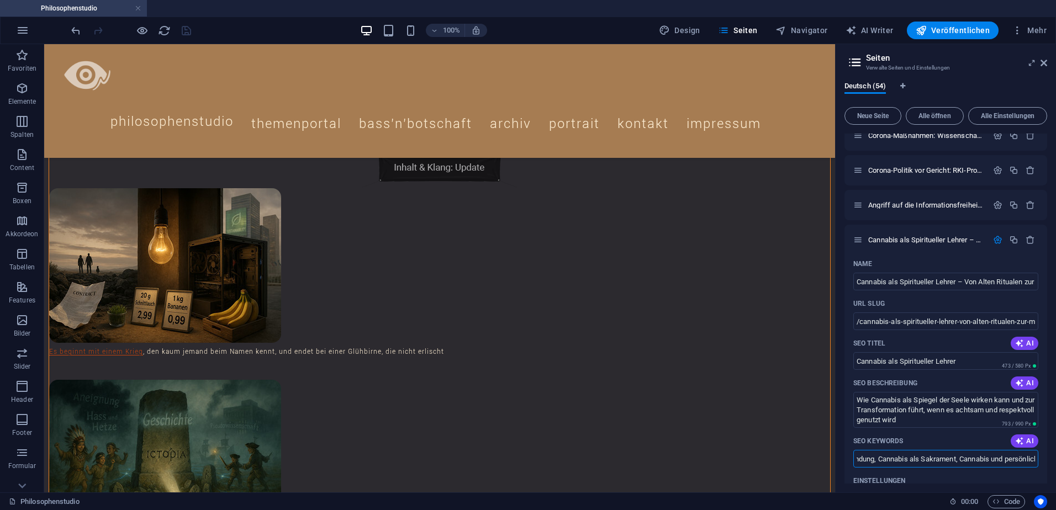
scroll to position [0, 1748]
drag, startPoint x: 986, startPoint y: 461, endPoint x: 1058, endPoint y: 462, distance: 71.8
click at [1055, 462] on html "Philosophenstudio Philosophenstudio Favoriten Elemente Spalten Content Boxen Ak…" at bounding box center [528, 255] width 1056 height 510
click at [1033, 462] on input "Cannabis Spiritualität, spirituelle Wirkung von Cannabis, Cannabis als Pflanzen…" at bounding box center [945, 459] width 185 height 18
paste input ", Christer Häberli"
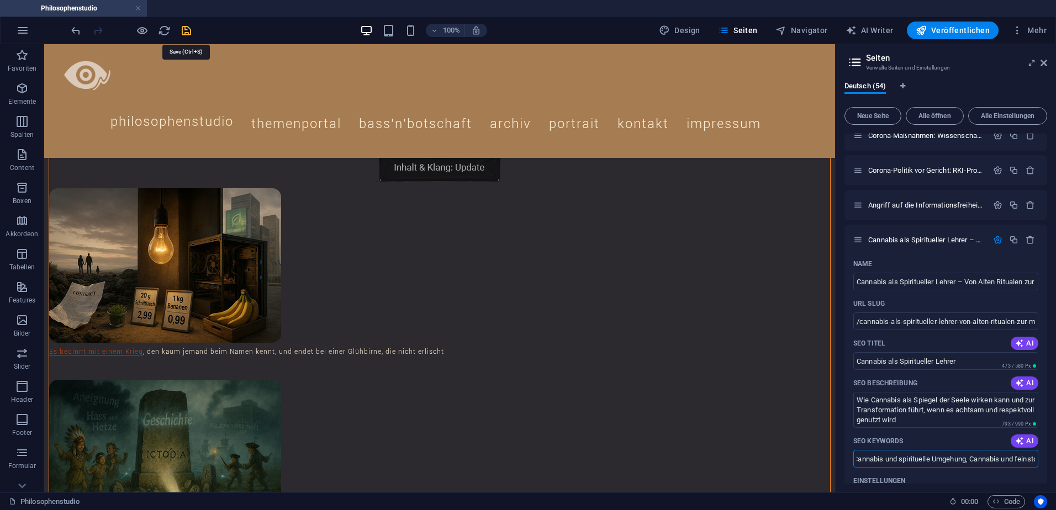
type input "Cannabis Spiritualität, spirituelle Wirkung von Cannabis, Cannabis als Pflanzen…"
click at [188, 30] on icon "save" at bounding box center [186, 30] width 13 height 13
click at [994, 239] on icon "button" at bounding box center [997, 239] width 9 height 9
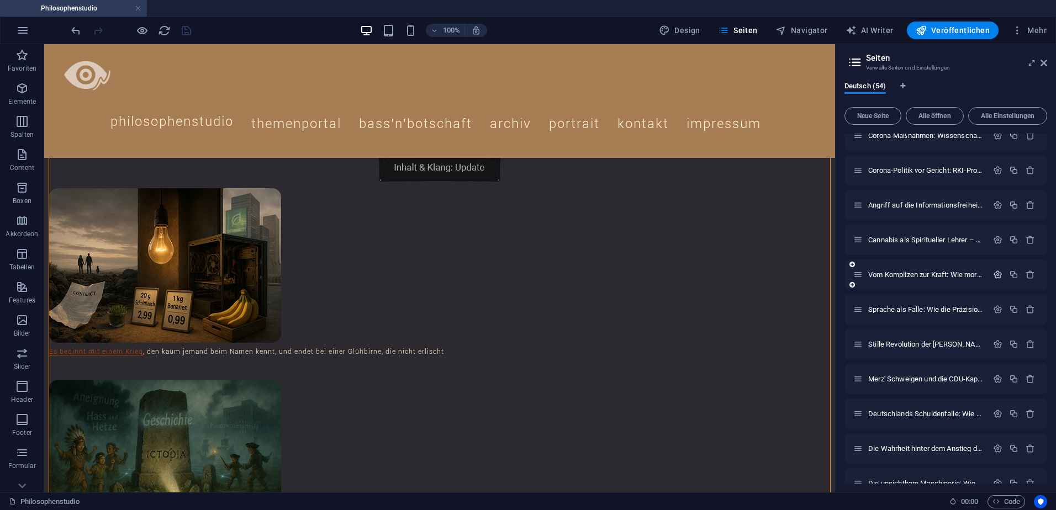
click at [996, 274] on icon "button" at bounding box center [997, 274] width 9 height 9
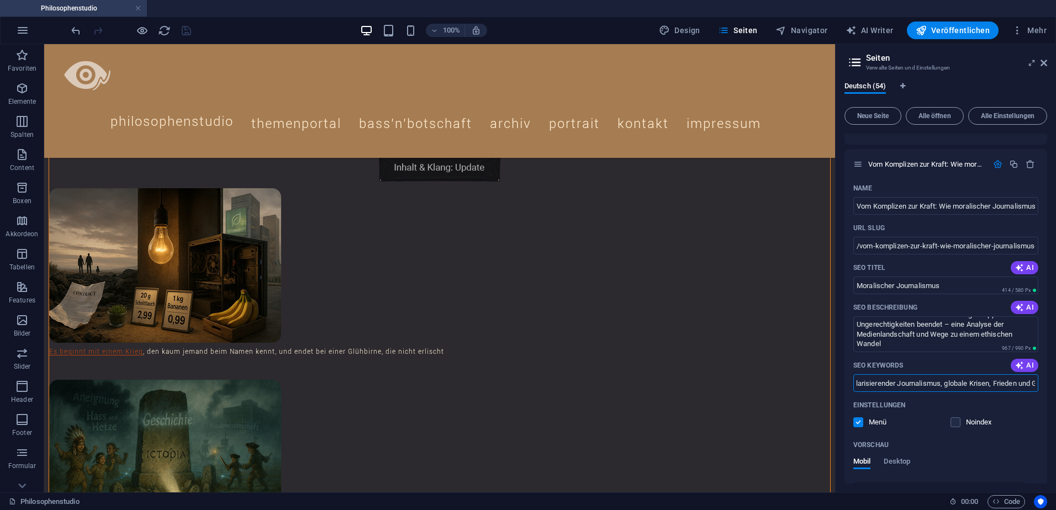
scroll to position [0, 801]
click at [1055, 387] on html "Philosophenstudio Philosophenstudio Favoriten Elemente Spalten Content Boxen Ak…" at bounding box center [528, 255] width 1056 height 510
click at [1031, 385] on input "moralischer Journalismus, Medienkritik, Neutralität in Medien, Kriege stoppen, …" at bounding box center [945, 383] width 185 height 18
click at [1033, 384] on input "moralischer Journalismus, Medienkritik, Neutralität in Medien, Kriege stoppen, …" at bounding box center [945, 383] width 185 height 18
paste input ", Christer Häberli"
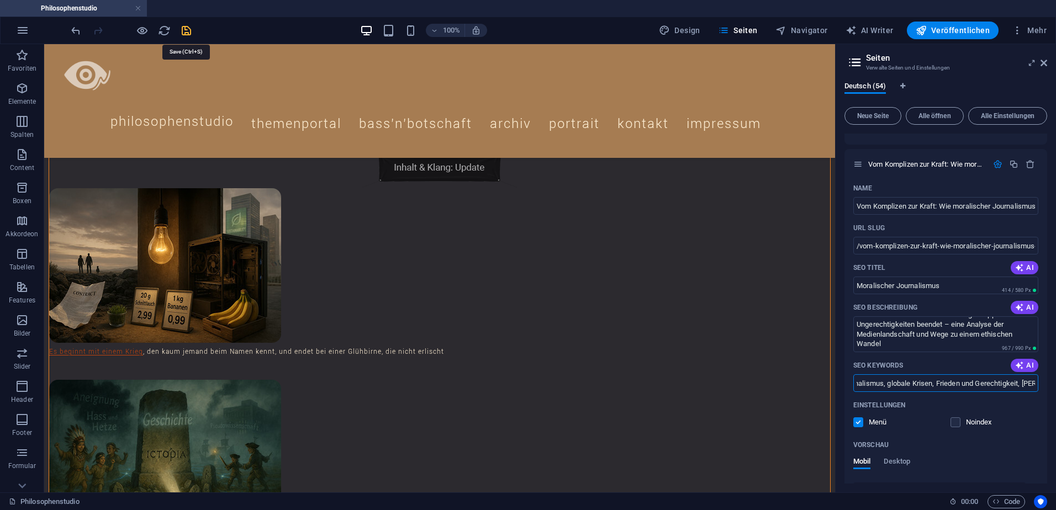
type input "moralischer Journalismus, Medienkritik, Neutralität in Medien, Kriege stoppen, …"
click at [186, 33] on icon "save" at bounding box center [186, 30] width 13 height 13
click at [997, 162] on icon "button" at bounding box center [997, 164] width 9 height 9
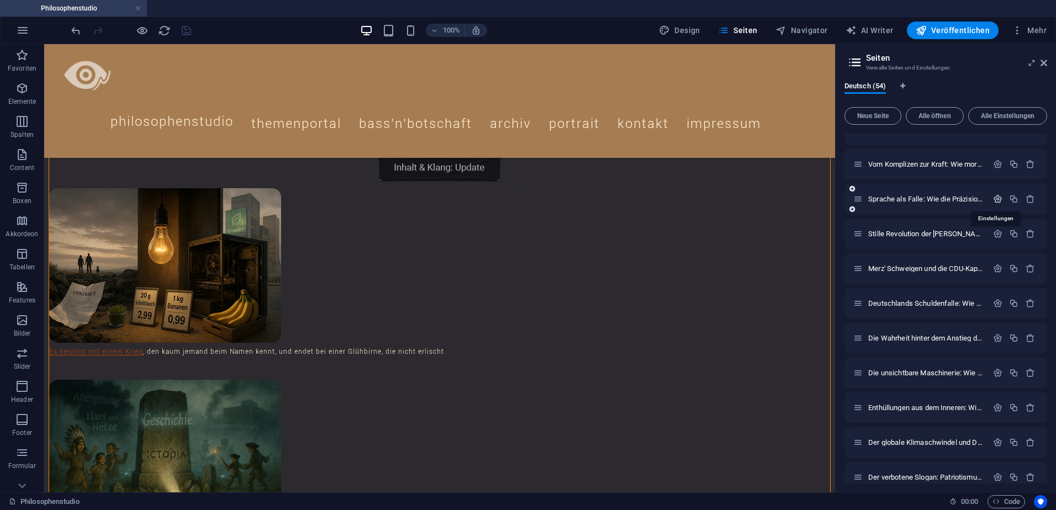
click at [997, 199] on icon "button" at bounding box center [997, 198] width 9 height 9
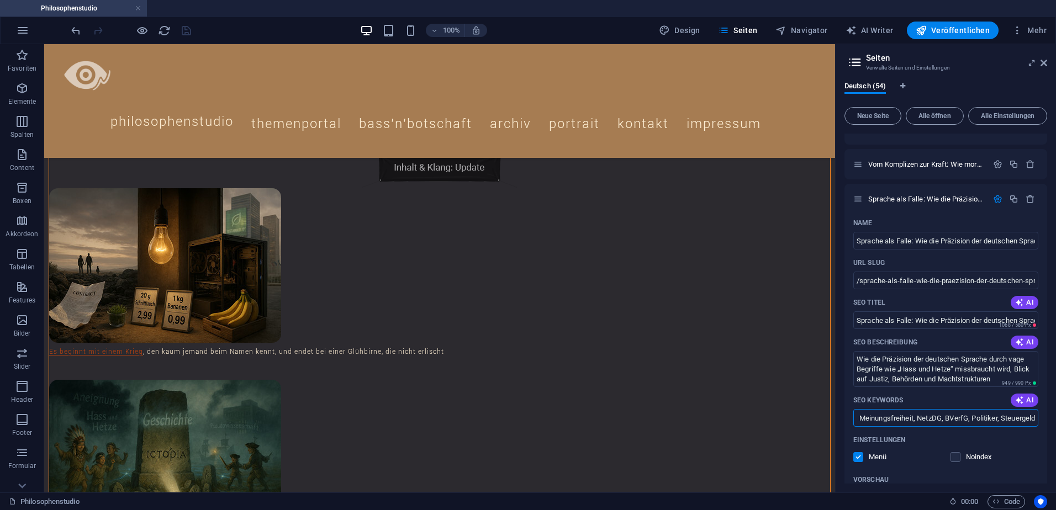
drag, startPoint x: 993, startPoint y: 419, endPoint x: 1058, endPoint y: 421, distance: 64.6
click at [1055, 421] on html "Philosophenstudio Philosophenstudio Favoriten Elemente Spalten Content Boxen Ak…" at bounding box center [528, 255] width 1056 height 510
click at [1030, 419] on input "deutsche Sprache, Präzision, Justiz, Manipulation, Behörden, Hass und Hetze, Be…" at bounding box center [945, 418] width 185 height 18
click at [1033, 420] on input "deutsche Sprache, Präzision, Justiz, Manipulation, Behörden, Hass und Hetze, Be…" at bounding box center [945, 418] width 185 height 18
paste input ", Christer Häberli"
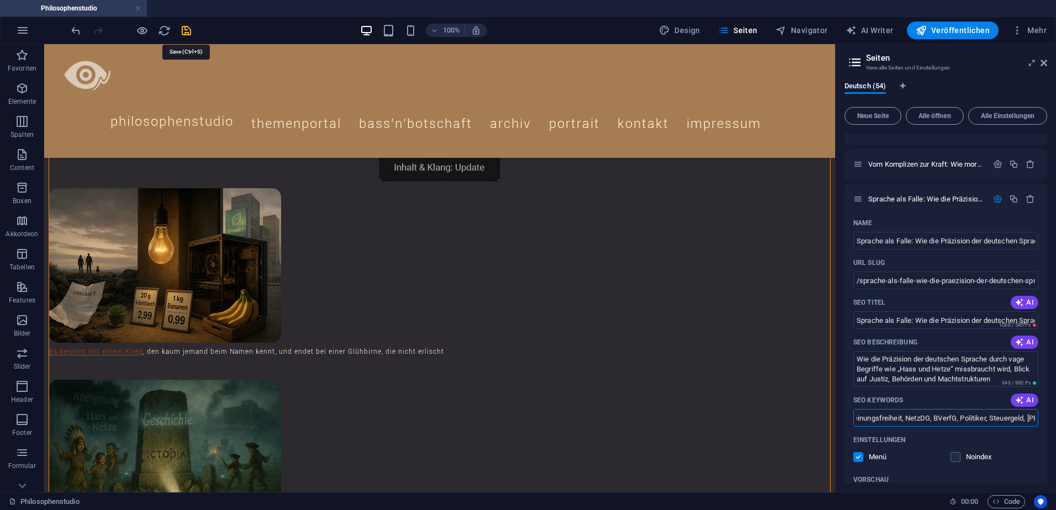
type input "deutsche Sprache, Präzision, Justiz, Manipulation, Behörden, Hass und Hetze, Be…"
click at [187, 30] on icon "save" at bounding box center [186, 30] width 13 height 13
click at [997, 198] on icon "button" at bounding box center [997, 198] width 9 height 9
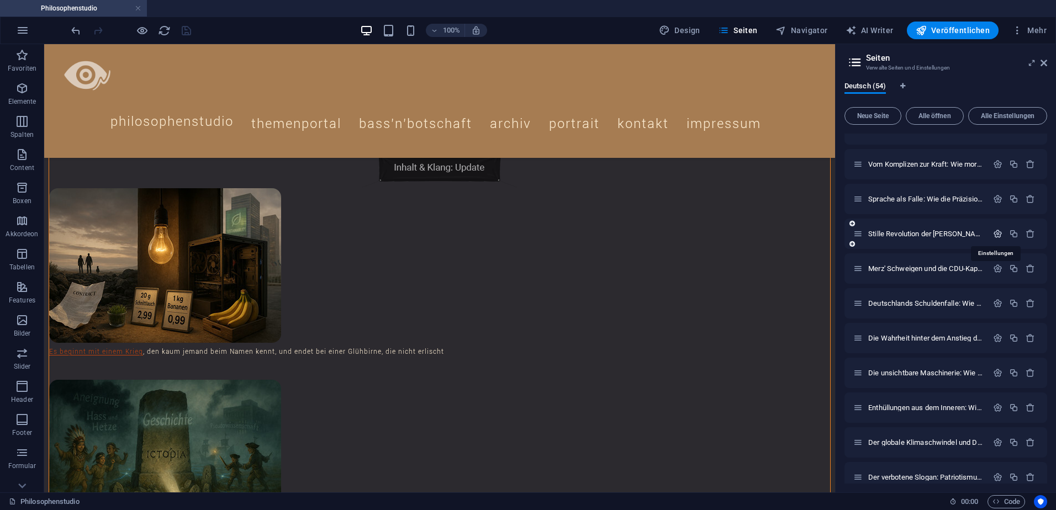
click at [995, 231] on icon "button" at bounding box center [997, 233] width 9 height 9
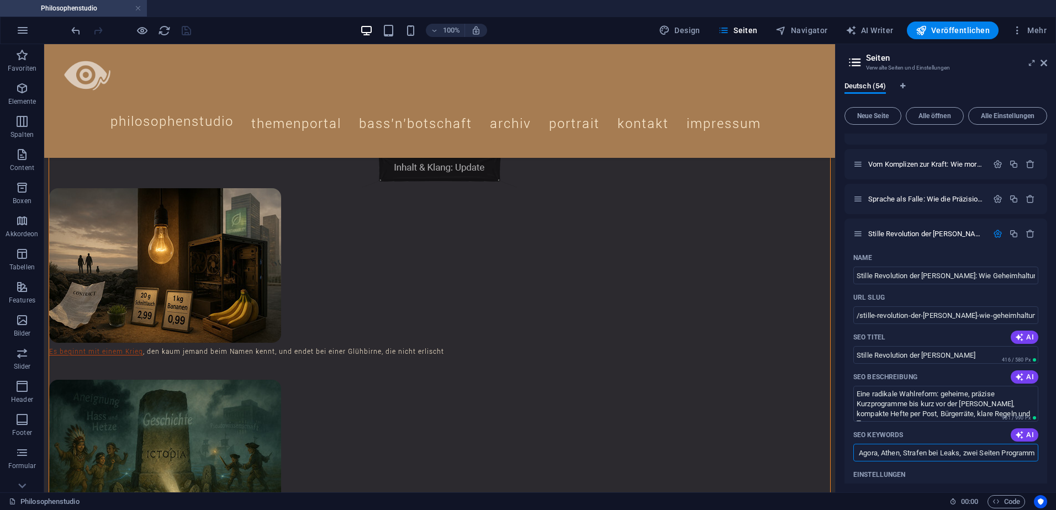
drag, startPoint x: 1014, startPoint y: 453, endPoint x: 1058, endPoint y: 456, distance: 43.2
click at [1055, 456] on html "Philosophenstudio Philosophenstudio Favoriten Elemente Spalten Content Boxen Ak…" at bounding box center [528, 255] width 1056 height 510
click at [1025, 454] on input "Wahlreform, geheime Wahlprogramme, Bürgerrat, direkte Demokratie, Wahlheft, Tra…" at bounding box center [945, 453] width 185 height 18
click at [1032, 453] on input "Wahlreform, geheime Wahlprogramme, Bürgerrat, direkte Demokratie, Wahlheft, Tra…" at bounding box center [945, 453] width 185 height 18
paste input ", Christer Häberli"
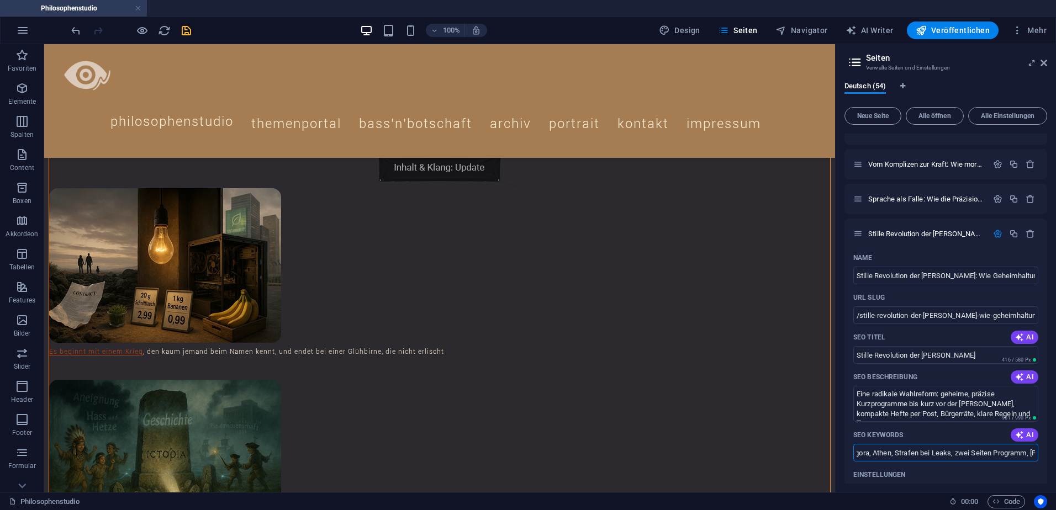
type input "Wahlreform, geheime Wahlprogramme, Bürgerrat, direkte Demokratie, Wahlheft, Tra…"
click at [188, 36] on icon "save" at bounding box center [186, 30] width 13 height 13
click at [996, 231] on icon "button" at bounding box center [997, 233] width 9 height 9
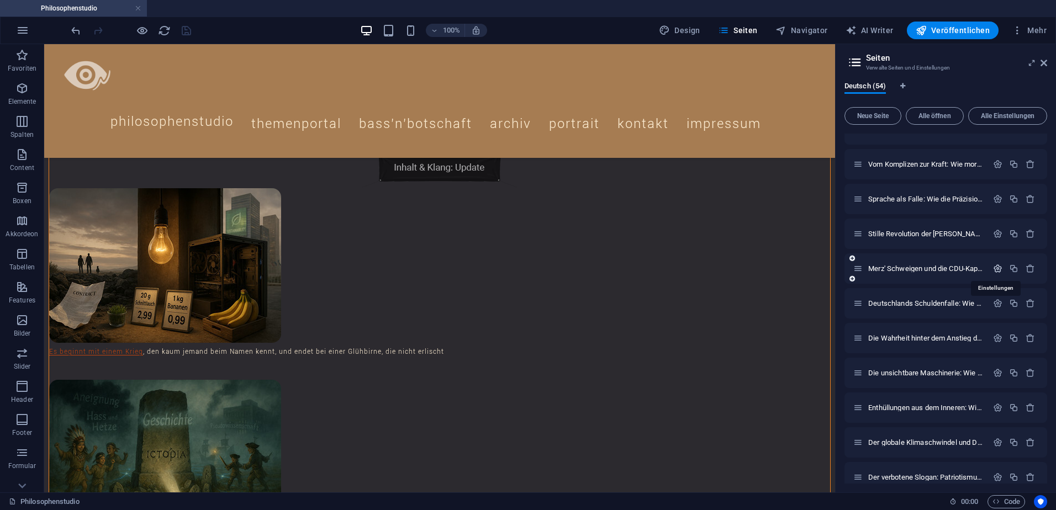
click at [996, 269] on icon "button" at bounding box center [997, 268] width 9 height 9
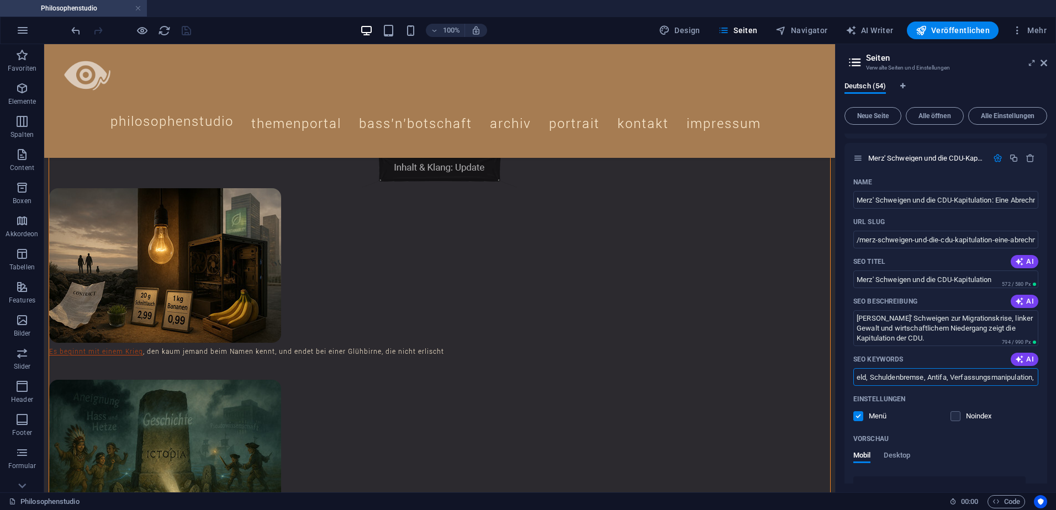
drag, startPoint x: 999, startPoint y: 379, endPoint x: 1058, endPoint y: 378, distance: 58.5
click at [1055, 378] on html "Philosophenstudio Philosophenstudio Favoriten Elemente Spalten Content Boxen Ak…" at bounding box center [528, 255] width 1056 height 510
click at [1027, 379] on input "Friedrich Merz, CDU, Migrationskrise, linksgrüne Politik, Gewalt, Asylpolitik, …" at bounding box center [945, 377] width 185 height 18
drag, startPoint x: 1032, startPoint y: 379, endPoint x: 1030, endPoint y: 395, distance: 16.2
click at [1033, 379] on input "Friedrich Merz, CDU, Migrationskrise, linksgrüne Politik, Gewalt, Asylpolitik, …" at bounding box center [945, 377] width 185 height 18
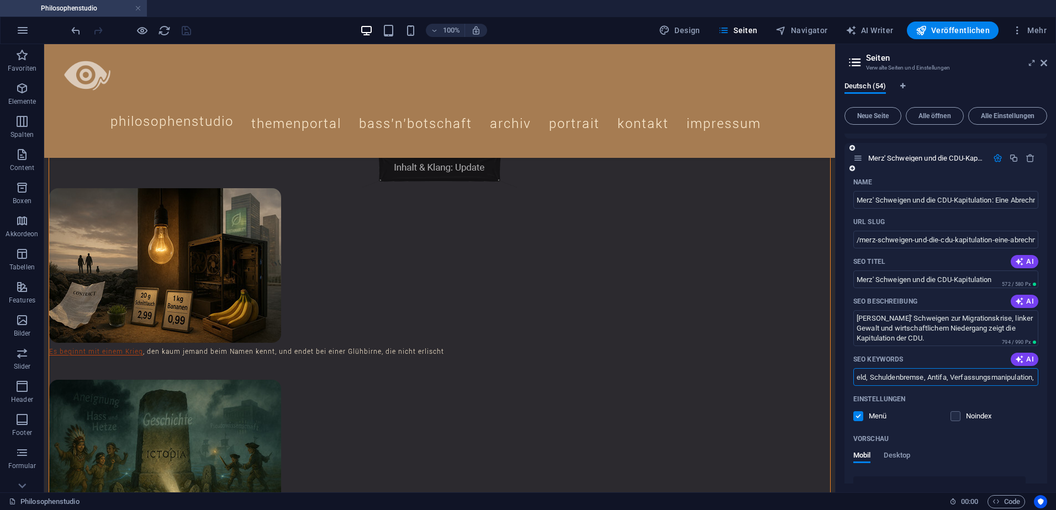
paste input ", Christer Häberli"
type input "Friedrich Merz, CDU, Migrationskrise, linksgrüne Politik, Gewalt, Asylpolitik, …"
click at [185, 33] on icon "save" at bounding box center [186, 30] width 13 height 13
click at [993, 158] on icon "button" at bounding box center [997, 158] width 9 height 9
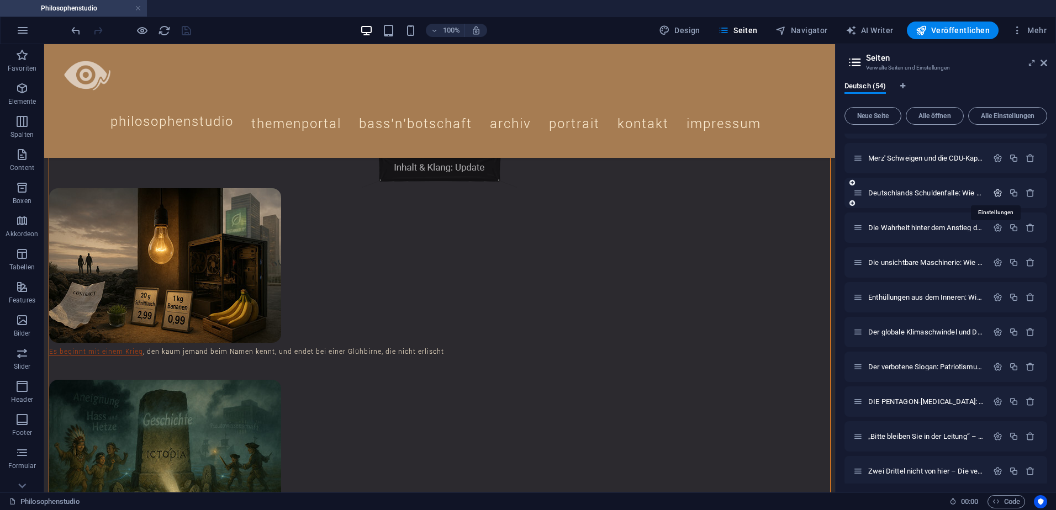
click at [996, 194] on icon "button" at bounding box center [997, 192] width 9 height 9
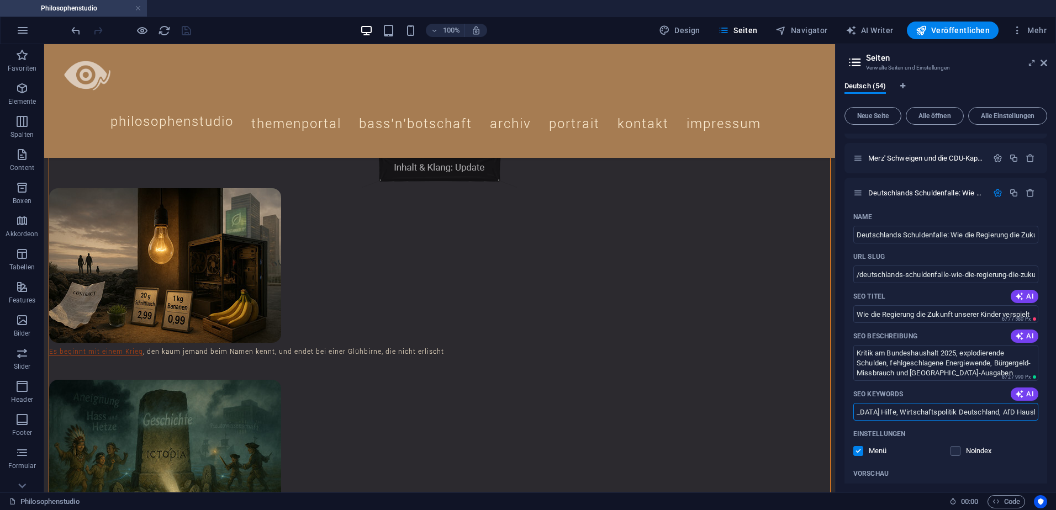
drag, startPoint x: 993, startPoint y: 415, endPoint x: 1058, endPoint y: 415, distance: 64.1
click at [1055, 415] on html "Philosophenstudio Philosophenstudio Favoriten Elemente Spalten Content Boxen Ak…" at bounding box center [528, 255] width 1056 height 510
click at [1027, 413] on input "Bundeshaushalt 2025, Deutschland Schulden, Energiewende Kritik, Bürgergeld Refo…" at bounding box center [945, 412] width 185 height 18
click at [1033, 413] on input "Bundeshaushalt 2025, Deutschland Schulden, Energiewende Kritik, Bürgergeld Refo…" at bounding box center [945, 412] width 185 height 18
paste input ", Christer Häberli"
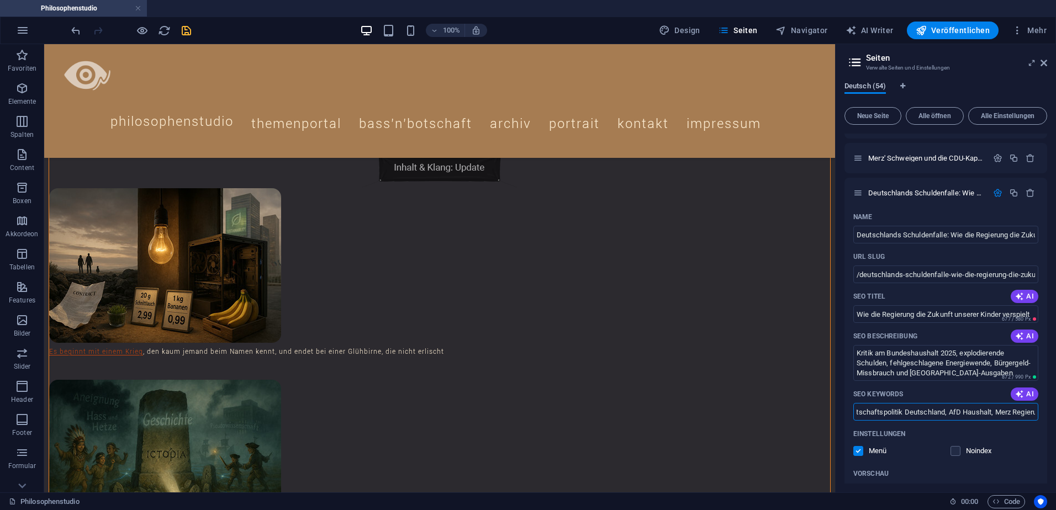
scroll to position [0, 353]
type input "Bundeshaushalt 2025, Deutschland Schulden, Energiewende Kritik, Bürgergeld Refo…"
click at [183, 35] on icon "save" at bounding box center [186, 30] width 13 height 13
click at [995, 194] on icon "button" at bounding box center [997, 192] width 9 height 9
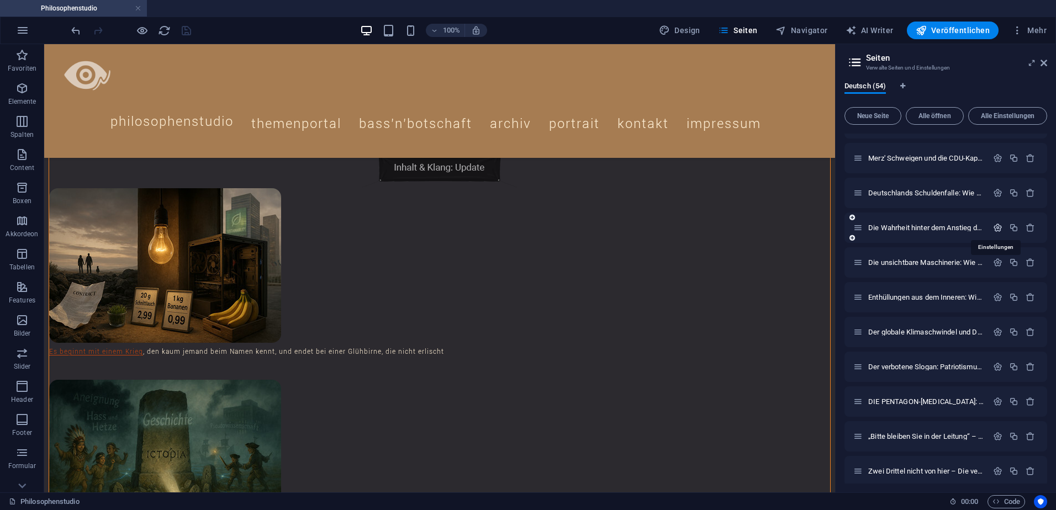
click at [994, 226] on icon "button" at bounding box center [997, 227] width 9 height 9
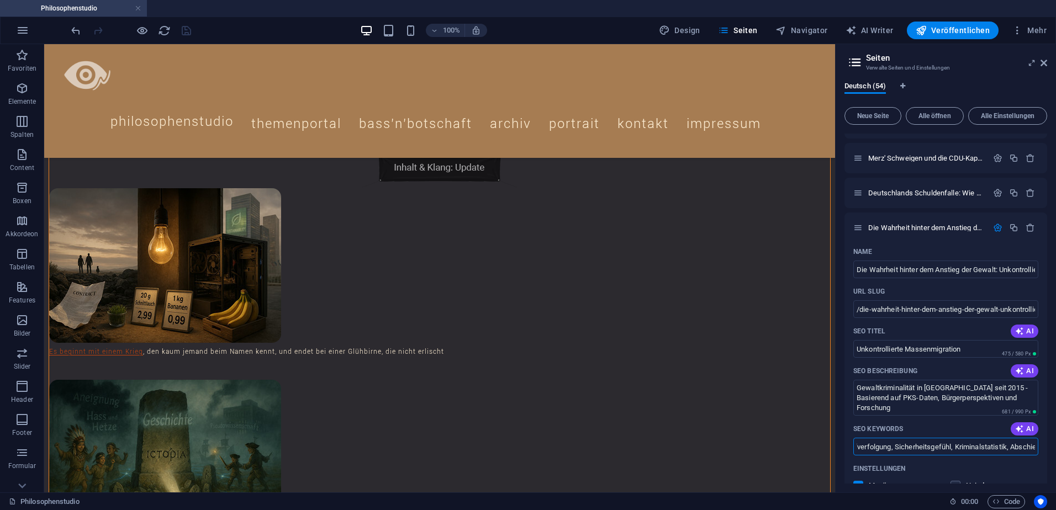
drag, startPoint x: 995, startPoint y: 448, endPoint x: 1058, endPoint y: 454, distance: 62.8
click at [1055, 454] on html "Philosophenstudio Philosophenstudio Favoriten Elemente Spalten Content Boxen Ak…" at bounding box center [528, 255] width 1056 height 510
click at [1033, 450] on input "Gewaltkriminalität, unkontrollierte Massenmigration, Migration, Sicherheit, Deu…" at bounding box center [945, 447] width 185 height 18
paste input ", Christer Häberli"
type input "Gewaltkriminalität, unkontrollierte Massenmigration, Migration, Sicherheit, Deu…"
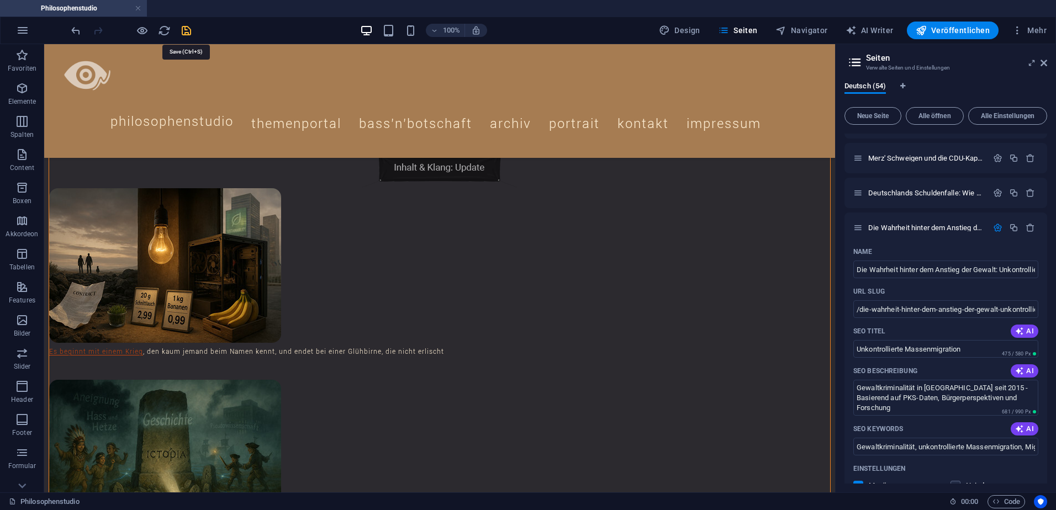
click at [184, 34] on icon "save" at bounding box center [186, 30] width 13 height 13
click at [996, 226] on icon "button" at bounding box center [997, 227] width 9 height 9
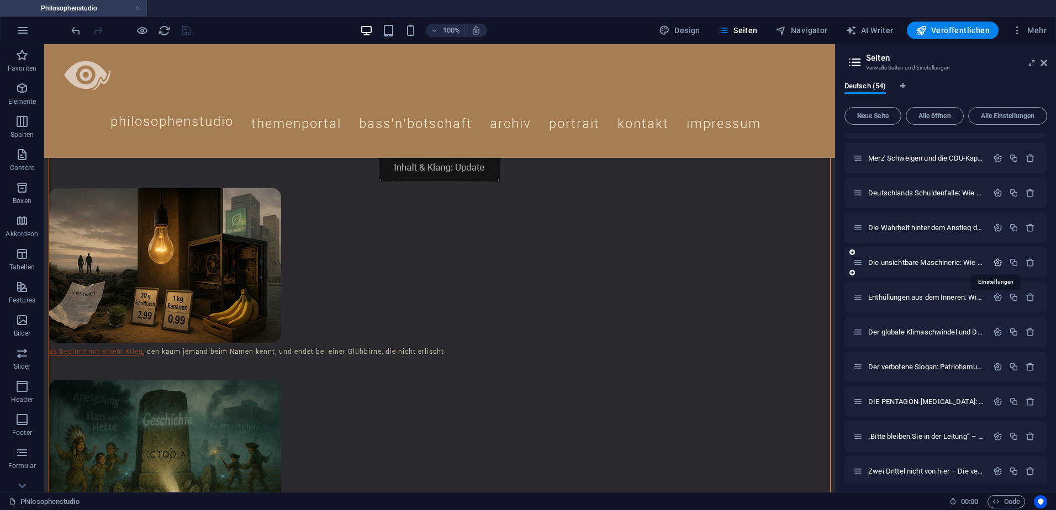
click at [995, 262] on icon "button" at bounding box center [997, 262] width 9 height 9
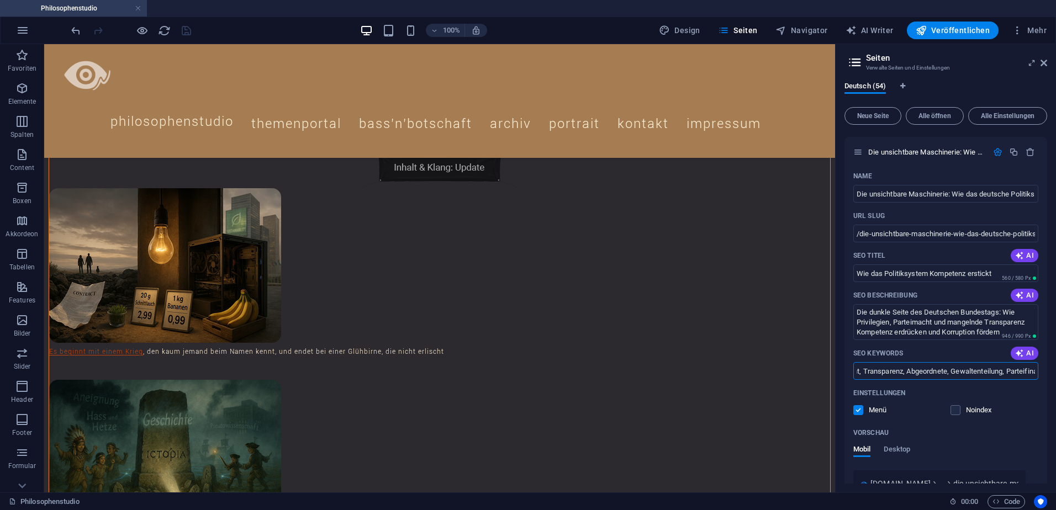
scroll to position [0, 367]
drag, startPoint x: 1003, startPoint y: 372, endPoint x: 1058, endPoint y: 377, distance: 54.9
click at [1055, 377] on html "Philosophenstudio Philosophenstudio Favoriten Elemente Spalten Content Boxen Ak…" at bounding box center [528, 255] width 1056 height 510
click at [1028, 374] on input "Deutscher Bundestag, Politiksystem, Korruption, Parteimacht, Transparenz, Abgeo…" at bounding box center [945, 371] width 185 height 18
click at [1032, 372] on input "Deutscher Bundestag, Politiksystem, Korruption, Parteimacht, Transparenz, Abgeo…" at bounding box center [945, 371] width 185 height 18
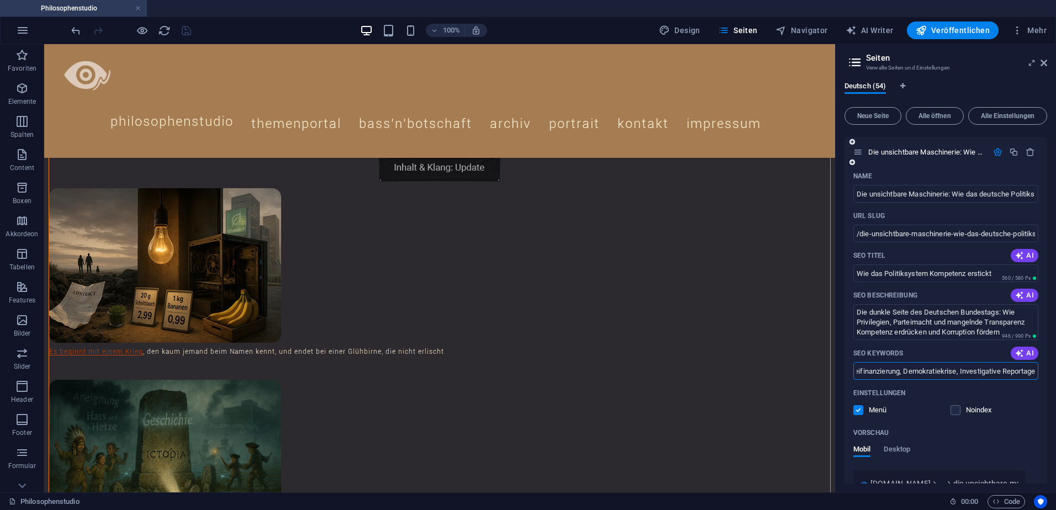
paste input ", Christer Häberli"
type input "Deutscher Bundestag, Politiksystem, Korruption, Parteimacht, Transparenz, Abgeo…"
click at [187, 31] on icon "save" at bounding box center [186, 30] width 13 height 13
click at [995, 150] on icon "button" at bounding box center [997, 151] width 9 height 9
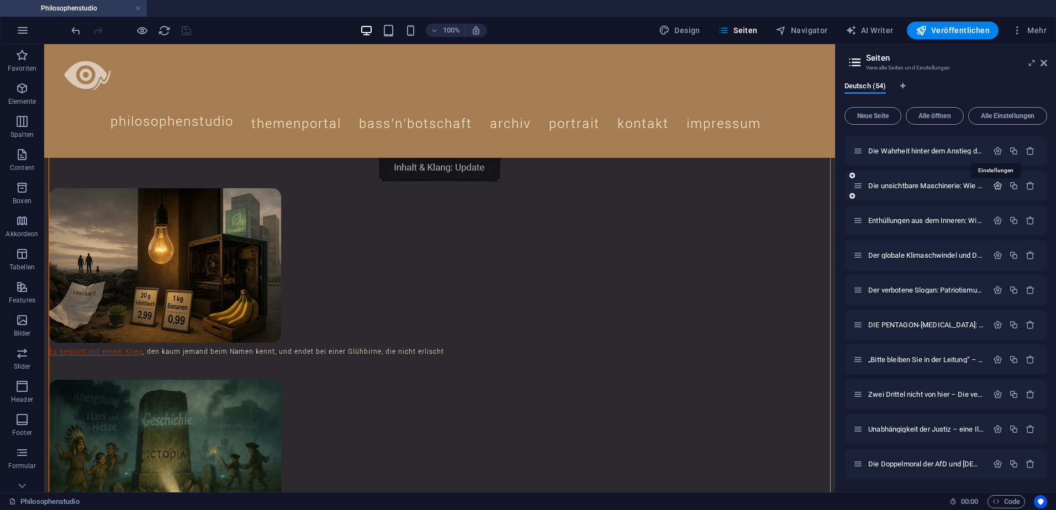
scroll to position [1529, 0]
click at [994, 220] on icon "button" at bounding box center [997, 220] width 9 height 9
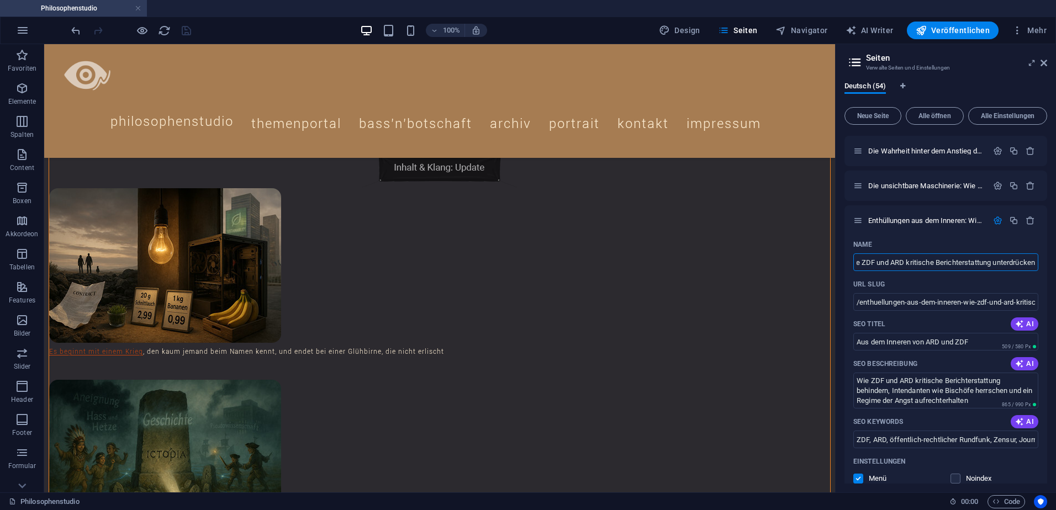
scroll to position [0, 0]
drag, startPoint x: 953, startPoint y: 438, endPoint x: 1058, endPoint y: 441, distance: 104.4
click at [1055, 441] on html "Philosophenstudio Philosophenstudio Favoriten Elemente Spalten Content Boxen Ak…" at bounding box center [528, 255] width 1056 height 510
click at [1030, 440] on input "ZDF, ARD, öffentlich-rechtlicher Rundfunk, Zensur, Journalismus, Enthüllungen, …" at bounding box center [945, 440] width 185 height 18
click at [1032, 441] on input "ZDF, ARD, öffentlich-rechtlicher Rundfunk, Zensur, Journalismus, Enthüllungen, …" at bounding box center [945, 440] width 185 height 18
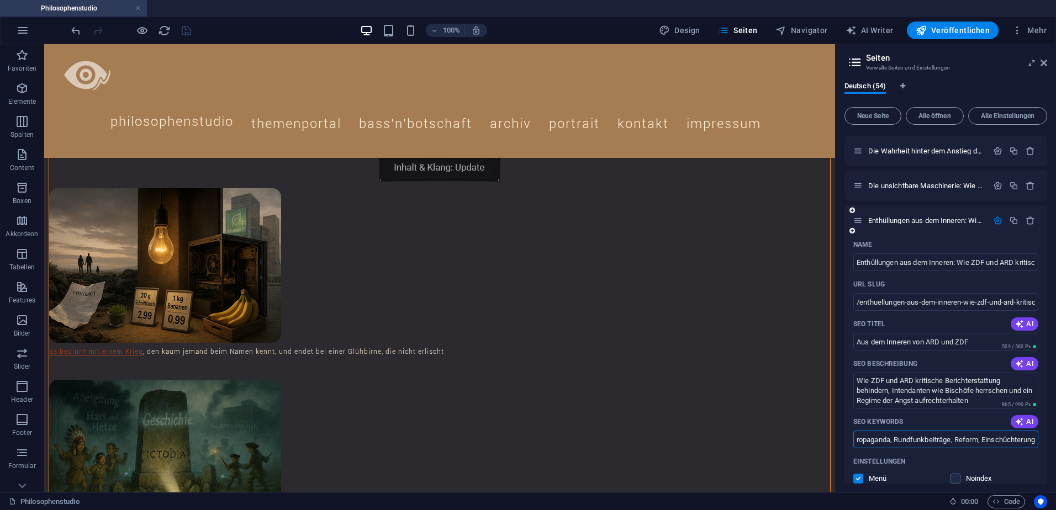
paste input ", Christer Häberli"
type input "ZDF, ARD, öffentlich-rechtlicher Rundfunk, Zensur, Journalismus, Enthüllungen, …"
click at [183, 31] on icon "save" at bounding box center [186, 30] width 13 height 13
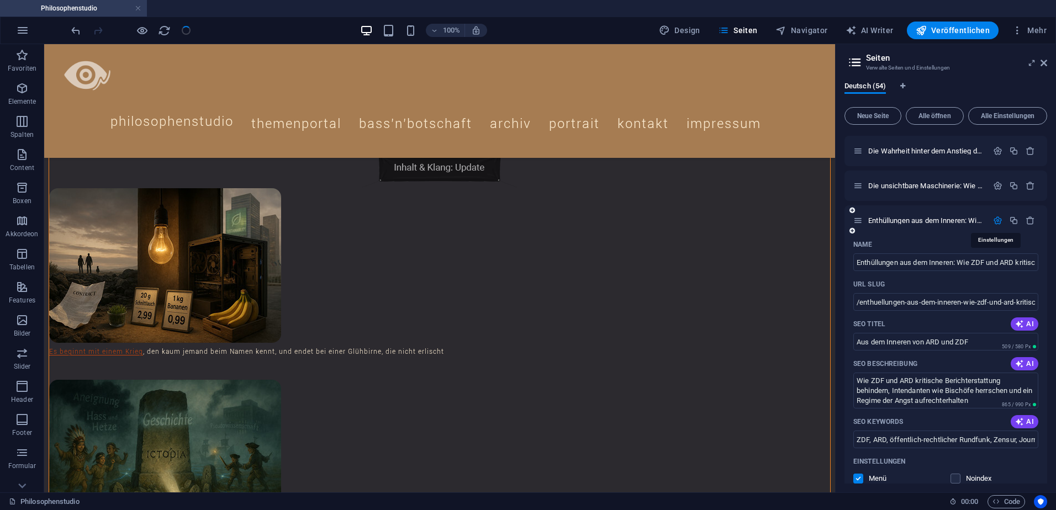
click at [996, 220] on icon "button" at bounding box center [997, 220] width 9 height 9
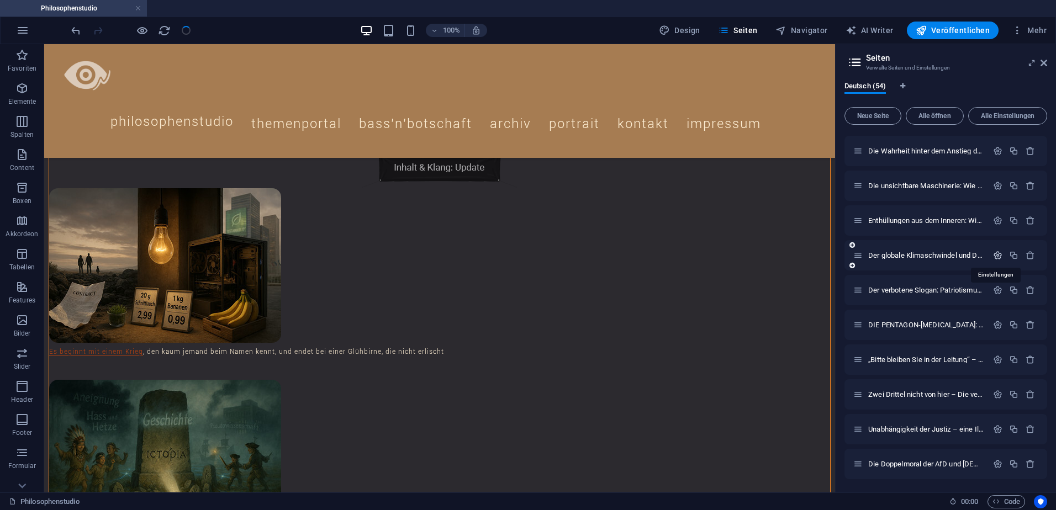
click at [997, 252] on icon "button" at bounding box center [997, 255] width 9 height 9
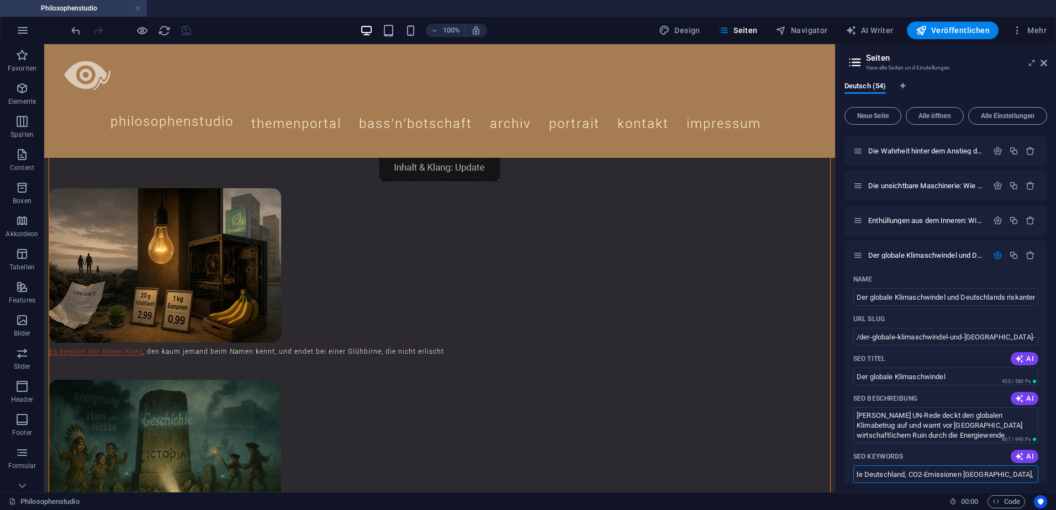
scroll to position [0, 556]
drag, startPoint x: 978, startPoint y: 476, endPoint x: 1058, endPoint y: 475, distance: 79.5
click at [1055, 475] on html "Philosophenstudio Philosophenstudio Favoriten Elemente Spalten Content Boxen Ak…" at bounding box center [528, 255] width 1056 height 510
click at [1019, 473] on input "Trump UN-Rede, Klimapolitik Betrug, Energiewende Deutschland, CO2-Emissionen Ch…" at bounding box center [945, 475] width 185 height 18
drag, startPoint x: 1032, startPoint y: 475, endPoint x: 1044, endPoint y: 489, distance: 18.8
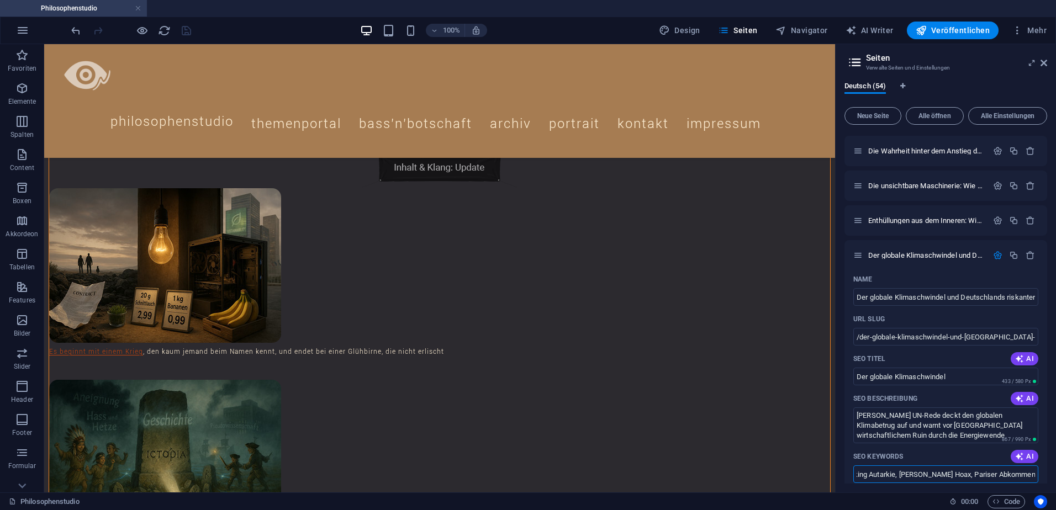
click at [1032, 475] on input "Trump UN-Rede, Klimapolitik Betrug, Energiewende Deutschland, CO2-Emissionen Ch…" at bounding box center [945, 475] width 185 height 18
paste input ", Christer Häberli"
type input "Trump UN-Rede, Klimapolitik Betrug, Energiewende Deutschland, CO2-Emissionen Ch…"
click at [185, 33] on icon "save" at bounding box center [186, 30] width 13 height 13
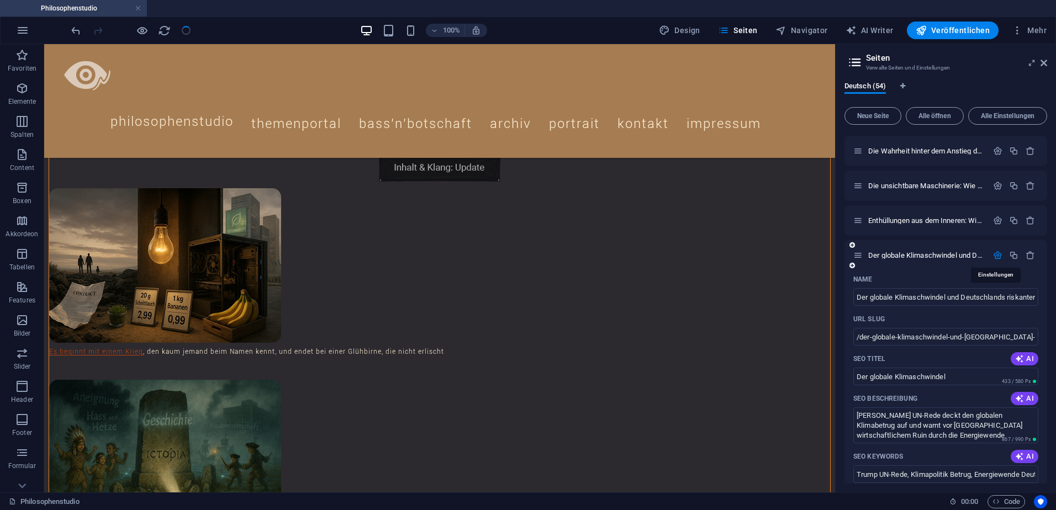
click at [993, 251] on icon "button" at bounding box center [997, 255] width 9 height 9
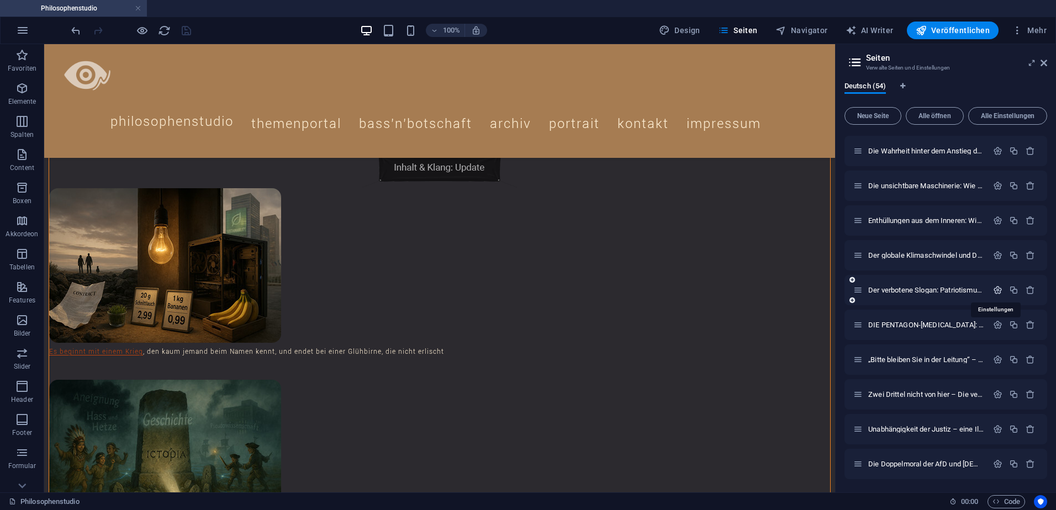
click at [995, 290] on icon "button" at bounding box center [997, 290] width 9 height 9
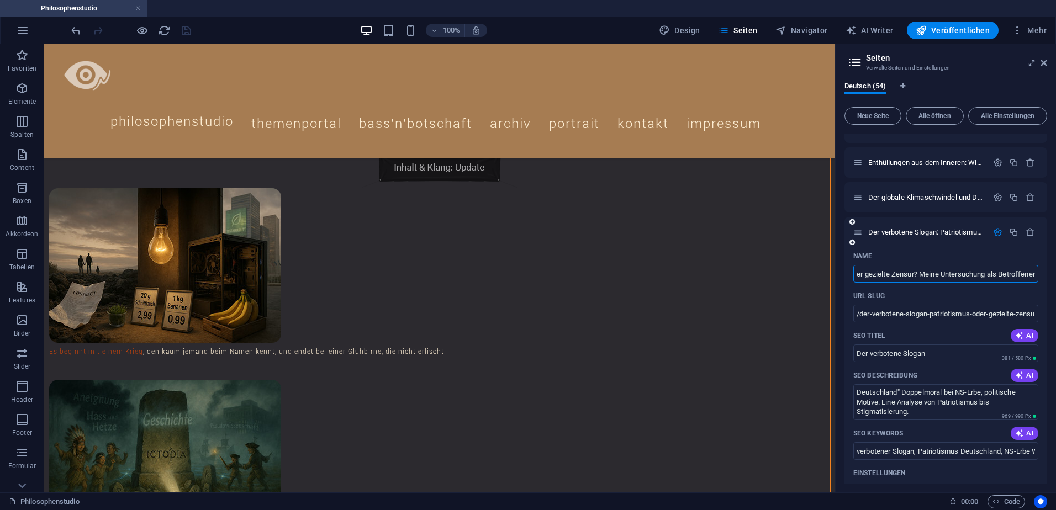
scroll to position [1639, 0]
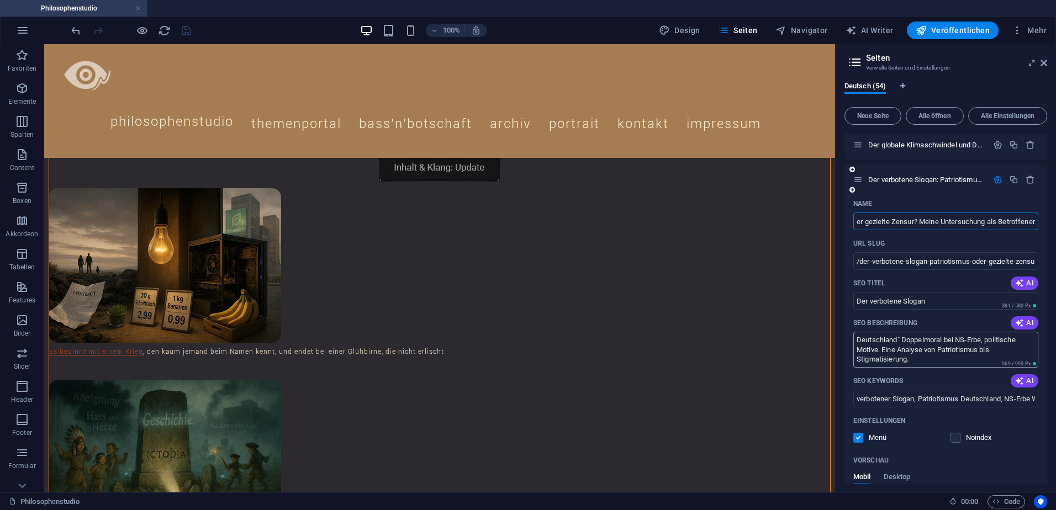
click at [918, 361] on textarea "Entdecke die Willkür des Verbots "Alles für Deutschland" Doppelmoral bei NS-Erb…" at bounding box center [945, 350] width 185 height 36
type textarea "Entdecke die Willkür des Verbots "Alles für Deutschland" Doppelmoral bei NS-Erb…"
drag, startPoint x: 998, startPoint y: 396, endPoint x: 1058, endPoint y: 398, distance: 59.1
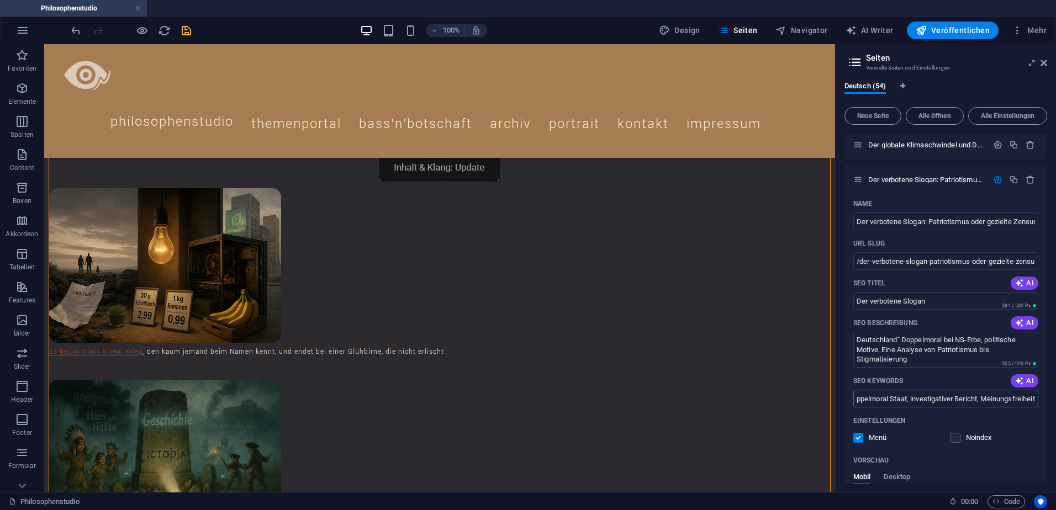
click at [1055, 398] on html "Philosophenstudio Philosophenstudio Favoriten Elemente Spalten Content Boxen Ak…" at bounding box center [528, 255] width 1056 height 510
click at [1032, 399] on input "verbotener Slogan, Patriotismus Deutschland, NS-Erbe Willkür, TikTok Zensur, Af…" at bounding box center [945, 399] width 185 height 18
click at [1033, 401] on input "verbotener Slogan, Patriotismus Deutschland, NS-Erbe Willkür, TikTok Zensur, Af…" at bounding box center [945, 399] width 185 height 18
paste input ", Christer Häberli"
type input "verbotener Slogan, Patriotismus Deutschland, NS-Erbe Willkür, TikTok Zensur, Af…"
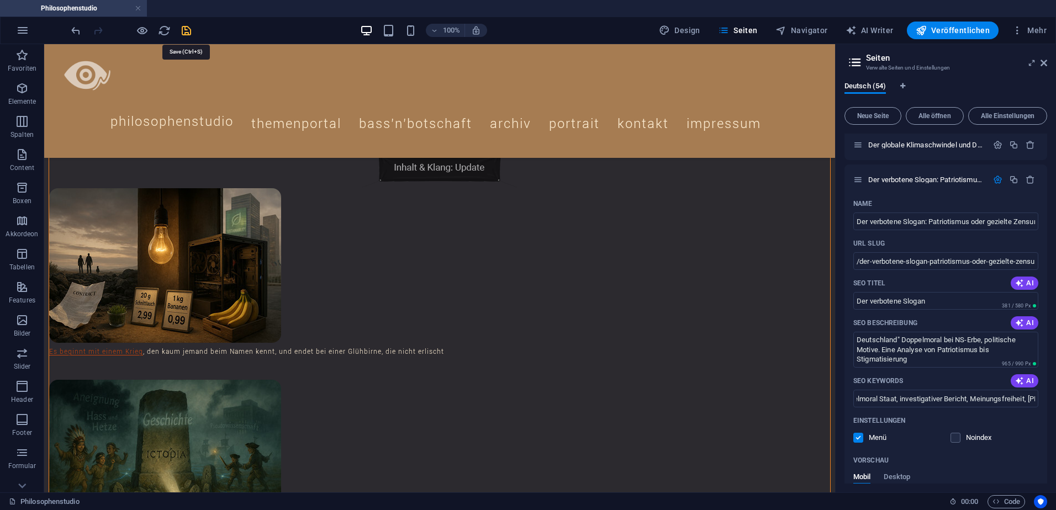
click at [186, 31] on icon "save" at bounding box center [186, 30] width 13 height 13
click at [996, 180] on icon "button" at bounding box center [997, 179] width 9 height 9
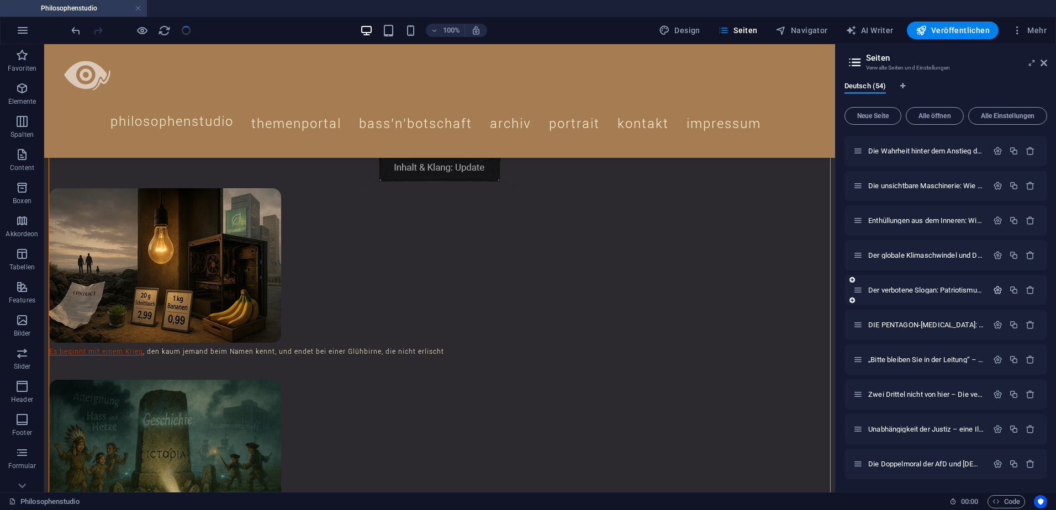
scroll to position [1529, 0]
click at [995, 325] on icon "button" at bounding box center [997, 324] width 9 height 9
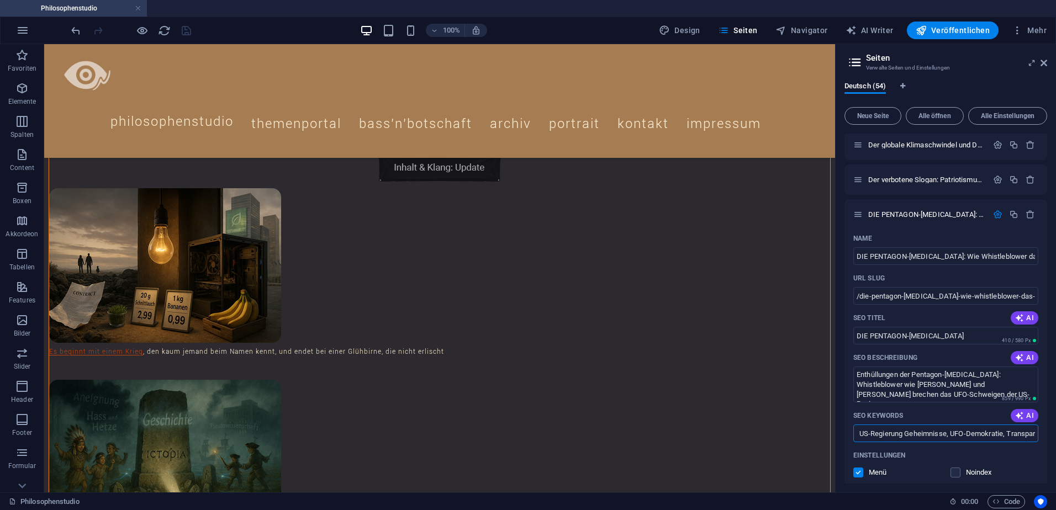
scroll to position [0, 773]
drag, startPoint x: 973, startPoint y: 435, endPoint x: 1058, endPoint y: 438, distance: 84.6
click at [1055, 438] on html "Philosophenstudio Philosophenstudio Favoriten Elemente Spalten Content Boxen Ak…" at bounding box center [528, 255] width 1056 height 510
click at [1028, 436] on input "UFO-Enthüllungen, Pentagon-Akten, Whistleblower UFO, David Grusch, Hellfire-Vid…" at bounding box center [945, 434] width 185 height 18
click at [1033, 436] on input "UFO-Enthüllungen, Pentagon-Akten, Whistleblower UFO, David Grusch, Hellfire-Vid…" at bounding box center [945, 434] width 185 height 18
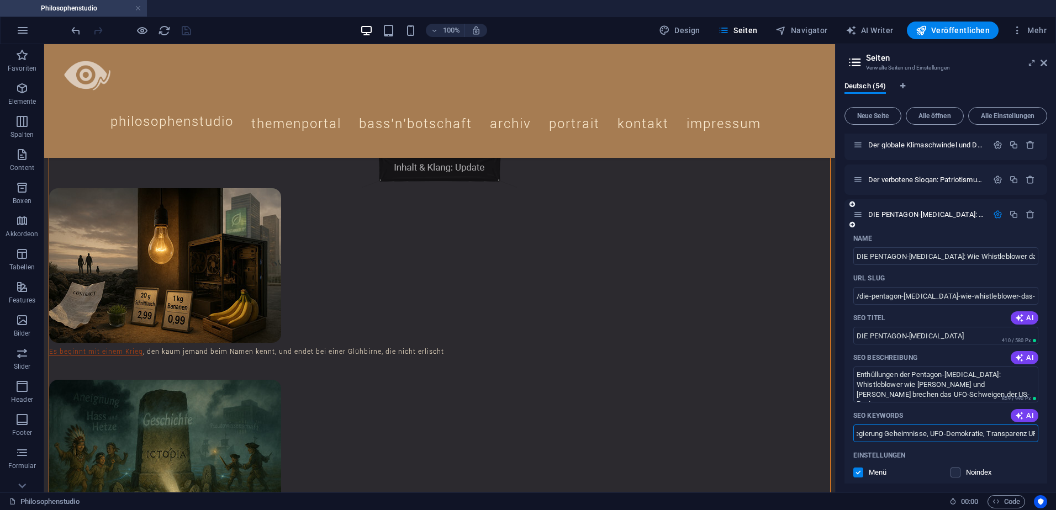
paste input ", Christer Häberli"
type input "UFO-Enthüllungen, Pentagon-Akten, Whistleblower UFO, David Grusch, Hellfire-Vid…"
click at [187, 33] on icon "save" at bounding box center [186, 30] width 13 height 13
click at [995, 214] on icon "button" at bounding box center [997, 214] width 9 height 9
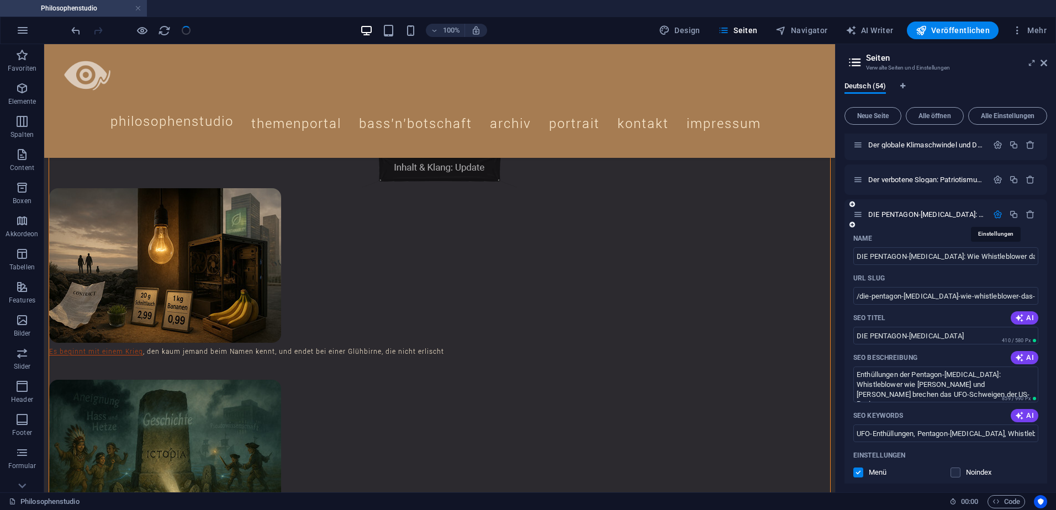
scroll to position [1529, 0]
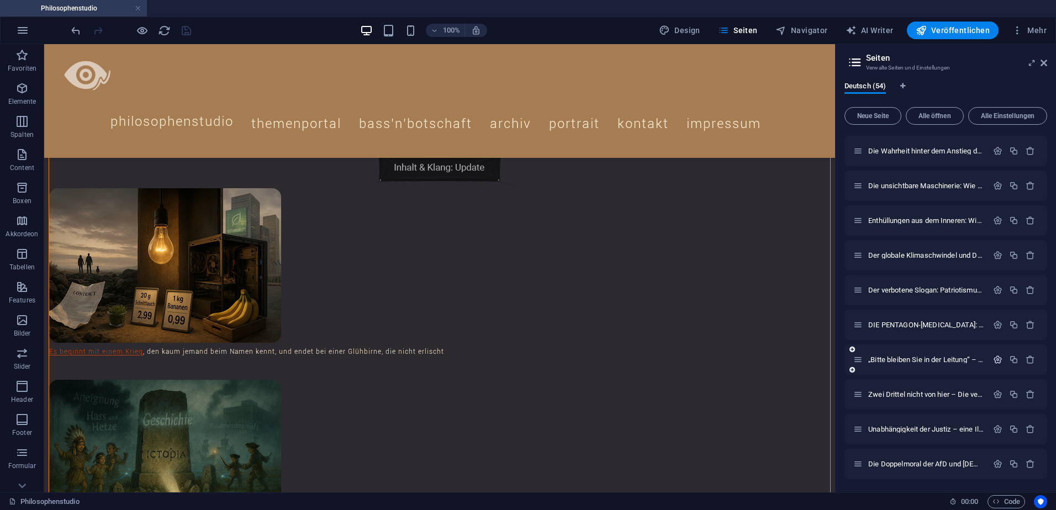
click at [995, 359] on icon "button" at bounding box center [997, 359] width 9 height 9
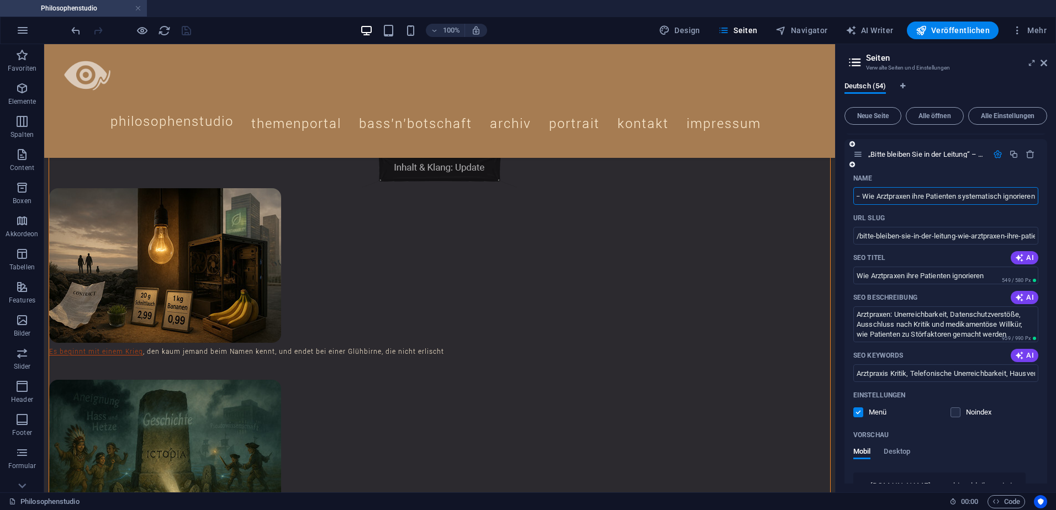
scroll to position [1749, 0]
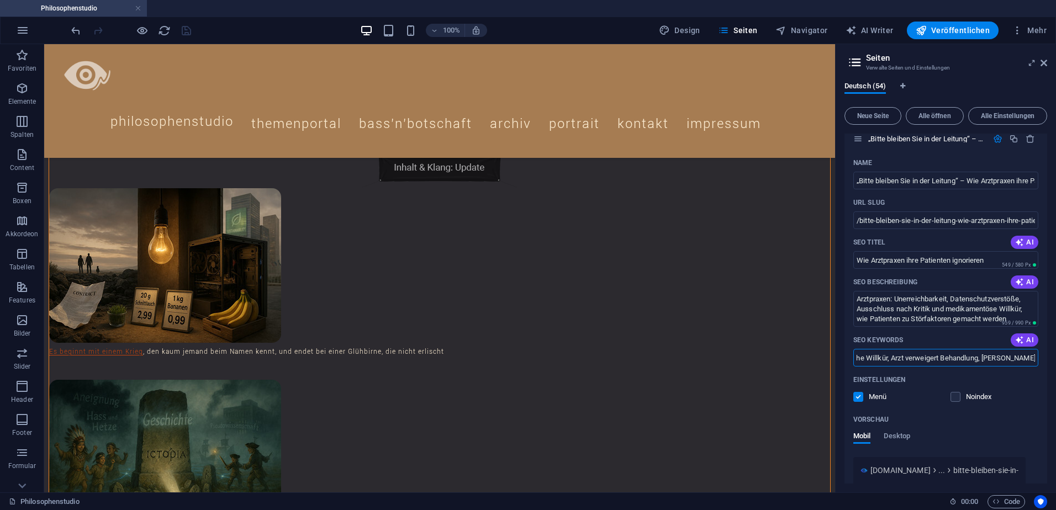
drag, startPoint x: 980, startPoint y: 359, endPoint x: 1058, endPoint y: 357, distance: 77.9
click at [1055, 357] on html "Philosophenstudio Philosophenstudio Favoriten Elemente Spalten Content Boxen Ak…" at bounding box center [528, 255] width 1056 height 510
click at [958, 27] on span "Veröffentlichen" at bounding box center [953, 30] width 74 height 11
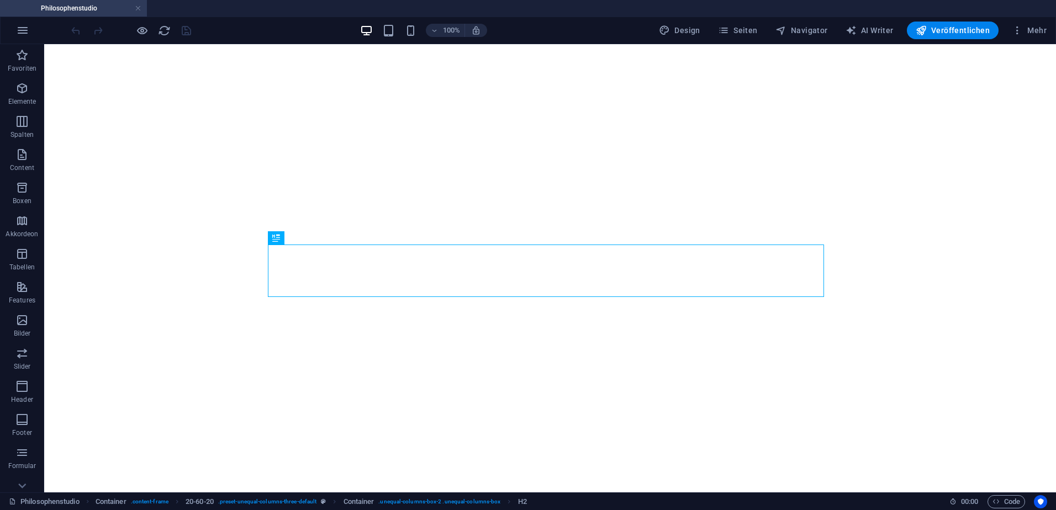
select select "theme-27"
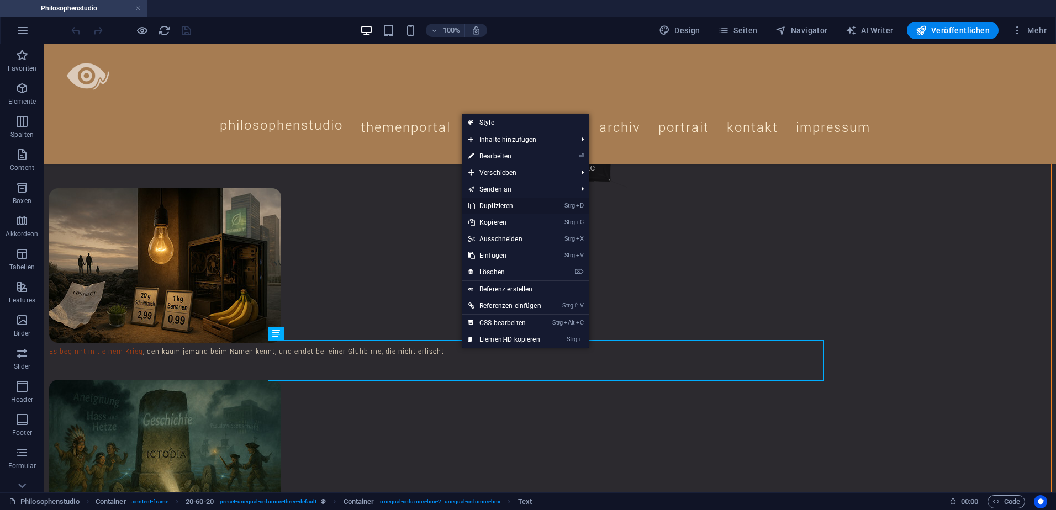
click at [499, 203] on link "Strg D Duplizieren" at bounding box center [505, 206] width 86 height 17
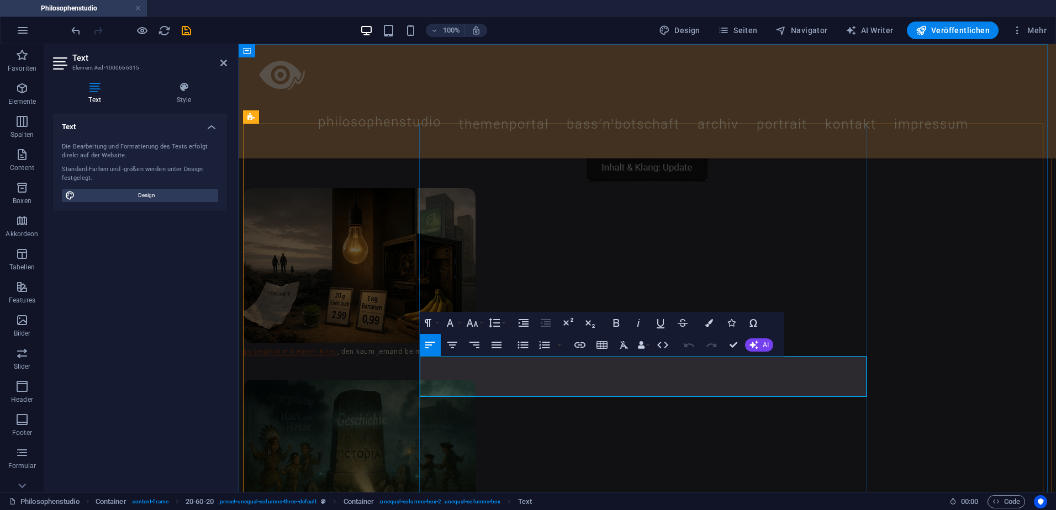
drag, startPoint x: 609, startPoint y: 379, endPoint x: 408, endPoint y: 363, distance: 201.1
drag, startPoint x: 469, startPoint y: 380, endPoint x: 417, endPoint y: 381, distance: 51.4
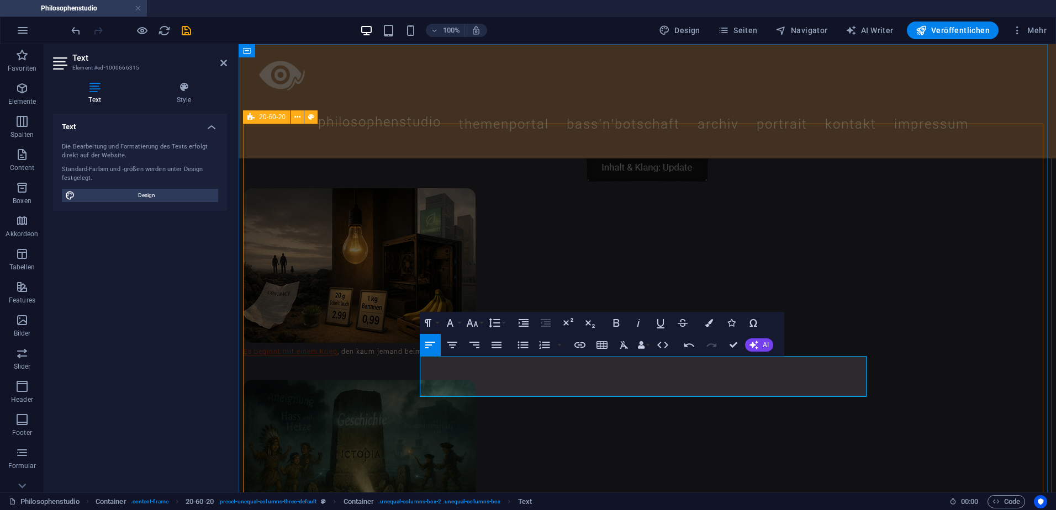
drag, startPoint x: 437, startPoint y: 382, endPoint x: 431, endPoint y: 379, distance: 6.2
drag, startPoint x: 469, startPoint y: 379, endPoint x: 418, endPoint y: 378, distance: 50.8
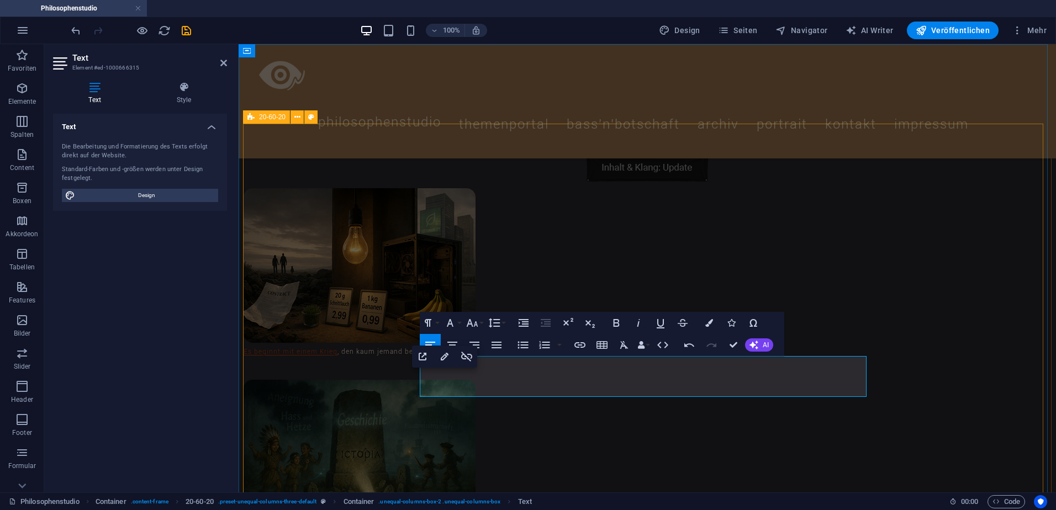
click at [276, 352] on icon "button" at bounding box center [277, 353] width 8 height 8
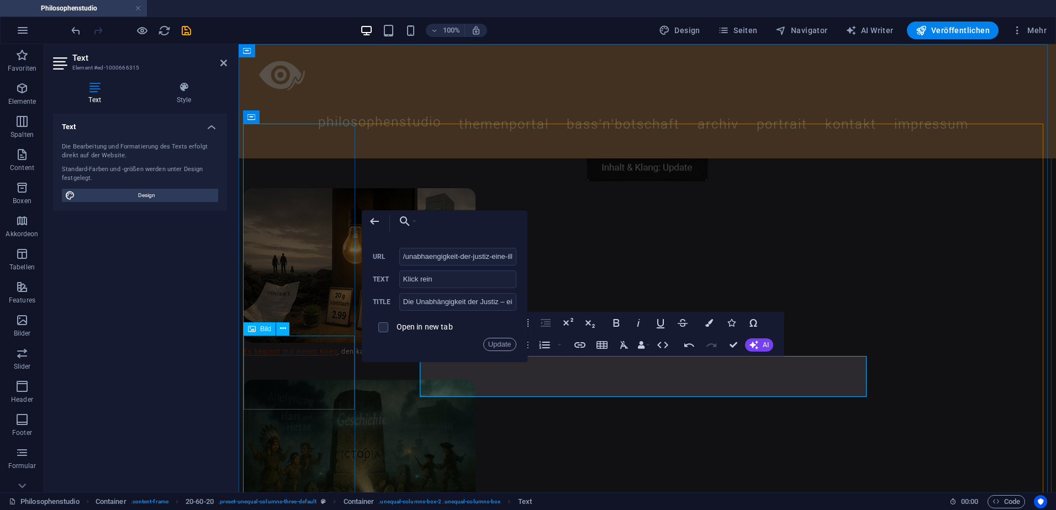
scroll to position [0, 212]
click at [456, 254] on input "/unabhaengigkeit-der-justiz-eine-illusion-wie-politische-einflussnahme-das-rech…" at bounding box center [457, 257] width 117 height 18
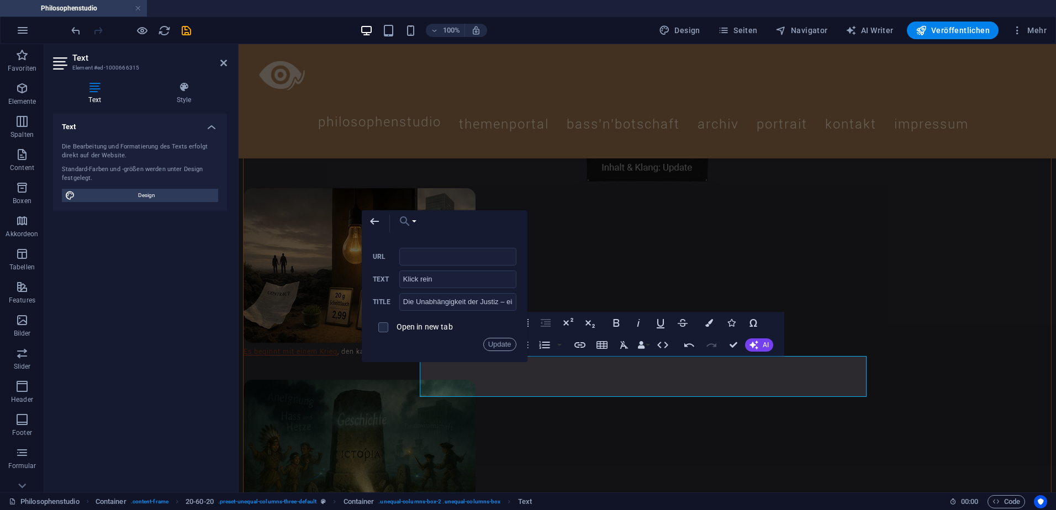
click at [413, 220] on button "Choose Link" at bounding box center [404, 221] width 25 height 22
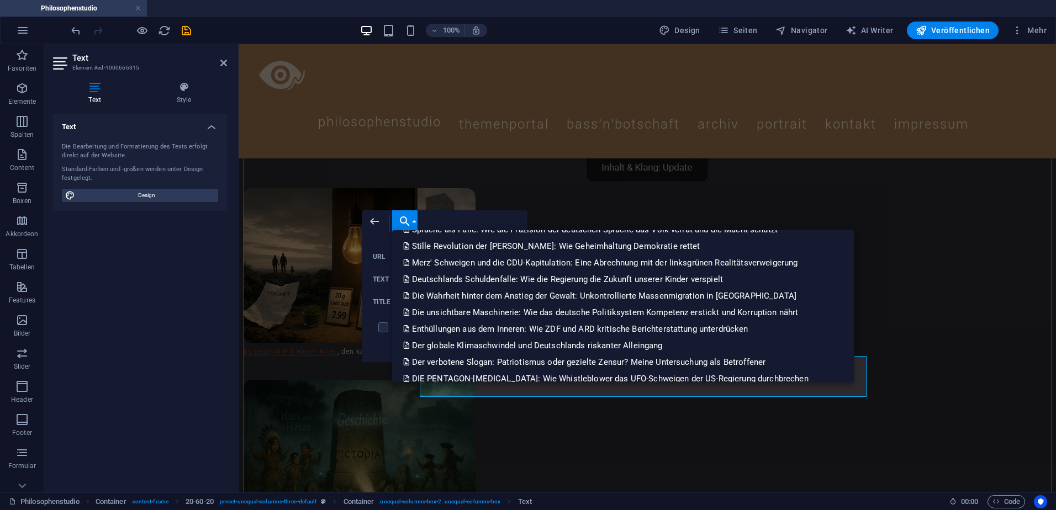
scroll to position [768, 0]
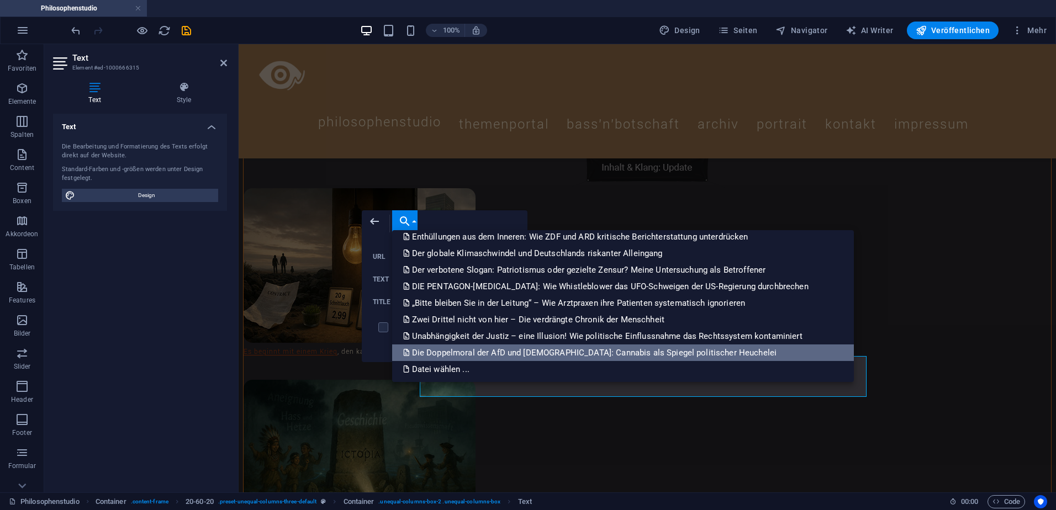
click at [467, 354] on p "Die Doppelmoral der AfD und [DEMOGRAPHIC_DATA]: Cannabis als Spiegel politische…" at bounding box center [591, 353] width 376 height 17
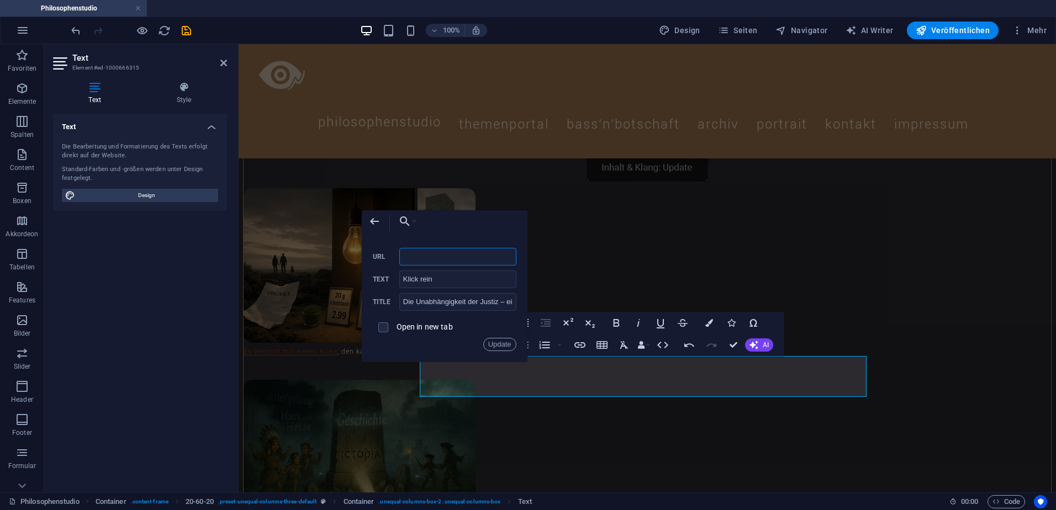
scroll to position [0, 147]
click at [429, 302] on input "Die Unabhängigkeit der Justiz – eine Illusion! Wie politische Einflussnahme das…" at bounding box center [457, 302] width 117 height 18
paste input "Die Doppelmoral der AfD und [DEMOGRAPHIC_DATA]: Cannabis als Spiegel politische…"
type input "Die Doppelmoral der AfD und [DEMOGRAPHIC_DATA]: Cannabis als Spiegel politische…"
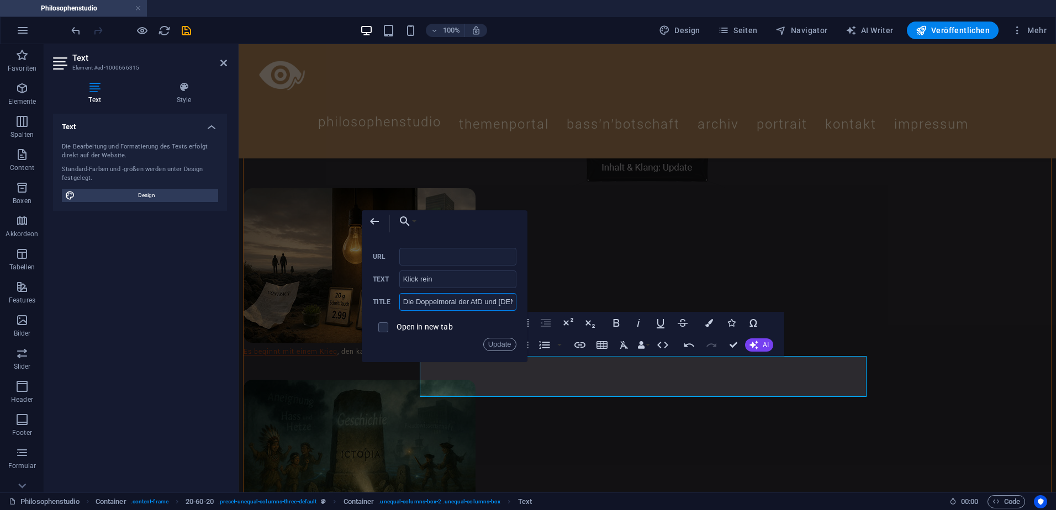
scroll to position [0, 158]
click at [503, 346] on button "Update" at bounding box center [499, 344] width 33 height 13
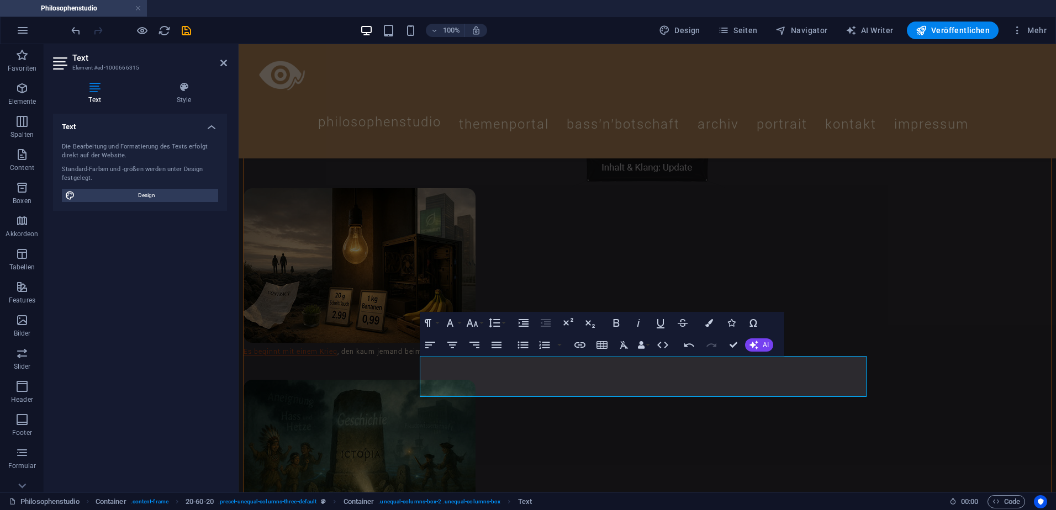
scroll to position [0, 0]
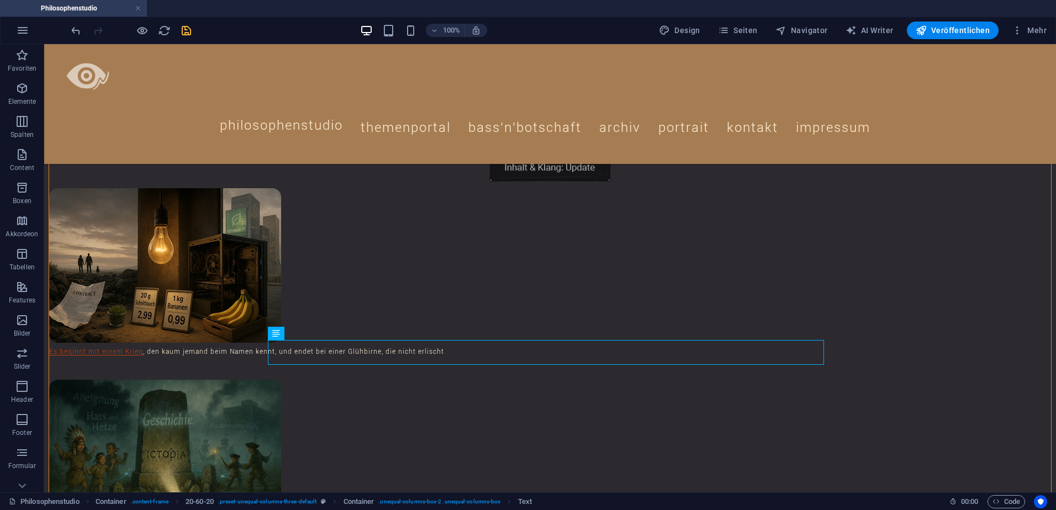
click at [184, 27] on icon "save" at bounding box center [186, 30] width 13 height 13
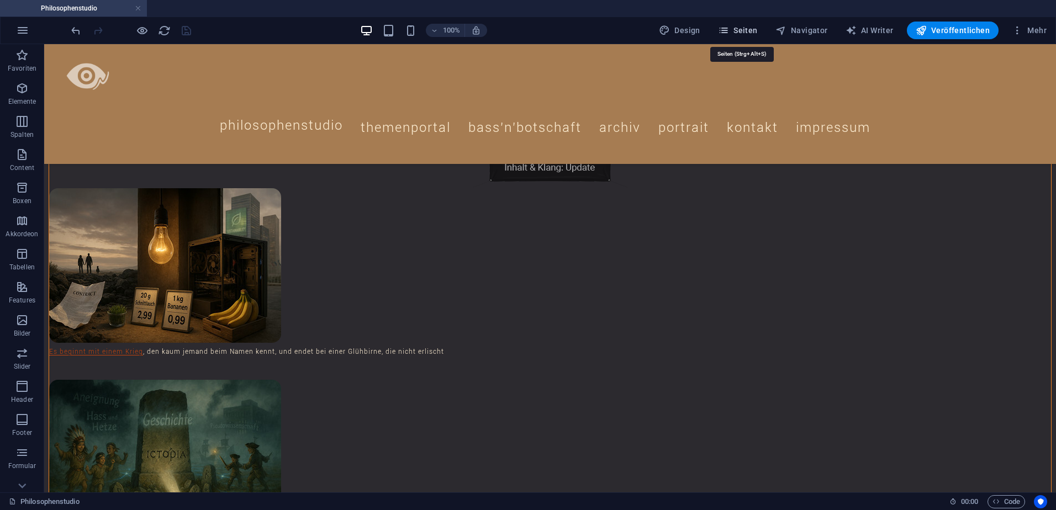
click at [747, 29] on span "Seiten" at bounding box center [738, 30] width 40 height 11
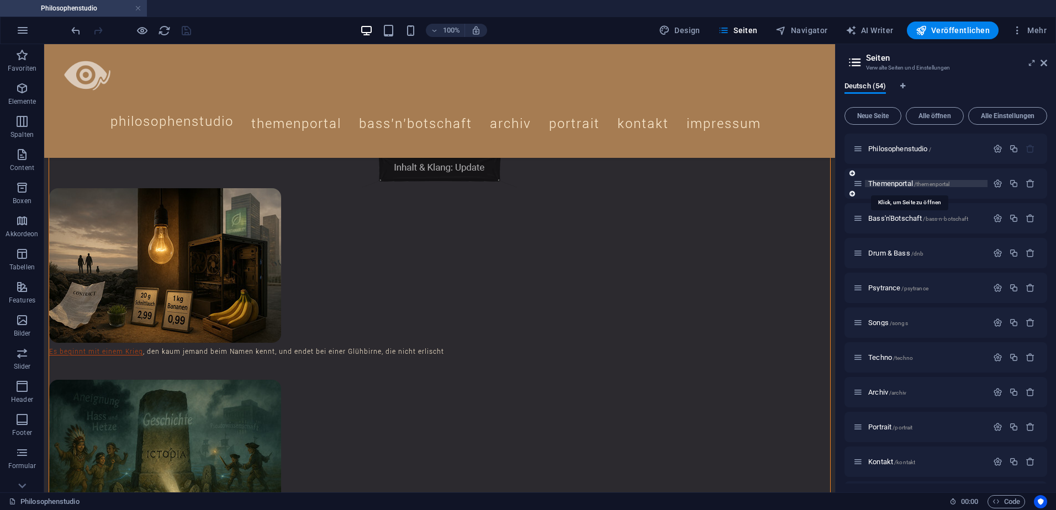
click at [884, 184] on span "Themenportal /themenportal" at bounding box center [908, 183] width 81 height 8
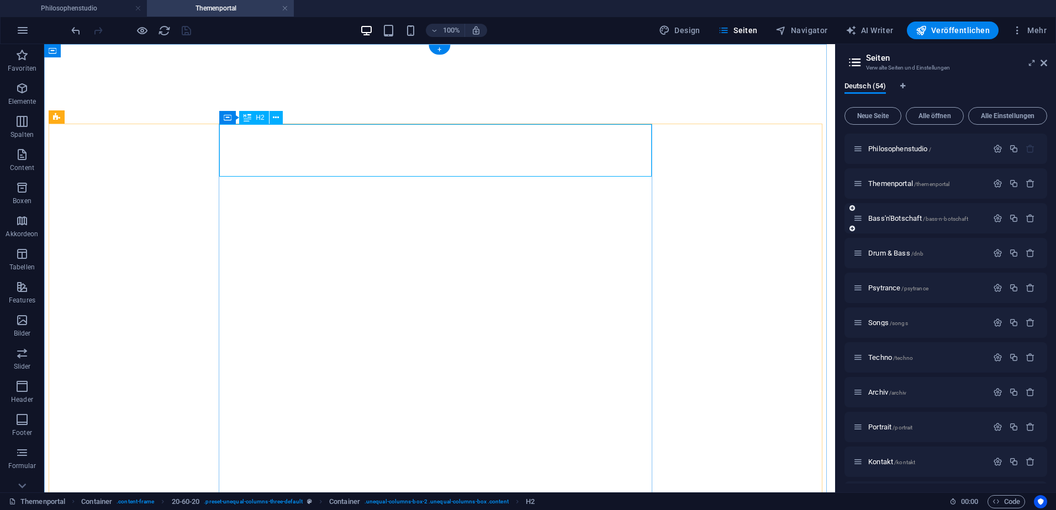
select select "theme-27"
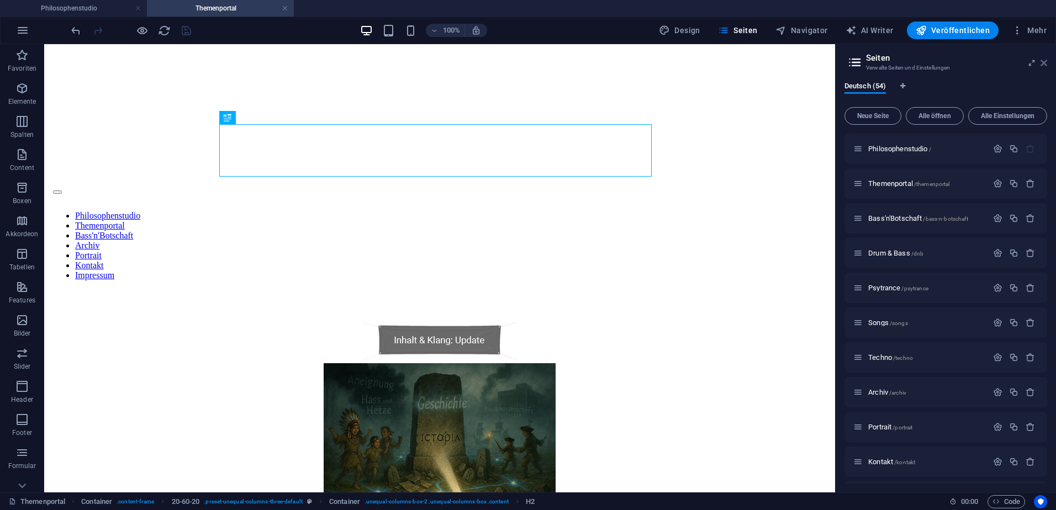
click at [1044, 64] on icon at bounding box center [1043, 63] width 7 height 9
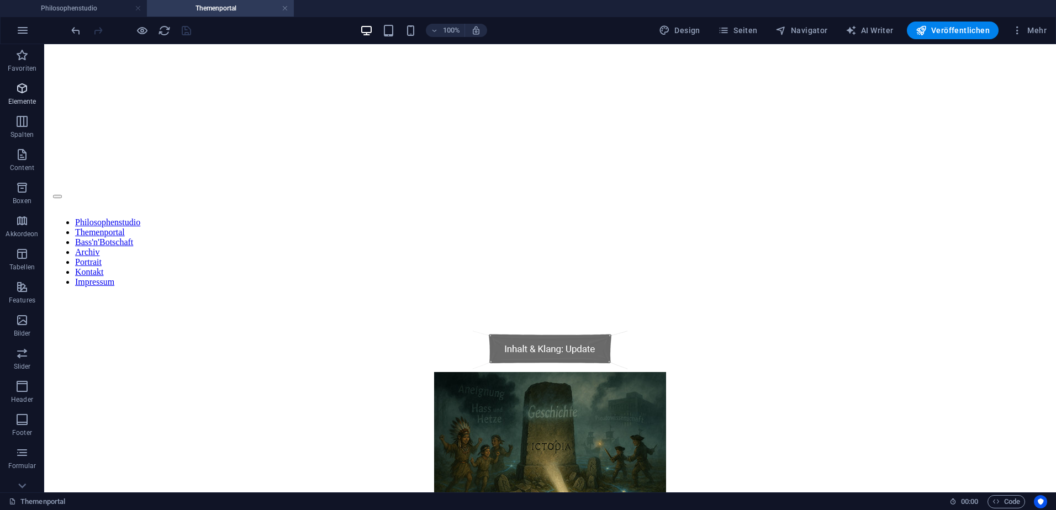
click at [20, 89] on icon "button" at bounding box center [21, 88] width 13 height 13
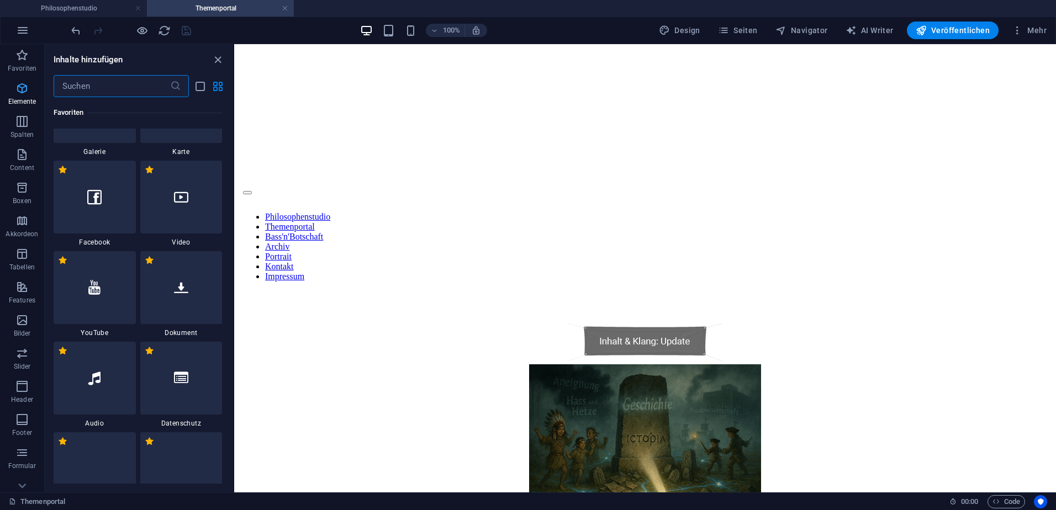
scroll to position [1023, 0]
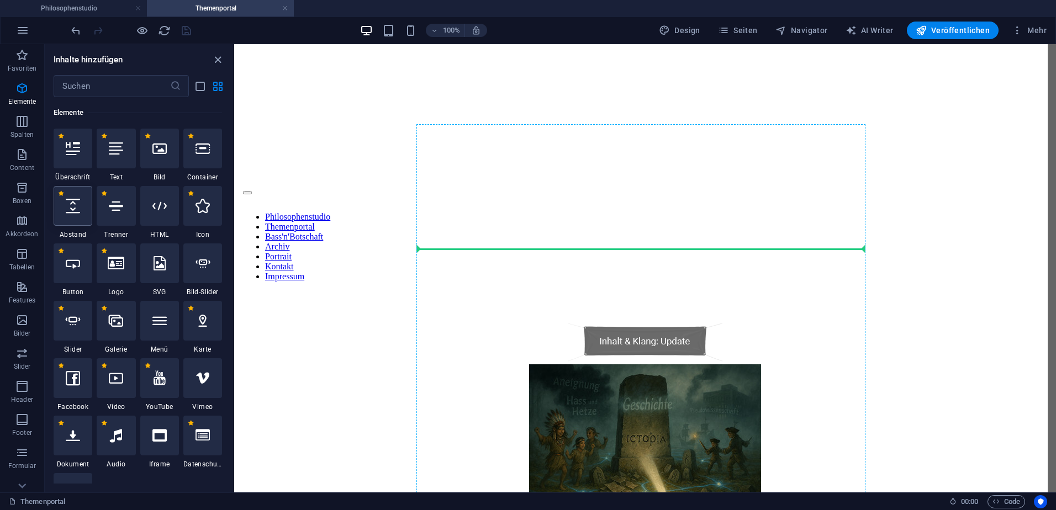
select select "px"
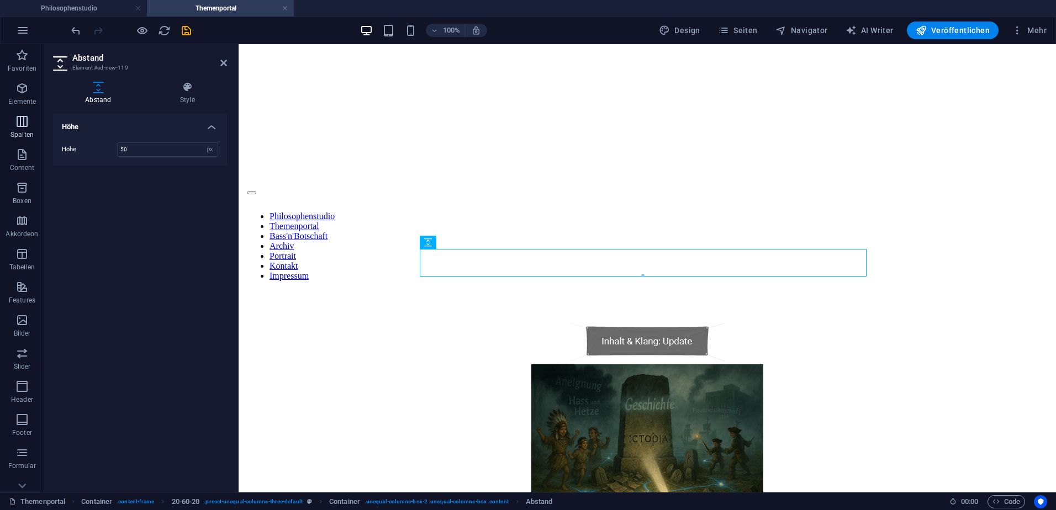
click at [14, 114] on button "Spalten" at bounding box center [22, 126] width 44 height 33
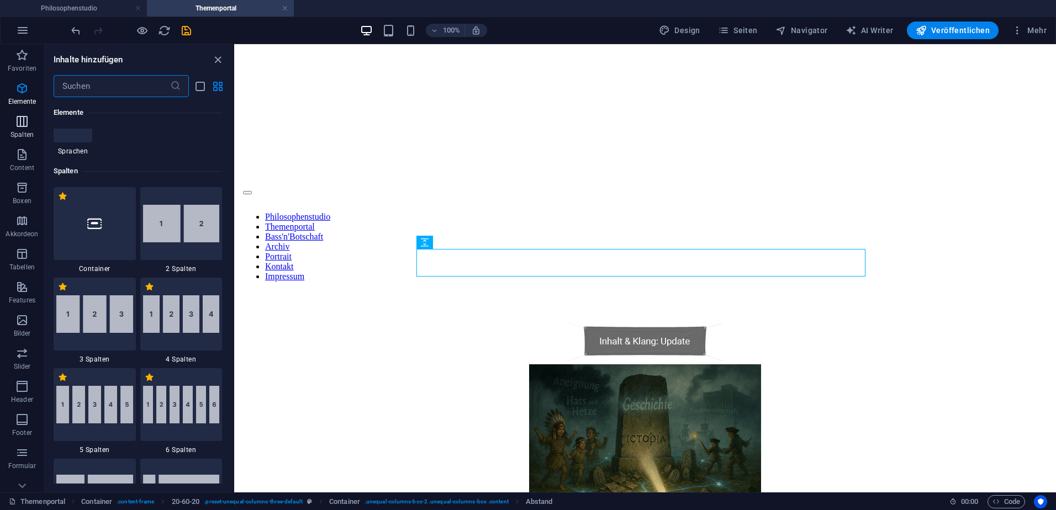
scroll to position [1452, 0]
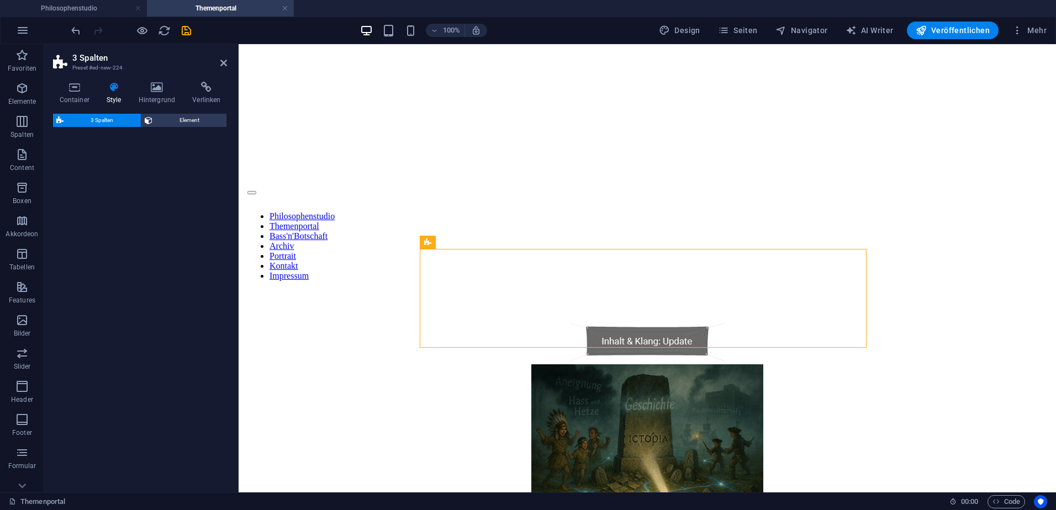
select select "%"
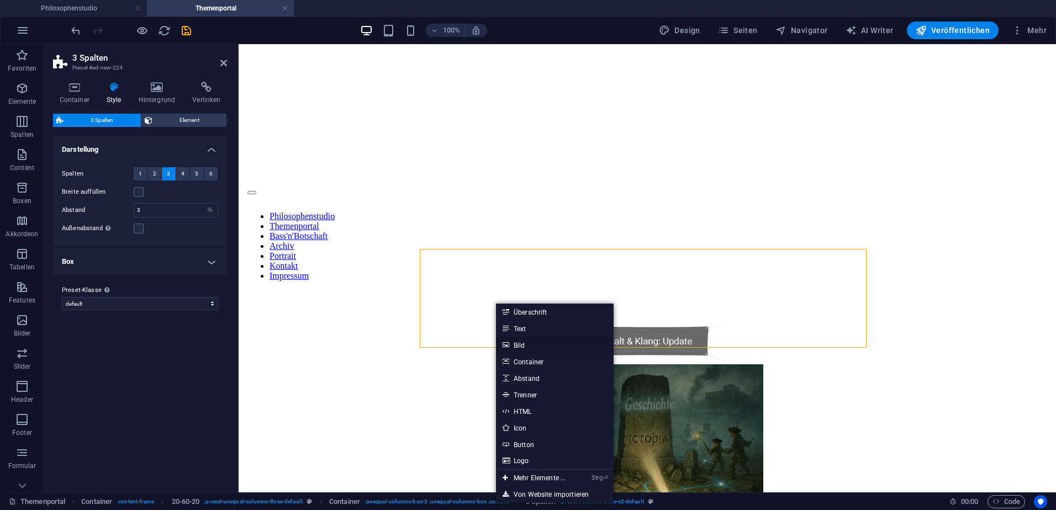
click at [521, 345] on link "Bild" at bounding box center [555, 345] width 118 height 17
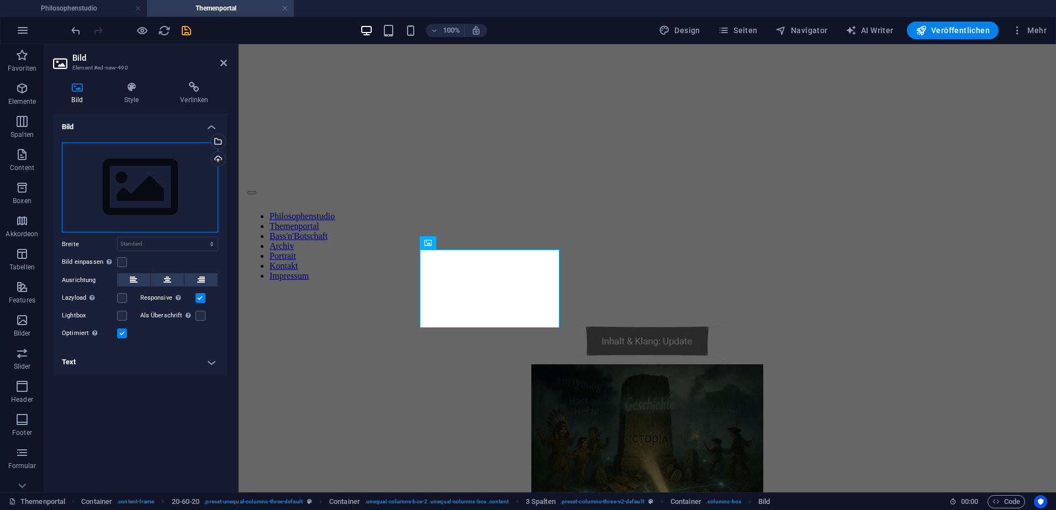
click at [130, 176] on div "Ziehe Dateien zum Hochladen hierher oder klicke hier, um aus Dateien oder koste…" at bounding box center [140, 187] width 156 height 91
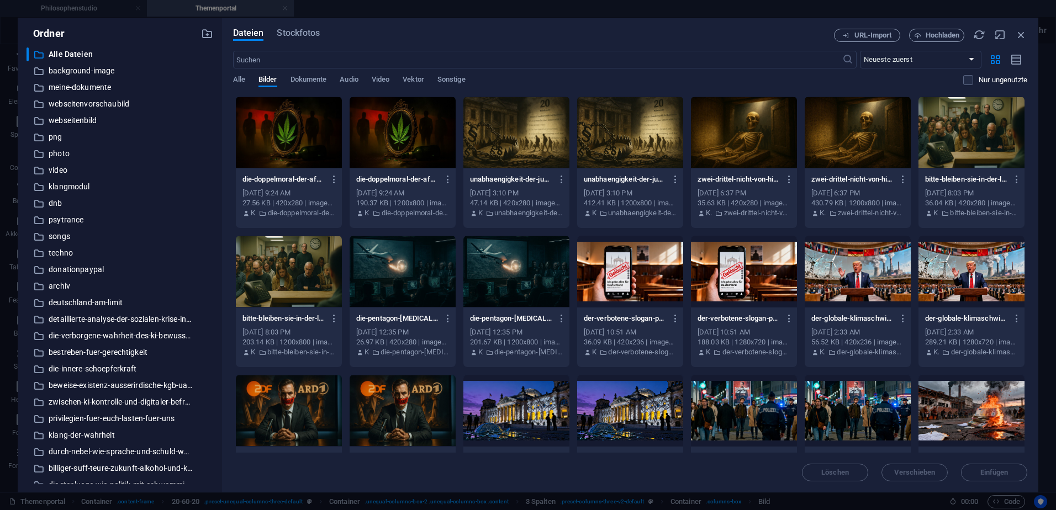
click at [306, 145] on div at bounding box center [289, 133] width 106 height 72
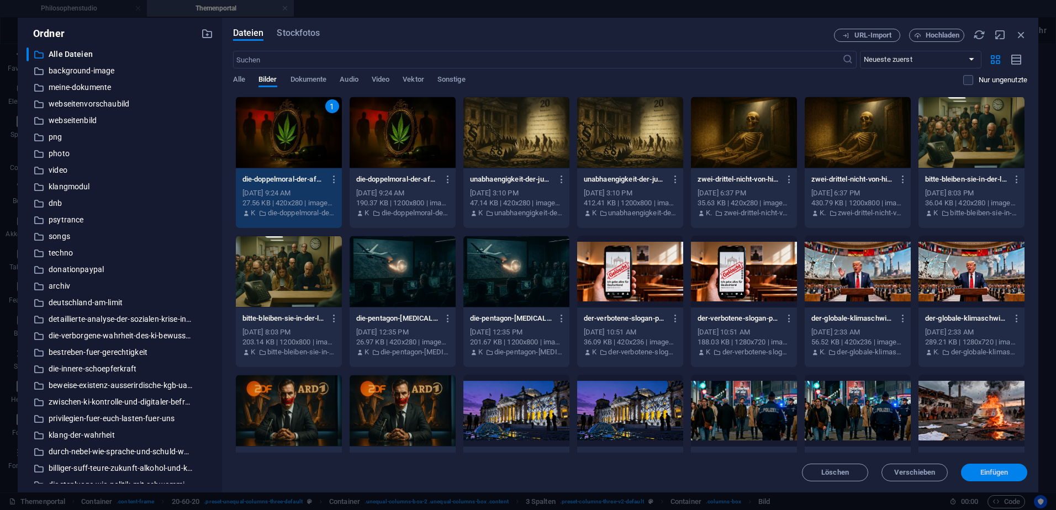
click at [995, 470] on span "Einfügen" at bounding box center [994, 472] width 28 height 7
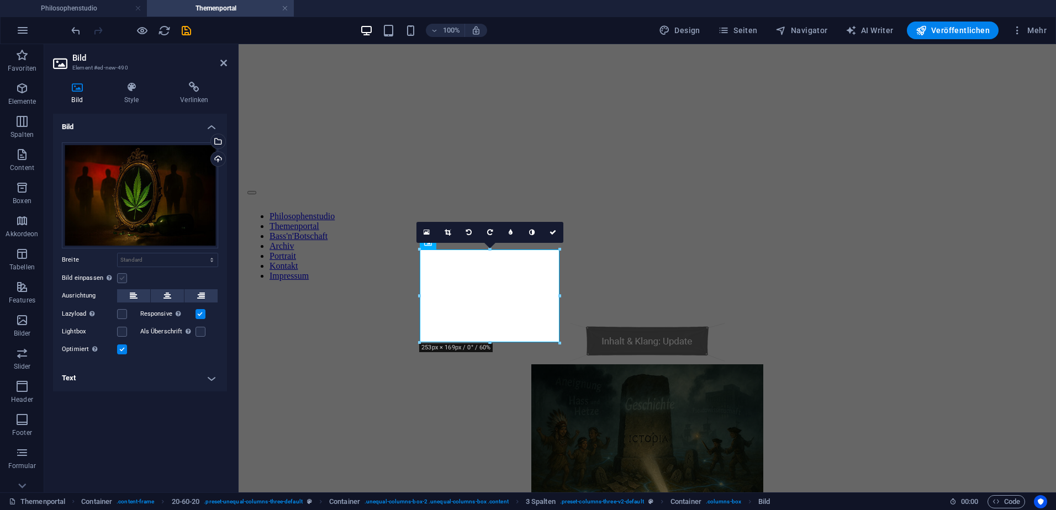
click at [123, 276] on label at bounding box center [122, 278] width 10 height 10
click at [0, 0] on input "Bild einpassen Bild automatisch anhand einer fixen Breite und Höhe einpassen" at bounding box center [0, 0] width 0 height 0
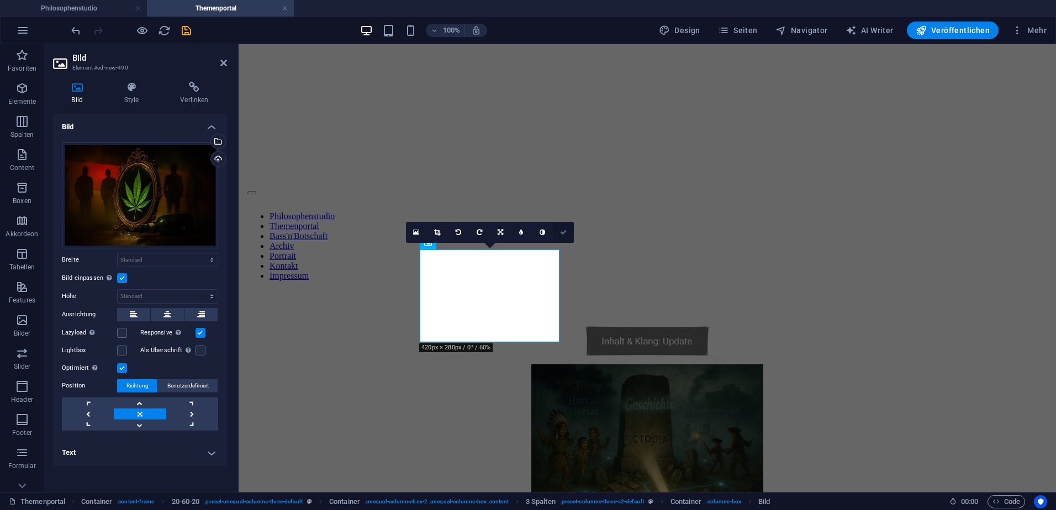
click at [561, 235] on icon at bounding box center [563, 232] width 7 height 7
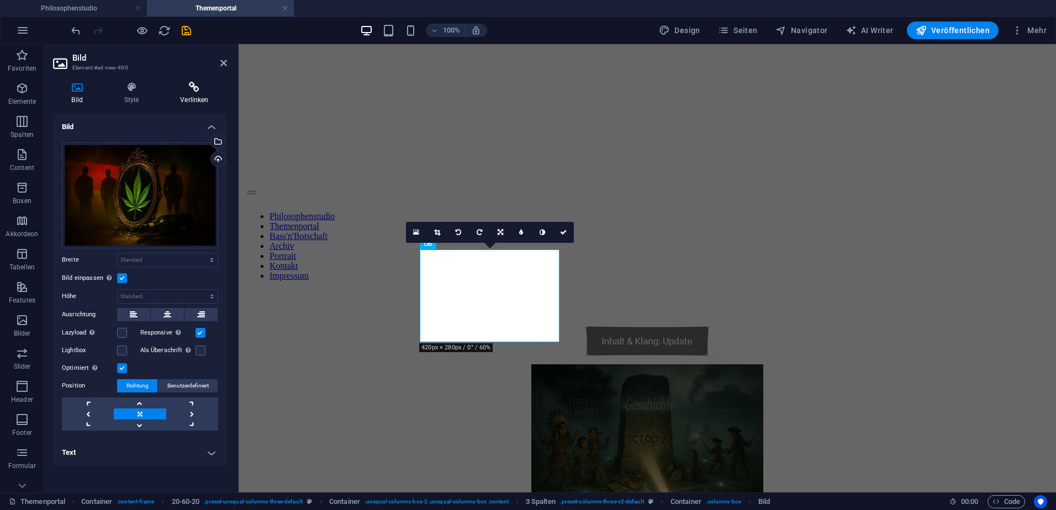
click at [193, 84] on icon at bounding box center [194, 87] width 65 height 11
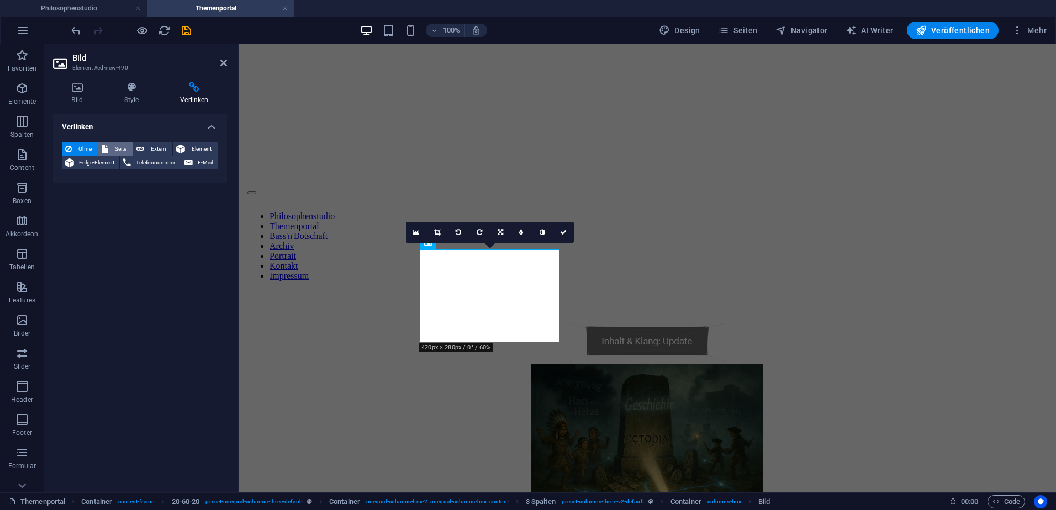
click at [112, 149] on span "Seite" at bounding box center [121, 148] width 18 height 13
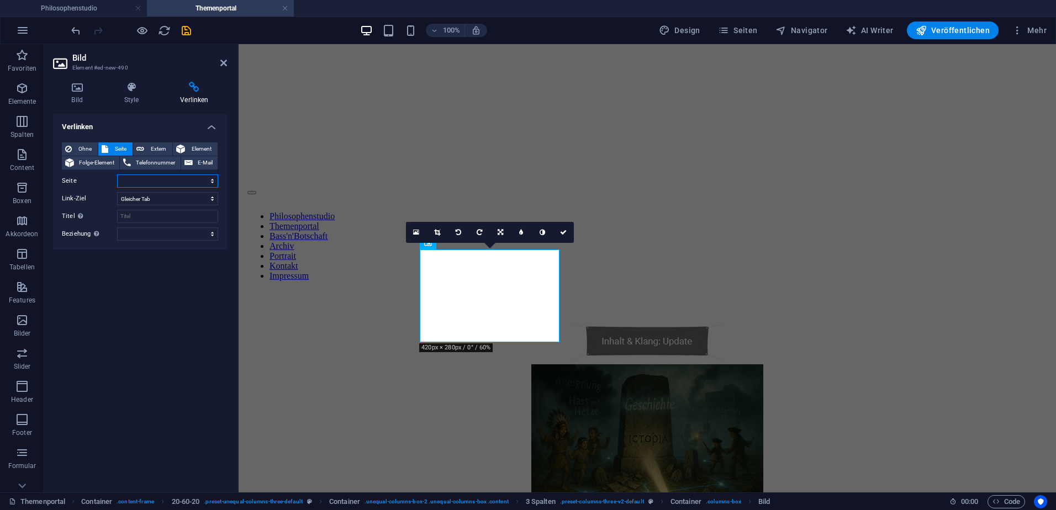
click at [213, 184] on select "Philosophenstudio Themenportal Bass&#39;n&#39;Botschaft Drum &amp; Bass Psytran…" at bounding box center [167, 181] width 101 height 13
select select "53"
click at [117, 175] on select "Philosophenstudio Themenportal Bass&#39;n&#39;Botschaft Drum &amp; Bass Psytran…" at bounding box center [167, 181] width 101 height 13
click at [167, 213] on input "Titel Zusätzliche Linkbeschreibung, sollte nicht mit dem Linktext identisch sei…" at bounding box center [167, 216] width 101 height 13
paste input "Die Doppelmoral der AfD und [DEMOGRAPHIC_DATA]: Cannabis als Spiegel politische…"
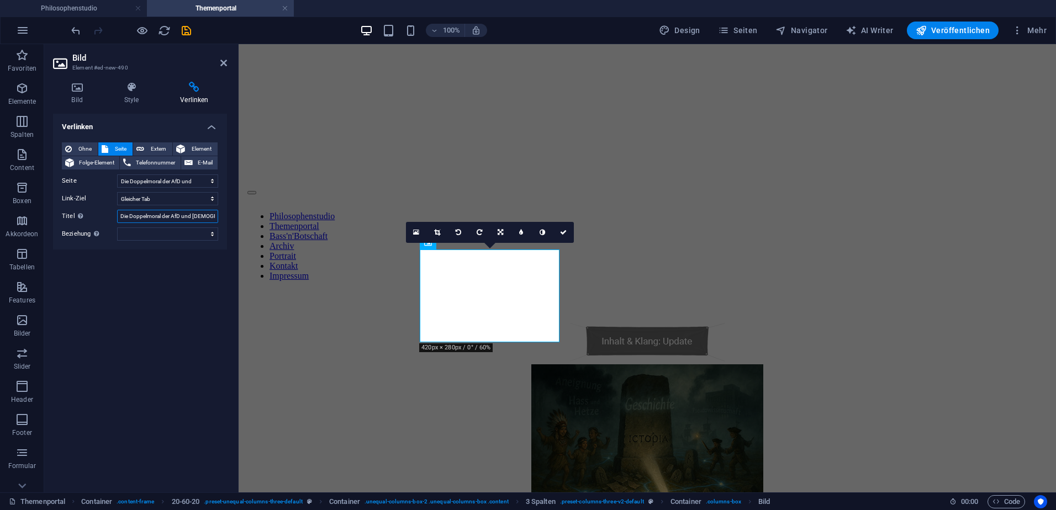
scroll to position [0, 108]
type input "Die Doppelmoral der AfD und [DEMOGRAPHIC_DATA]: Cannabis als Spiegel politische…"
click at [185, 28] on icon "save" at bounding box center [186, 30] width 13 height 13
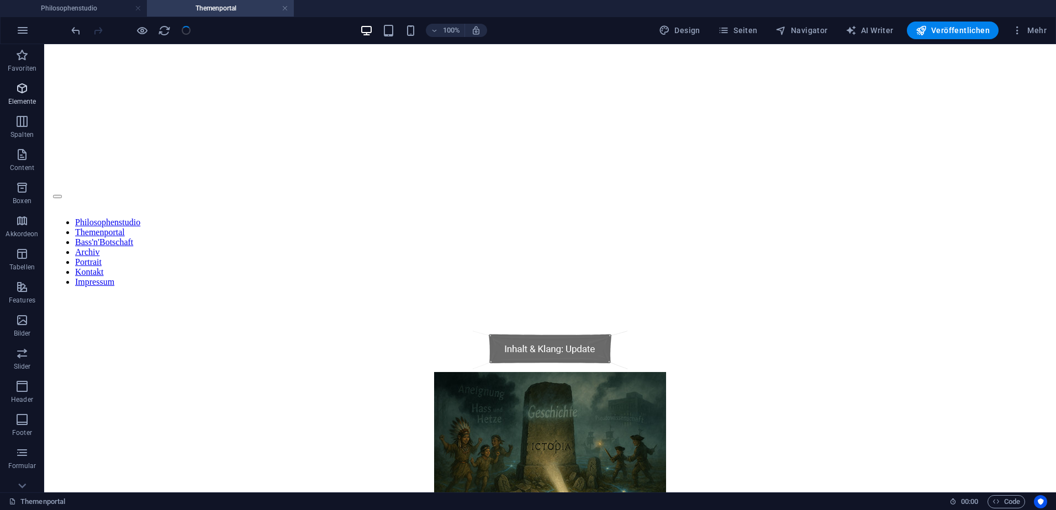
click at [20, 89] on icon "button" at bounding box center [21, 88] width 13 height 13
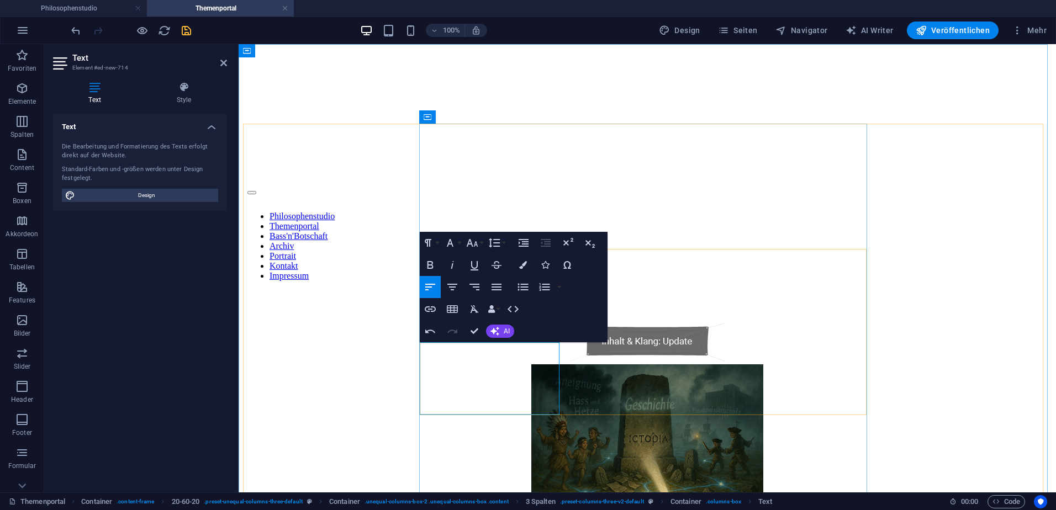
scroll to position [511, 3]
drag, startPoint x: 439, startPoint y: 388, endPoint x: 419, endPoint y: 345, distance: 48.2
click at [457, 244] on icon "button" at bounding box center [449, 242] width 13 height 13
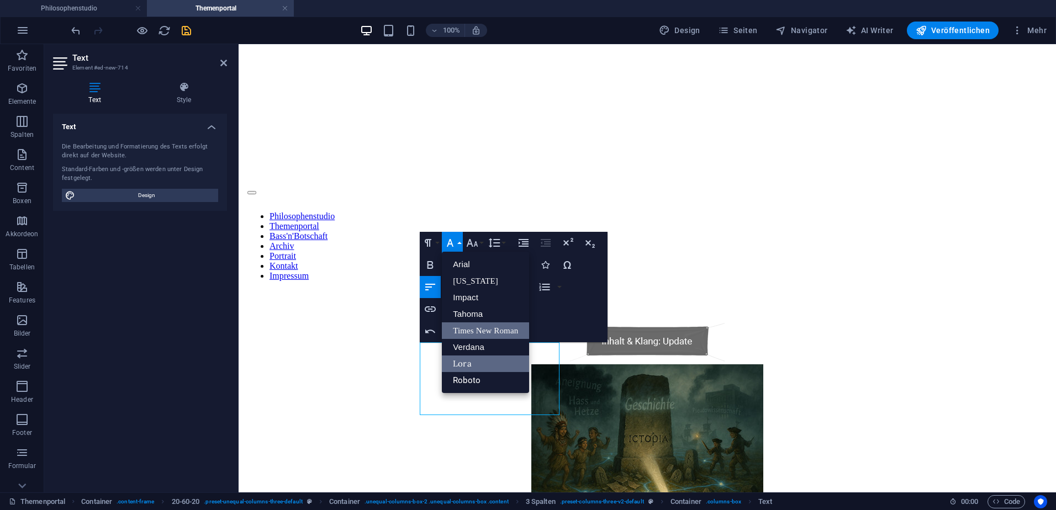
scroll to position [0, 0]
drag, startPoint x: 468, startPoint y: 378, endPoint x: 479, endPoint y: 327, distance: 52.5
click at [468, 378] on link "Roboto" at bounding box center [485, 380] width 87 height 17
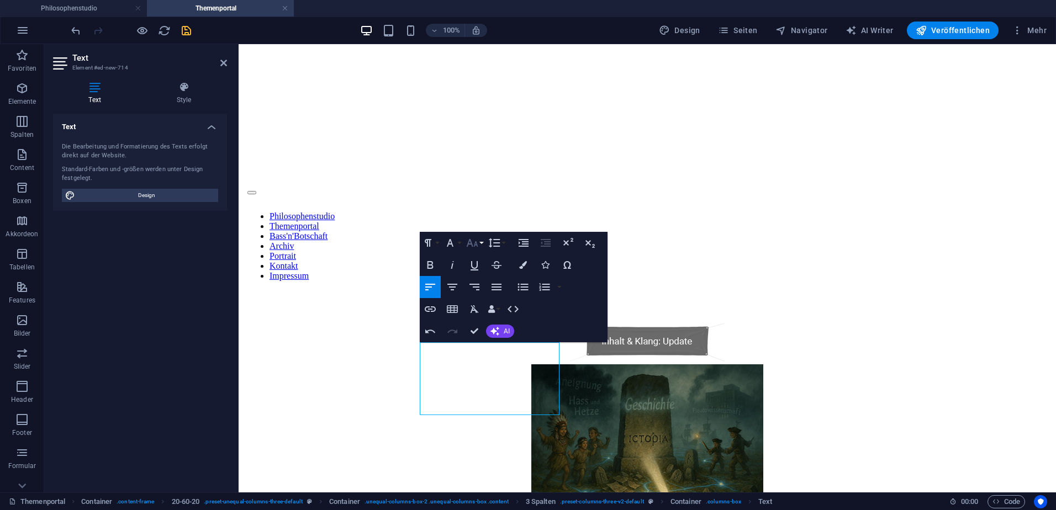
click at [482, 242] on button "Font Size" at bounding box center [474, 243] width 21 height 22
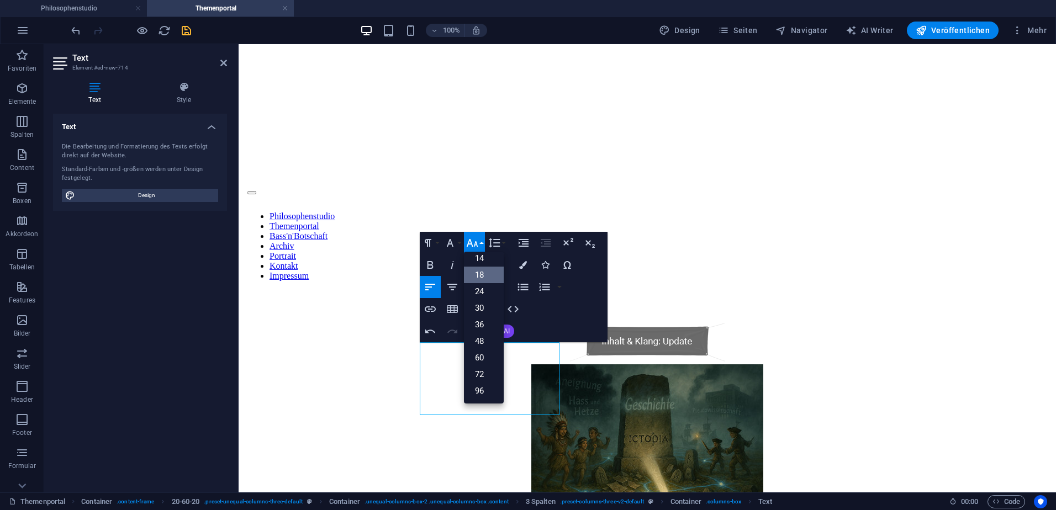
scroll to position [89, 0]
click at [482, 260] on link "14" at bounding box center [484, 258] width 40 height 17
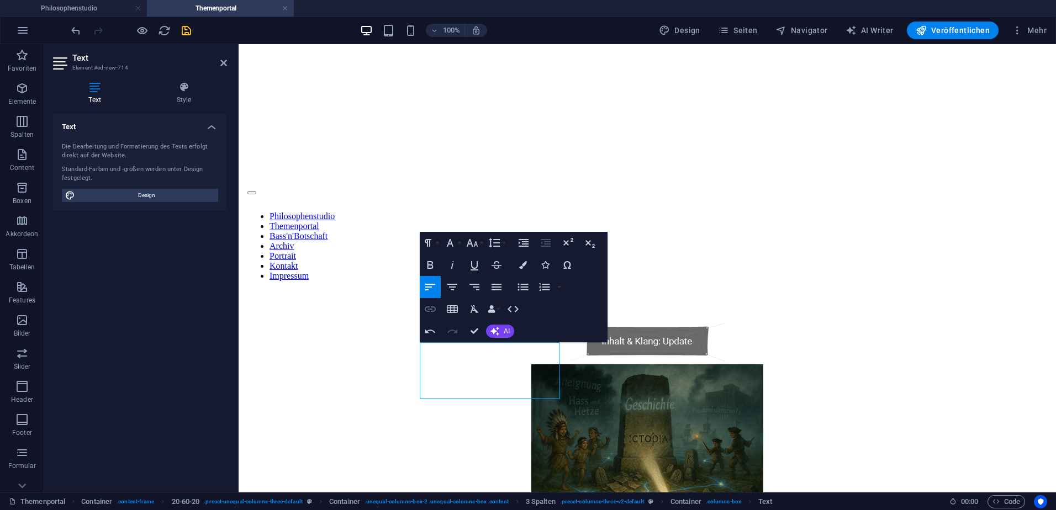
click at [430, 308] on icon "button" at bounding box center [430, 309] width 13 height 13
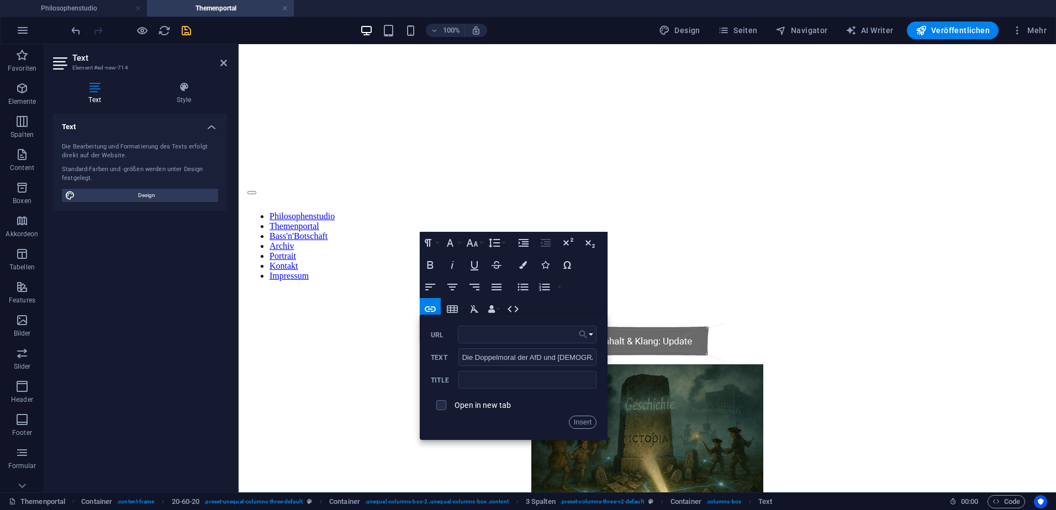
click at [592, 333] on button "Choose Link" at bounding box center [585, 335] width 21 height 18
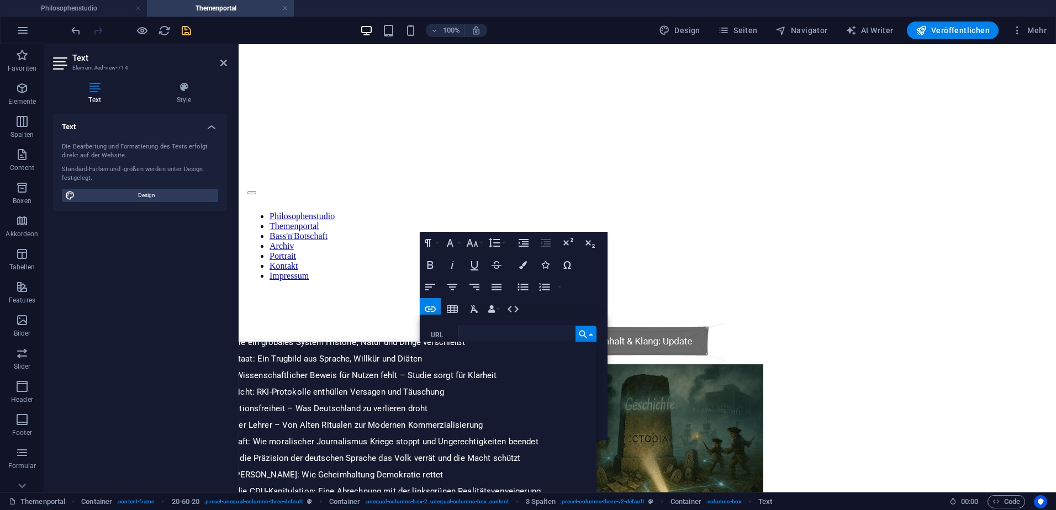
scroll to position [768, 0]
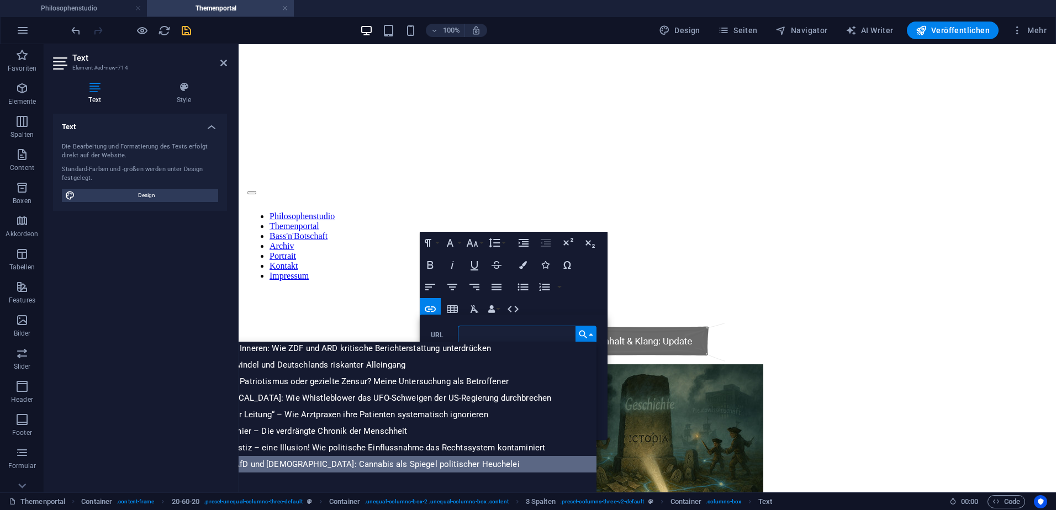
click at [411, 462] on p "Die Doppelmoral der AfD und [DEMOGRAPHIC_DATA]: Cannabis als Spiegel politische…" at bounding box center [334, 464] width 376 height 17
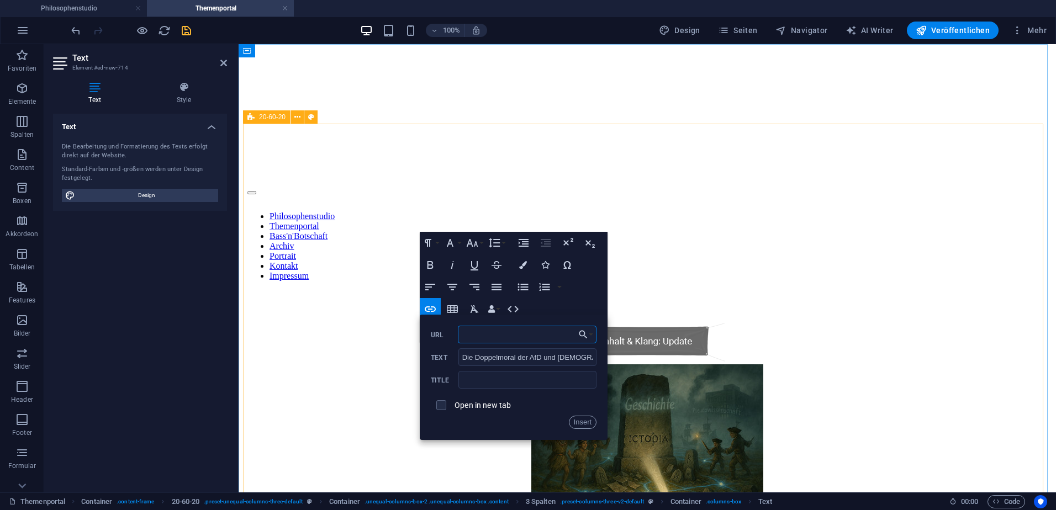
scroll to position [0, 145]
click at [477, 382] on input "text" at bounding box center [527, 380] width 138 height 18
paste input "Die Doppelmoral der AfD und [DEMOGRAPHIC_DATA]: Cannabis als Spiegel politische…"
type input "Die Doppelmoral der AfD und [DEMOGRAPHIC_DATA]: Cannabis als Spiegel politische…"
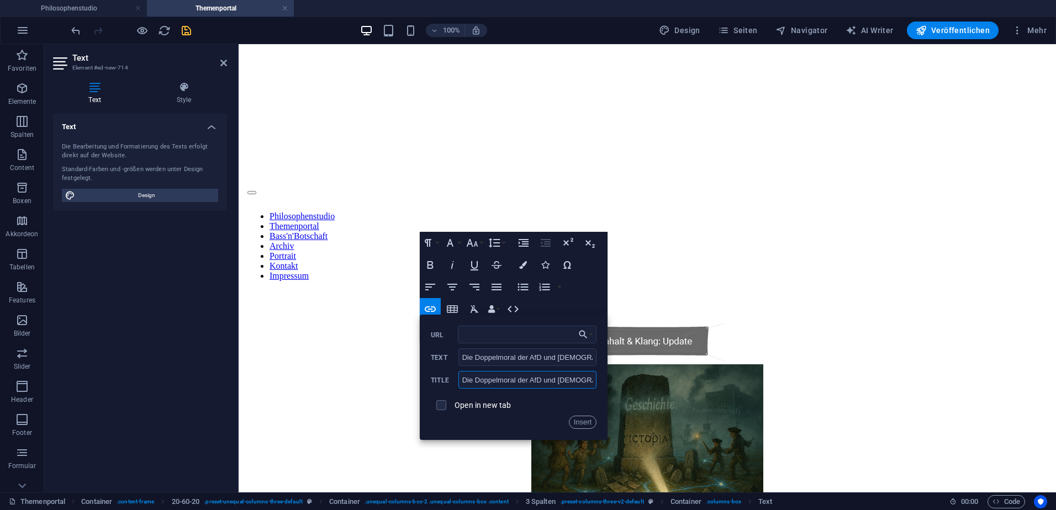
scroll to position [0, 137]
click at [583, 421] on button "Insert" at bounding box center [583, 422] width 28 height 13
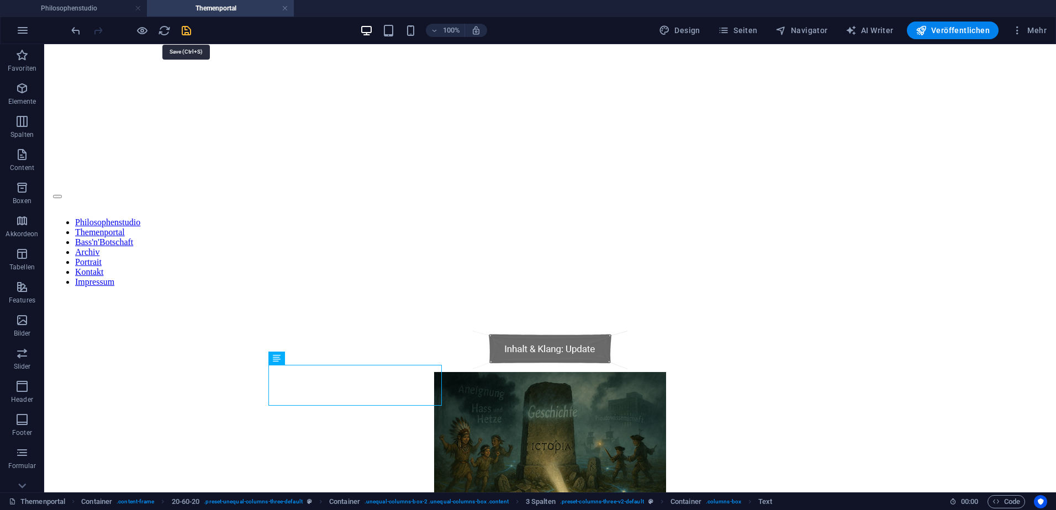
drag, startPoint x: 186, startPoint y: 31, endPoint x: 151, endPoint y: 110, distance: 86.3
click at [186, 31] on icon "save" at bounding box center [186, 30] width 13 height 13
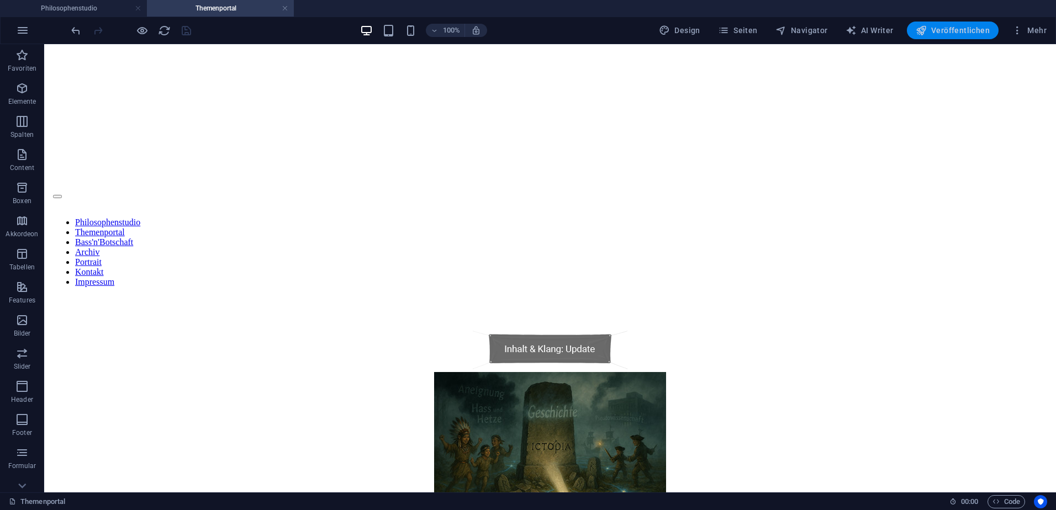
click at [952, 24] on button "Veröffentlichen" at bounding box center [953, 31] width 92 height 18
